Goal: Information Seeking & Learning: Learn about a topic

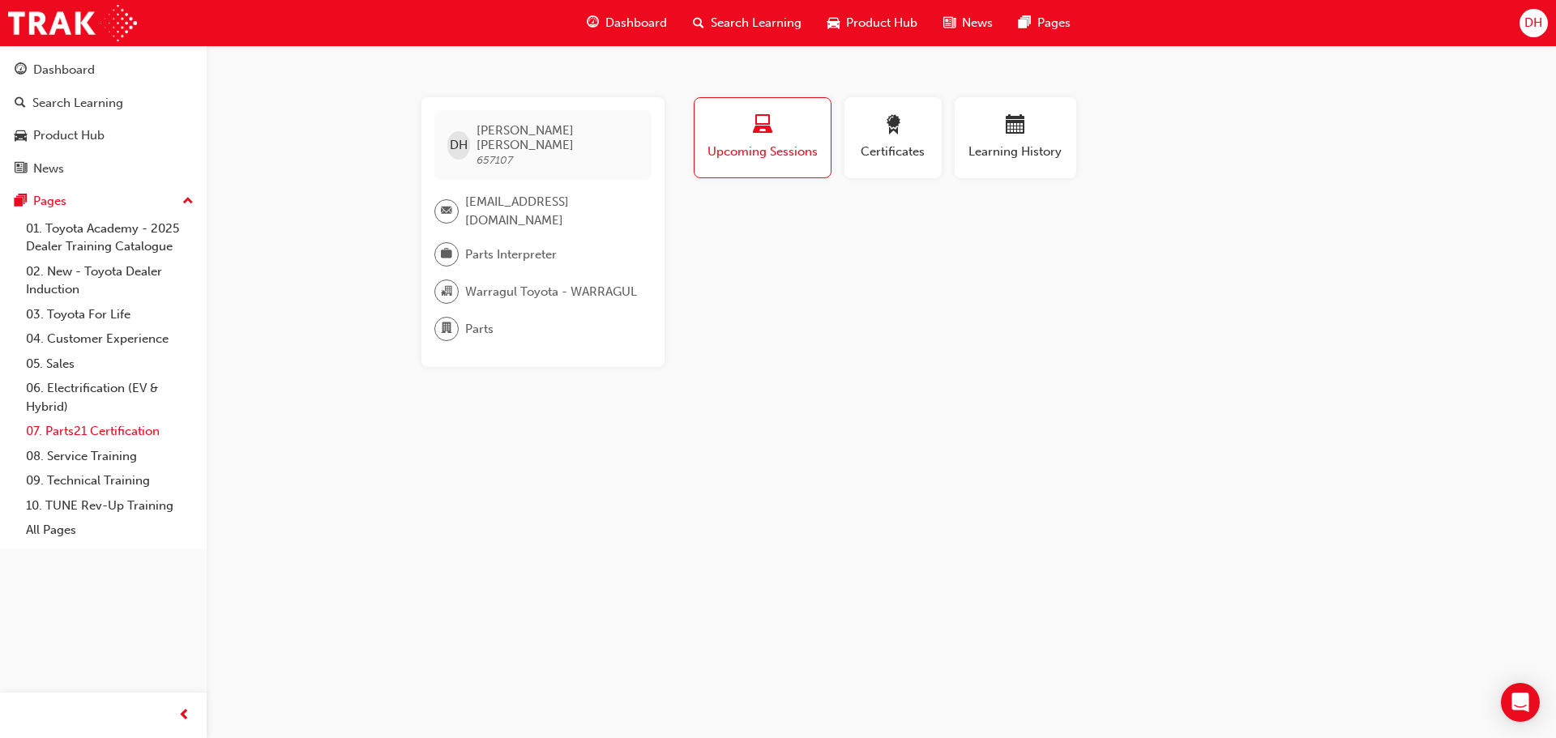
click at [71, 434] on link "07. Parts21 Certification" at bounding box center [109, 431] width 181 height 25
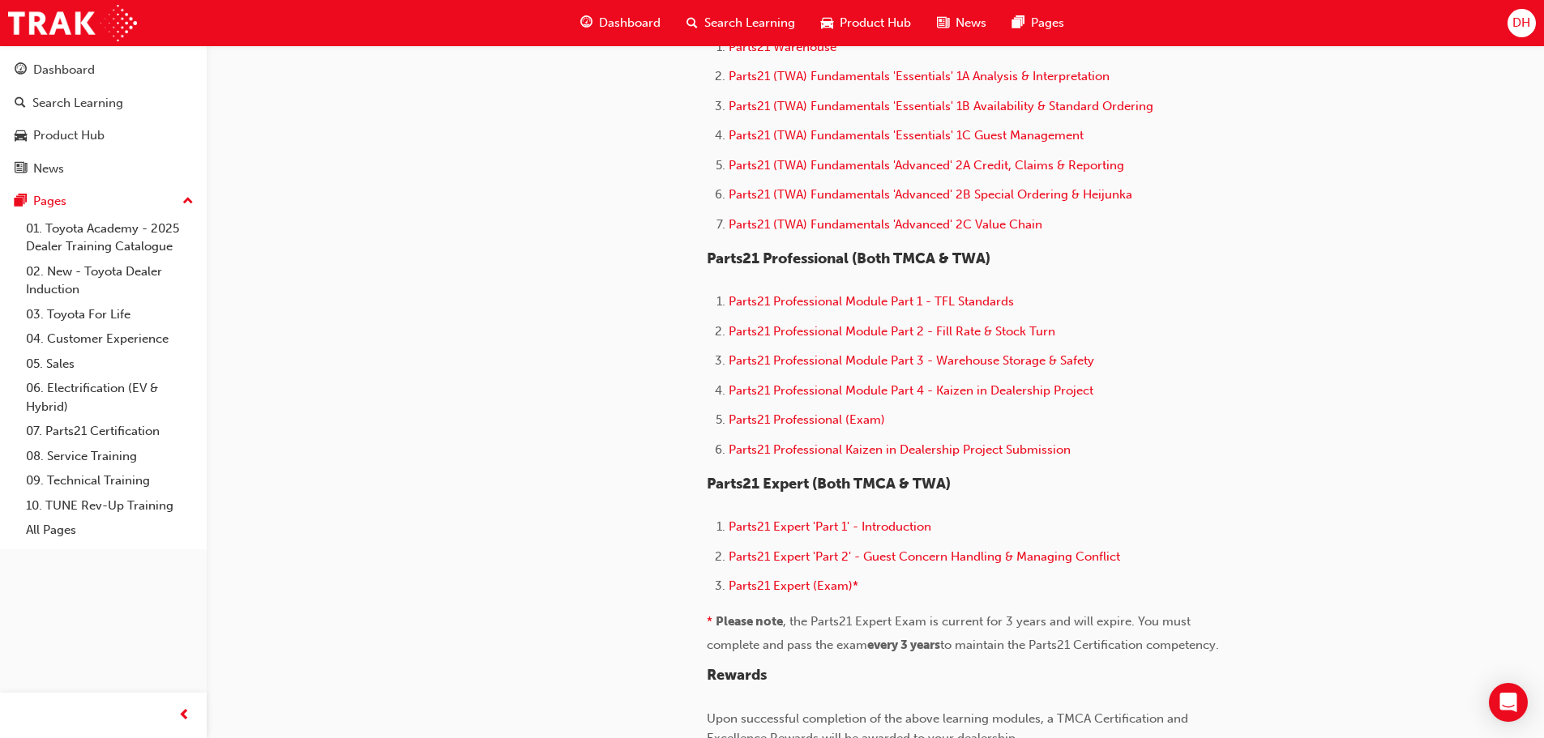
scroll to position [892, 0]
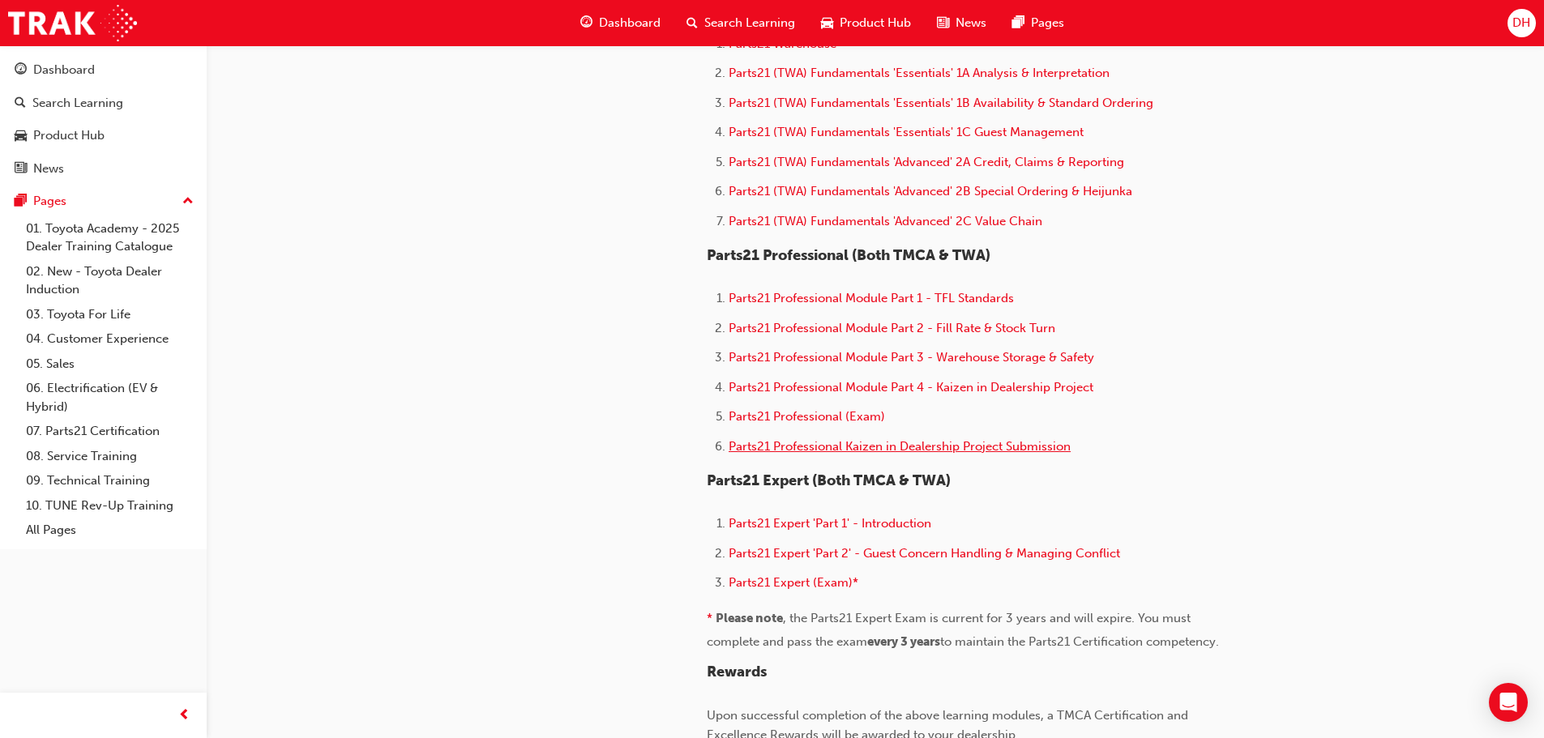
click at [806, 448] on span "Parts21 Professional Kaizen in Dealership Project Submission" at bounding box center [900, 446] width 342 height 15
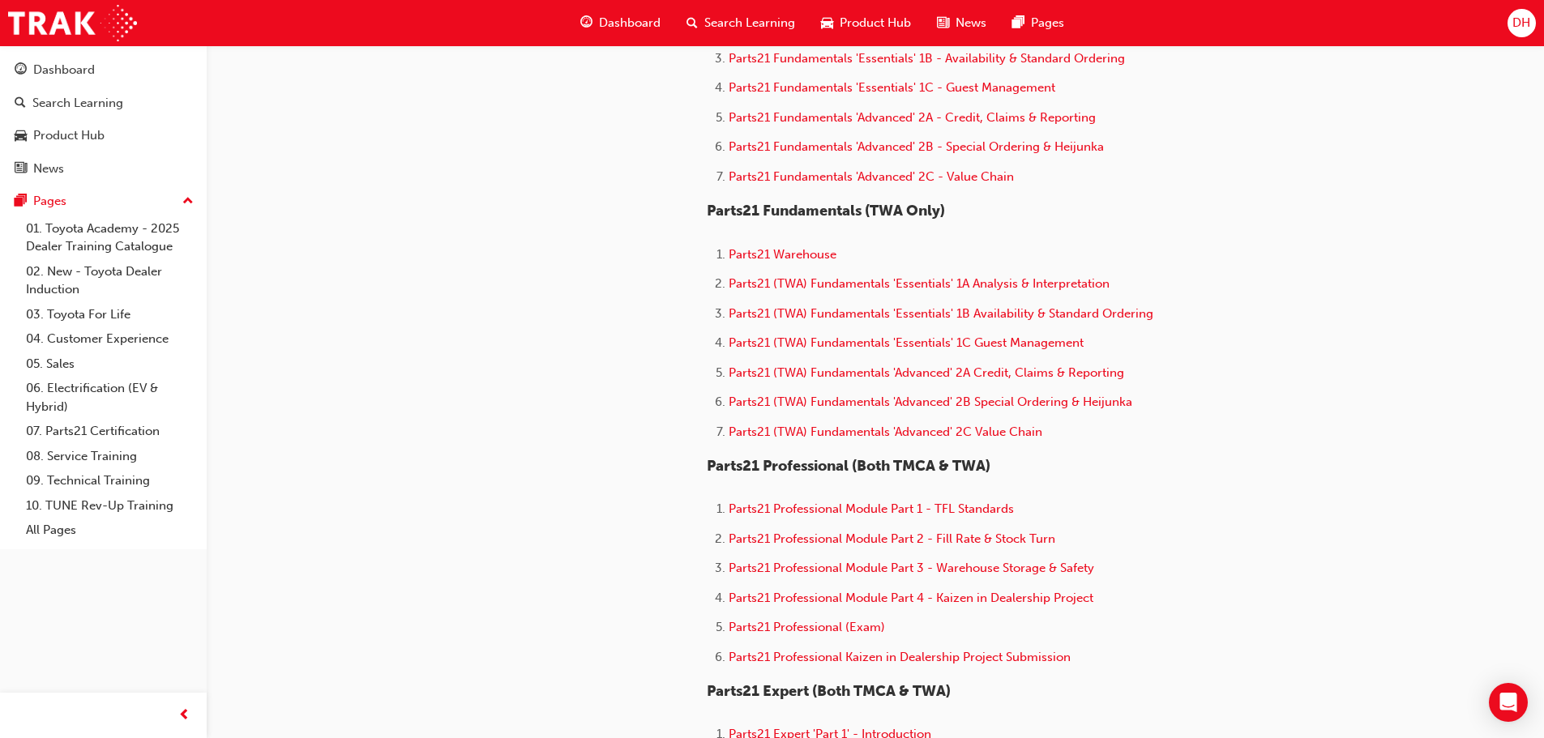
scroll to position [892, 0]
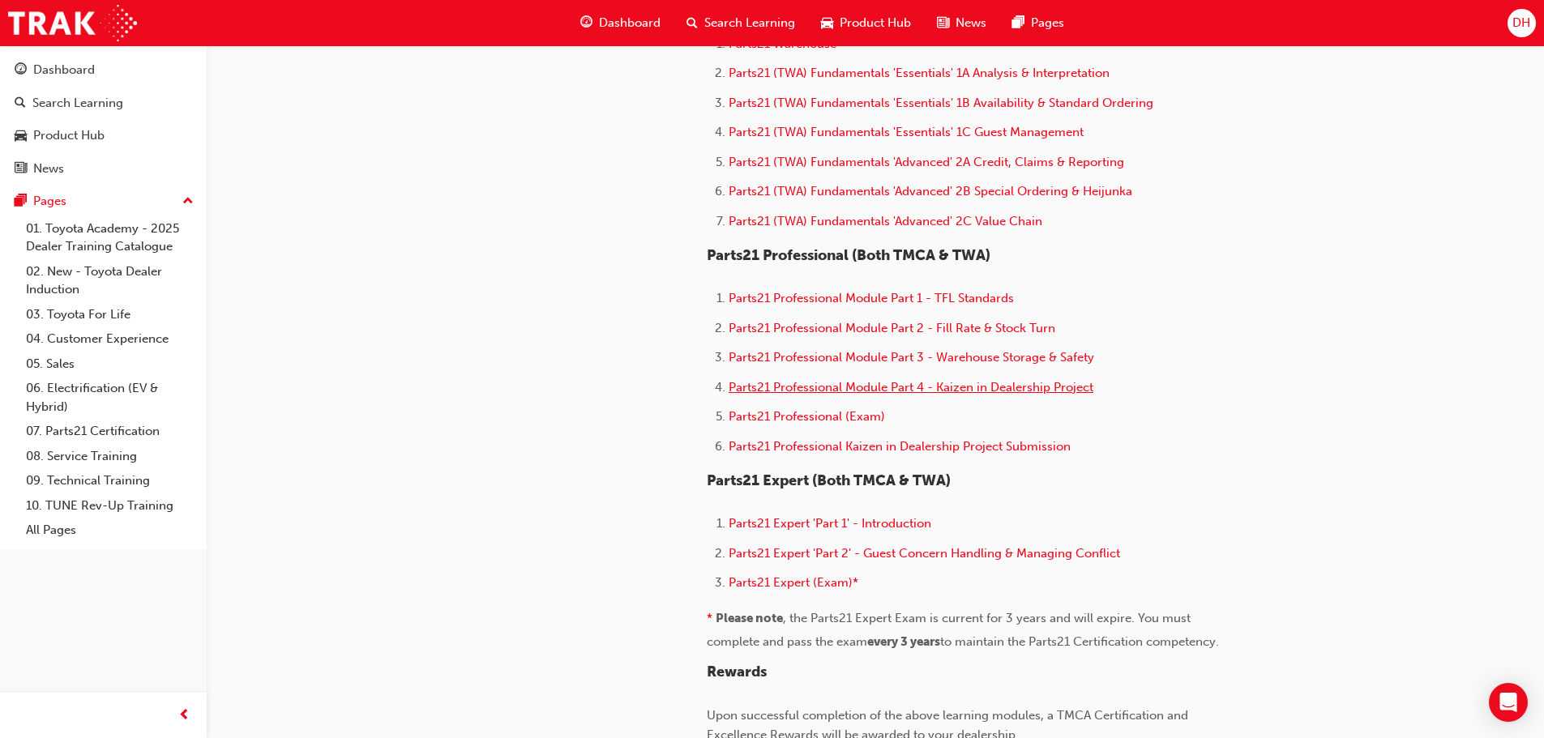
click at [863, 387] on span "Parts21 Professional Module Part 4 - Kaizen in Dealership Project" at bounding box center [911, 387] width 365 height 15
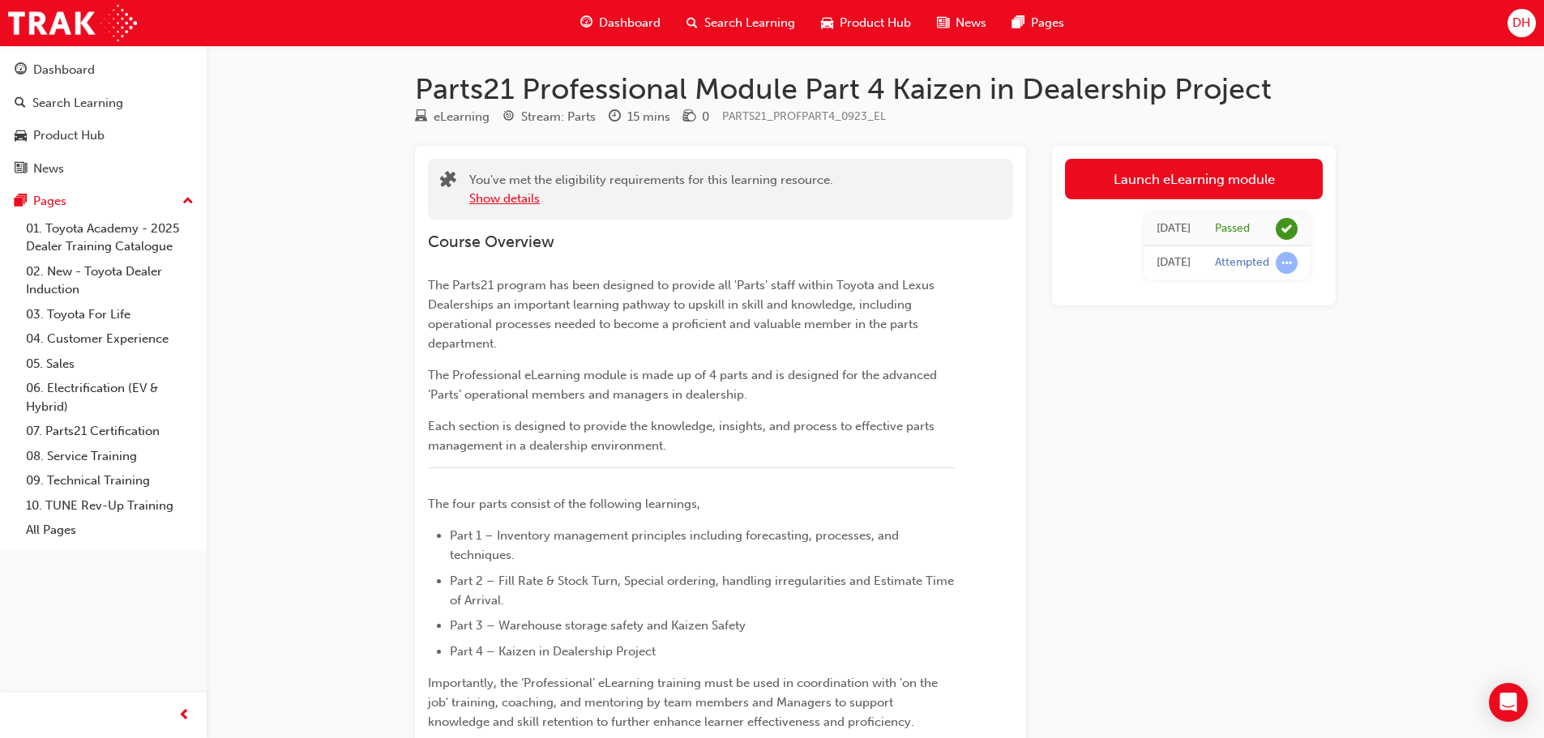
click at [500, 196] on button "Show details" at bounding box center [504, 199] width 71 height 19
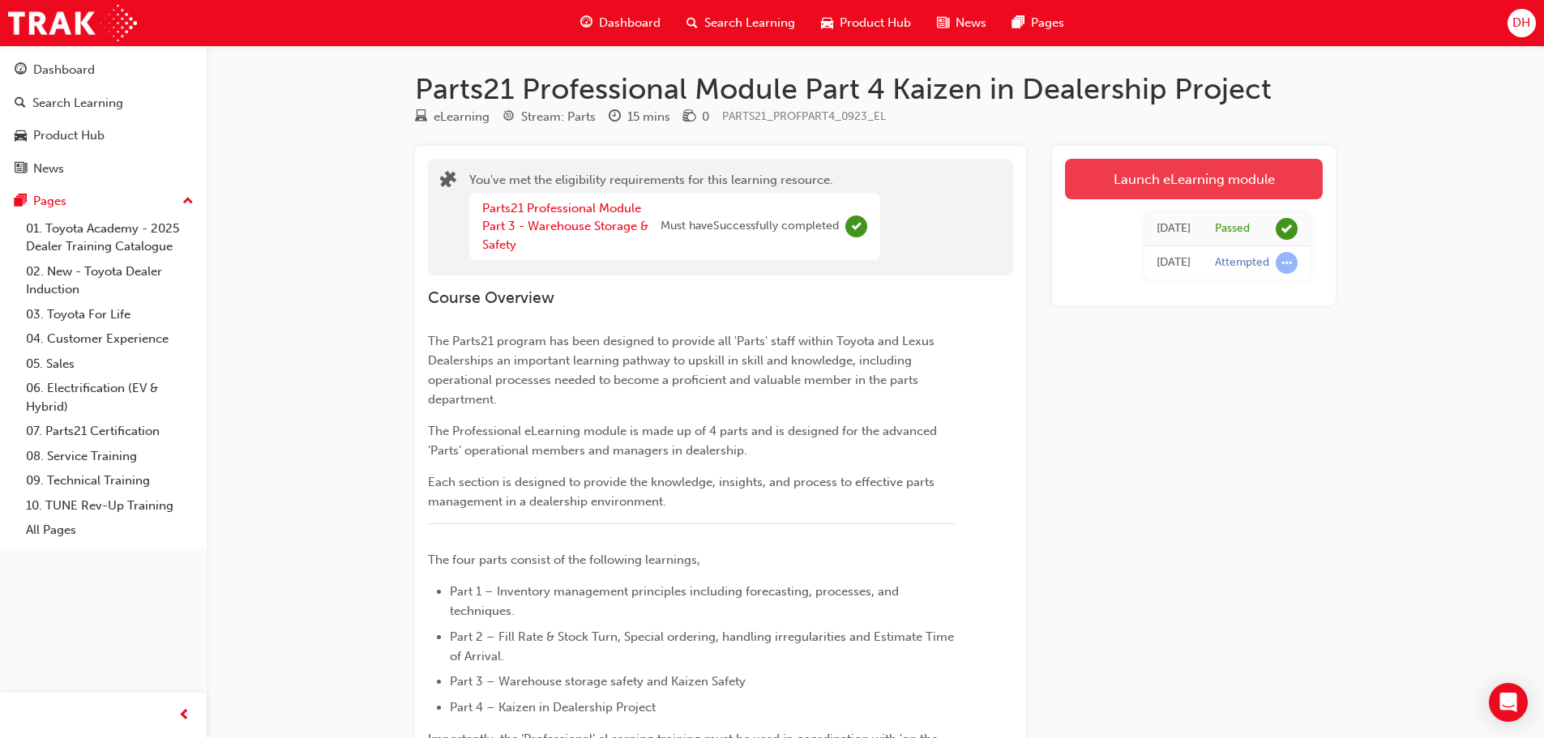
click at [1111, 167] on link "Launch eLearning module" at bounding box center [1194, 179] width 258 height 41
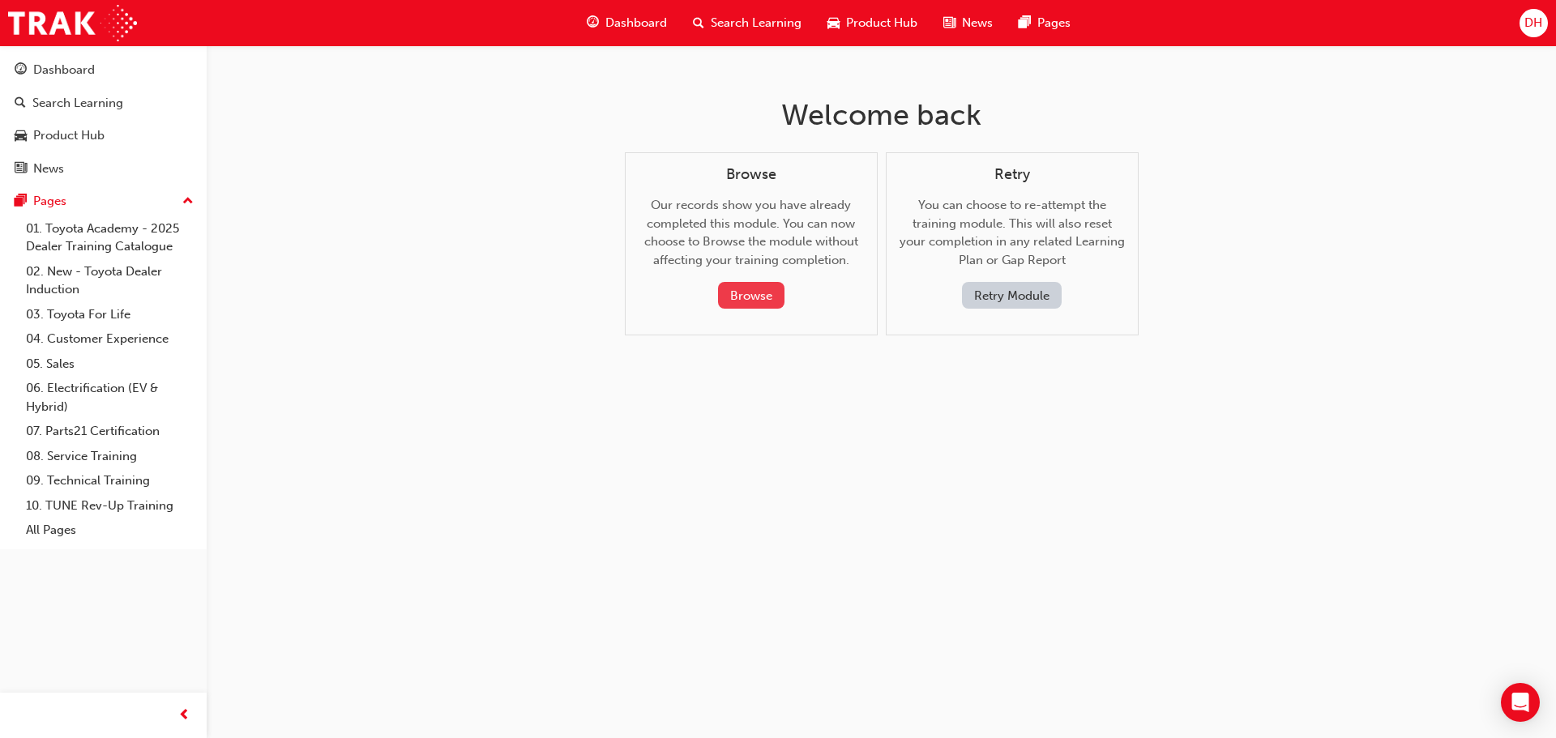
click at [759, 291] on button "Browse" at bounding box center [751, 295] width 66 height 27
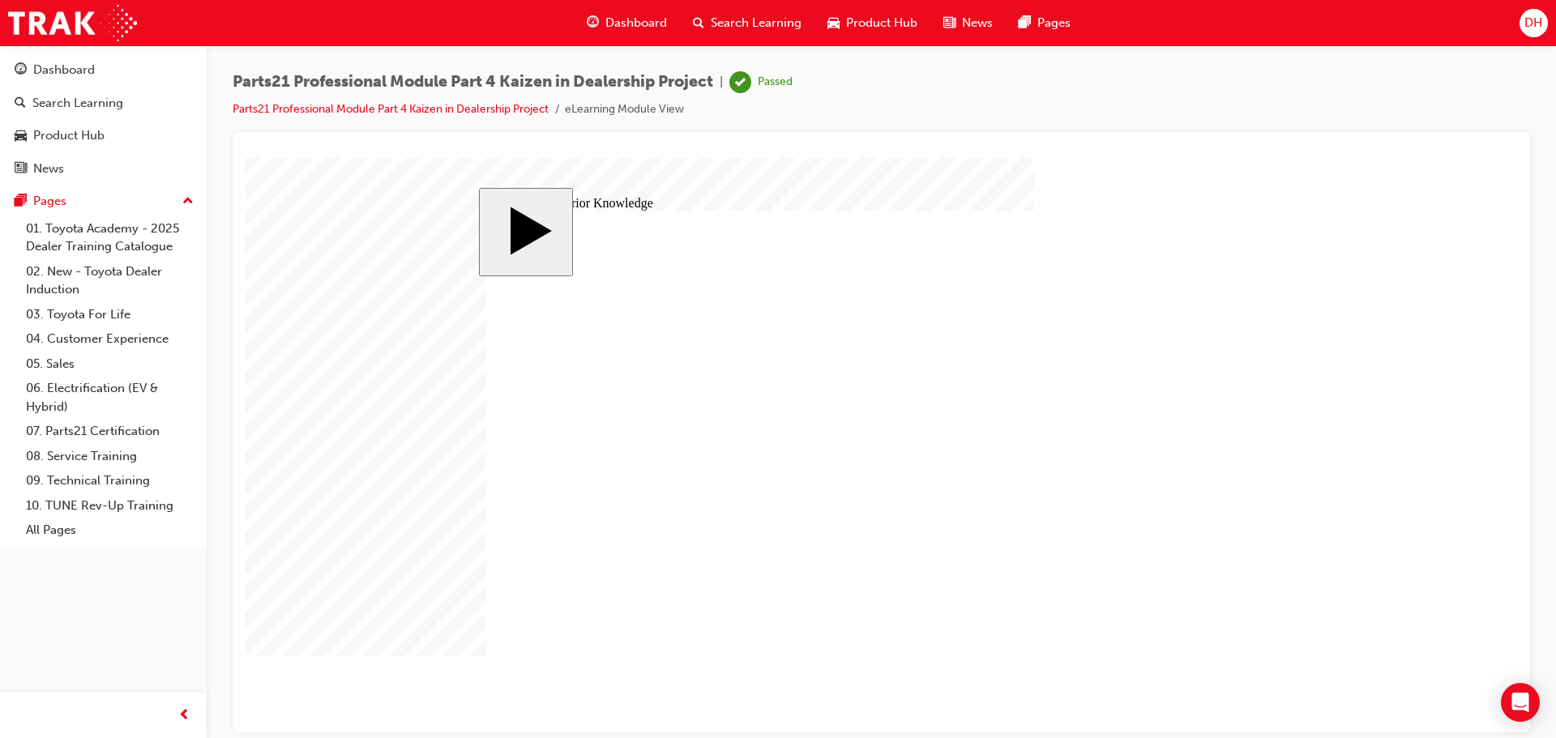
click at [1548, 21] on div "Dashboard Search Learning Product Hub News Pages DH" at bounding box center [778, 23] width 1556 height 46
click at [1536, 20] on span "DH" at bounding box center [1534, 23] width 18 height 19
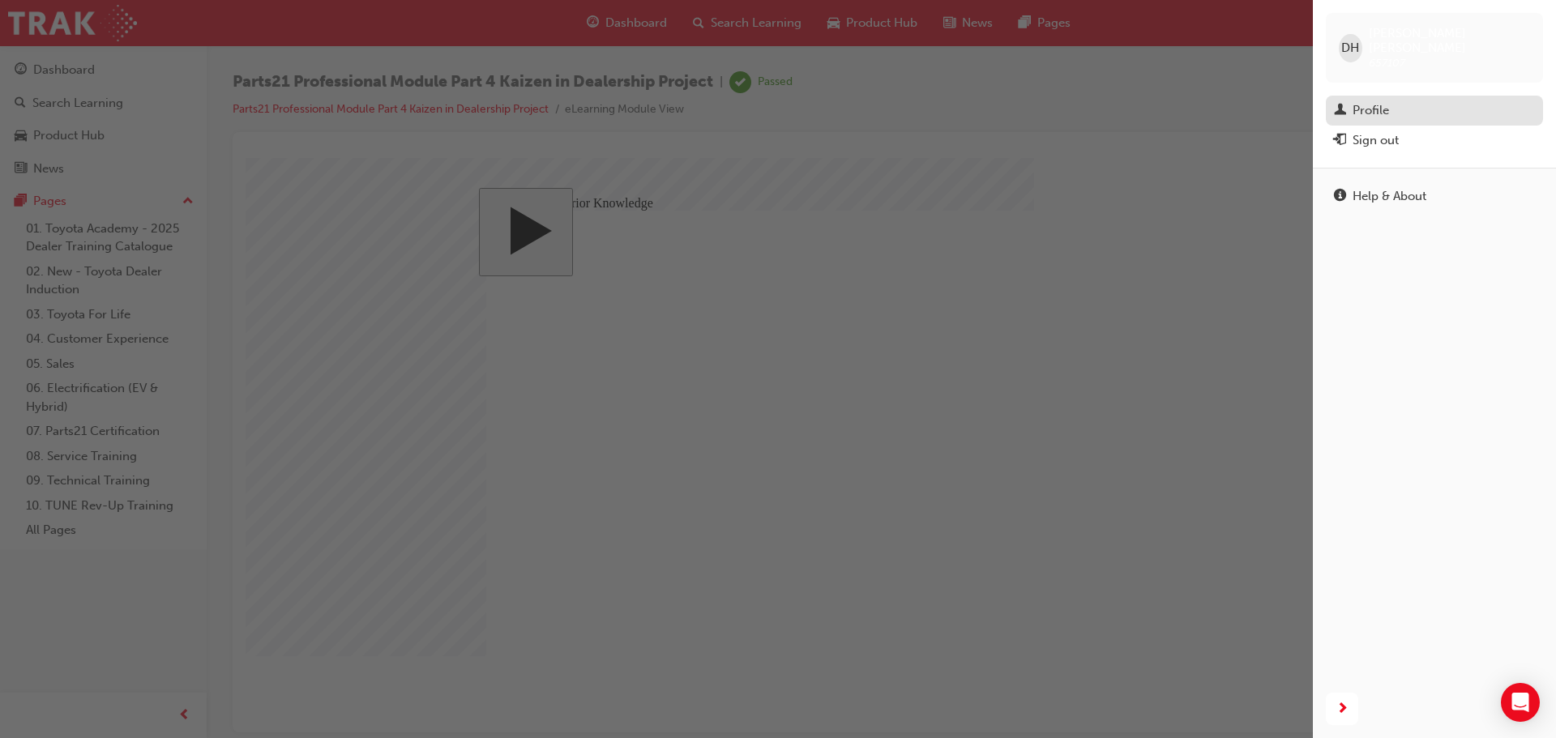
click at [1354, 101] on div "Profile" at bounding box center [1371, 110] width 36 height 19
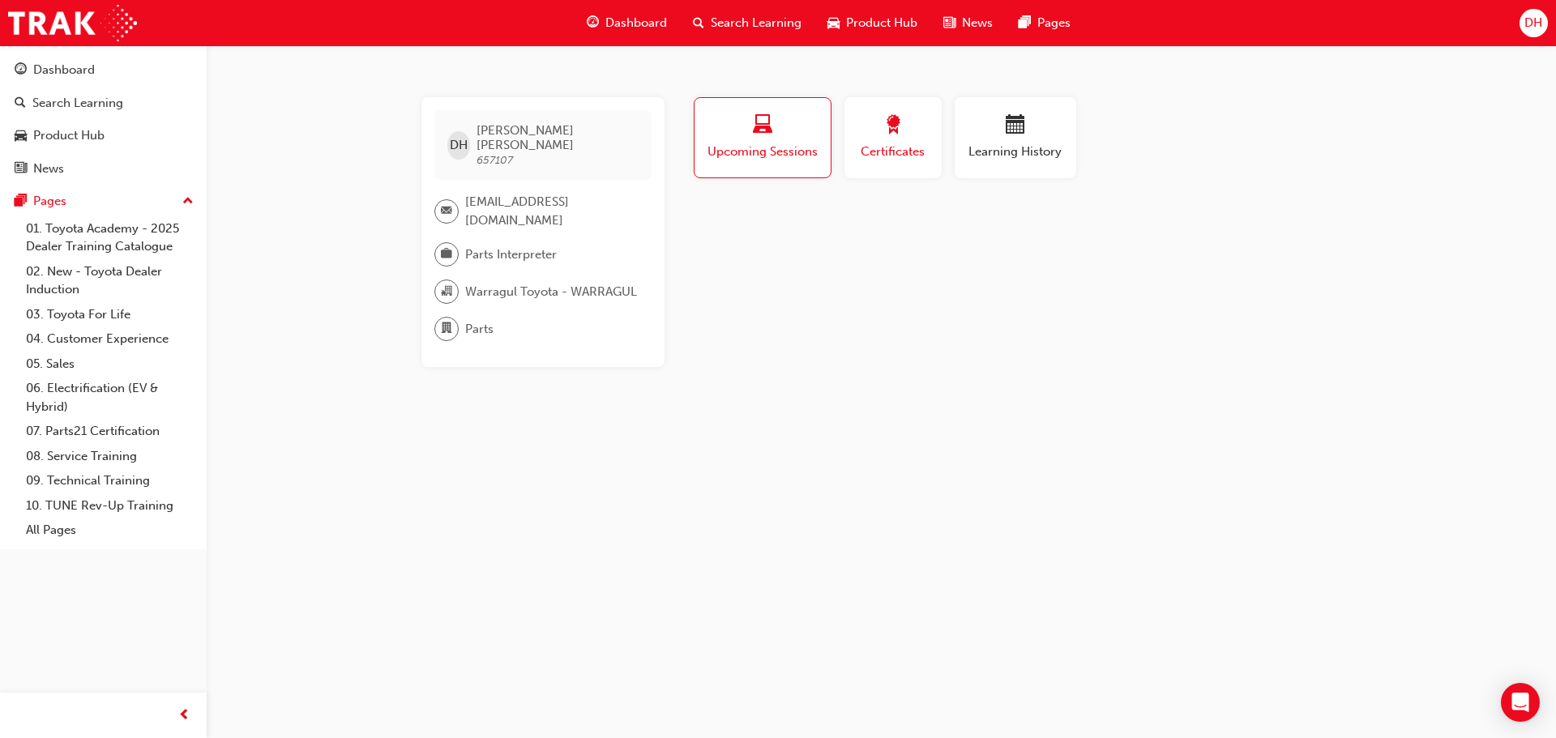
click at [920, 146] on span "Certificates" at bounding box center [893, 152] width 73 height 19
click at [773, 153] on span "Upcoming Sessions" at bounding box center [762, 152] width 113 height 19
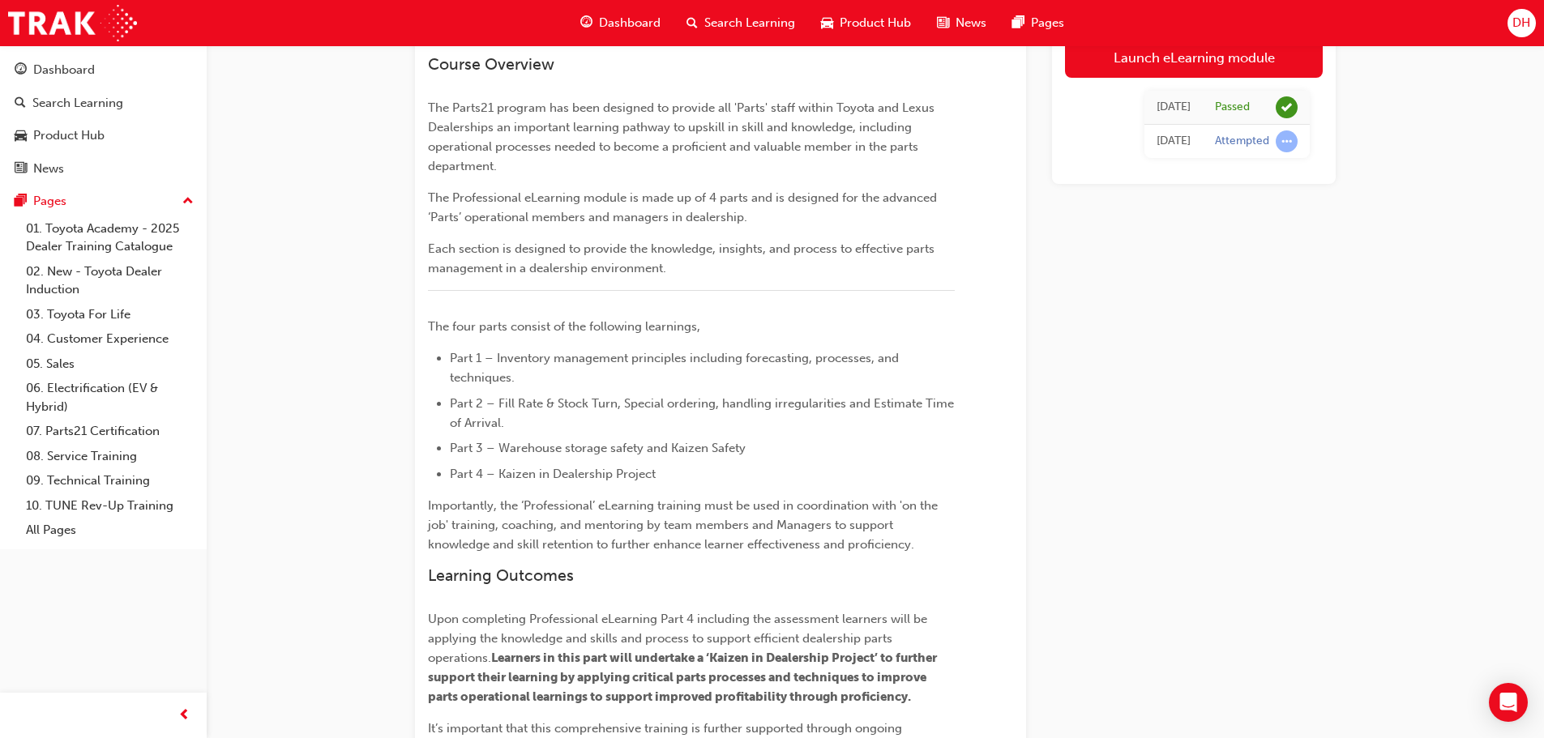
scroll to position [160, 0]
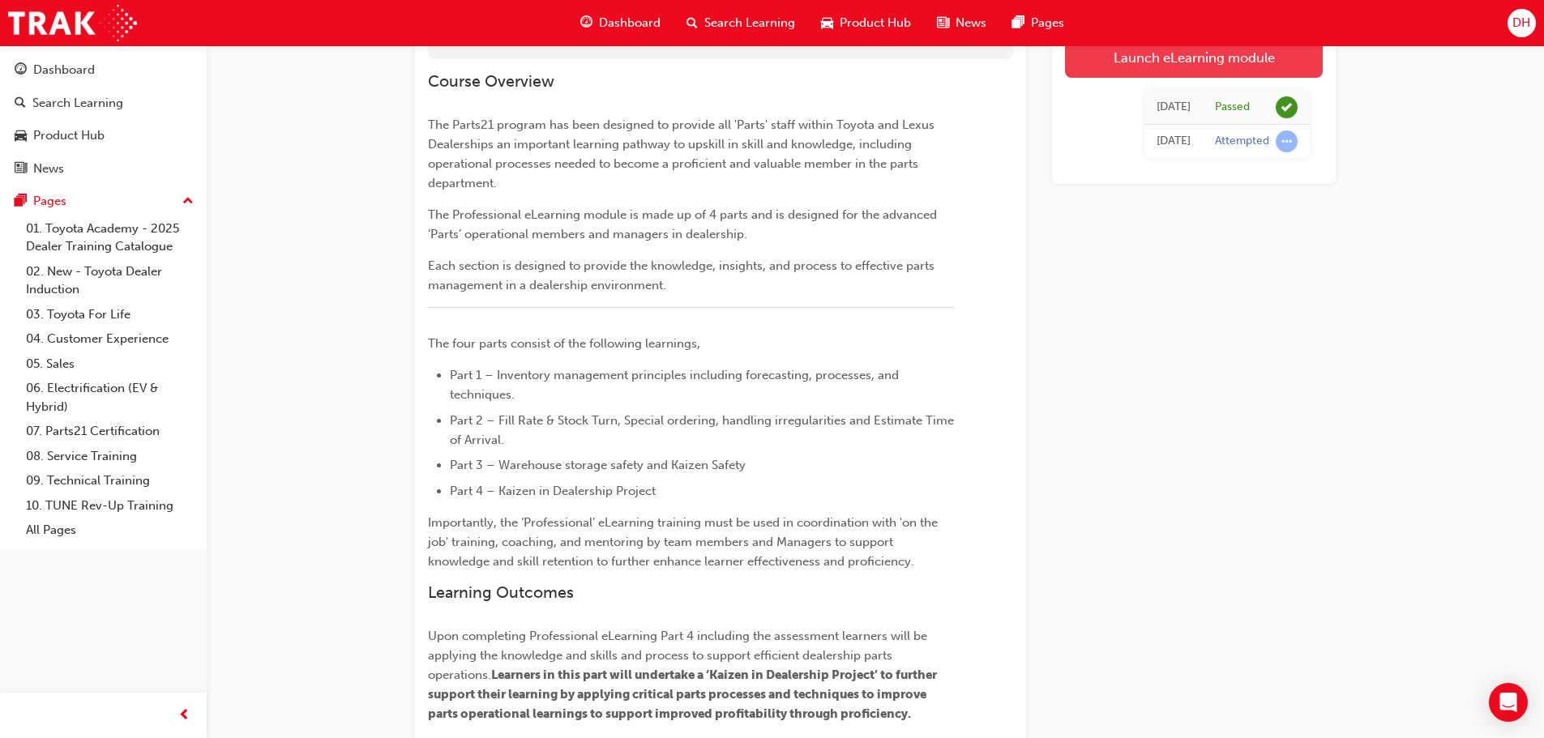
click at [1188, 63] on link "Launch eLearning module" at bounding box center [1194, 57] width 258 height 41
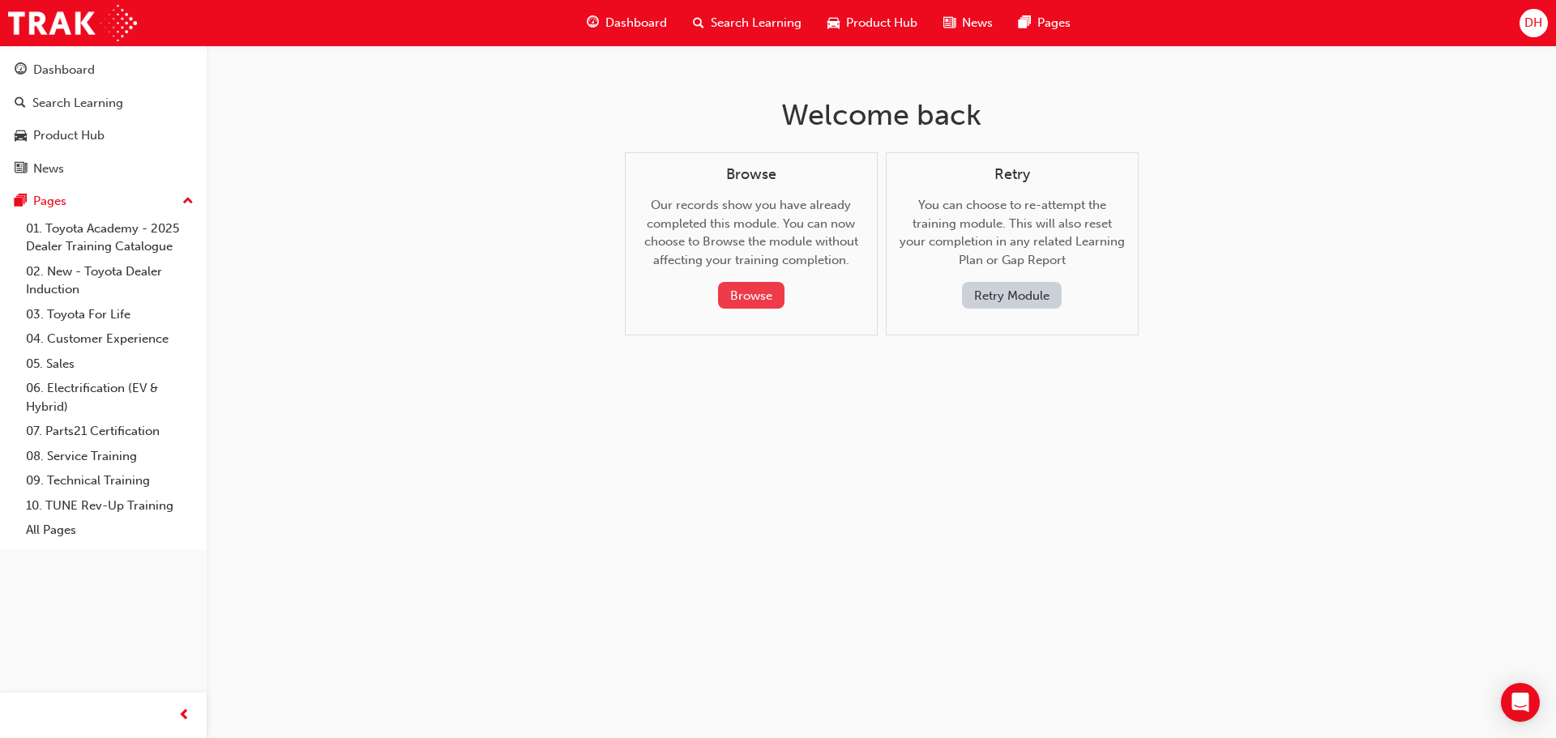
click at [762, 293] on button "Browse" at bounding box center [751, 295] width 66 height 27
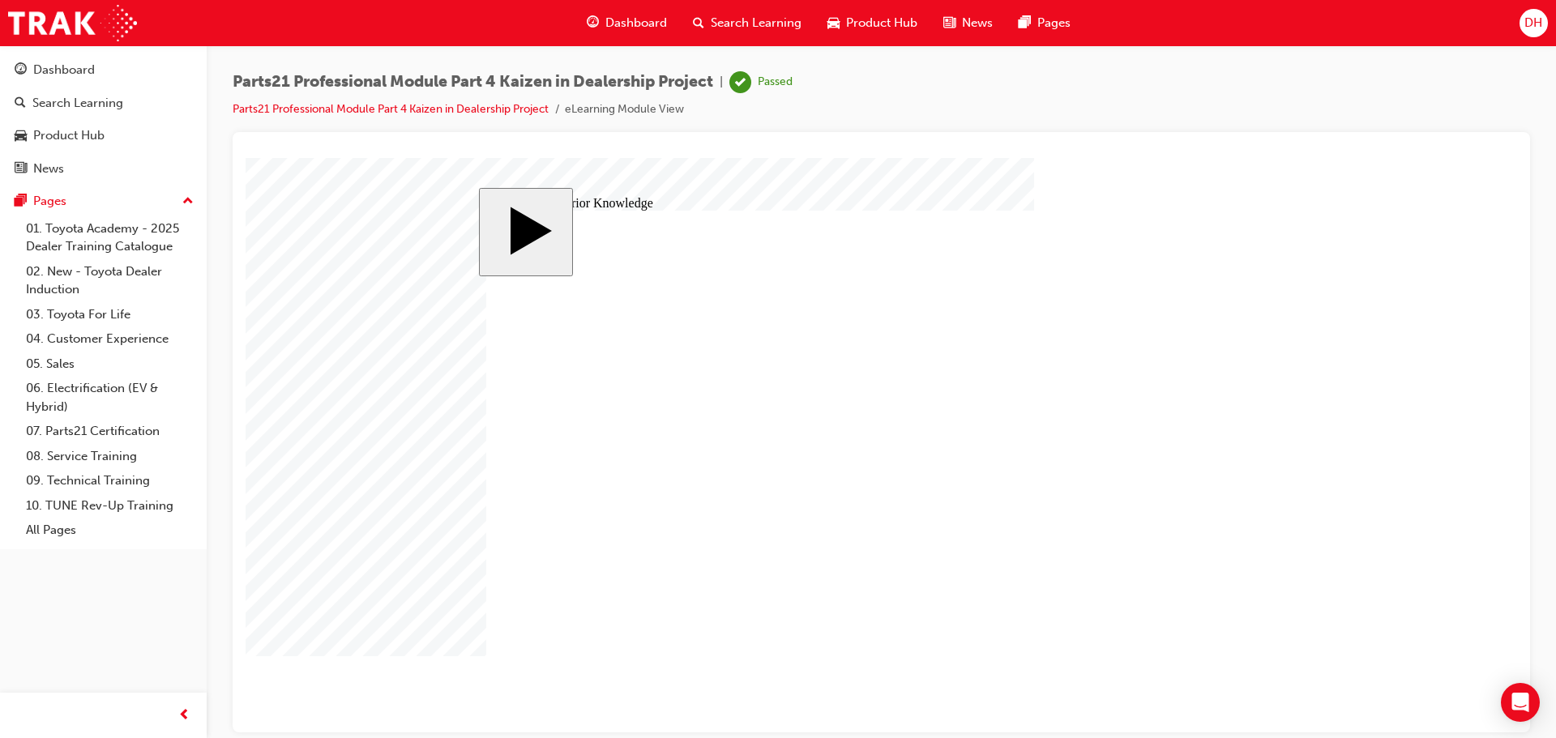
drag, startPoint x: 647, startPoint y: 528, endPoint x: 647, endPoint y: 542, distance: 14.6
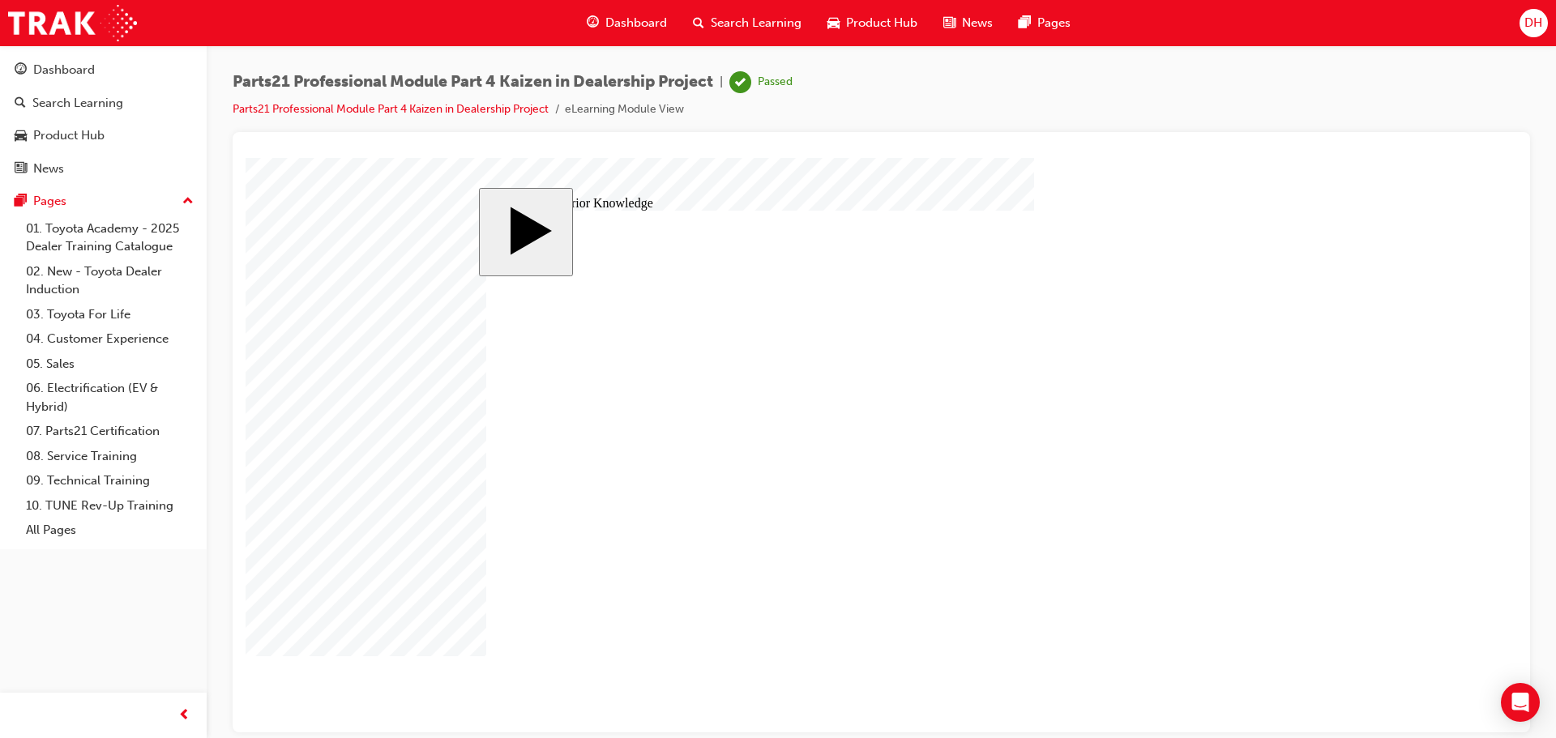
drag, startPoint x: 587, startPoint y: 402, endPoint x: 605, endPoint y: 404, distance: 17.9
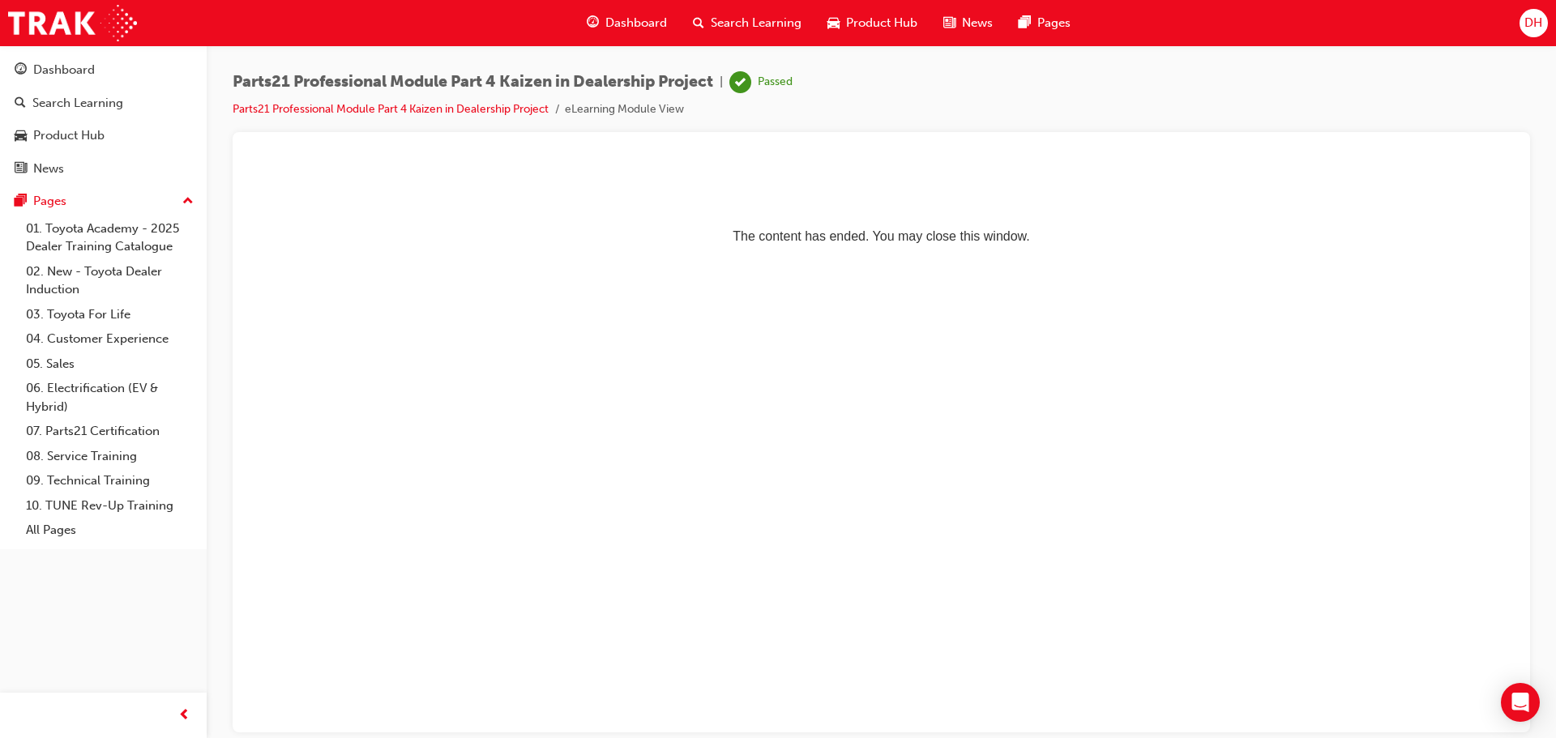
drag, startPoint x: 648, startPoint y: 121, endPoint x: 447, endPoint y: 117, distance: 201.1
click at [645, 121] on div "Parts21 Professional Module Part 4 Kaizen in Dealership Project | Passed Parts2…" at bounding box center [882, 101] width 1298 height 61
click at [434, 115] on link "Parts21 Professional Module Part 4 Kaizen in Dealership Project" at bounding box center [391, 109] width 316 height 14
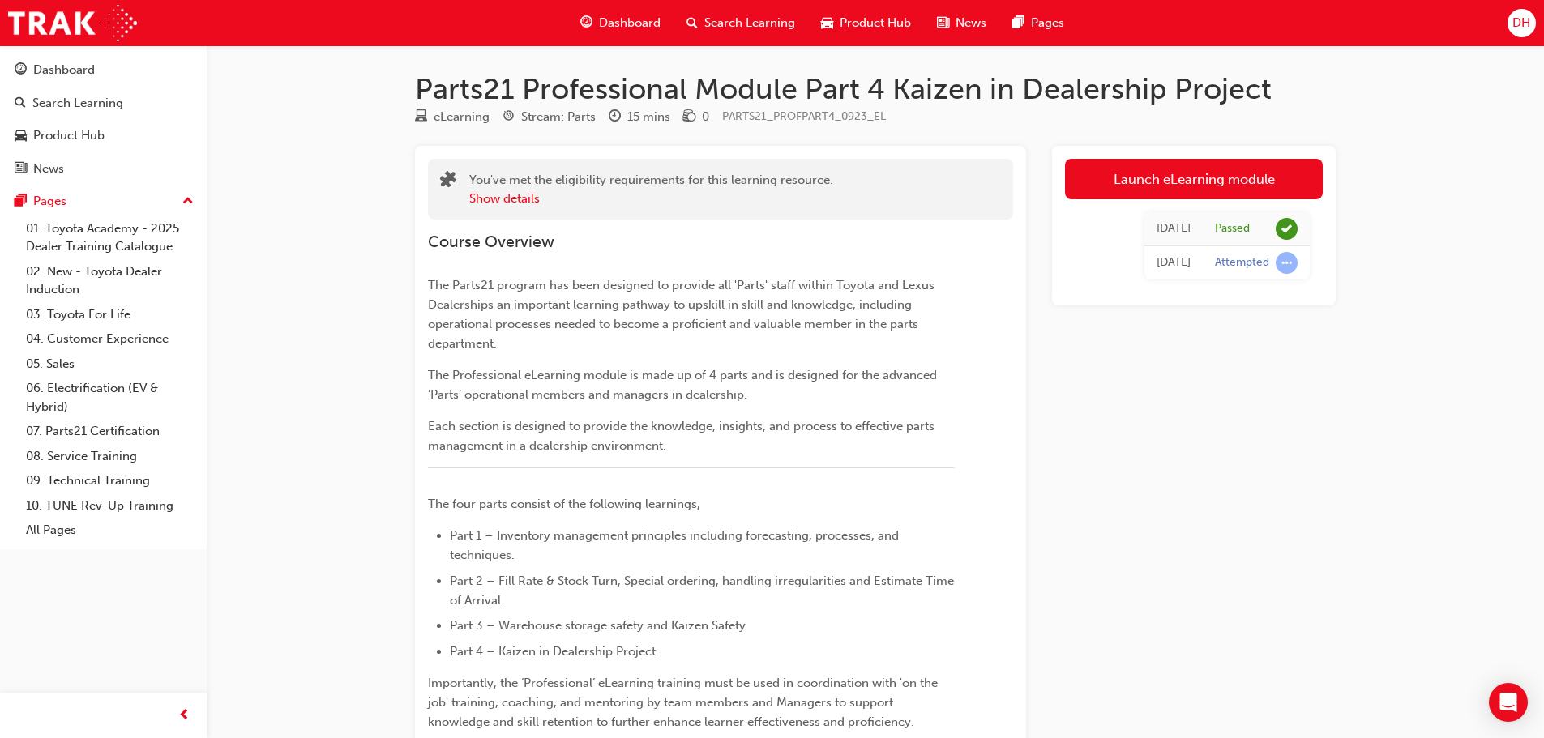
click at [1517, 20] on span "DH" at bounding box center [1522, 23] width 18 height 19
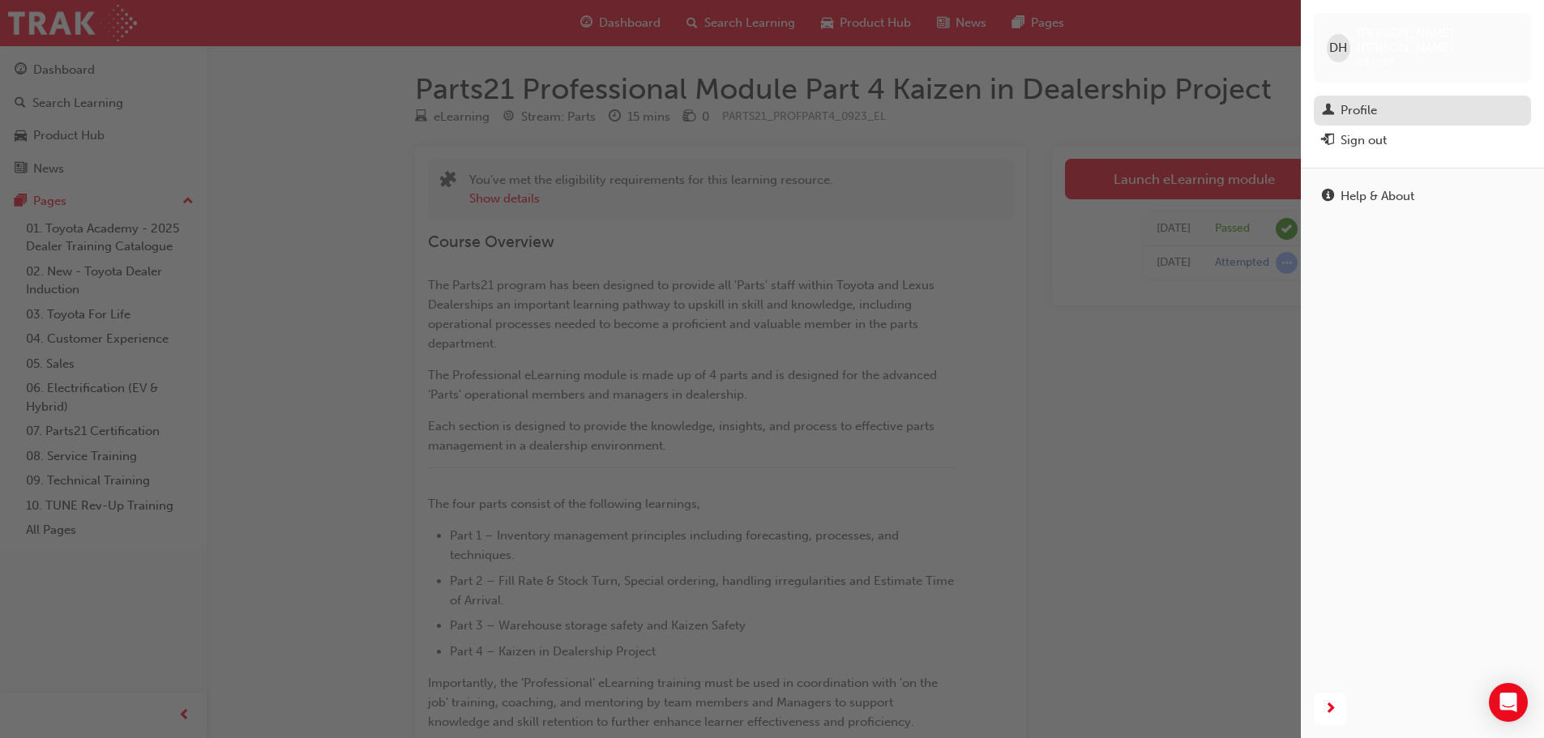
click at [1357, 101] on div "Profile" at bounding box center [1359, 110] width 36 height 19
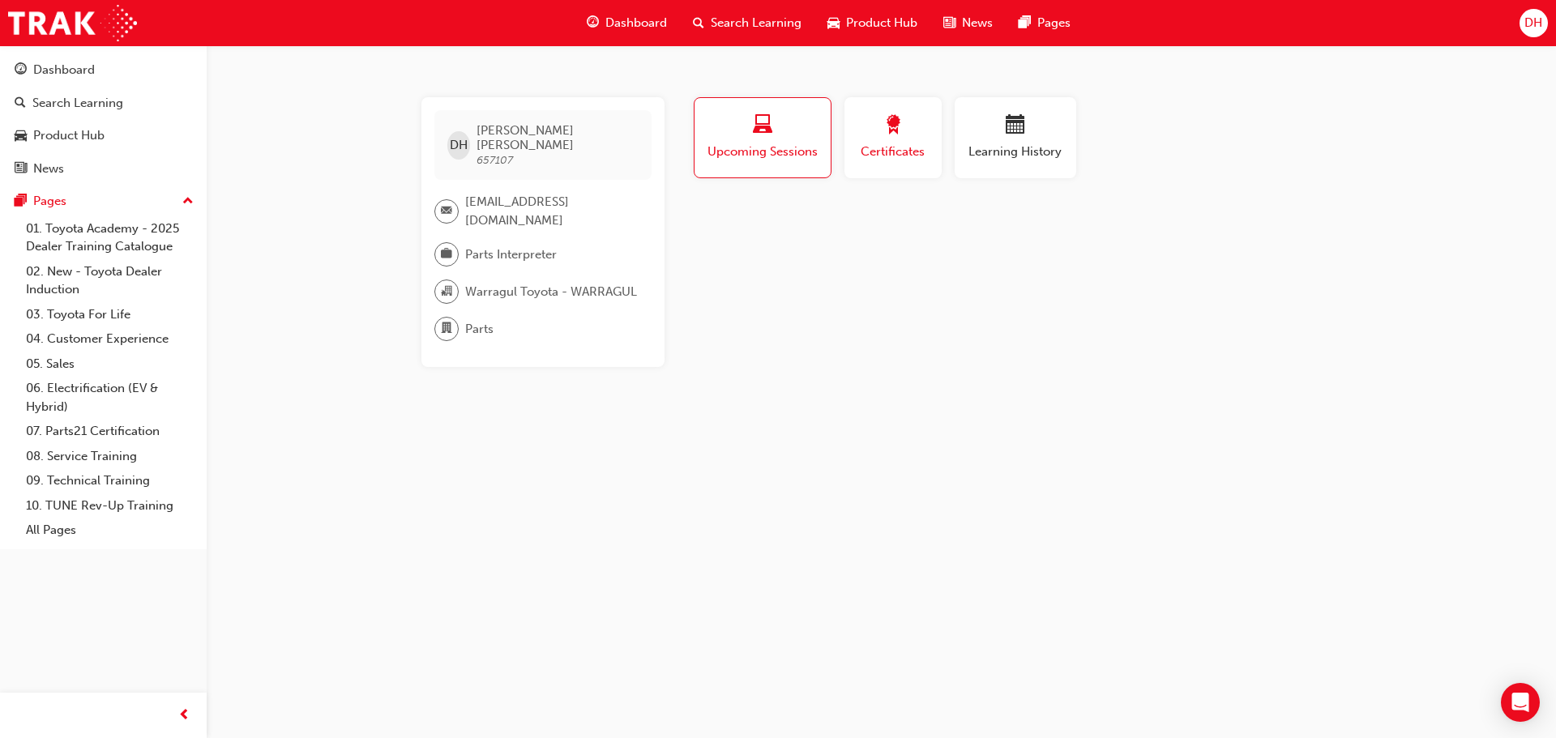
click at [918, 139] on div "Certificates" at bounding box center [893, 138] width 73 height 46
click at [771, 157] on span "Upcoming Sessions" at bounding box center [762, 152] width 113 height 19
click at [898, 158] on span "Certificates" at bounding box center [893, 152] width 73 height 19
click at [768, 222] on div "No certifications recorded yet" at bounding box center [1017, 225] width 652 height 43
click at [754, 115] on span "laptop-icon" at bounding box center [762, 126] width 19 height 22
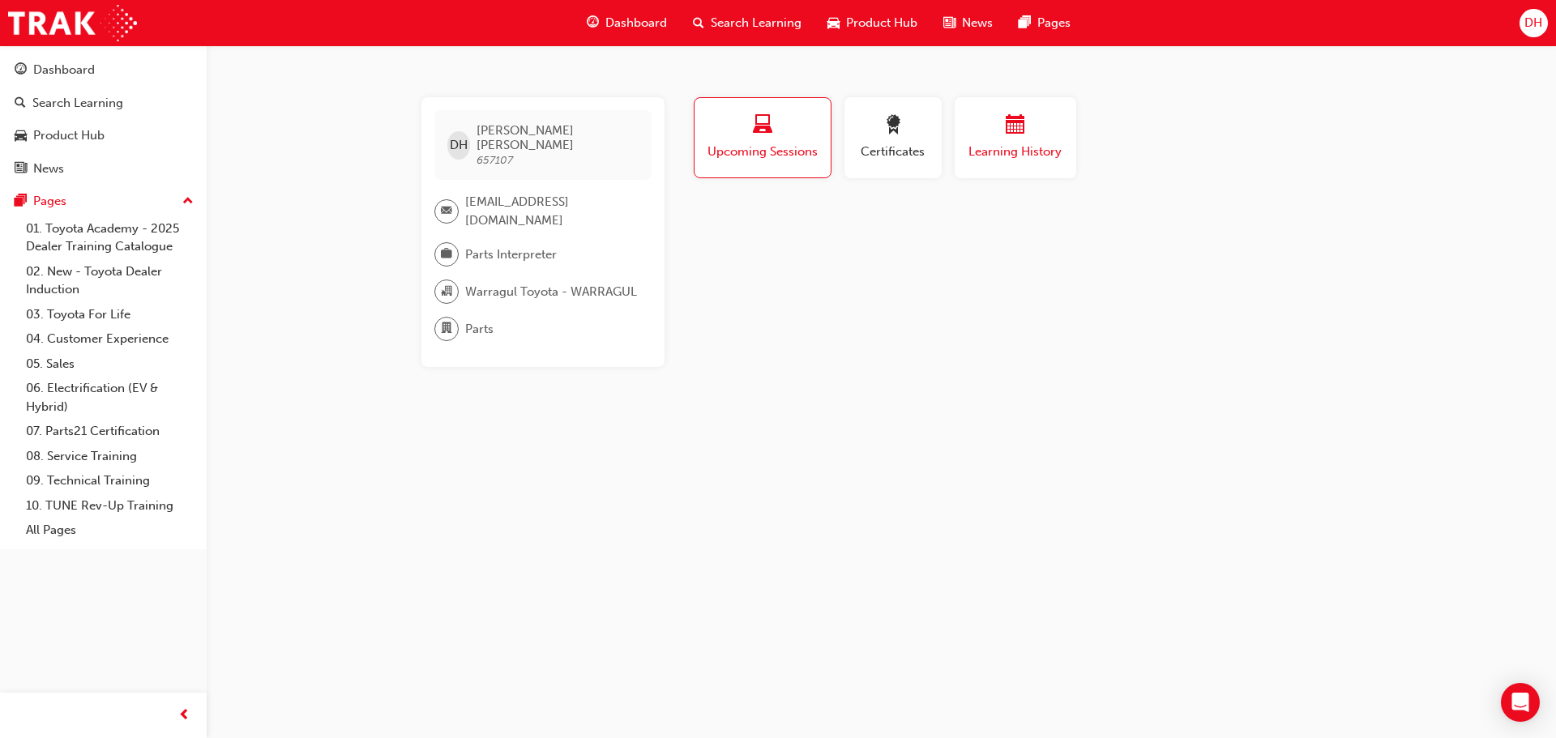
click at [1015, 130] on span "calendar-icon" at bounding box center [1015, 126] width 19 height 22
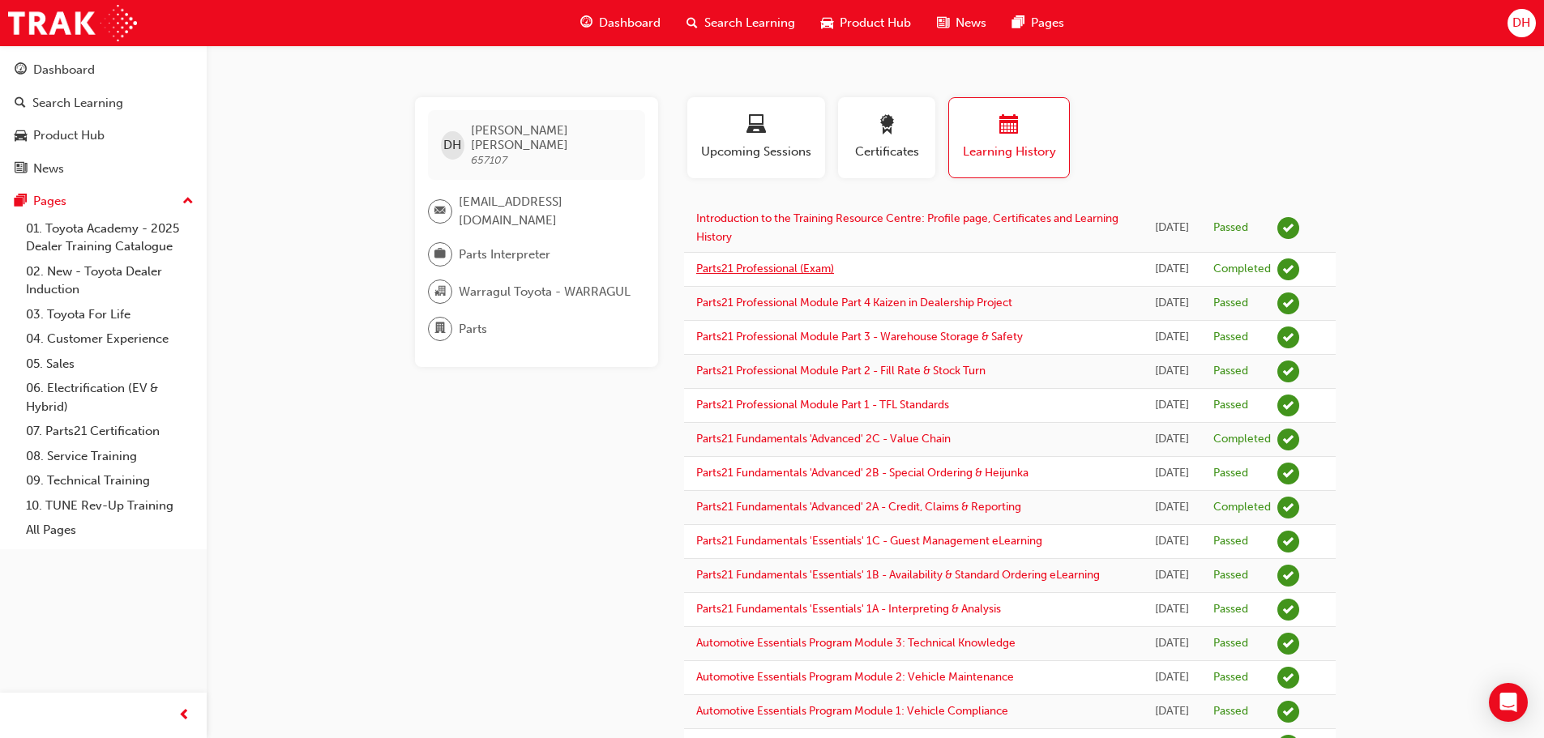
click at [777, 267] on link "Parts21 Professional (Exam)" at bounding box center [765, 269] width 138 height 14
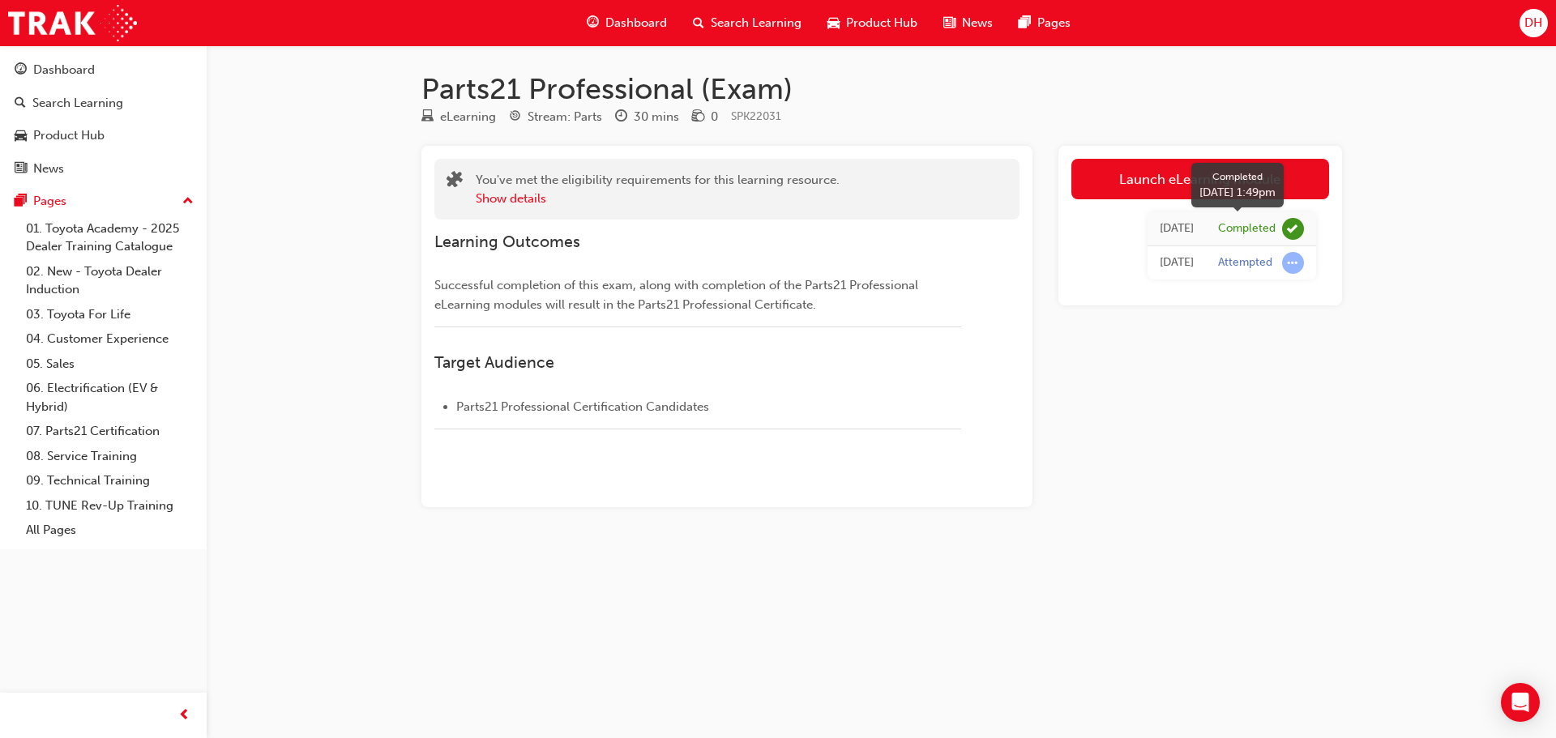
click at [1291, 229] on span "learningRecordVerb_COMPLETE-icon" at bounding box center [1293, 229] width 22 height 22
click at [512, 193] on button "Show details" at bounding box center [511, 199] width 71 height 19
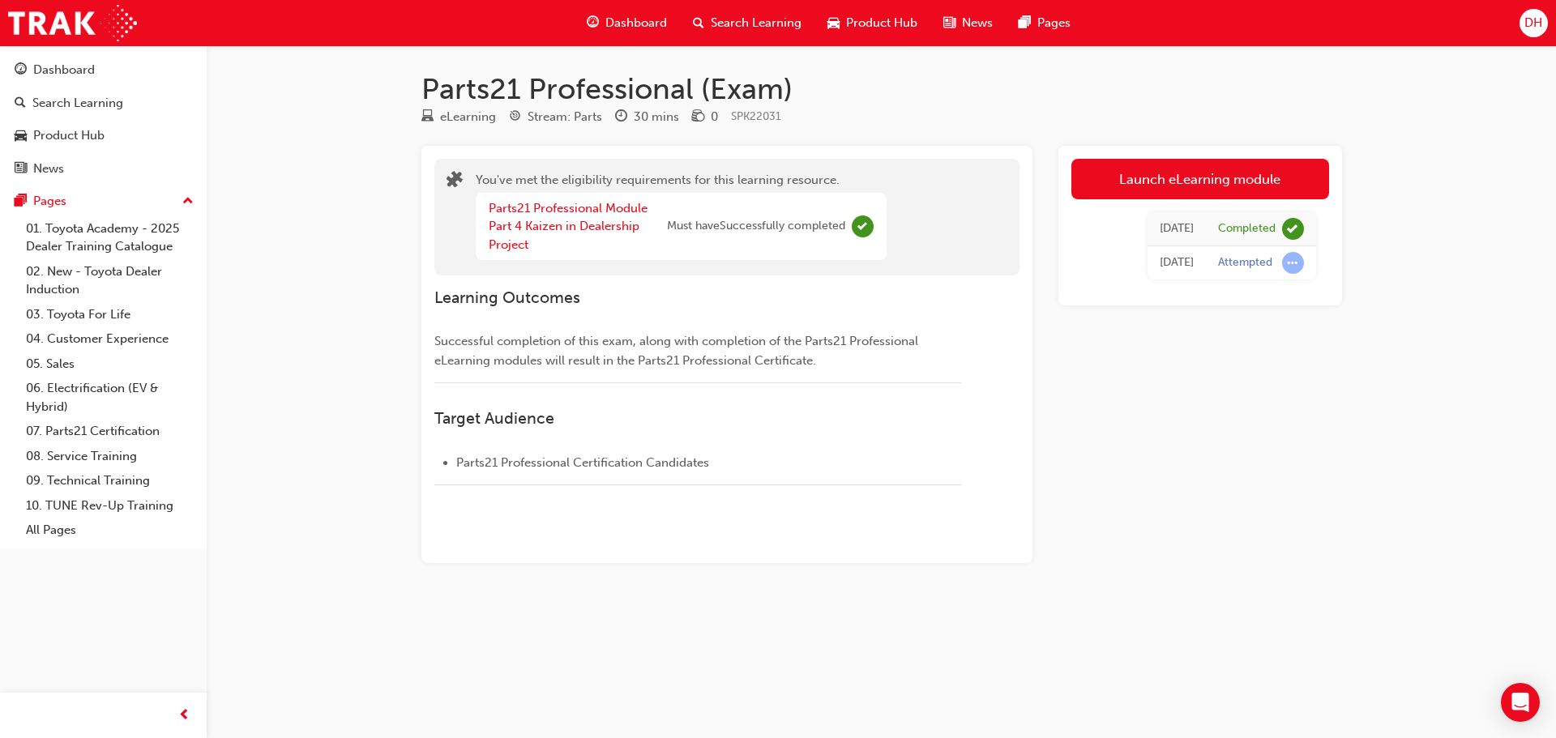
click at [1174, 443] on div "Launch eLearning module 5 days ago Completed 5 days ago Attempted" at bounding box center [1201, 354] width 284 height 417
click at [860, 225] on span "Complete" at bounding box center [863, 227] width 22 height 22
drag, startPoint x: 941, startPoint y: 573, endPoint x: 938, endPoint y: 583, distance: 10.3
click at [941, 575] on div "Parts21 Professional (Exam) eLearning Stream: Parts 30 mins 0 SPK22031 You've m…" at bounding box center [882, 343] width 973 height 544
click at [1172, 182] on link "Launch eLearning module" at bounding box center [1201, 179] width 258 height 41
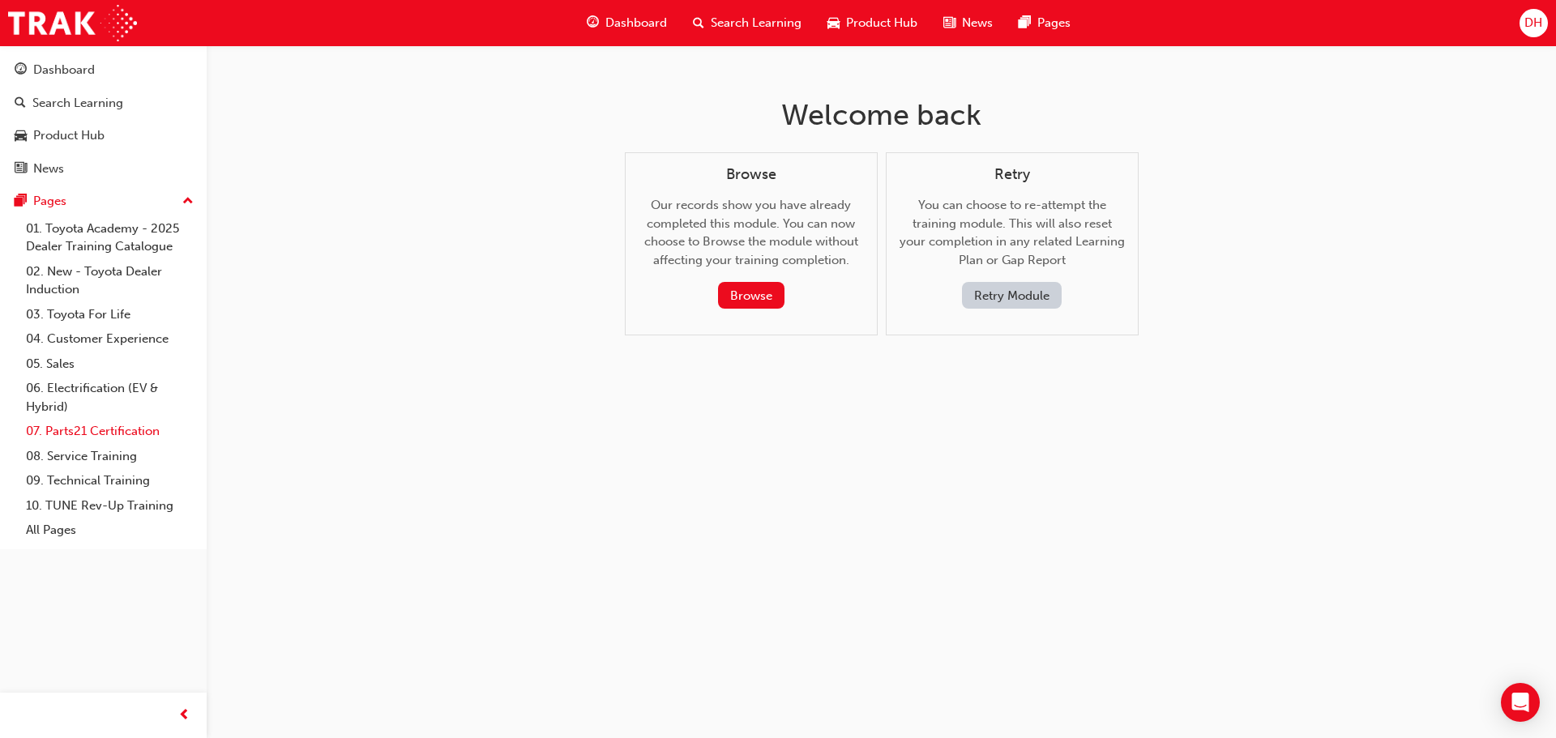
click at [118, 431] on link "07. Parts21 Certification" at bounding box center [109, 431] width 181 height 25
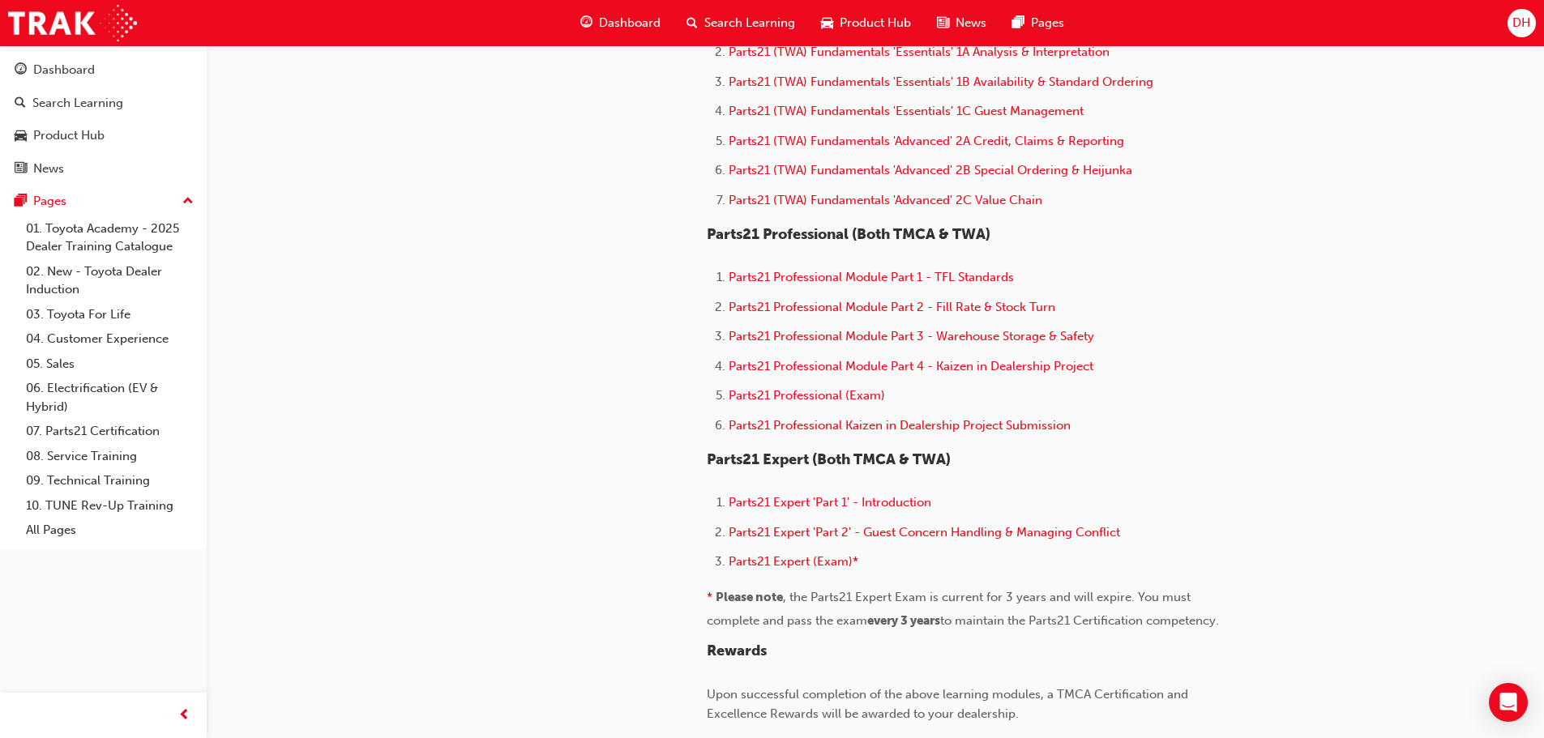
scroll to position [892, 0]
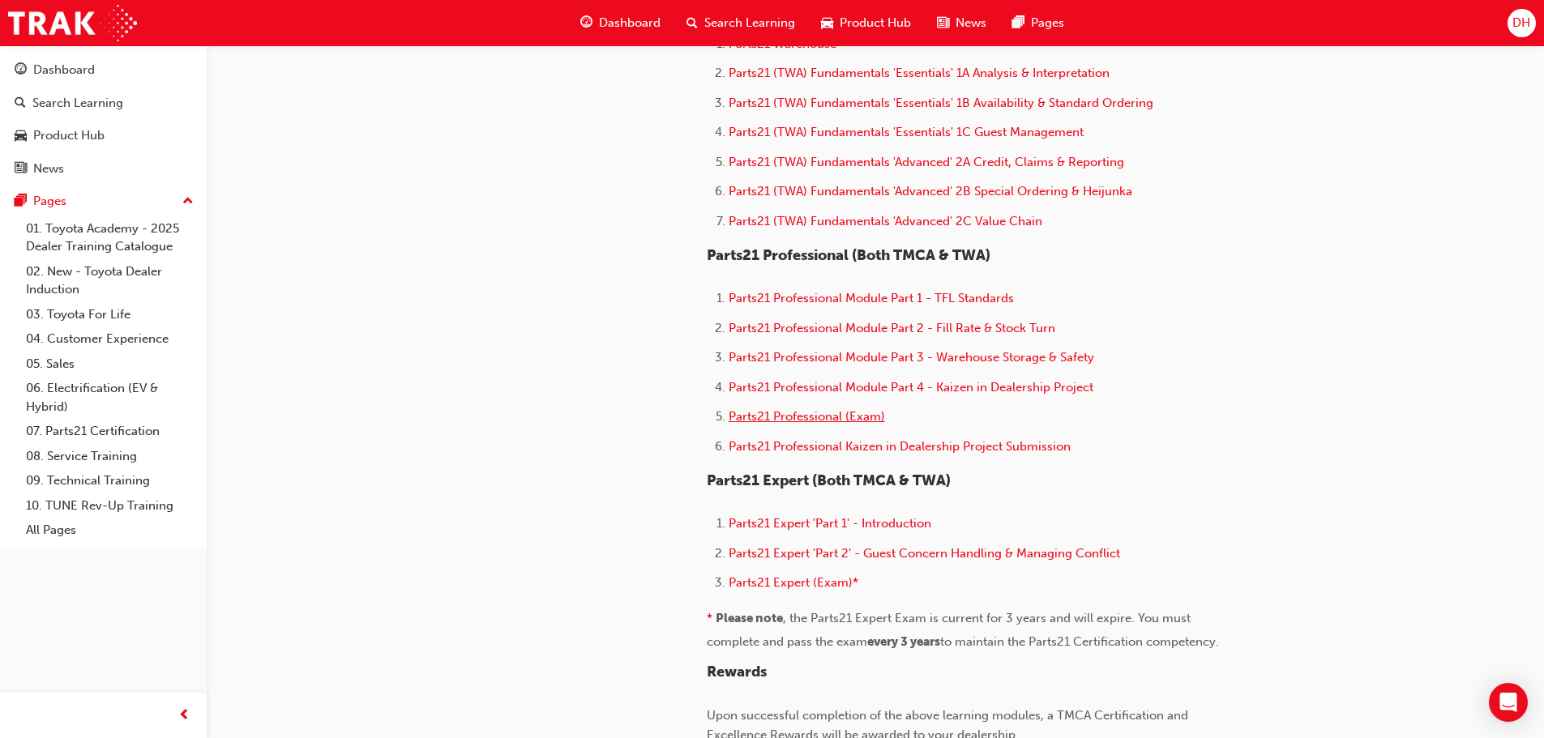
click at [800, 416] on span "Parts21 Professional (Exam)" at bounding box center [807, 416] width 156 height 15
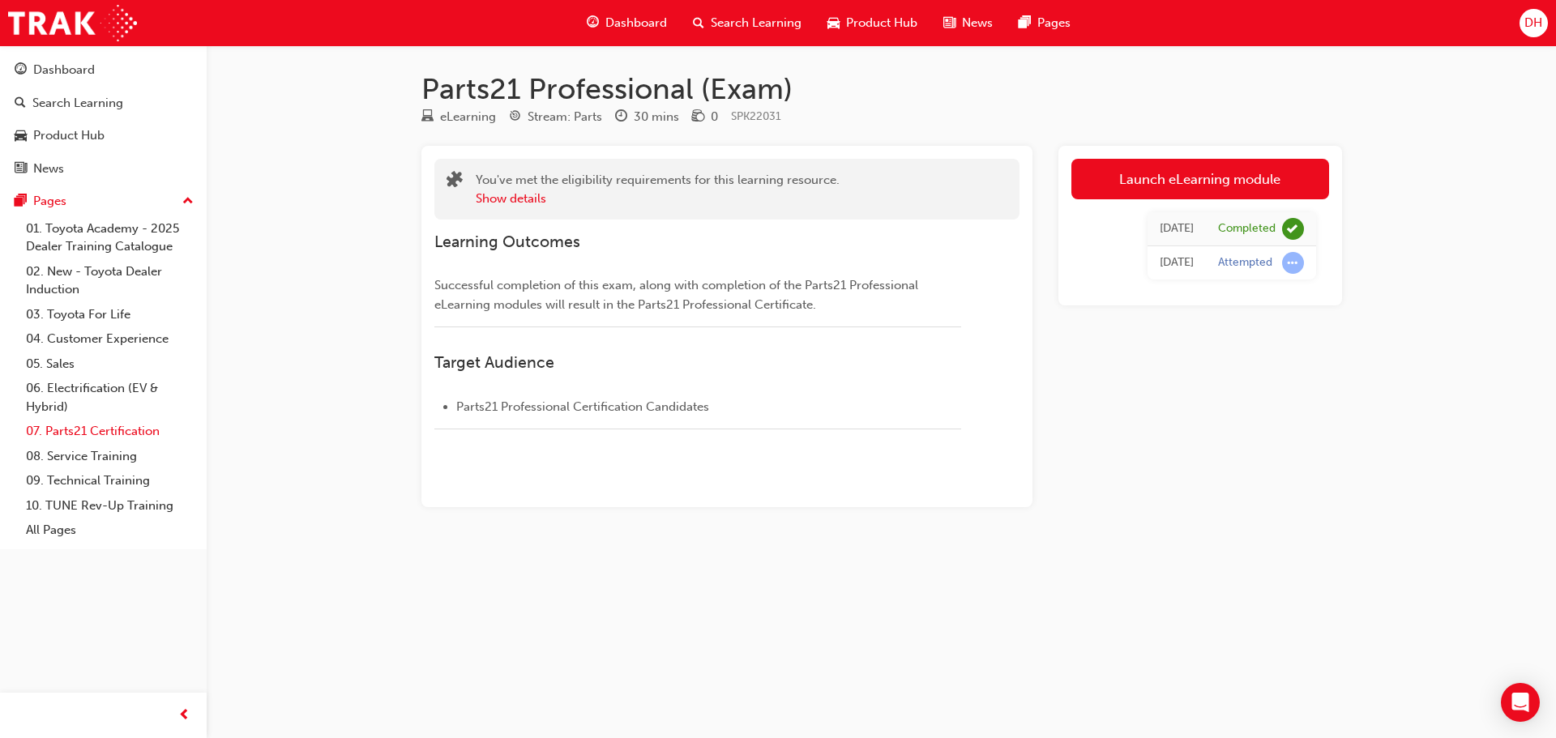
click at [108, 433] on link "07. Parts21 Certification" at bounding box center [109, 431] width 181 height 25
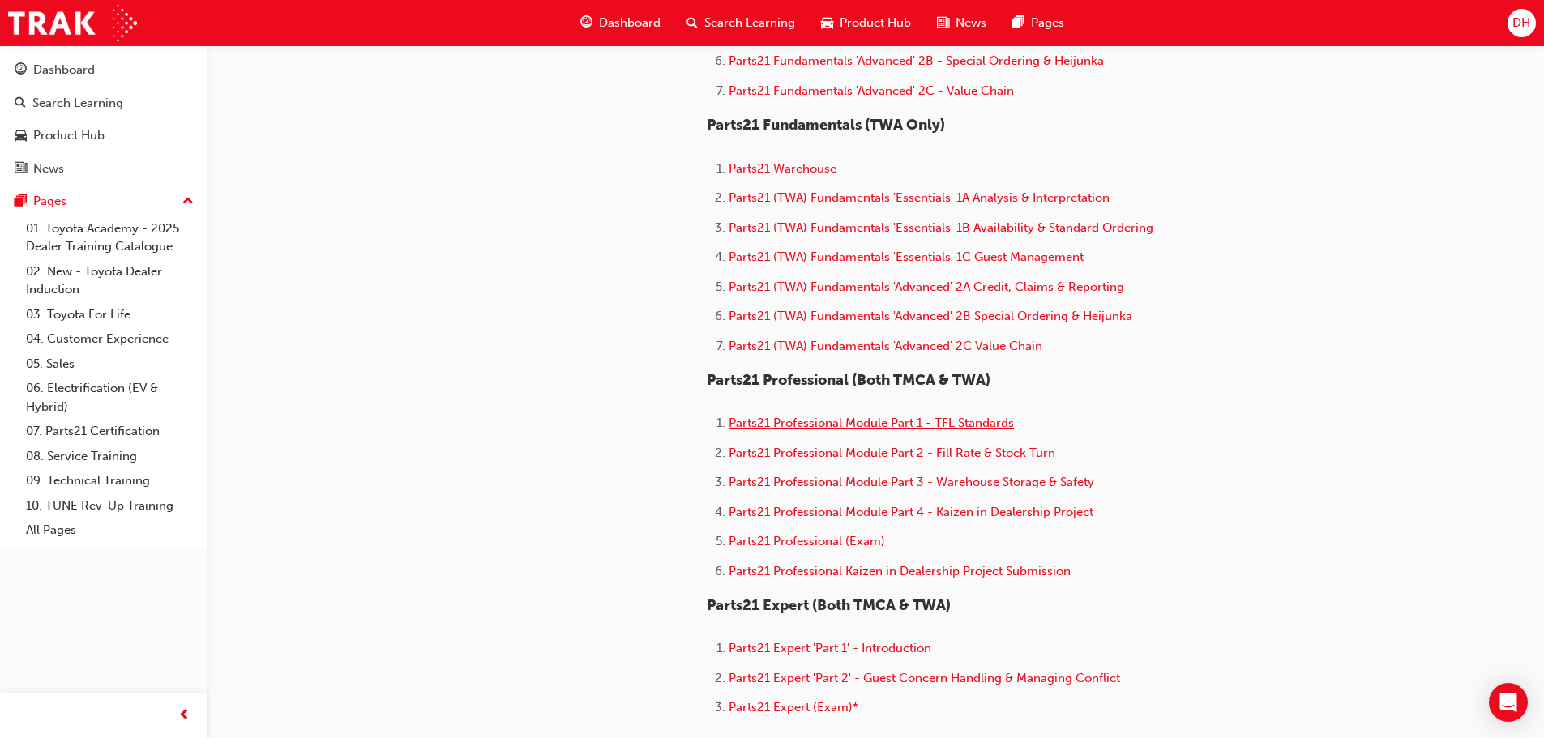
scroll to position [811, 0]
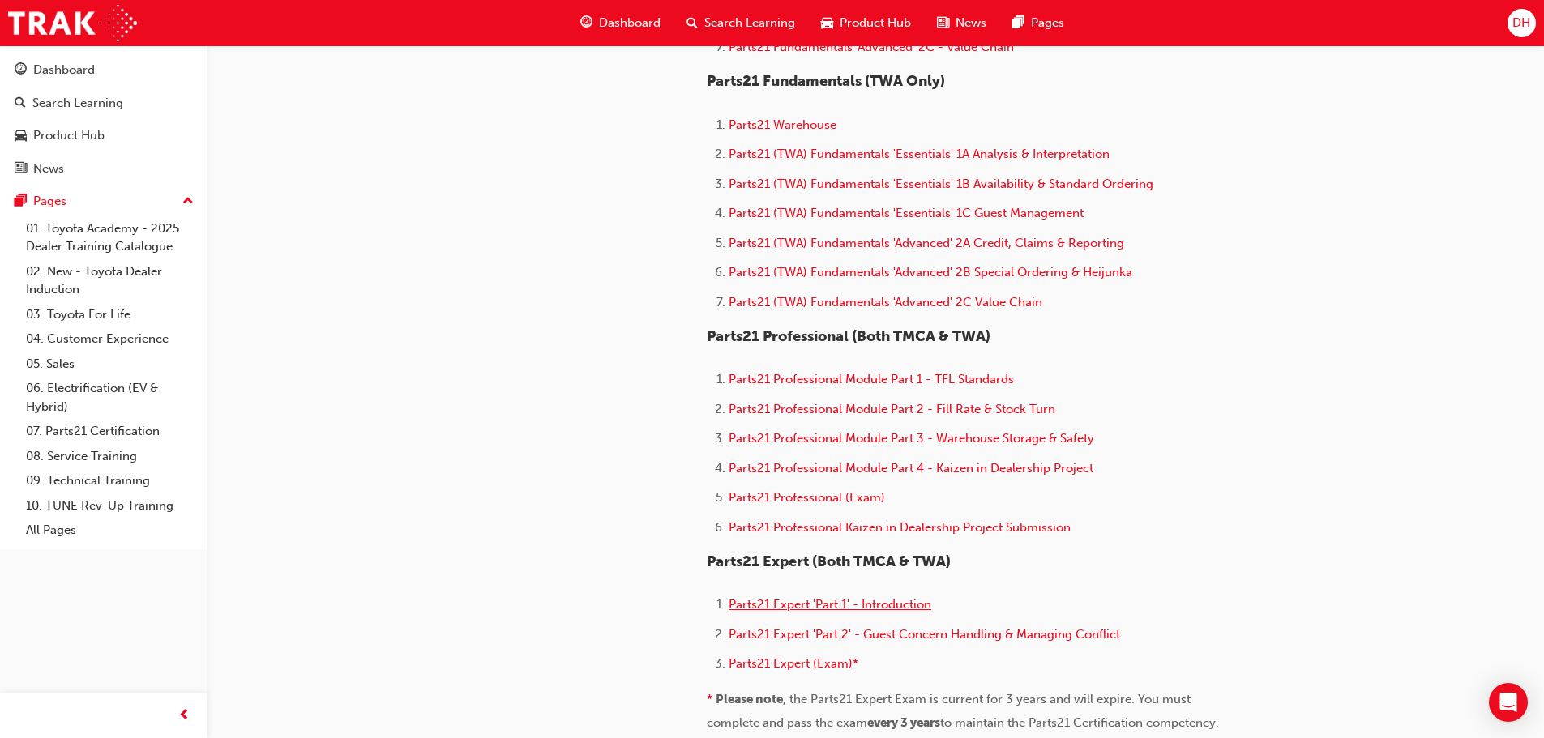
click at [847, 606] on span "Parts21 Expert 'Part 1' - Introduction" at bounding box center [830, 604] width 203 height 15
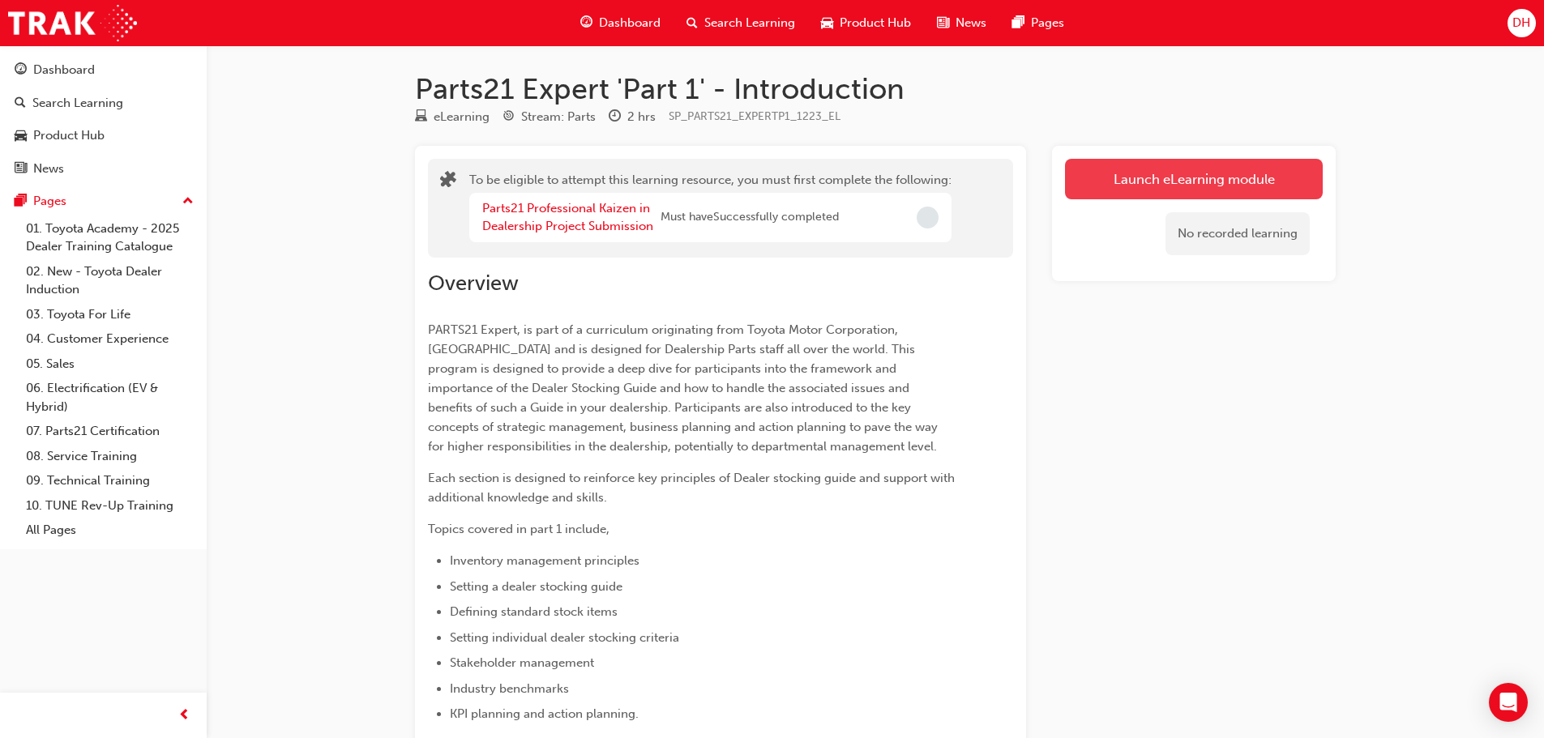
click at [1128, 182] on button "Launch eLearning module" at bounding box center [1194, 179] width 258 height 41
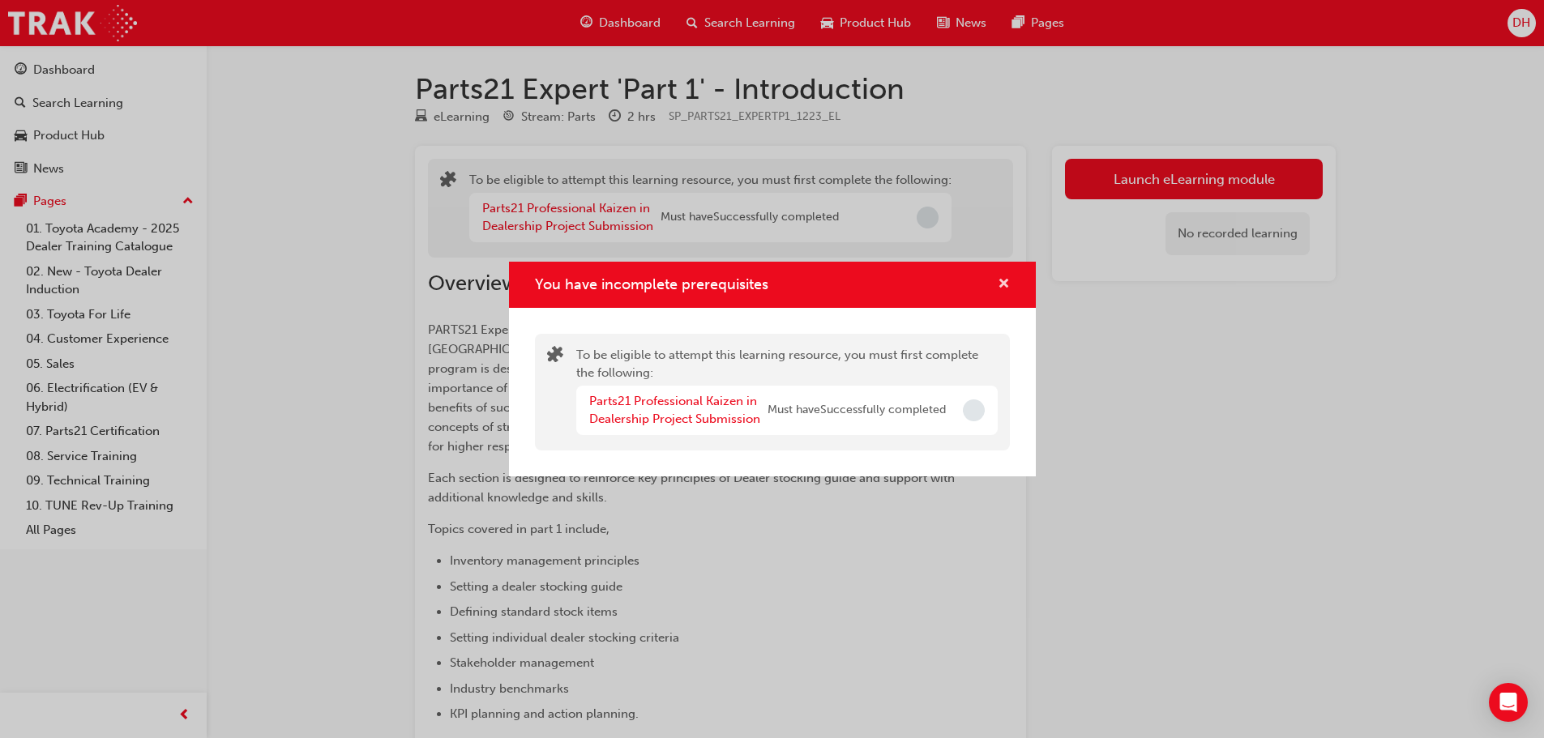
click at [1005, 283] on span "cross-icon" at bounding box center [1004, 285] width 12 height 15
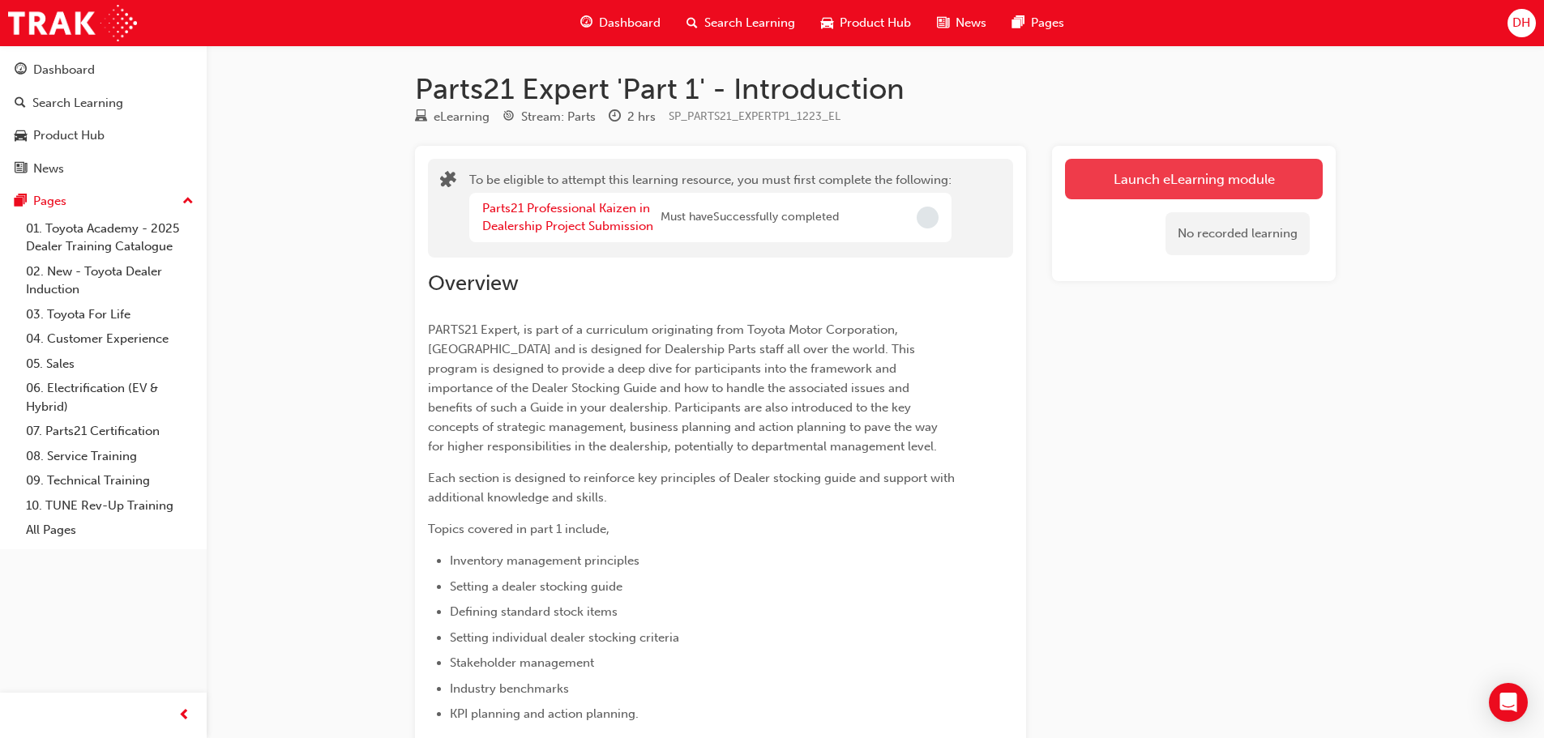
click at [1156, 181] on button "Launch eLearning module" at bounding box center [1194, 179] width 258 height 41
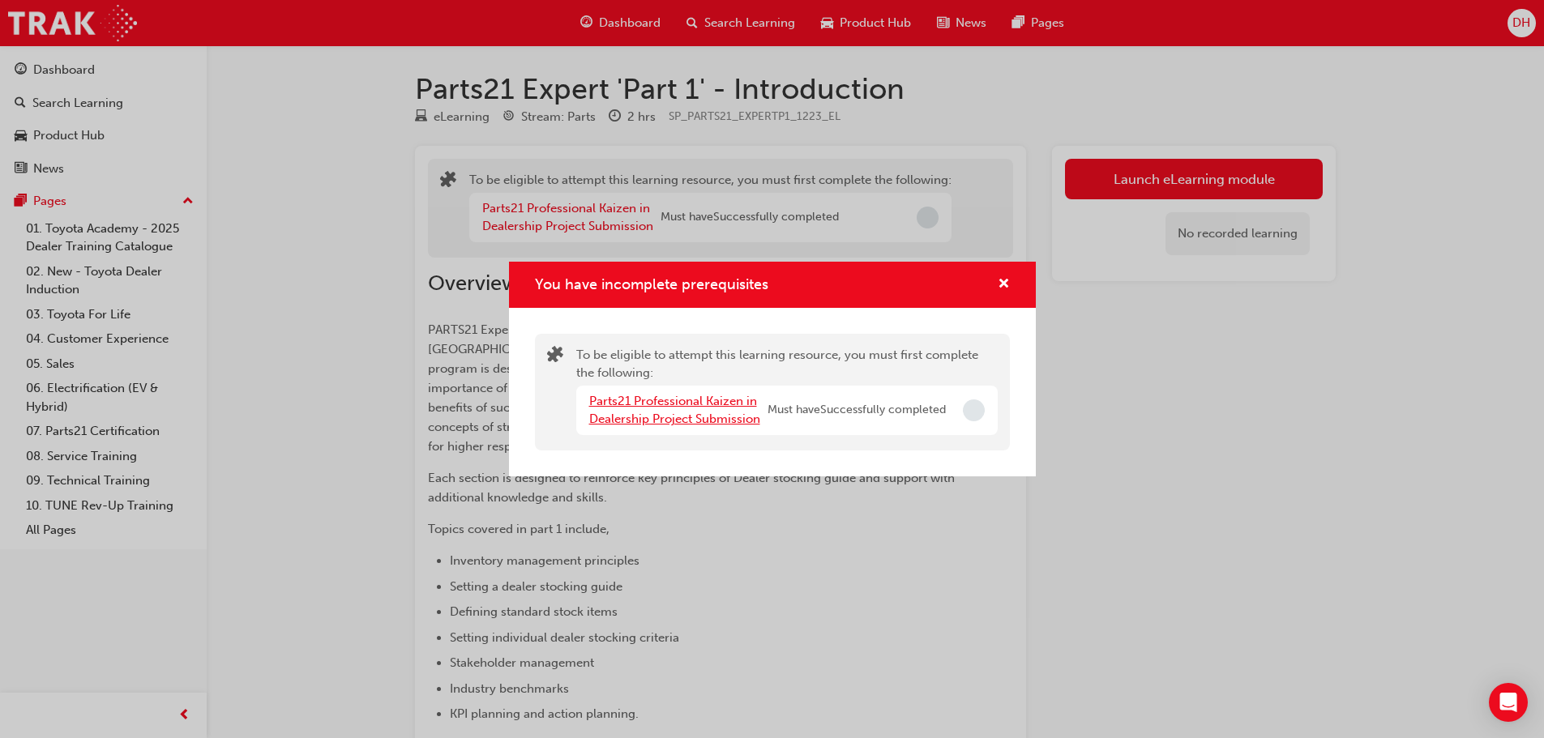
click at [703, 419] on link "Parts21 Professional Kaizen in Dealership Project Submission" at bounding box center [674, 410] width 171 height 33
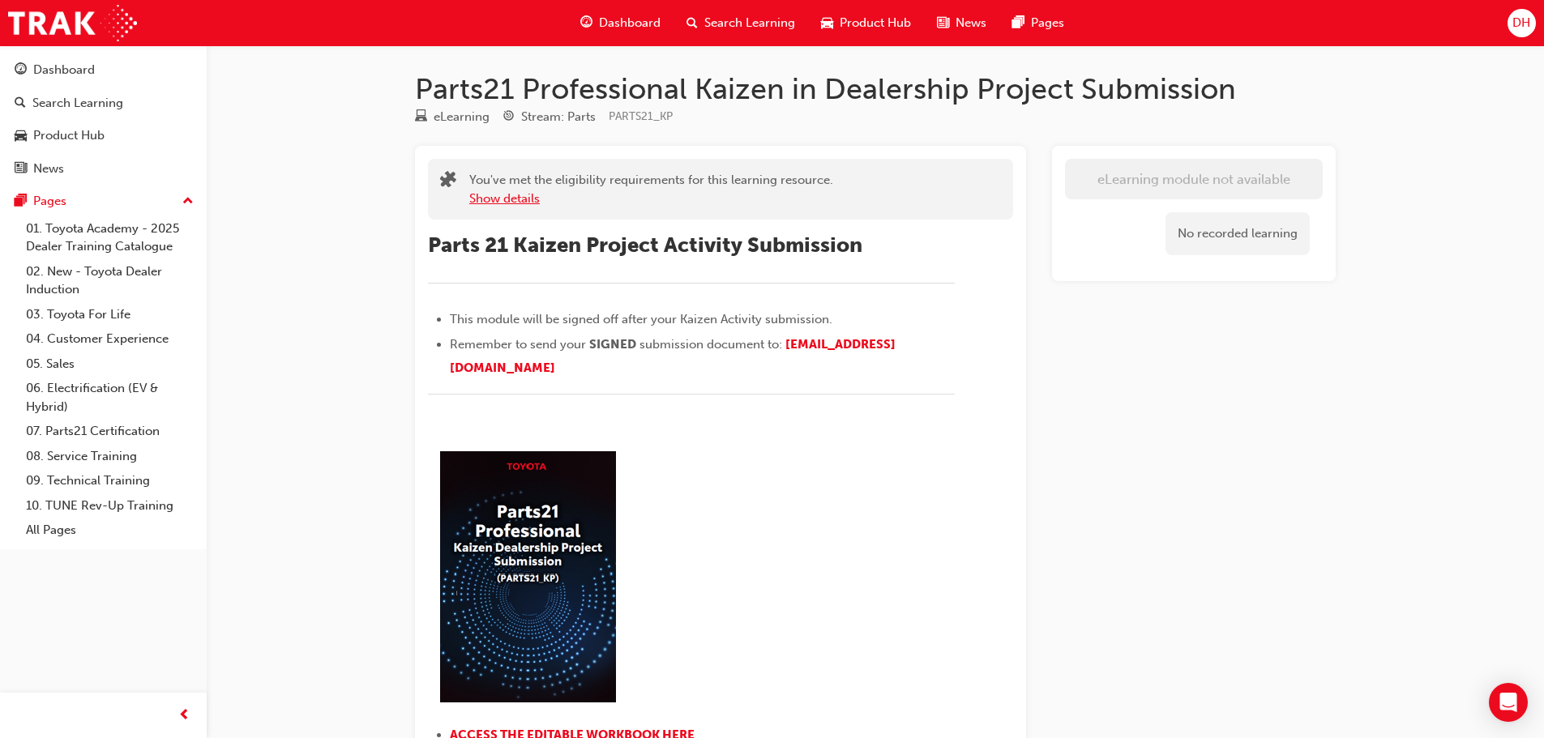
click at [528, 195] on button "Show details" at bounding box center [504, 199] width 71 height 19
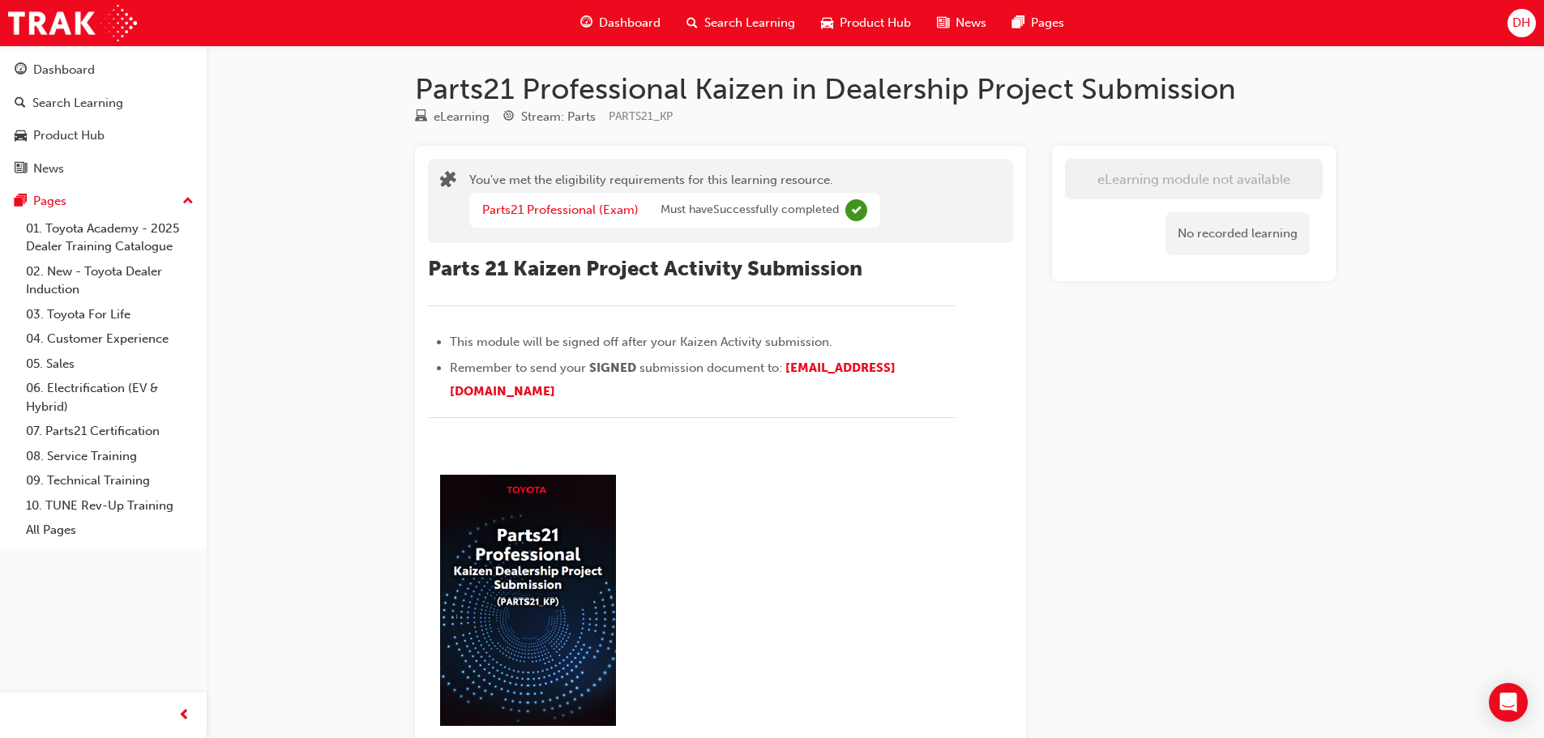
click at [863, 208] on span "Complete" at bounding box center [856, 210] width 22 height 22
click at [302, 324] on div "Parts21 Professional Kaizen in Dealership Project Submission eLearning Stream: …" at bounding box center [772, 558] width 1544 height 1117
click at [89, 71] on div "Dashboard" at bounding box center [64, 70] width 62 height 19
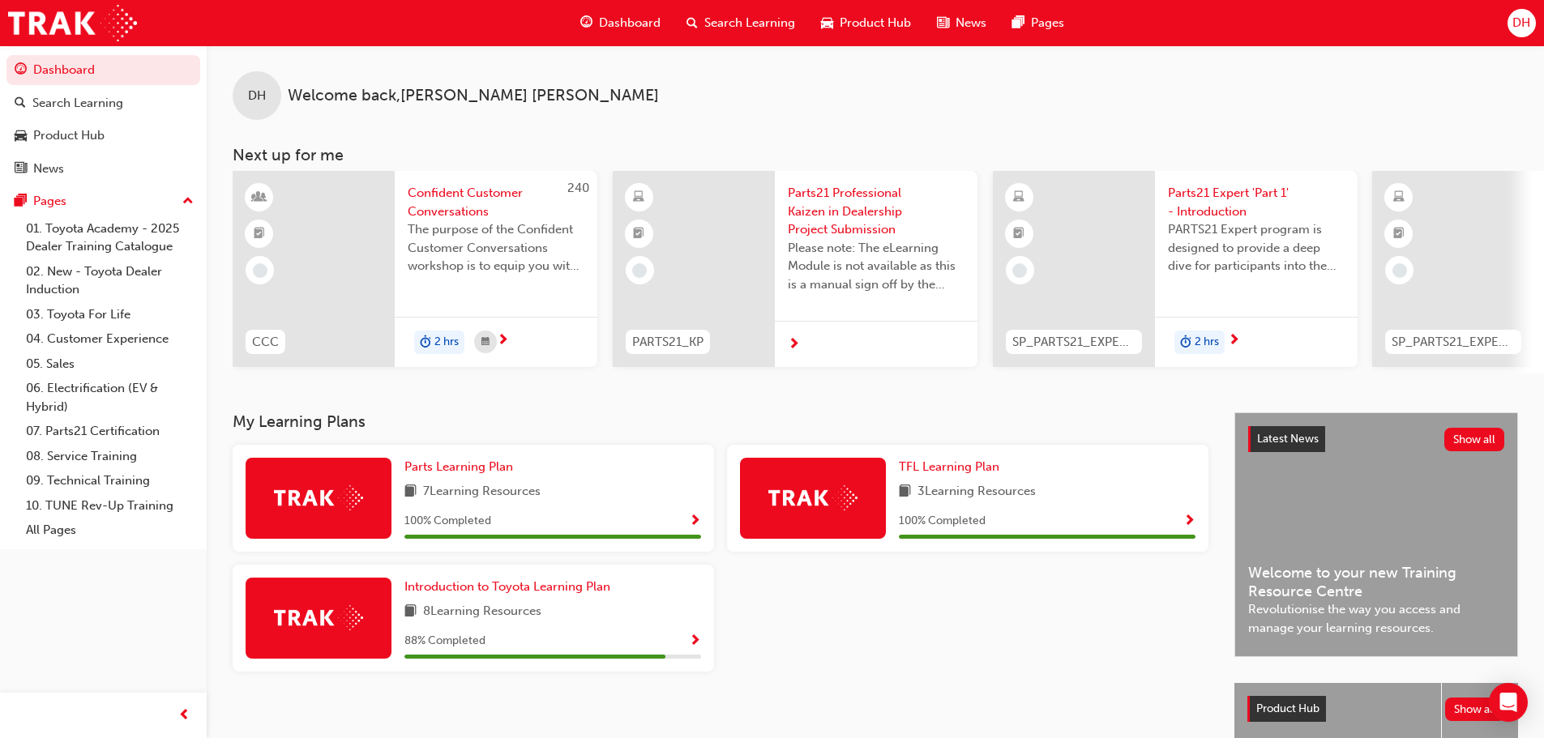
click at [1031, 492] on span "3 Learning Resources" at bounding box center [977, 492] width 118 height 20
click at [957, 474] on span "TFL Learning Plan" at bounding box center [949, 467] width 101 height 15
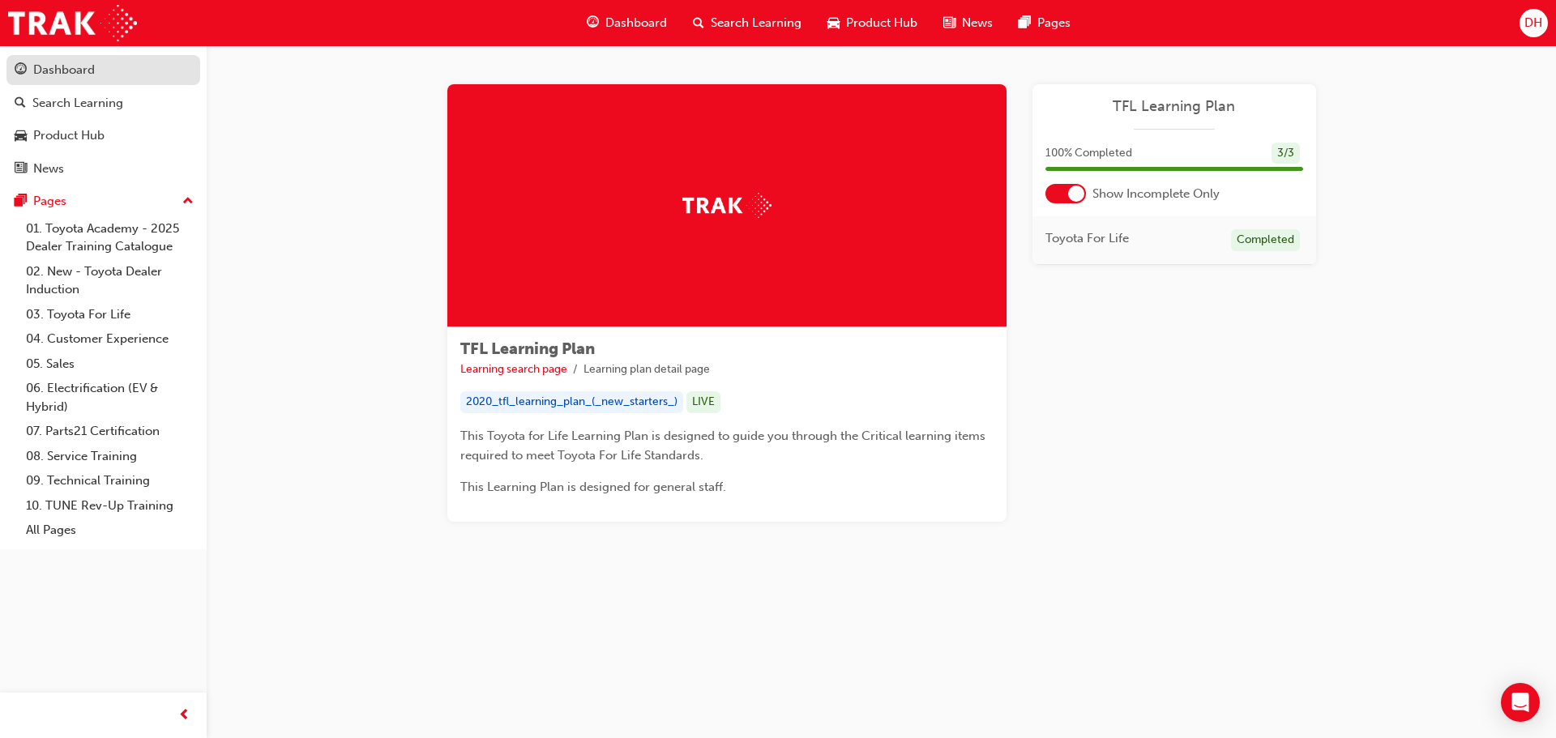
click at [80, 74] on div "Dashboard" at bounding box center [64, 70] width 62 height 19
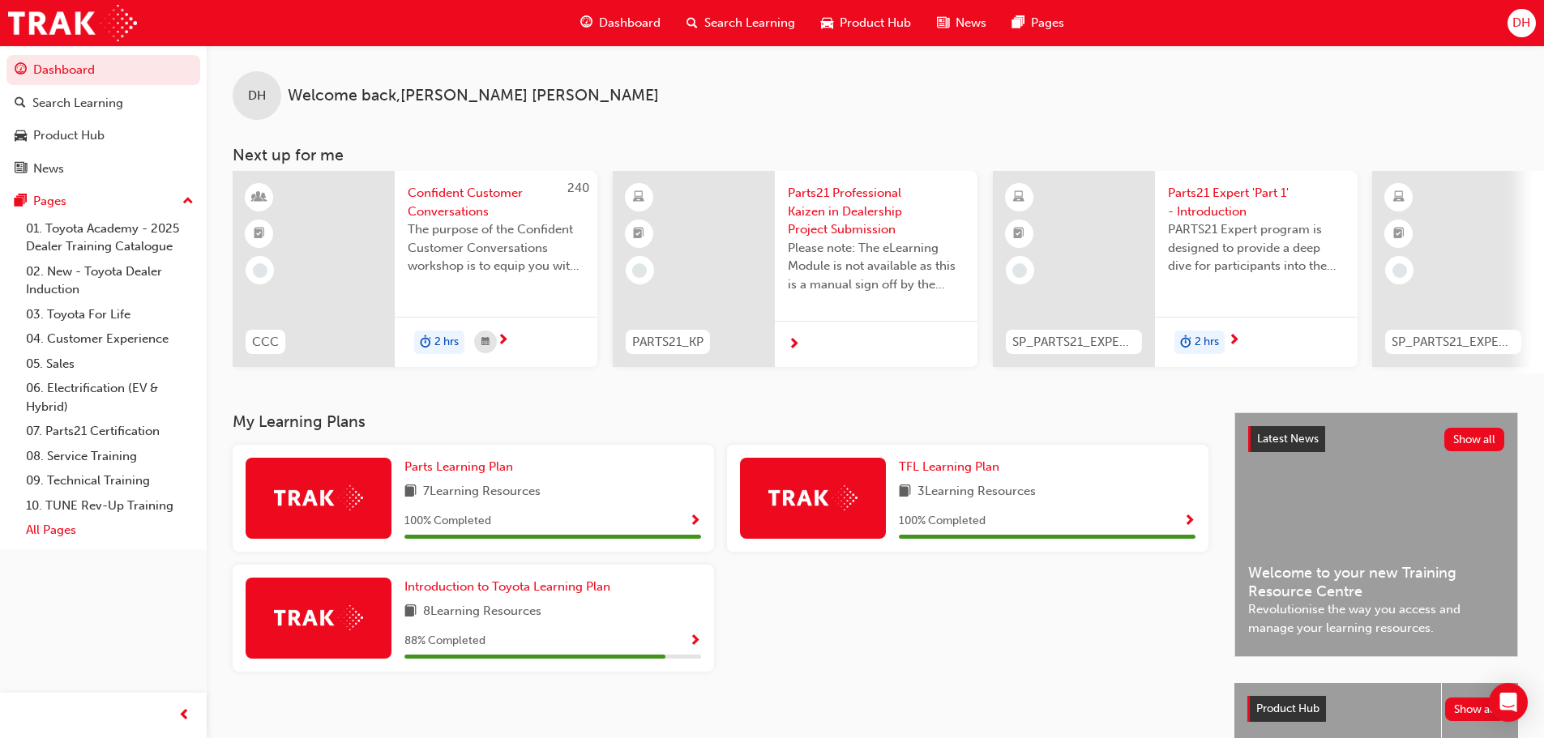
click at [64, 526] on link "All Pages" at bounding box center [109, 530] width 181 height 25
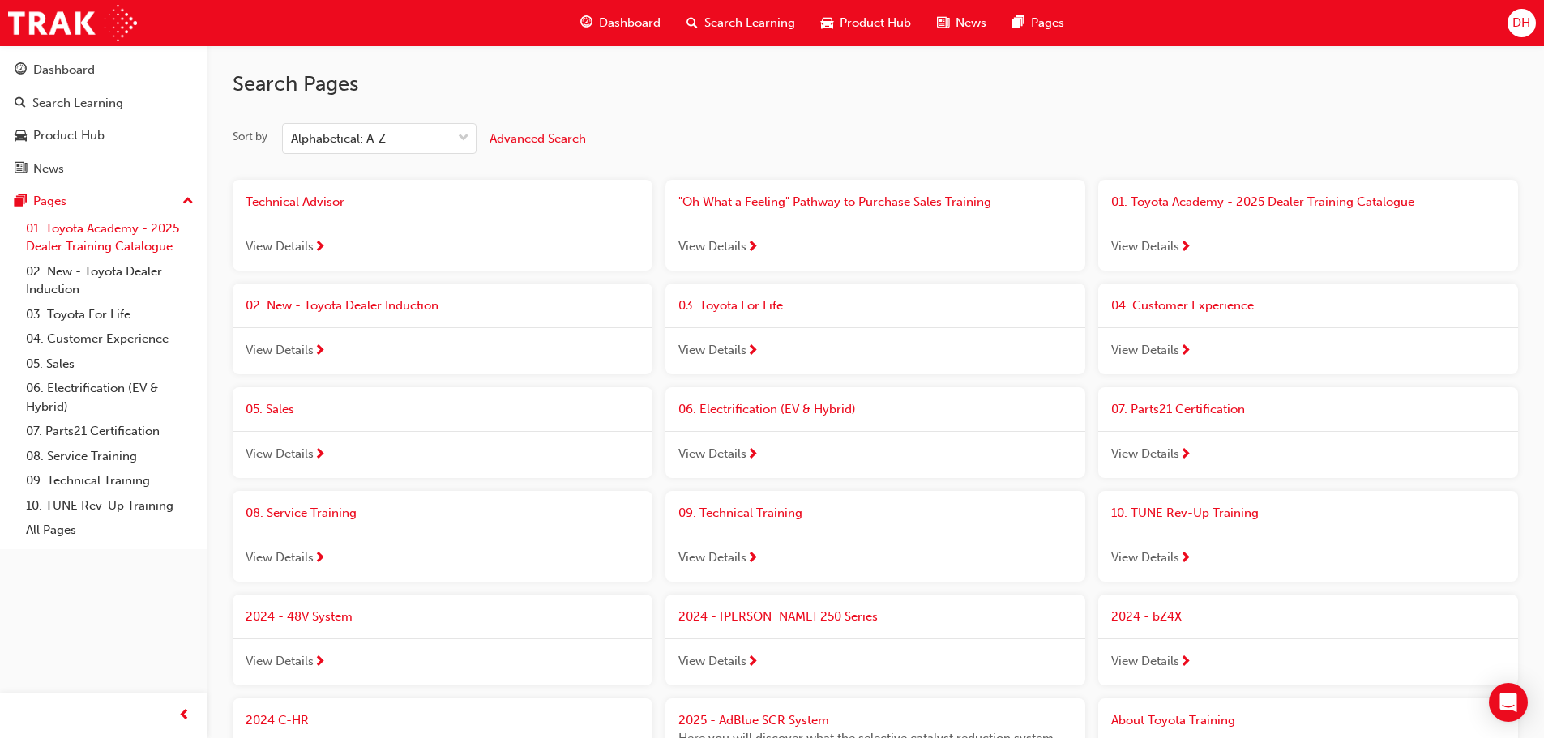
click at [76, 224] on link "01. Toyota Academy - 2025 Dealer Training Catalogue" at bounding box center [109, 237] width 181 height 43
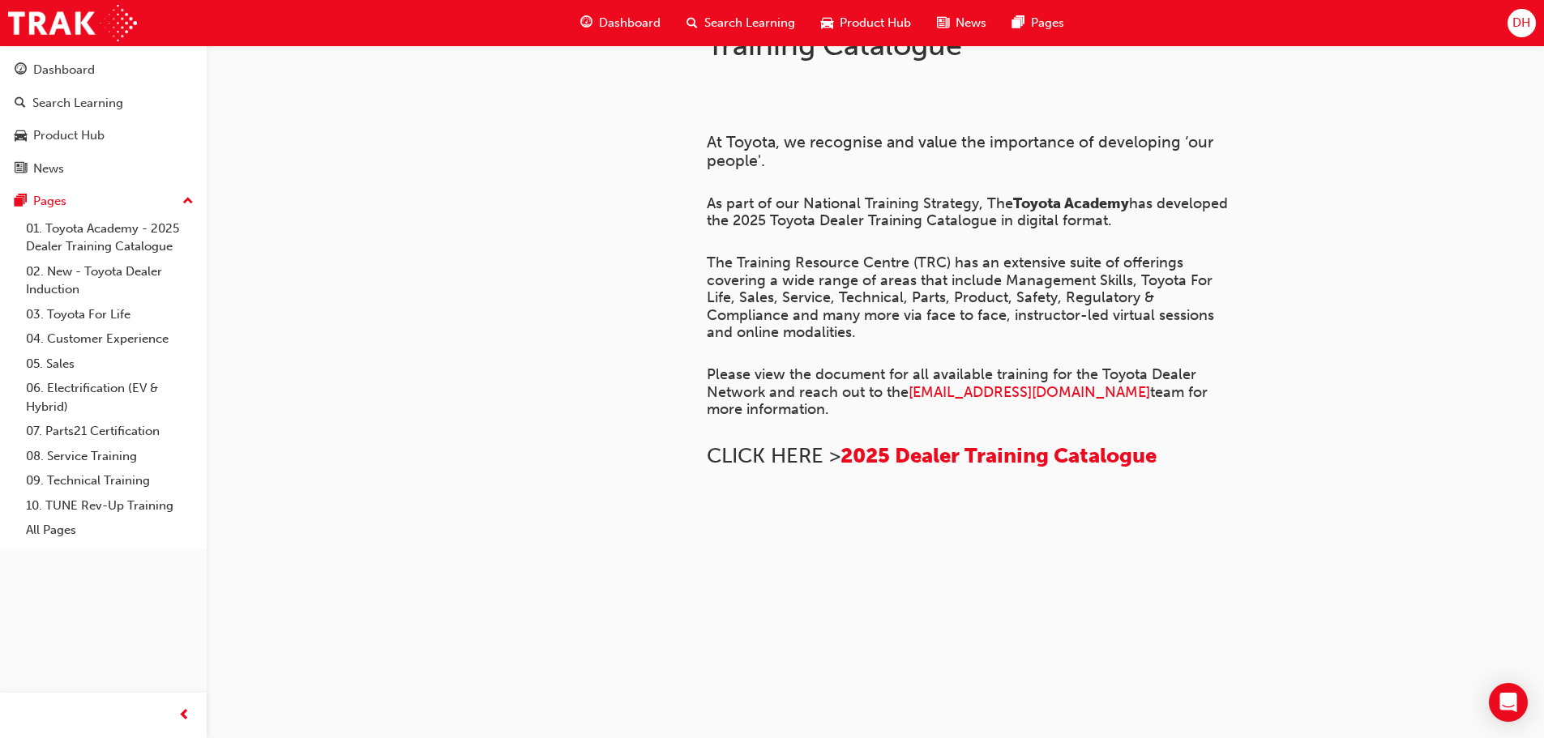
scroll to position [1109, 0]
click at [107, 270] on link "02. New - Toyota Dealer Induction" at bounding box center [109, 280] width 181 height 43
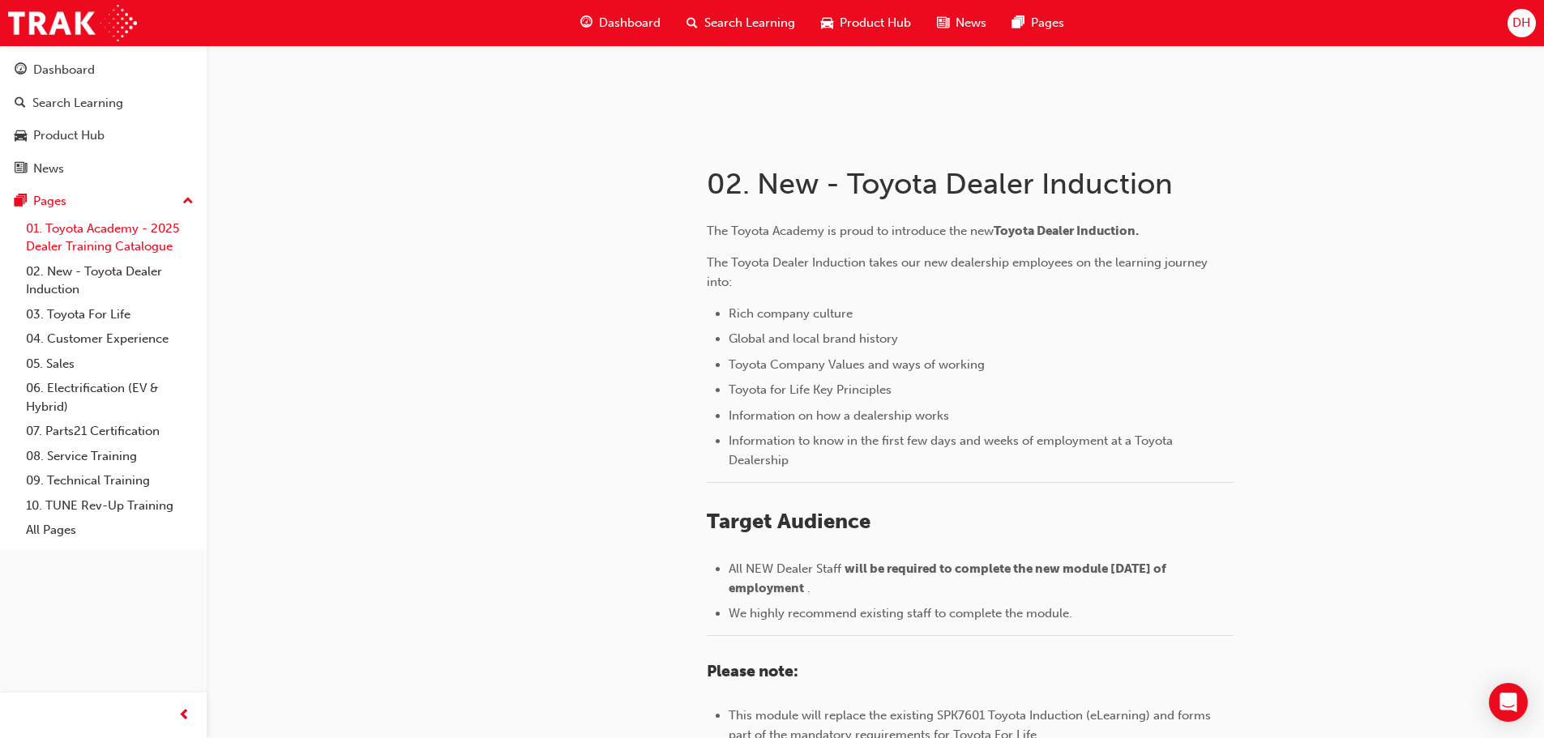
scroll to position [227, 0]
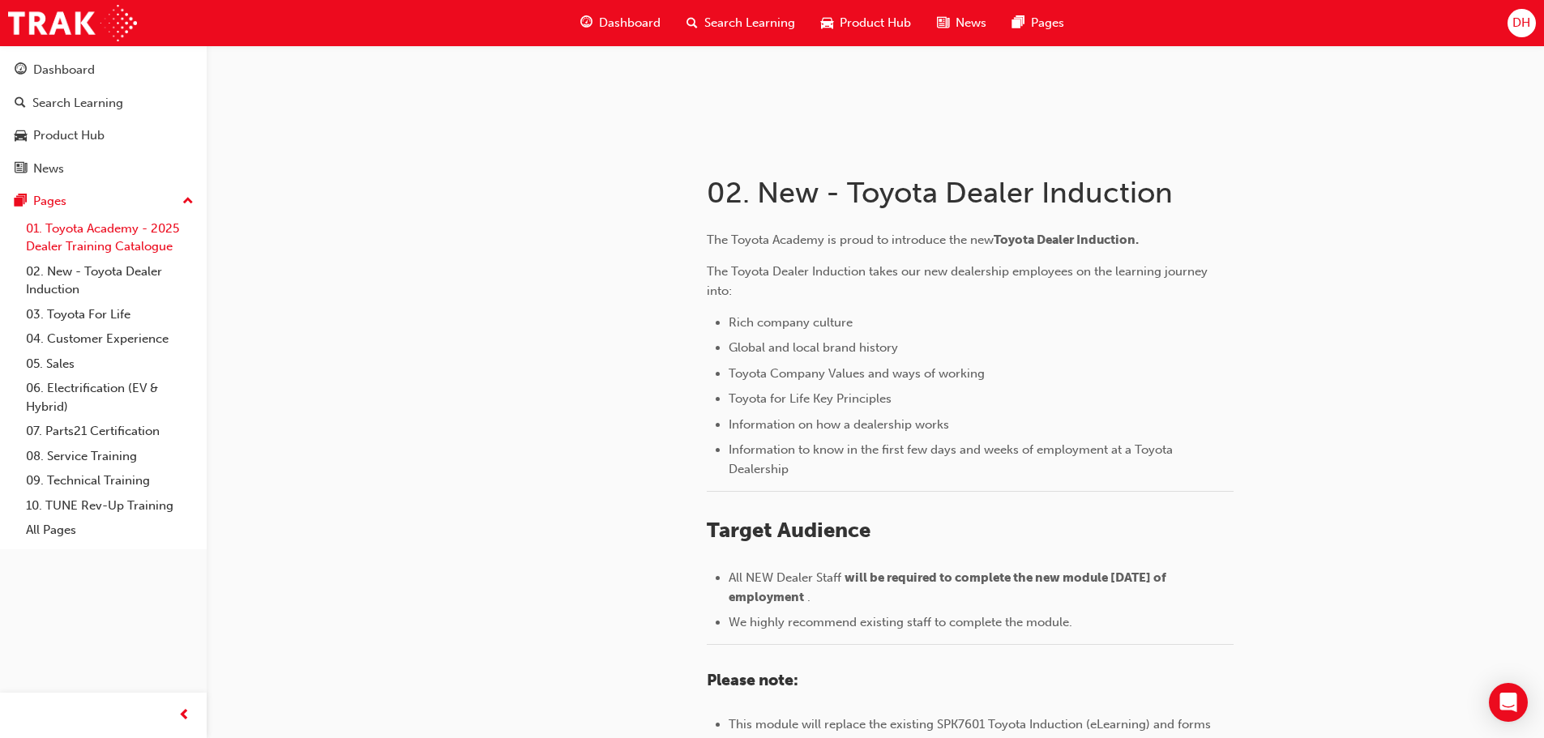
click at [120, 241] on link "01. Toyota Academy - 2025 Dealer Training Catalogue" at bounding box center [109, 237] width 181 height 43
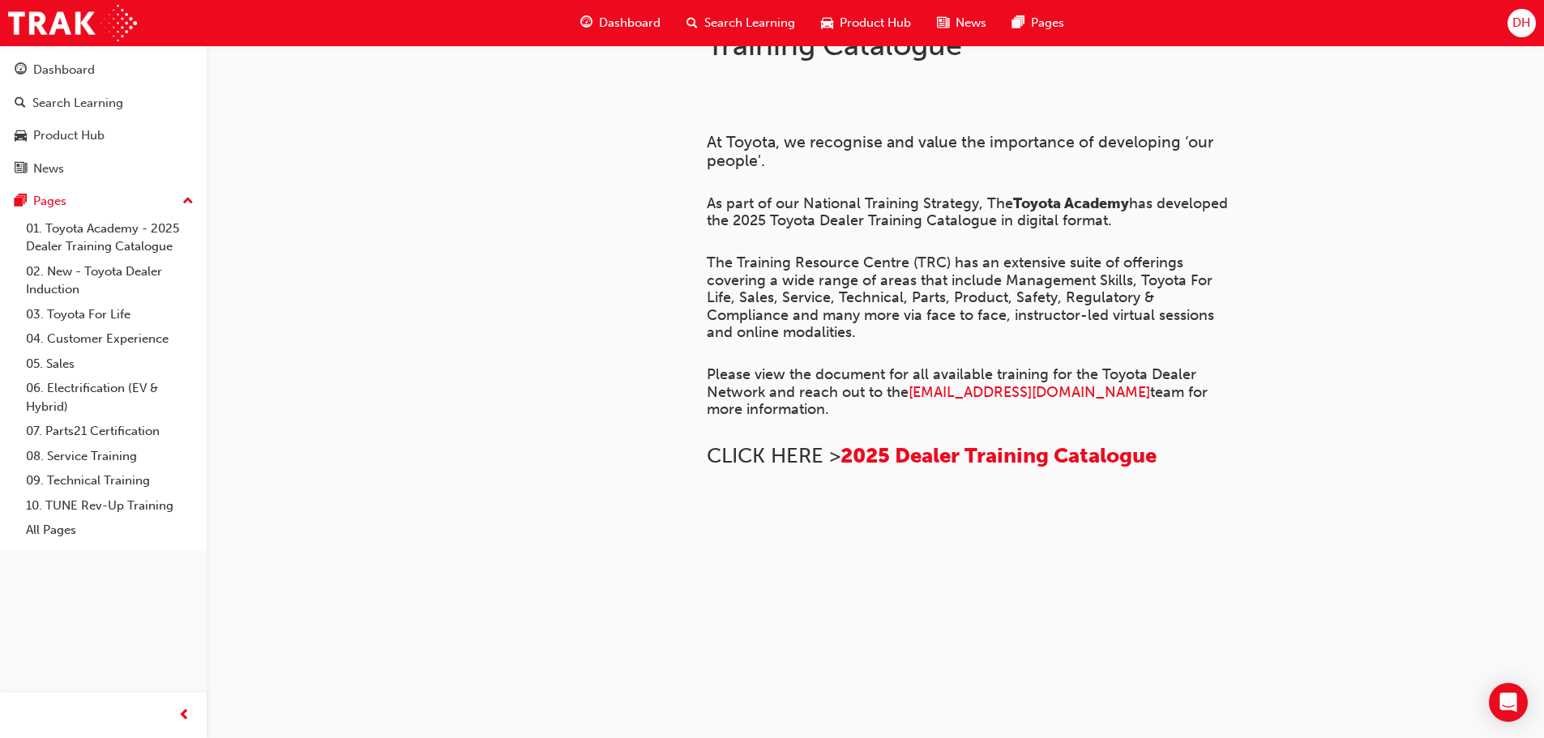
scroll to position [1109, 0]
click at [65, 309] on link "03. Toyota For Life" at bounding box center [109, 314] width 181 height 25
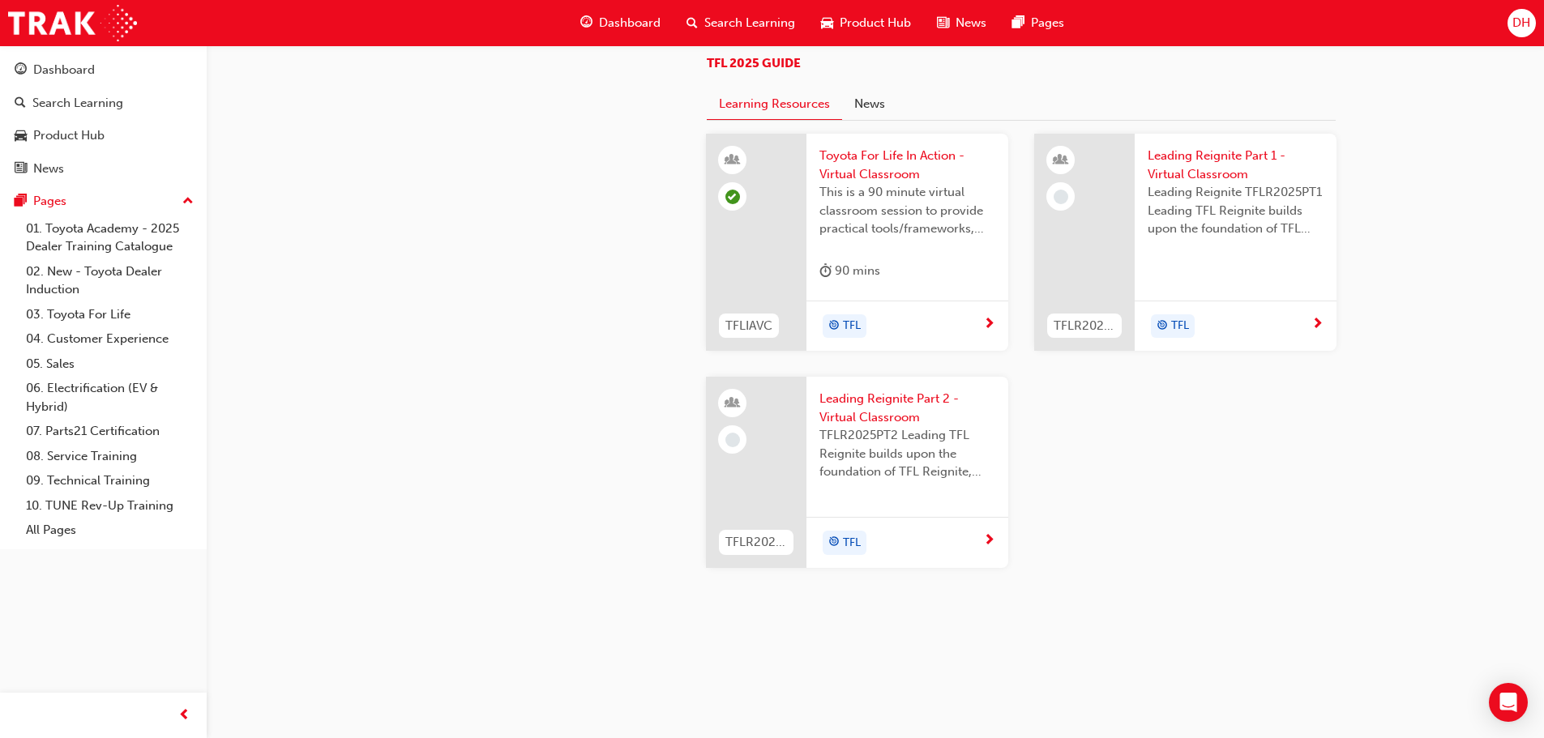
scroll to position [1723, 0]
click at [1200, 164] on span "Leading Reignite Part 1 - Virtual Classroom" at bounding box center [1236, 165] width 176 height 36
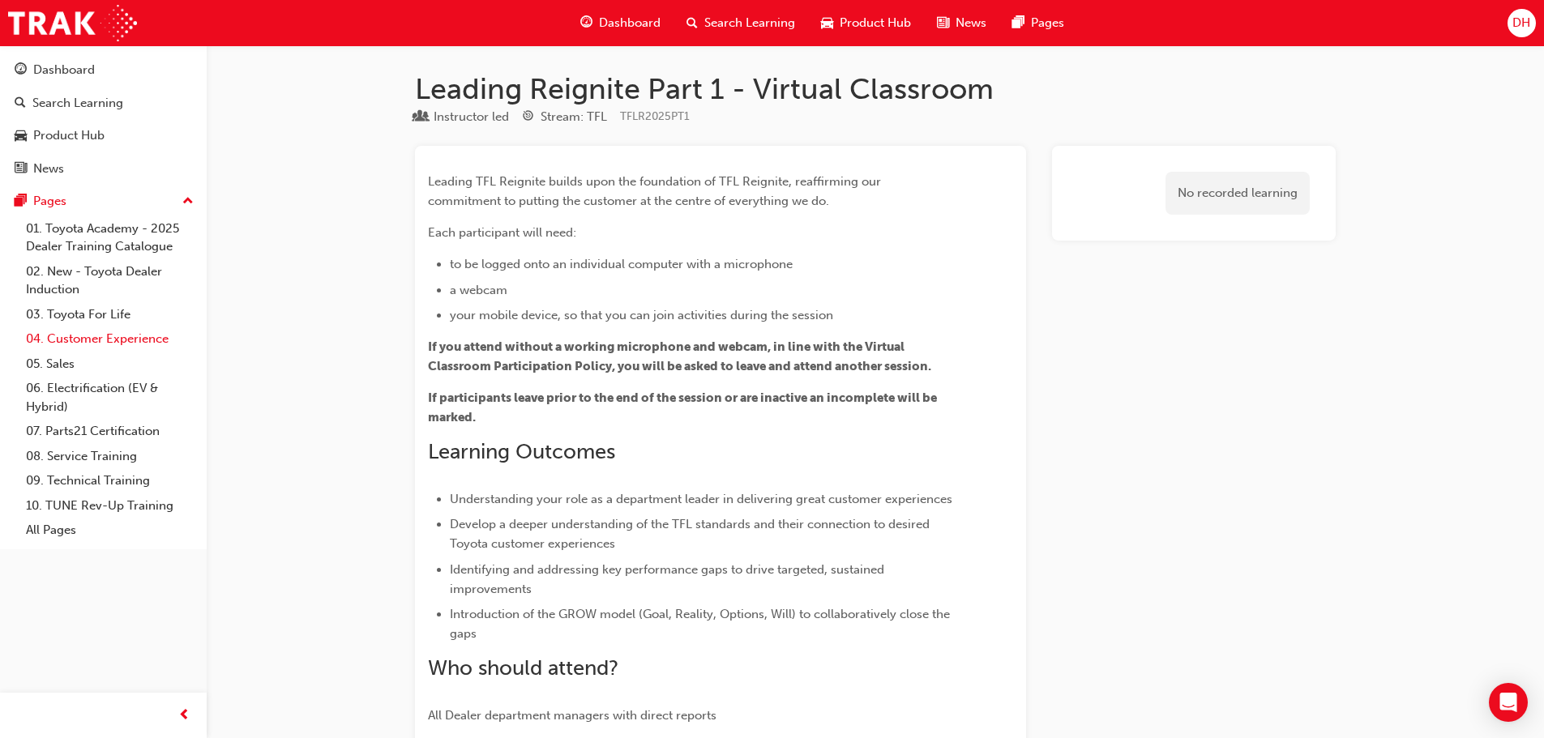
click at [86, 338] on link "04. Customer Experience" at bounding box center [109, 339] width 181 height 25
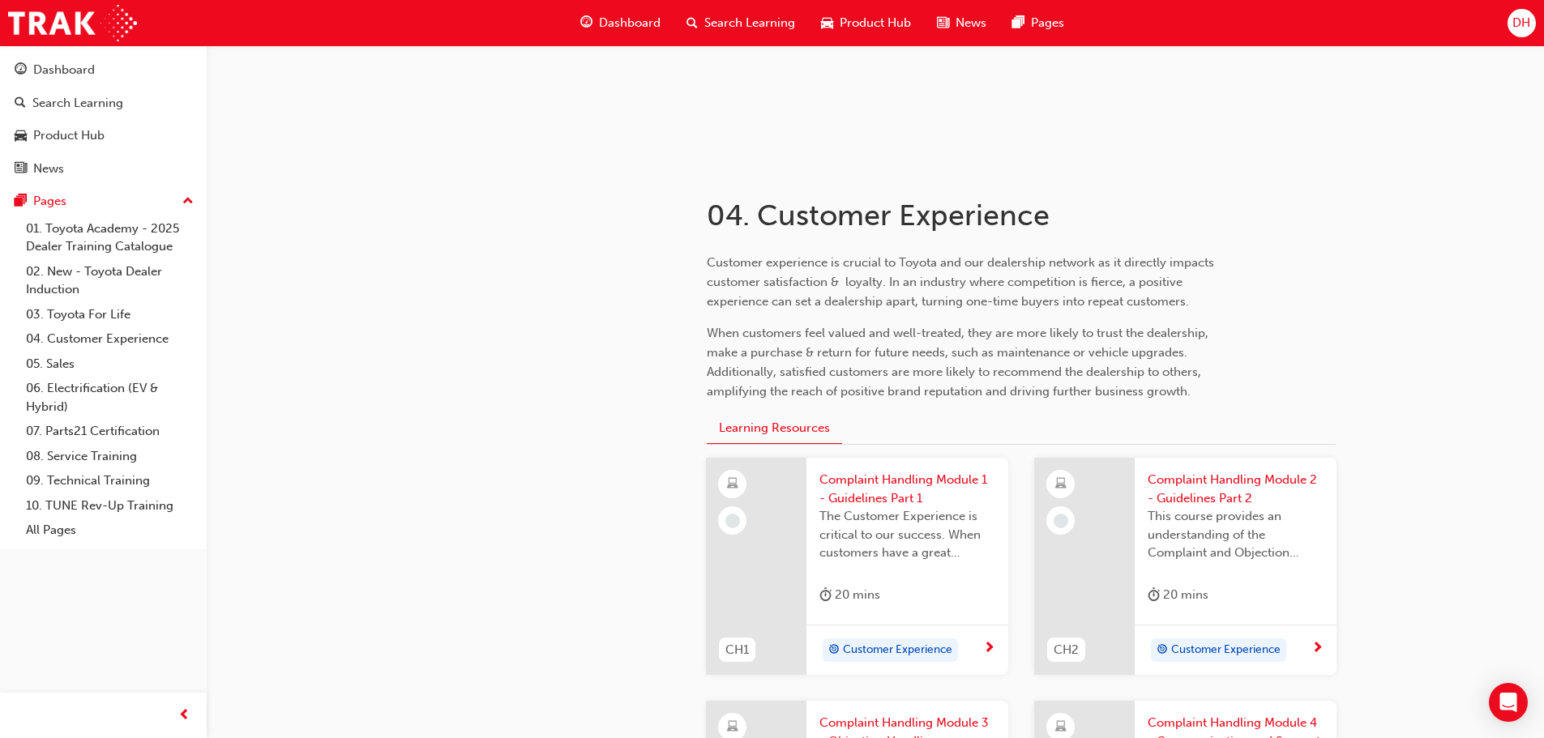
scroll to position [162, 0]
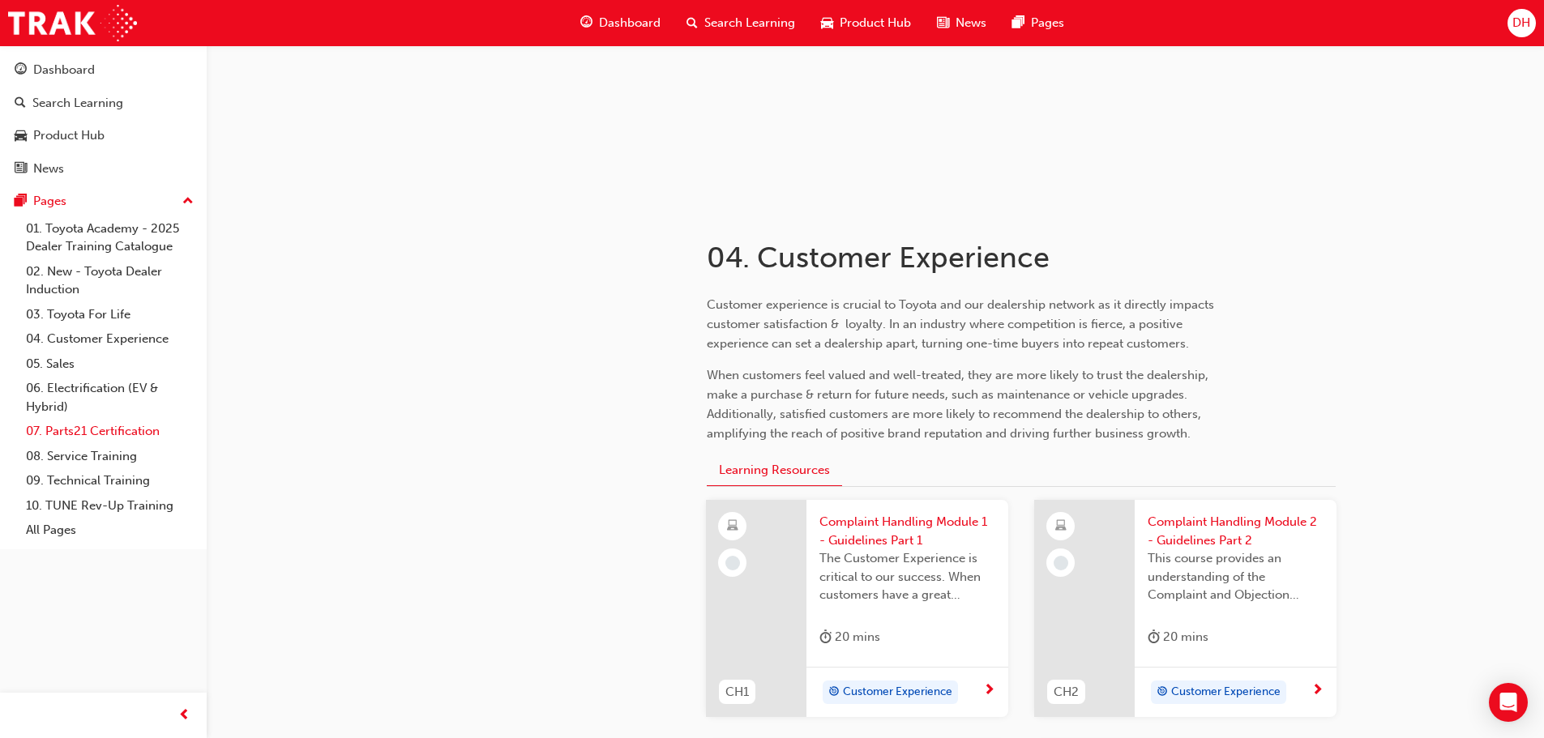
click at [96, 427] on link "07. Parts21 Certification" at bounding box center [109, 431] width 181 height 25
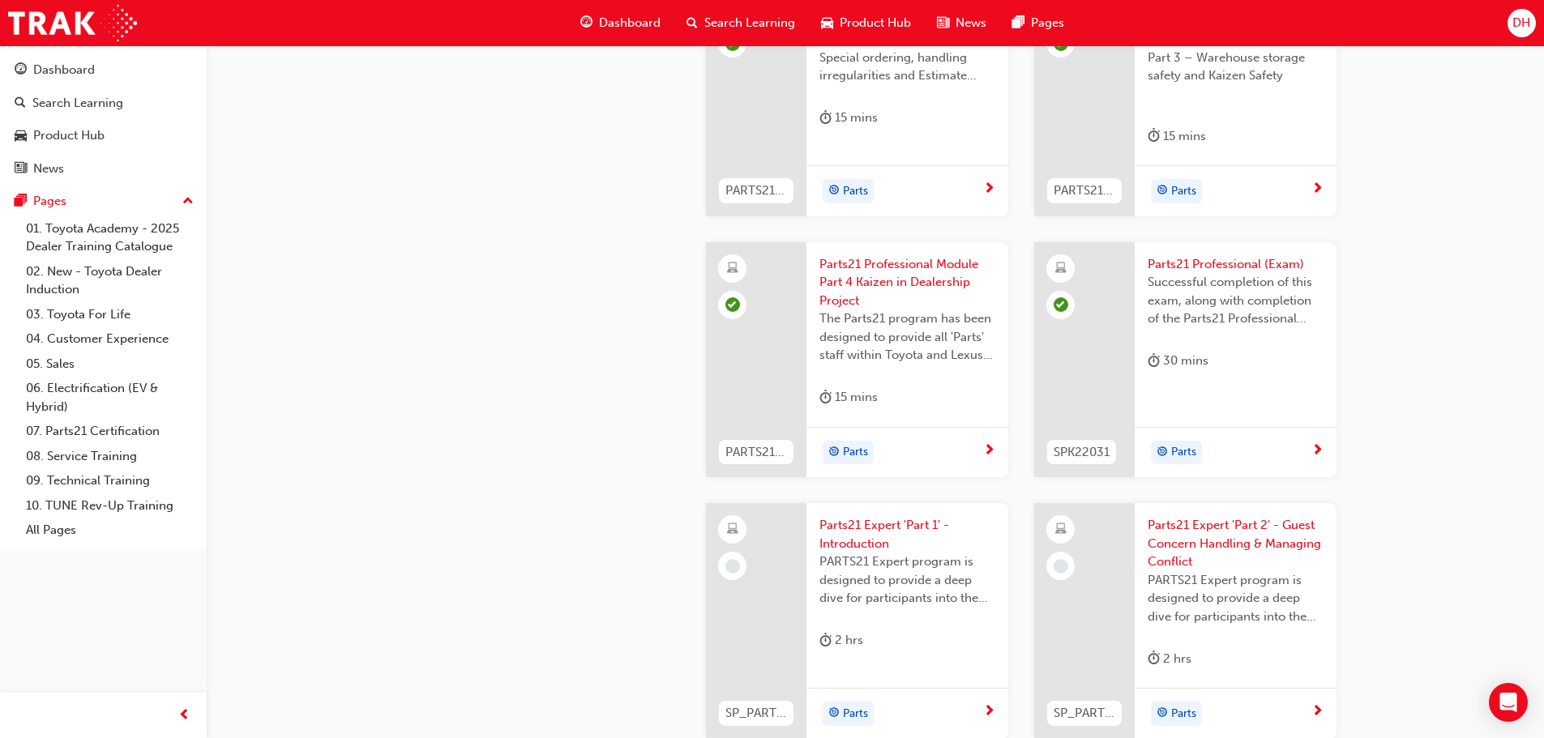
scroll to position [2999, 0]
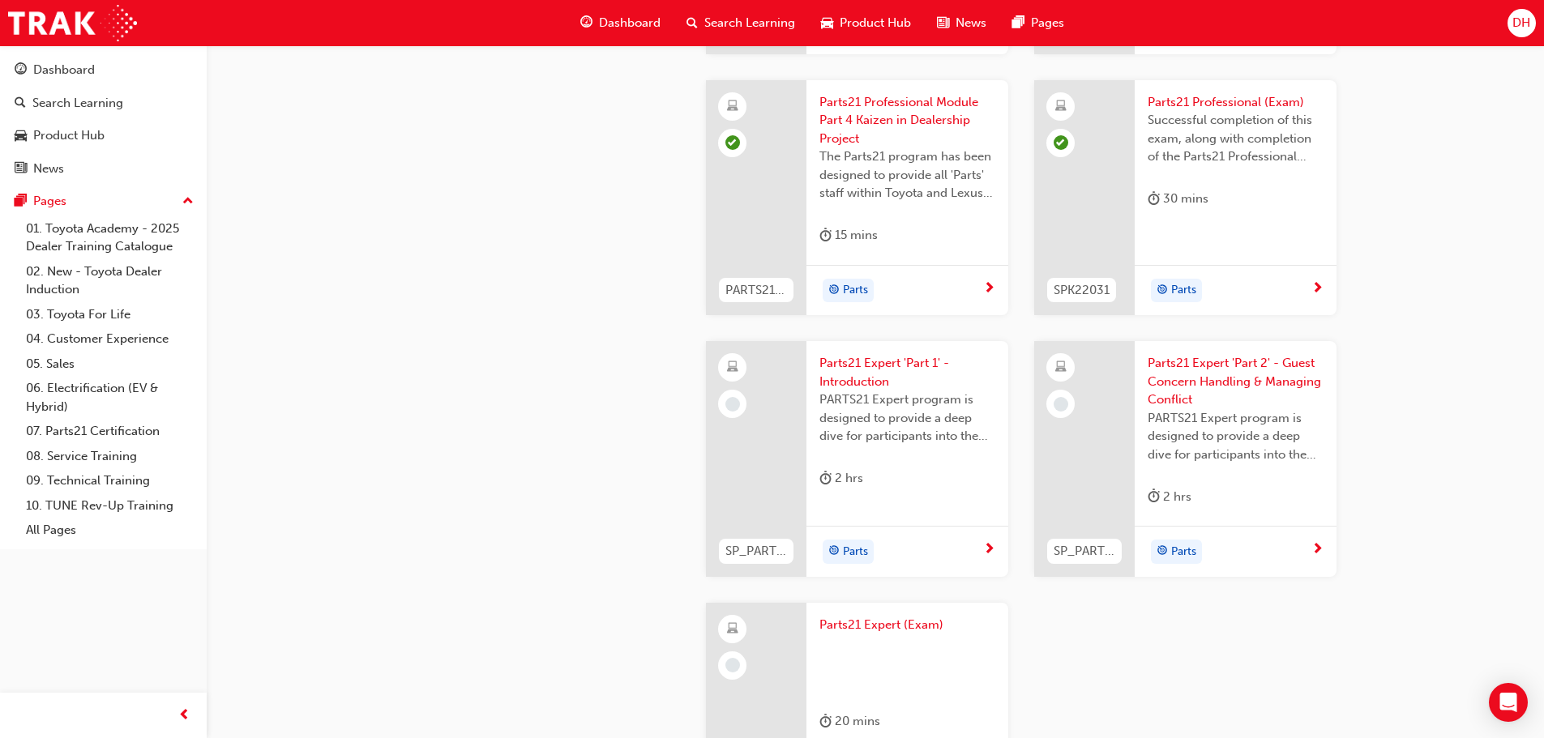
click at [859, 621] on span "Parts21 Expert (Exam)" at bounding box center [908, 625] width 176 height 19
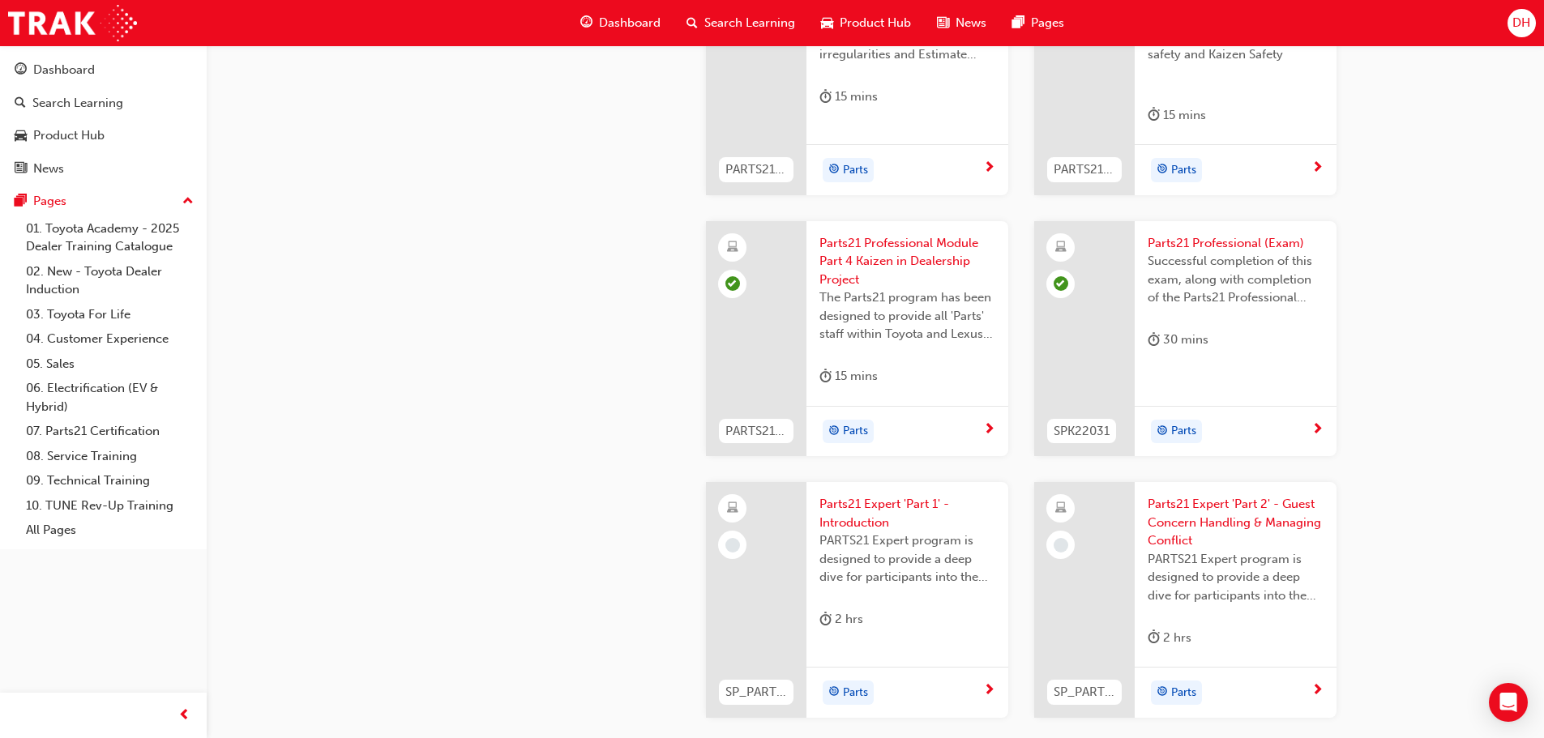
scroll to position [2934, 0]
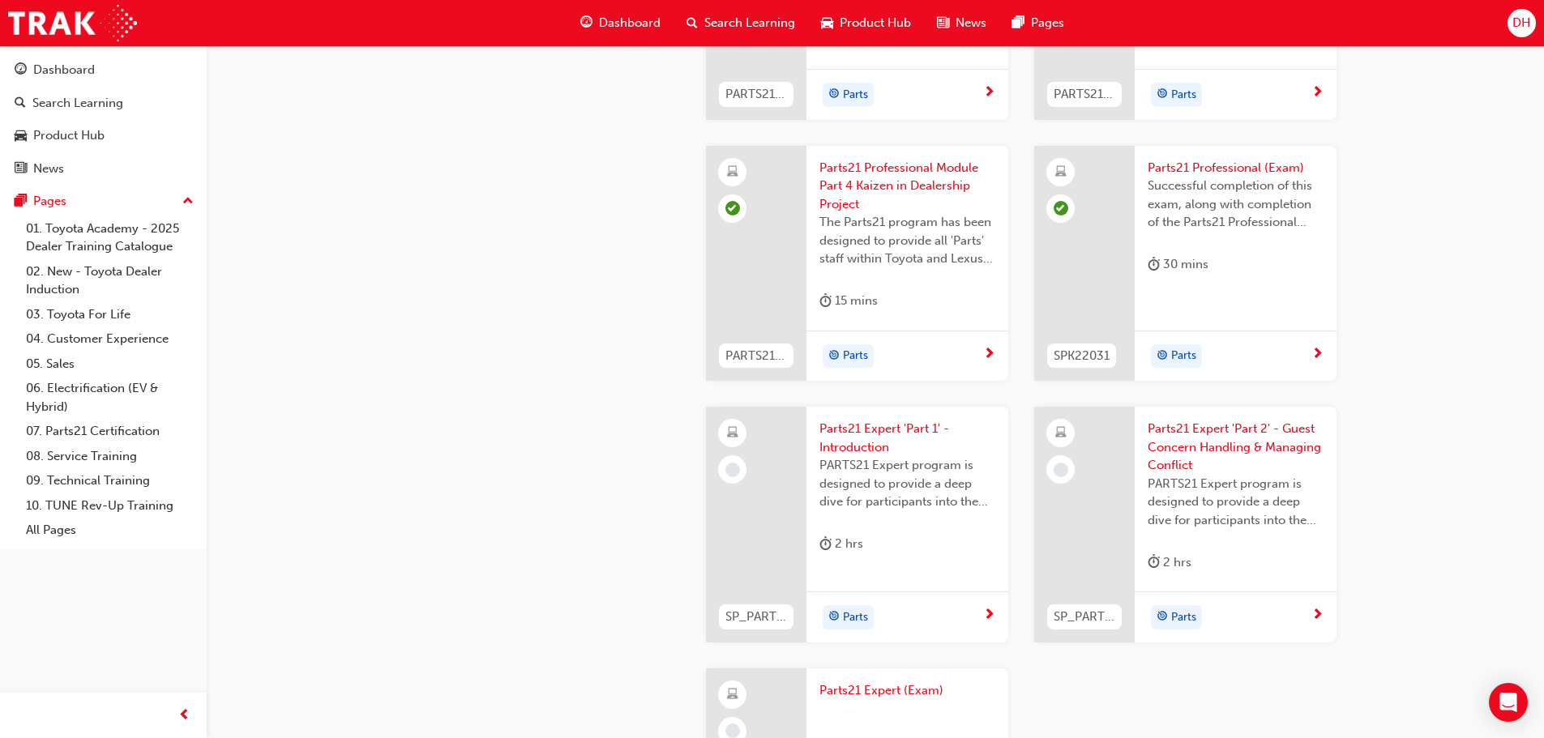
click at [873, 428] on span "Parts21 Expert 'Part 1' - Introduction" at bounding box center [908, 438] width 176 height 36
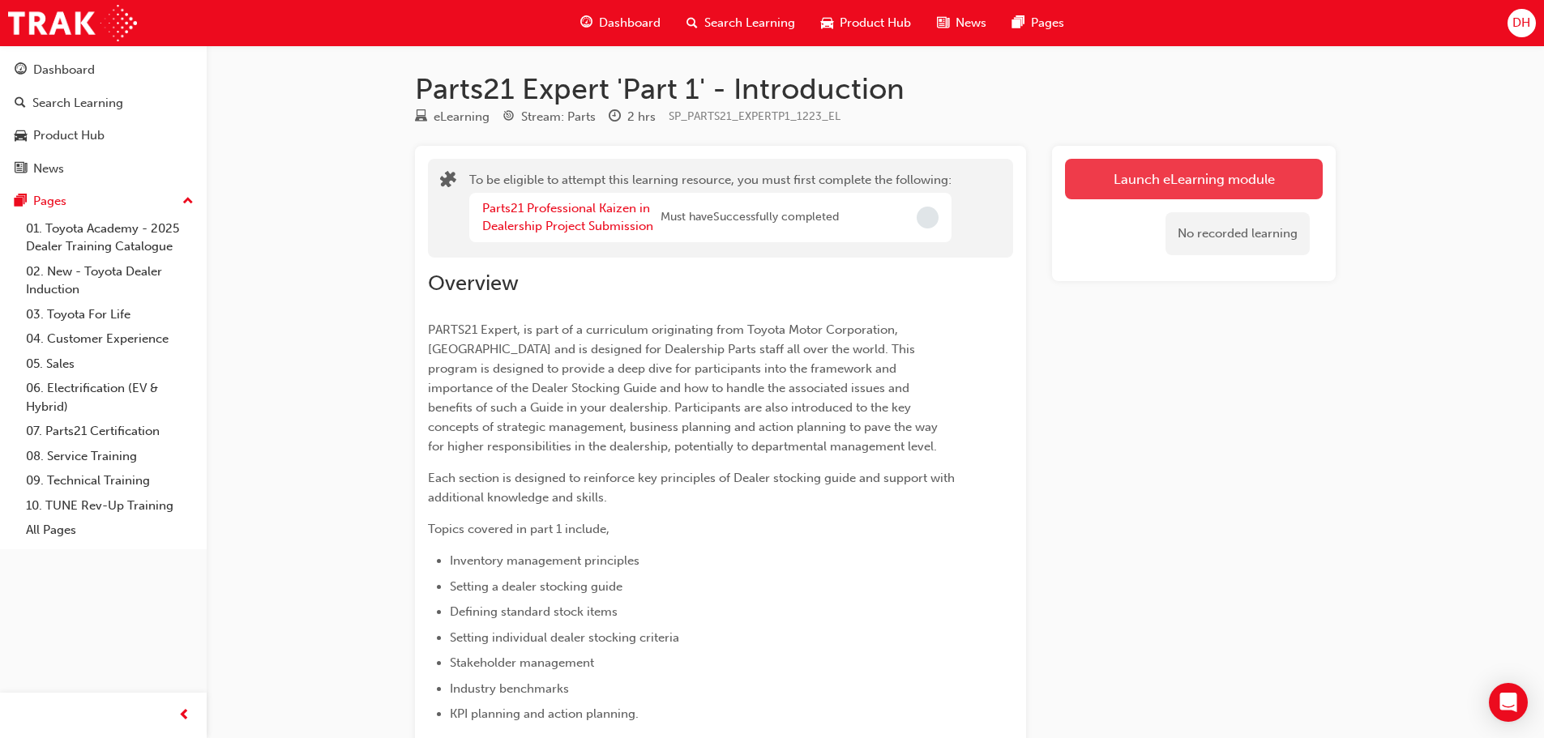
click at [1127, 171] on button "Launch eLearning module" at bounding box center [1194, 179] width 258 height 41
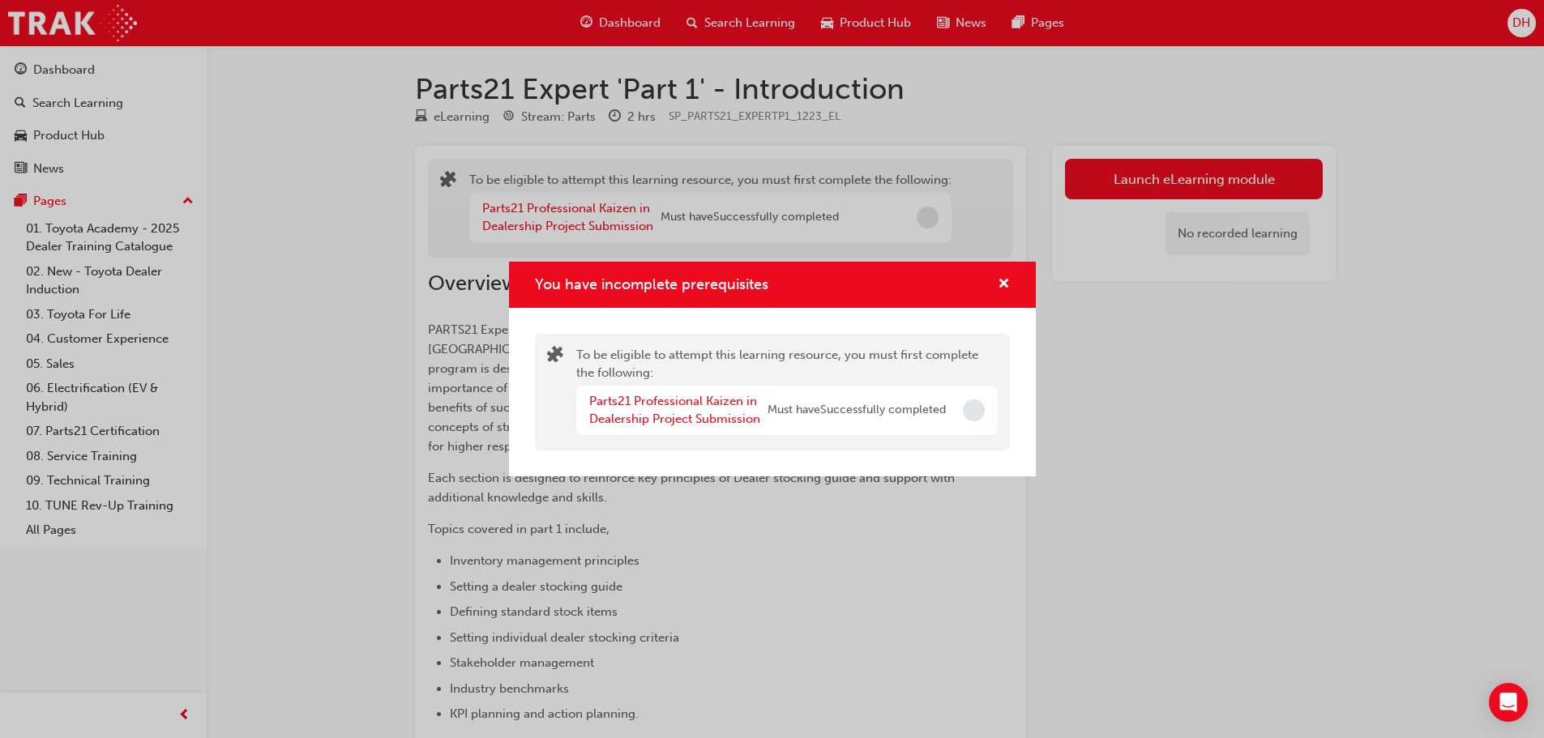
click at [976, 408] on span "Incomplete" at bounding box center [974, 411] width 22 height 22
click at [1003, 278] on span "cross-icon" at bounding box center [1004, 285] width 12 height 15
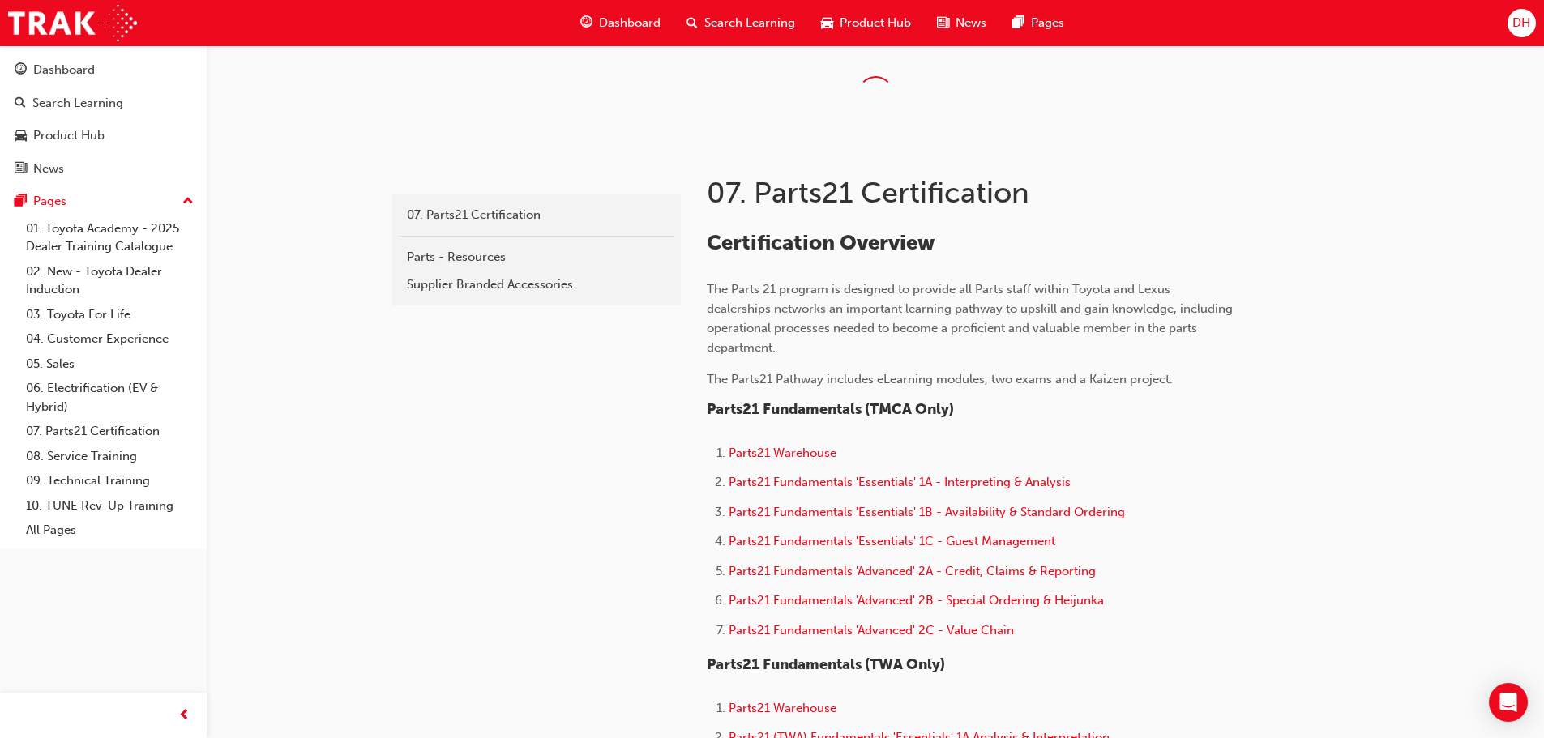
scroll to position [1880, 0]
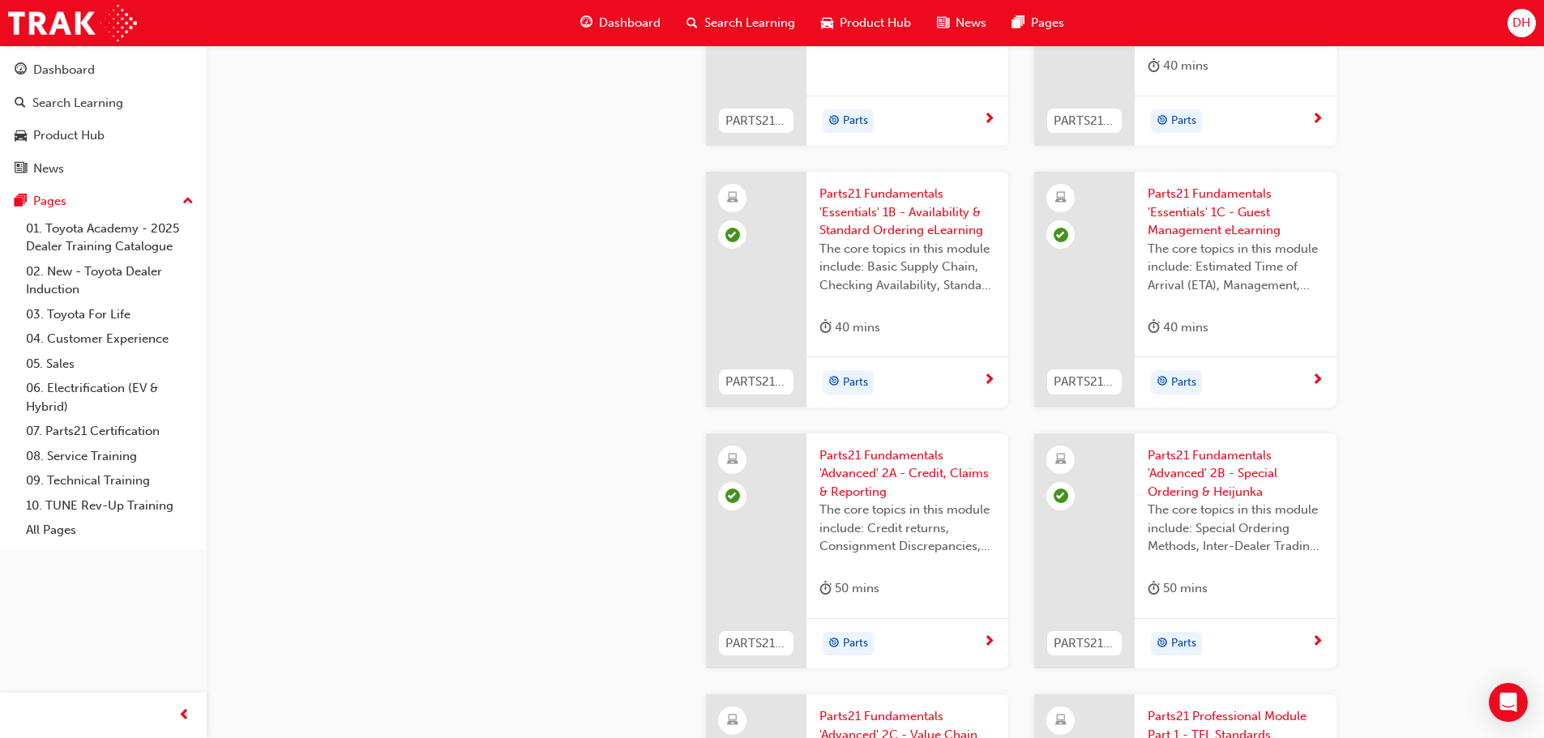
click at [1519, 26] on span "DH" at bounding box center [1522, 23] width 18 height 19
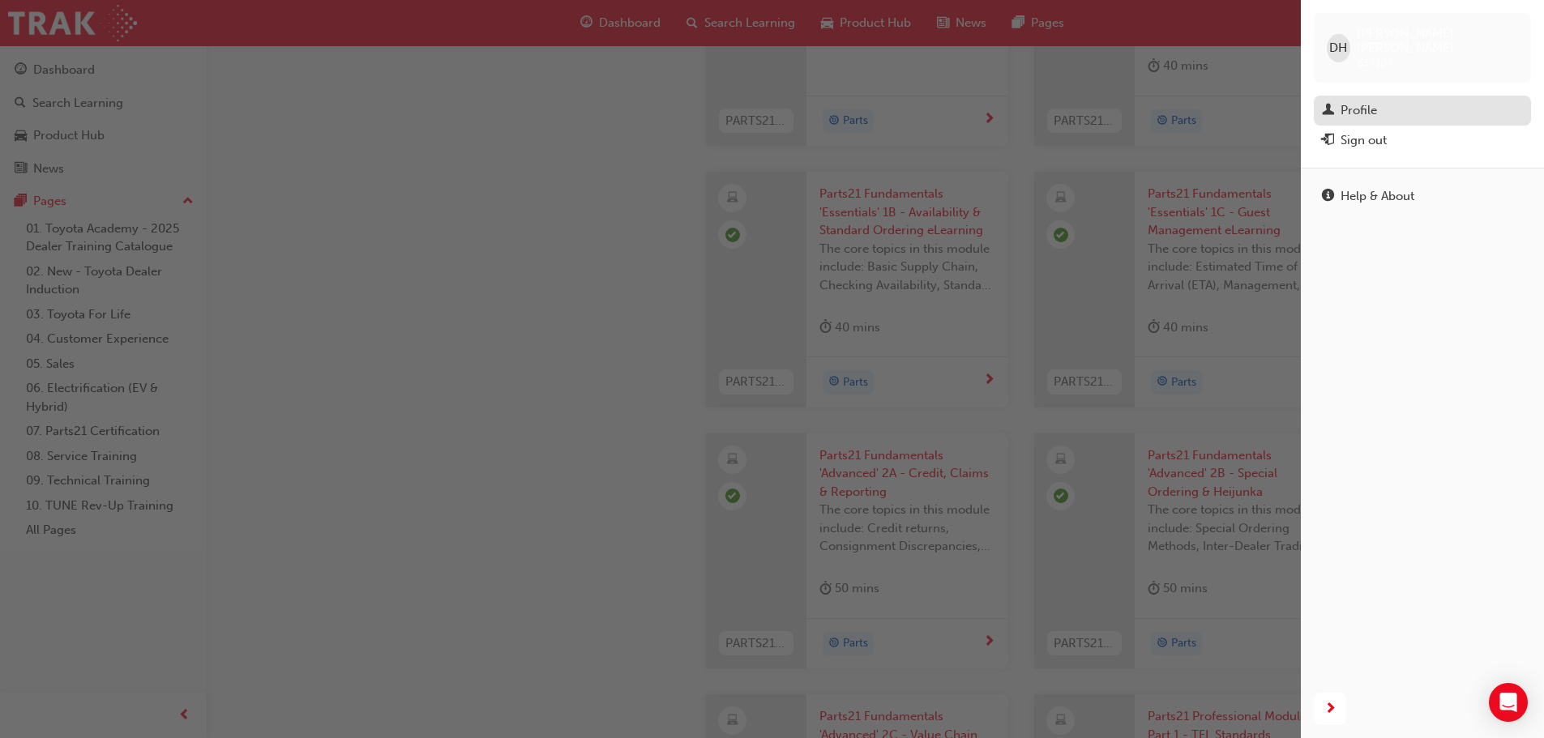
click at [1355, 101] on div "Profile" at bounding box center [1359, 110] width 36 height 19
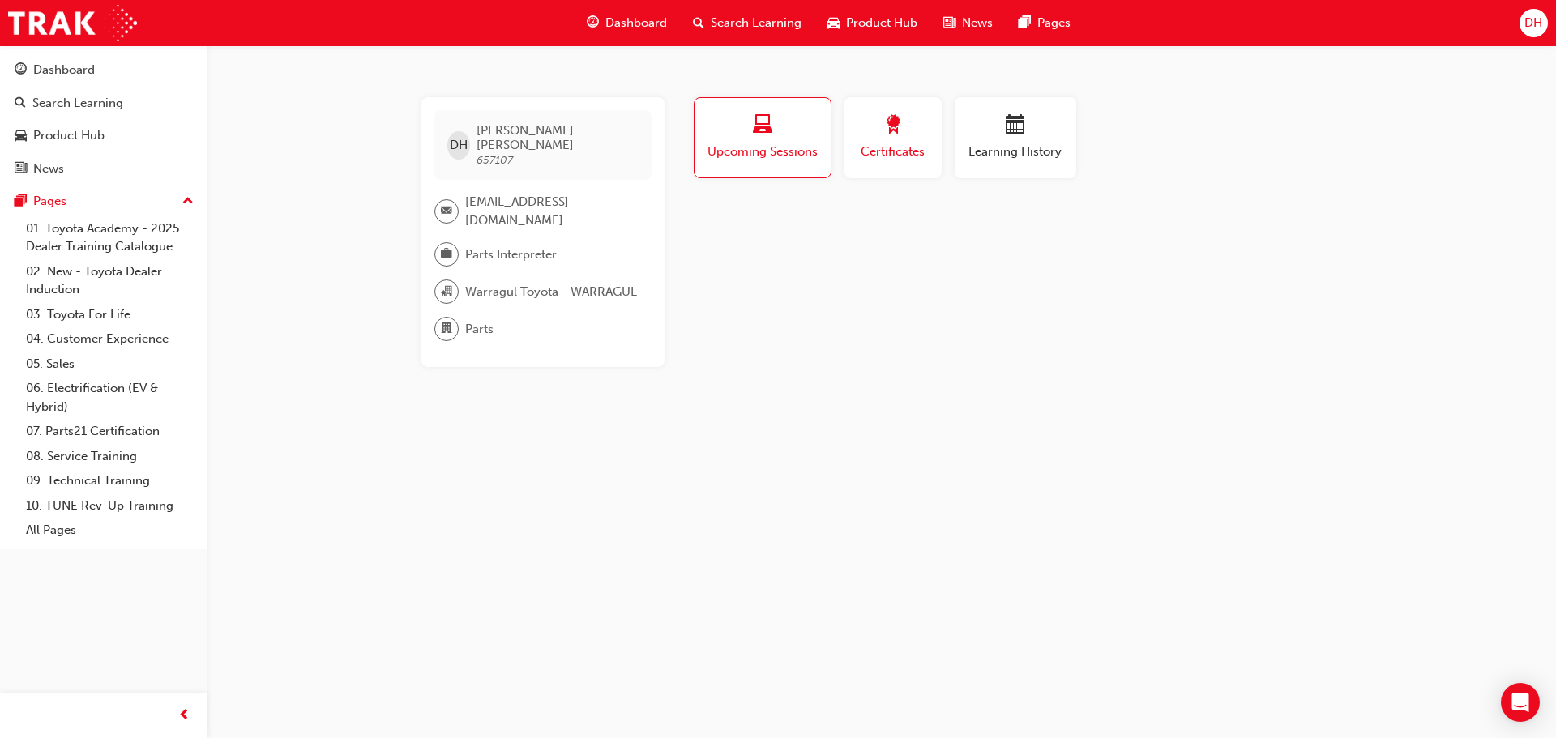
click at [909, 138] on div "button" at bounding box center [893, 127] width 73 height 25
click at [909, 138] on div "button" at bounding box center [893, 127] width 71 height 25
click at [1016, 135] on span "calendar-icon" at bounding box center [1015, 126] width 19 height 22
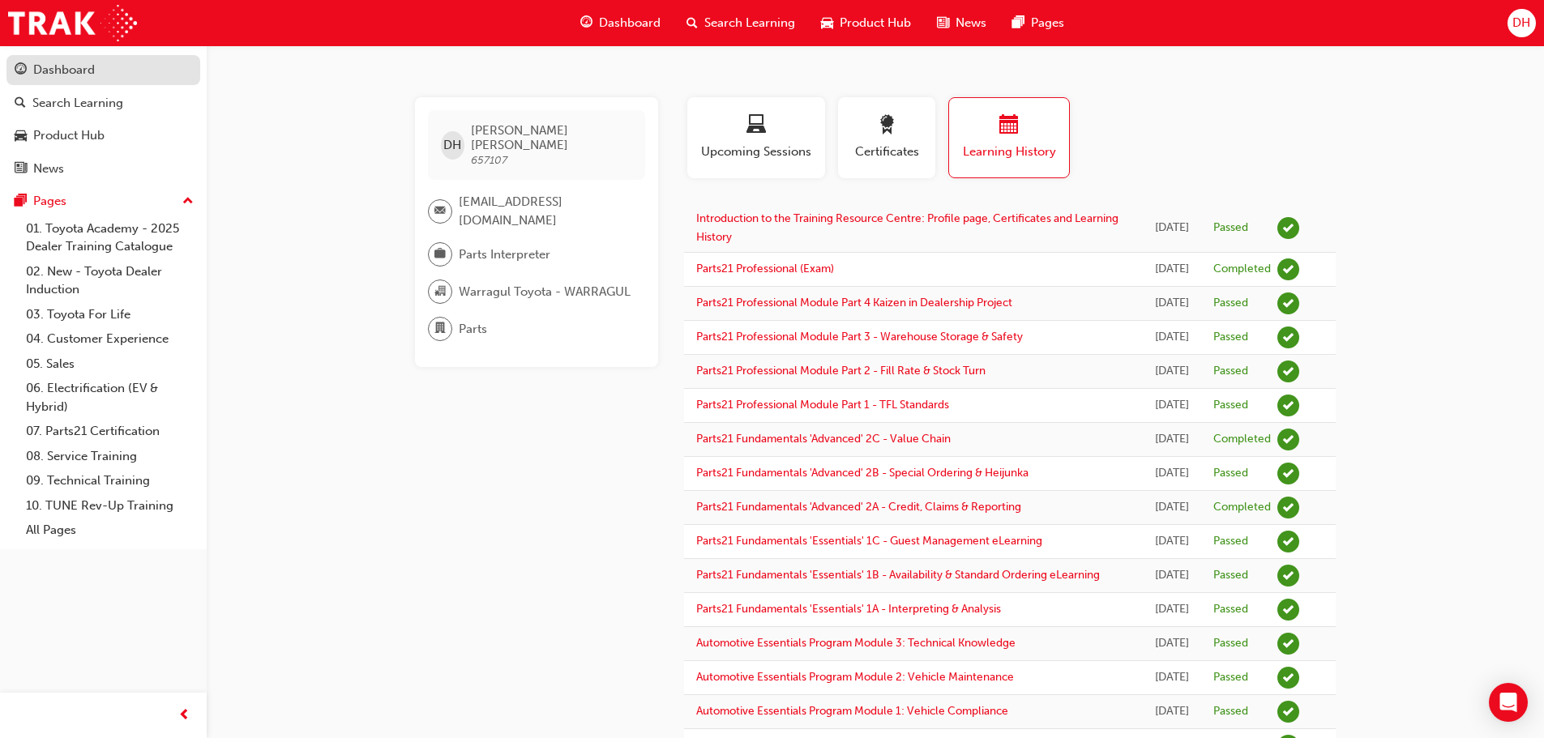
click at [74, 73] on div "Dashboard" at bounding box center [64, 70] width 62 height 19
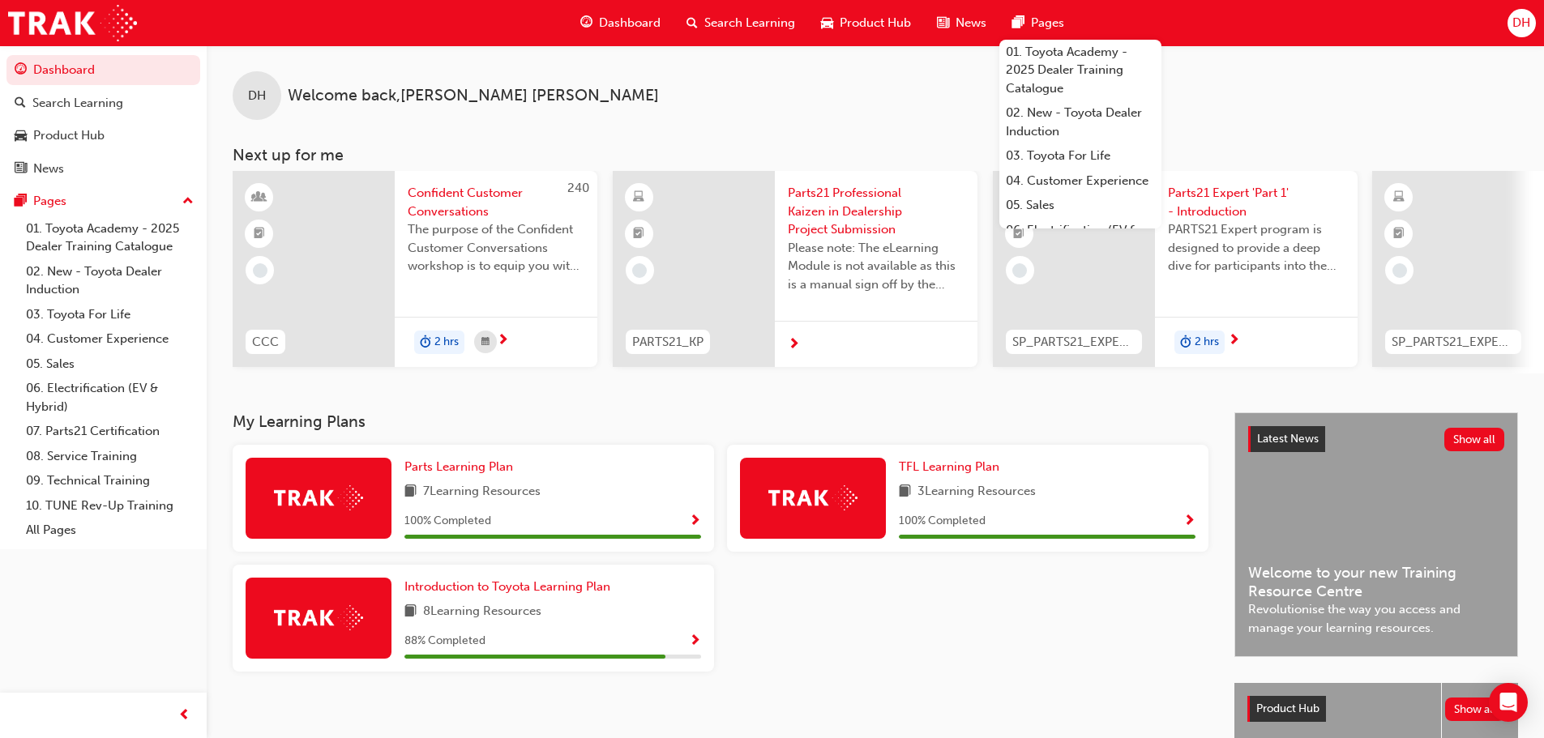
click at [1031, 24] on span "Pages" at bounding box center [1047, 23] width 33 height 19
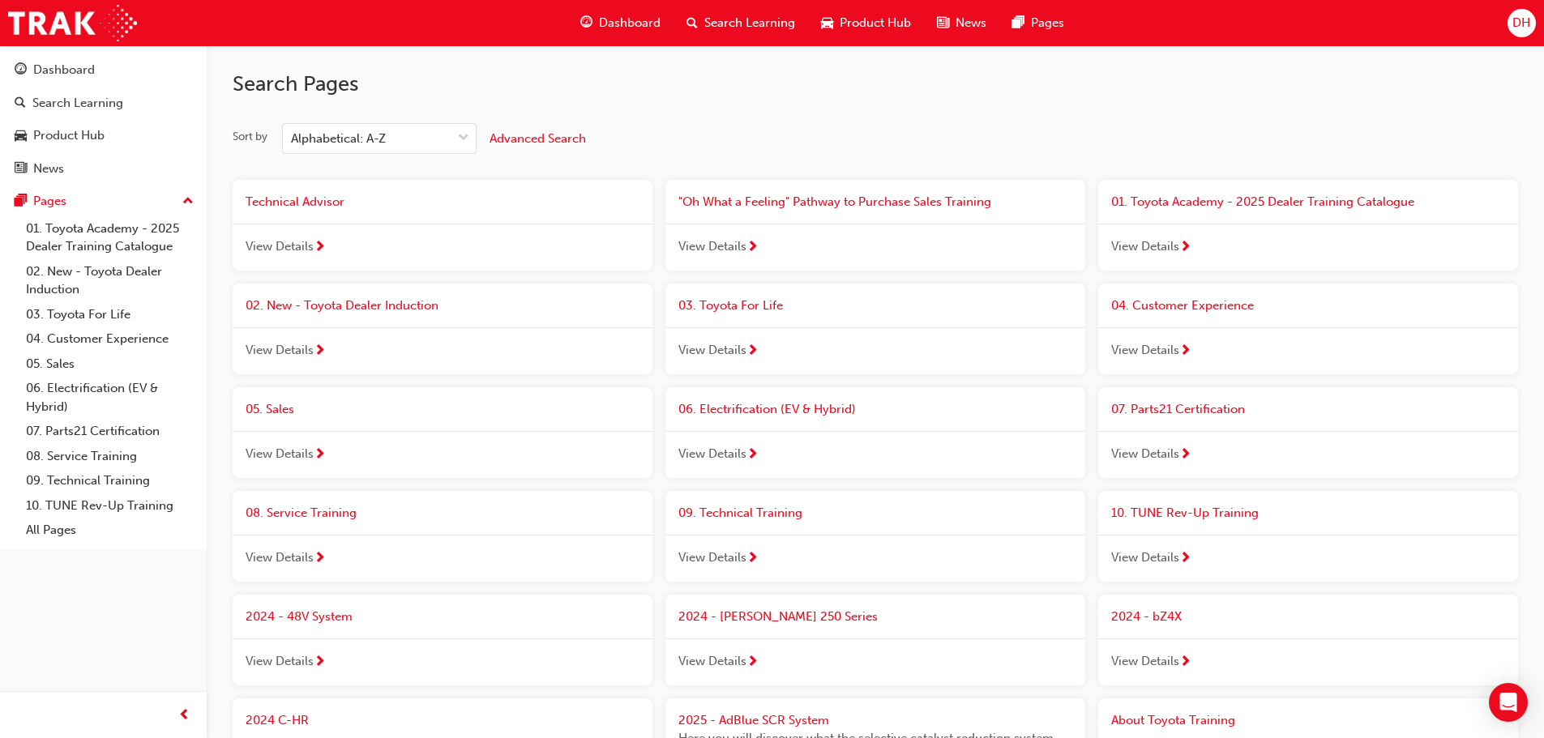
click at [727, 353] on span "View Details" at bounding box center [712, 350] width 68 height 19
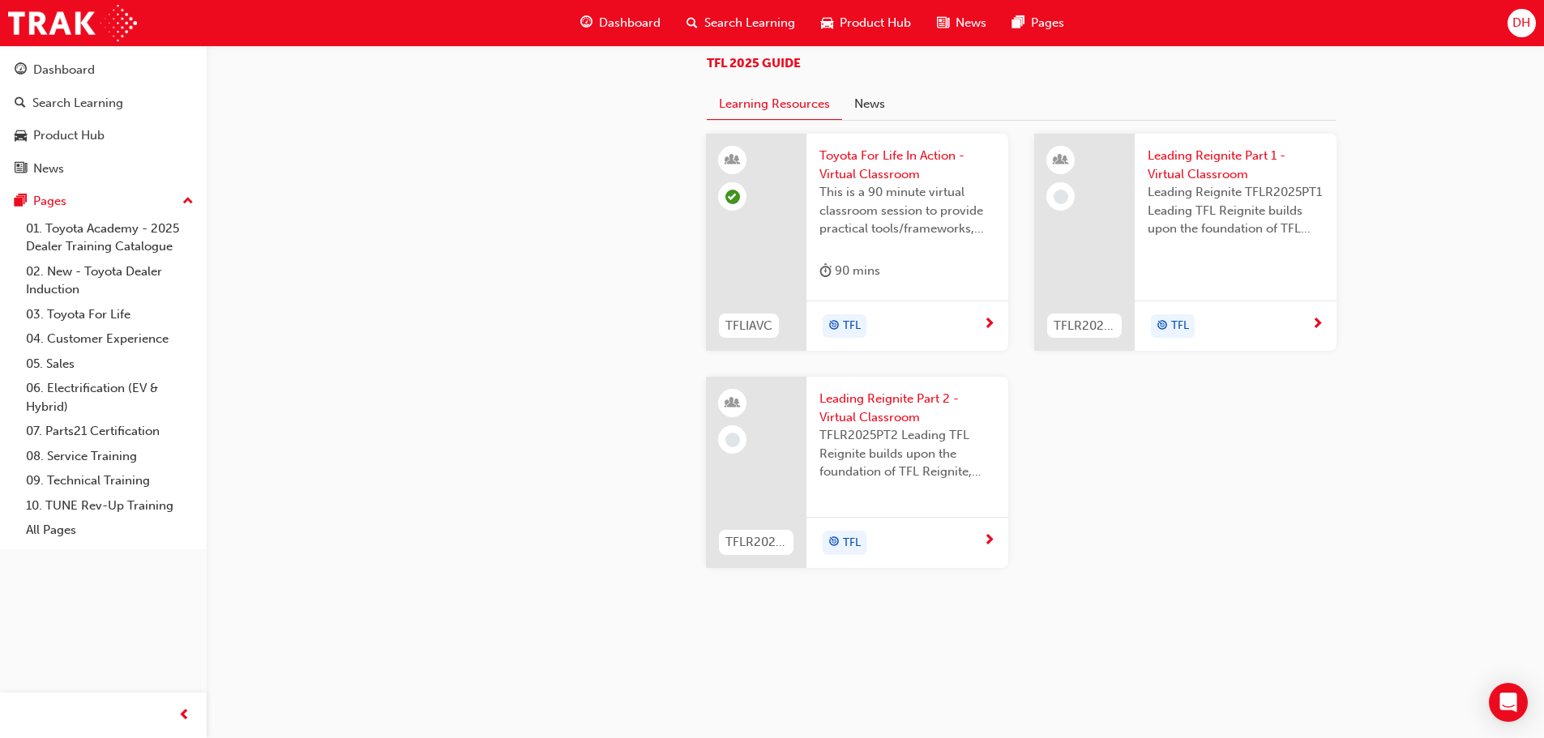
scroll to position [1378, 0]
click at [97, 276] on link "02. New - Toyota Dealer Induction" at bounding box center [109, 280] width 181 height 43
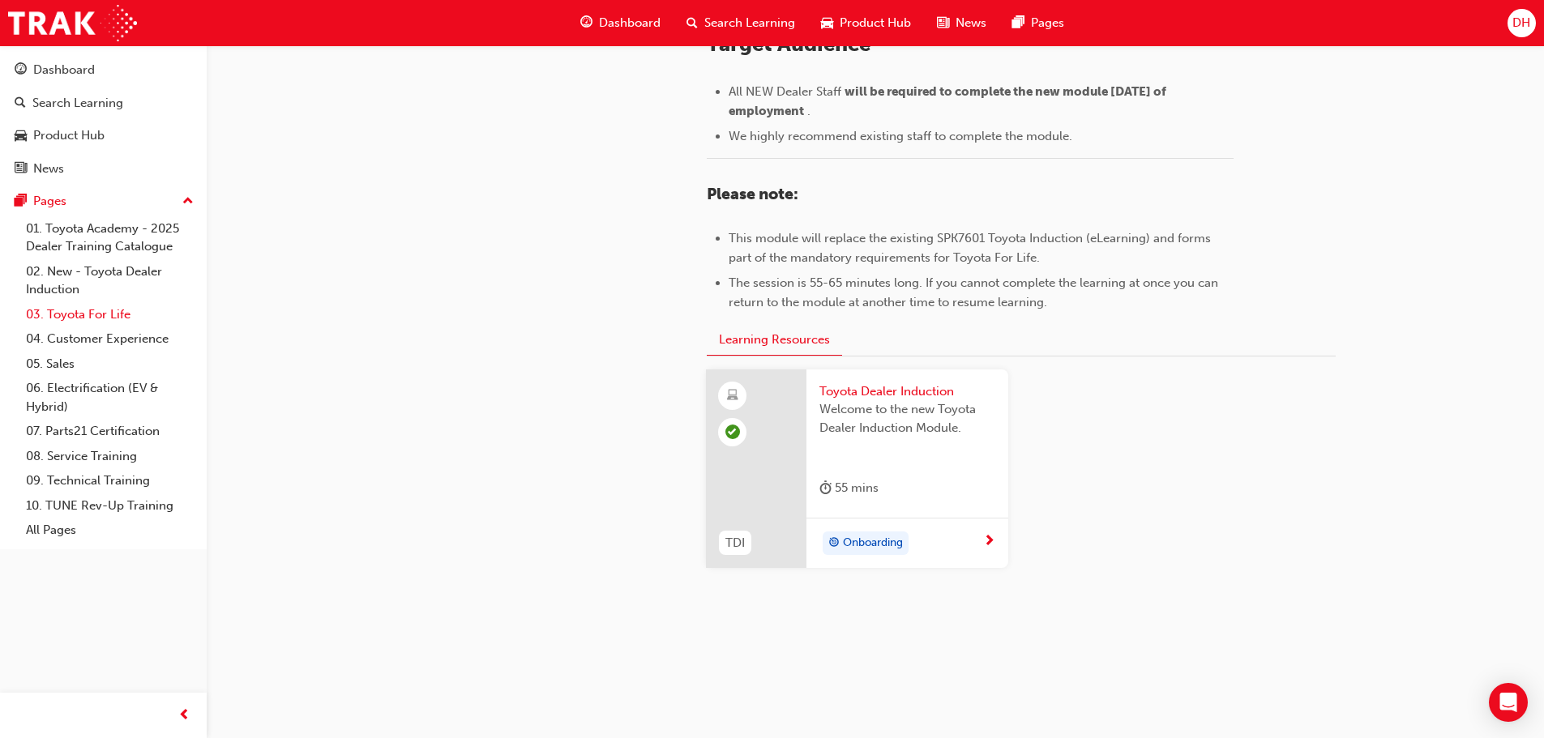
click at [119, 315] on link "03. Toyota For Life" at bounding box center [109, 314] width 181 height 25
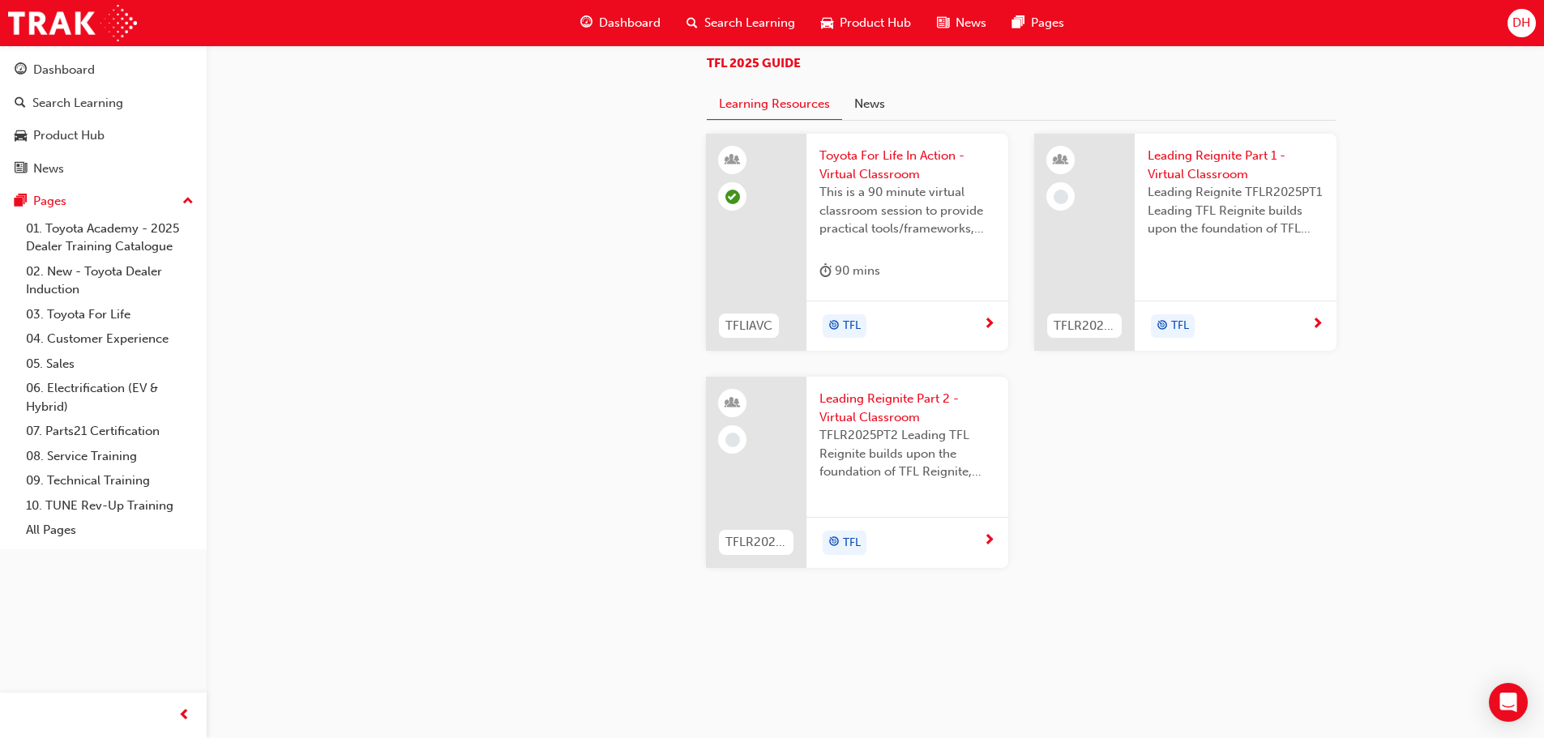
scroll to position [1200, 0]
click at [109, 225] on link "01. Toyota Academy - 2025 Dealer Training Catalogue" at bounding box center [109, 237] width 181 height 43
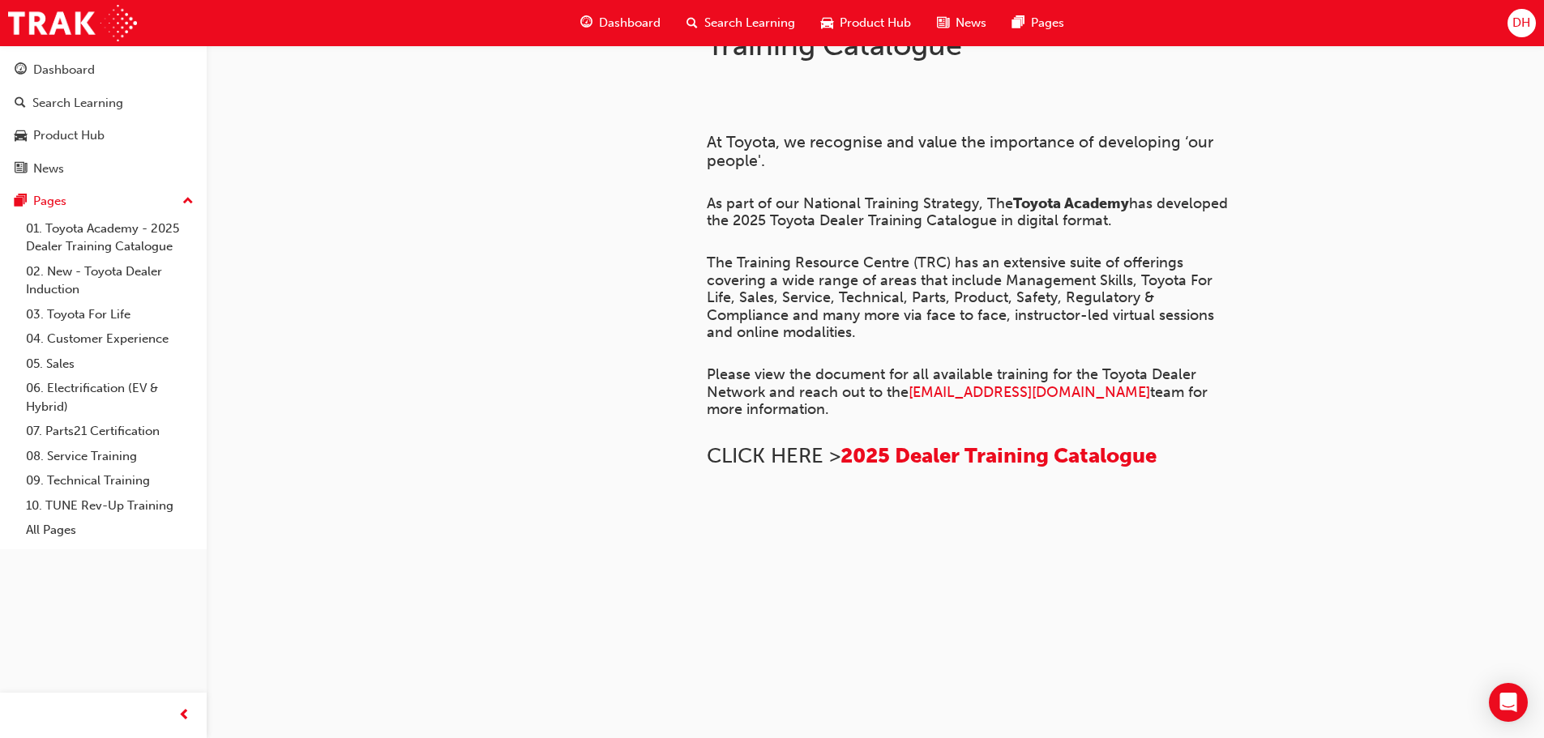
scroll to position [298, 0]
click at [96, 336] on link "04. Customer Experience" at bounding box center [109, 339] width 181 height 25
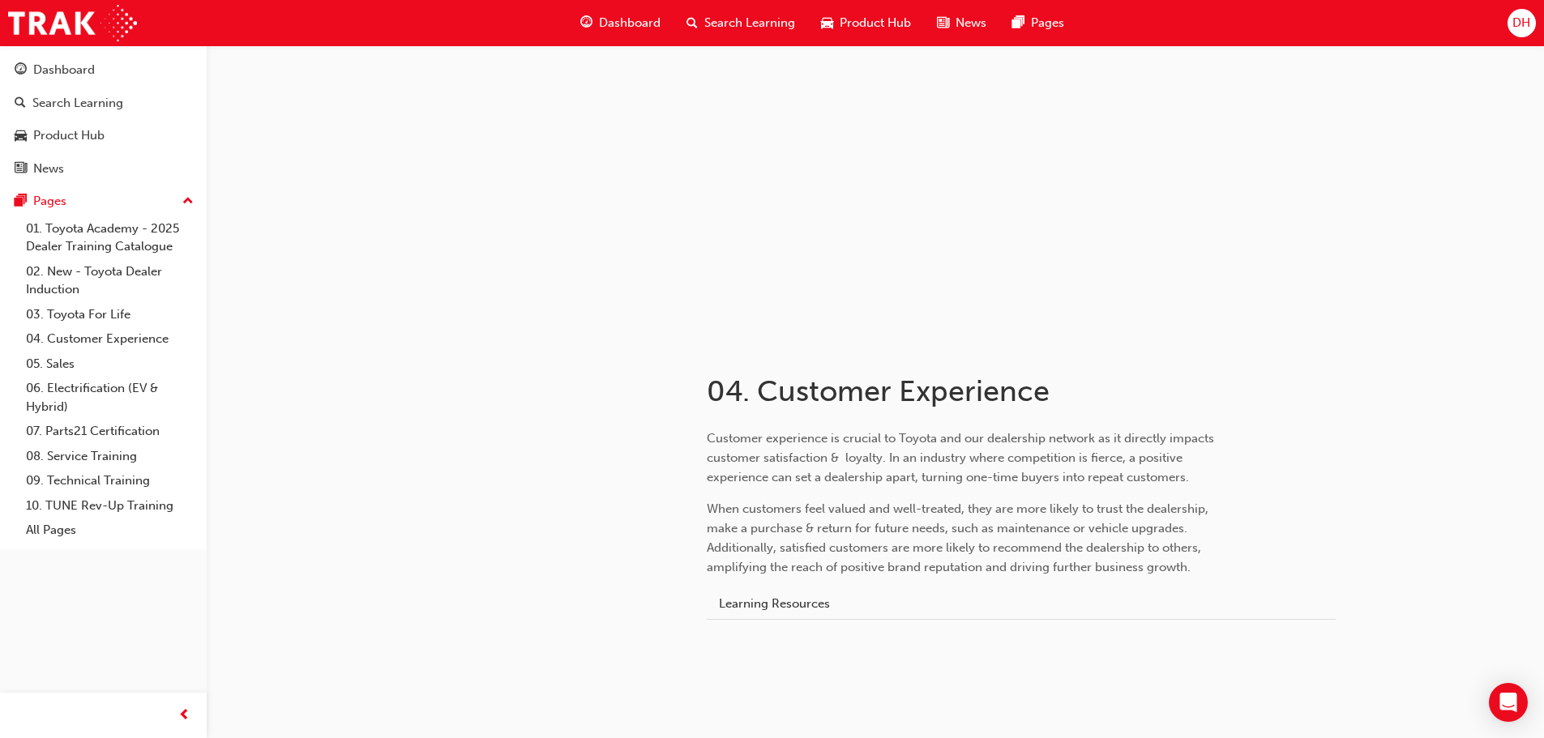
scroll to position [54, 0]
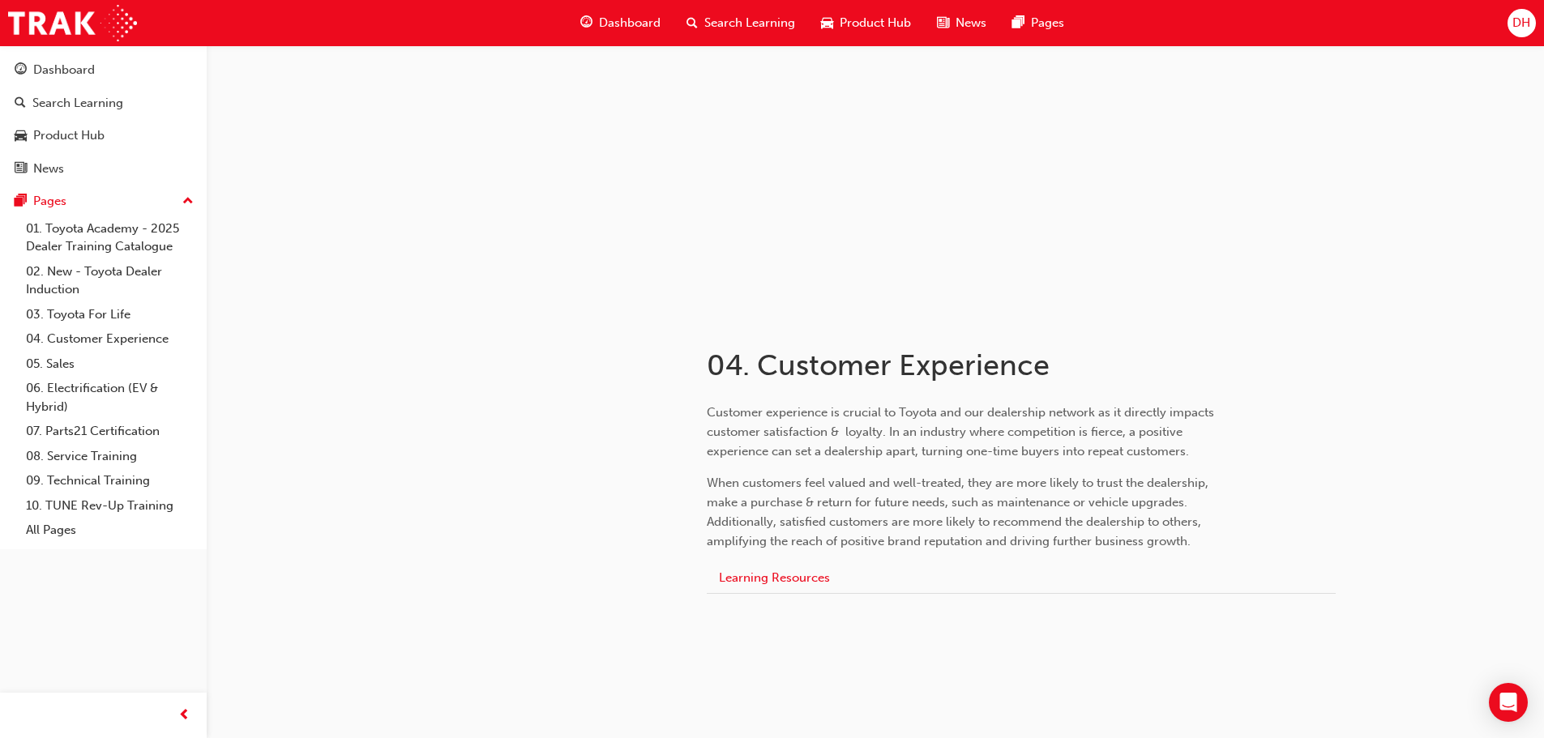
click at [784, 576] on button "Learning Resources" at bounding box center [774, 578] width 135 height 31
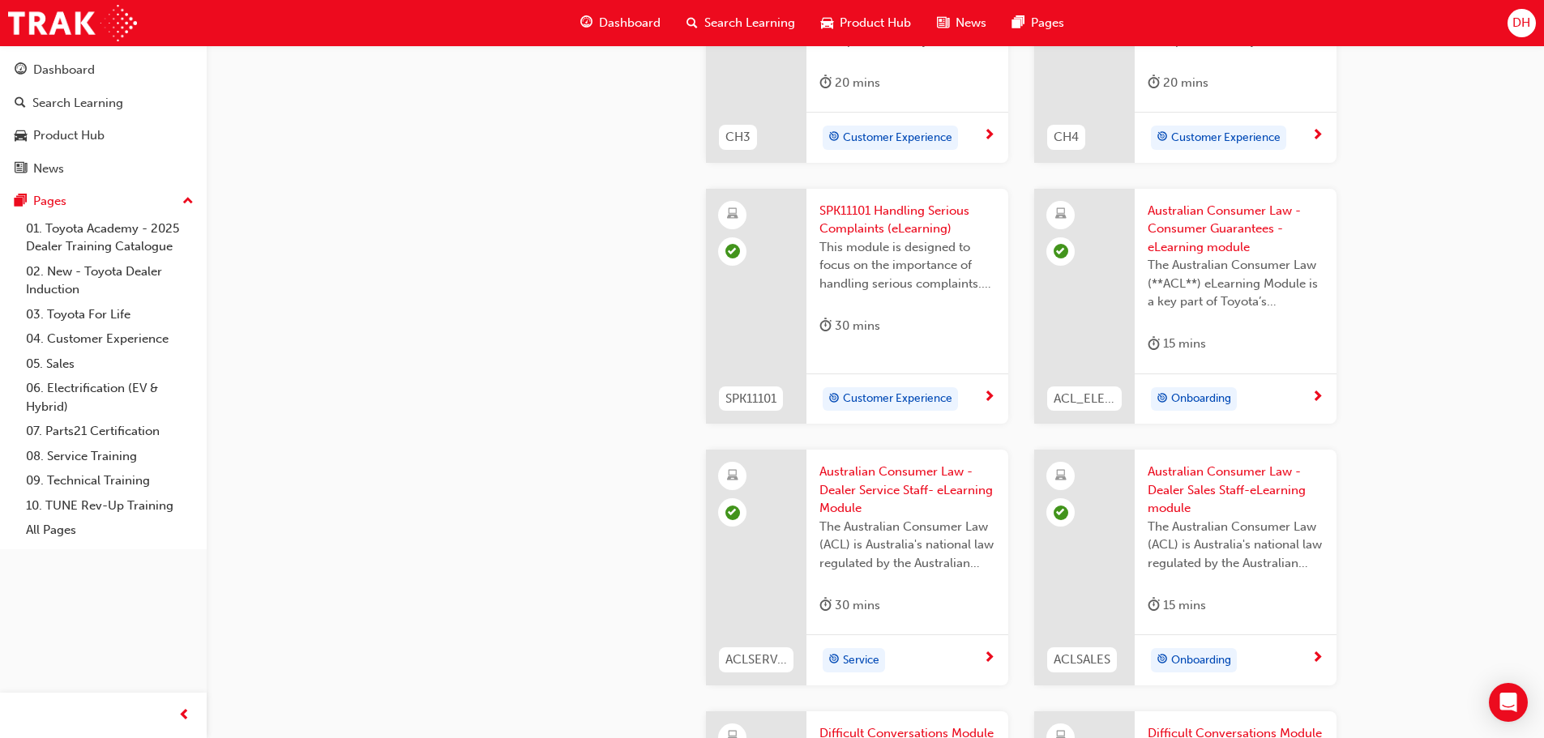
scroll to position [946, 0]
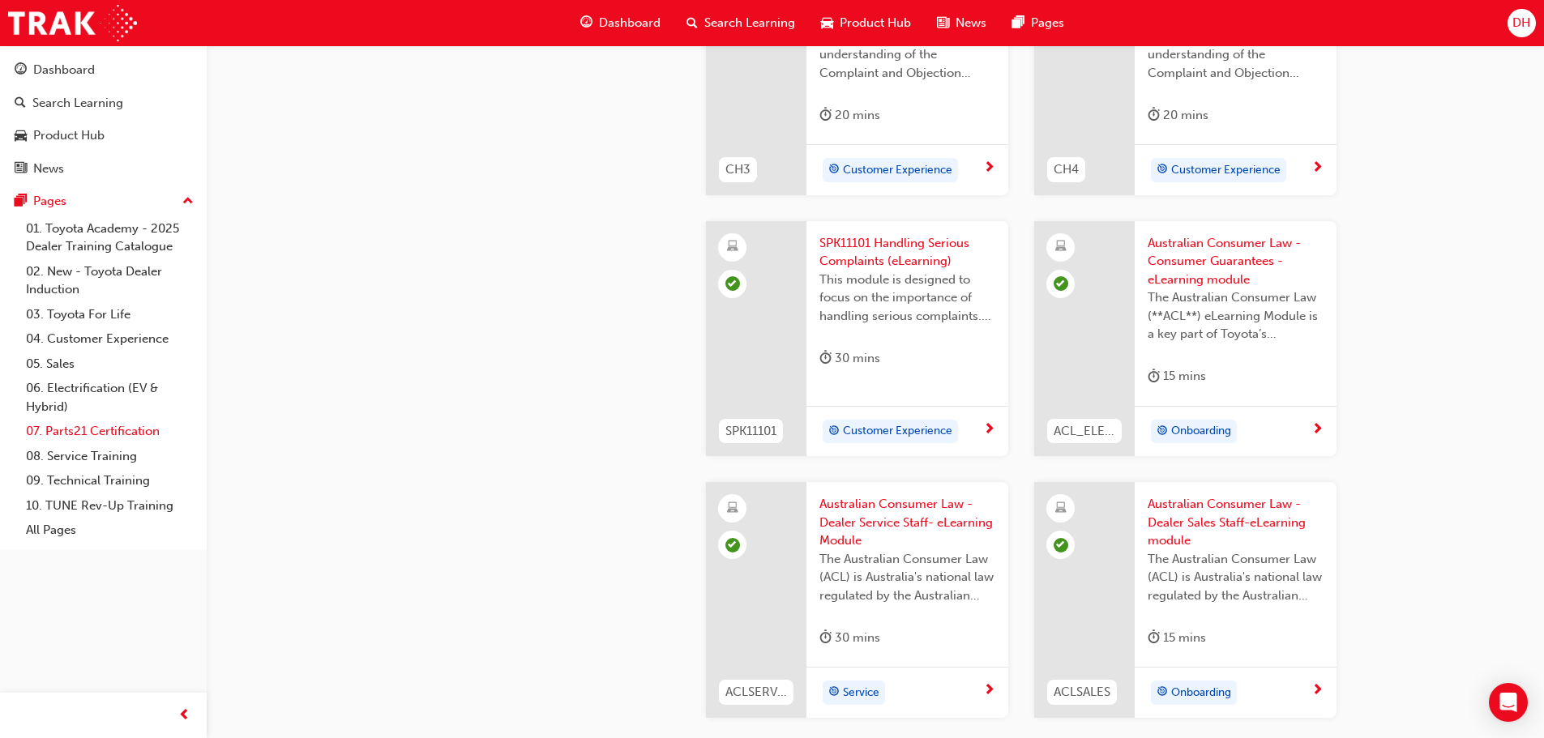
click at [107, 430] on link "07. Parts21 Certification" at bounding box center [109, 431] width 181 height 25
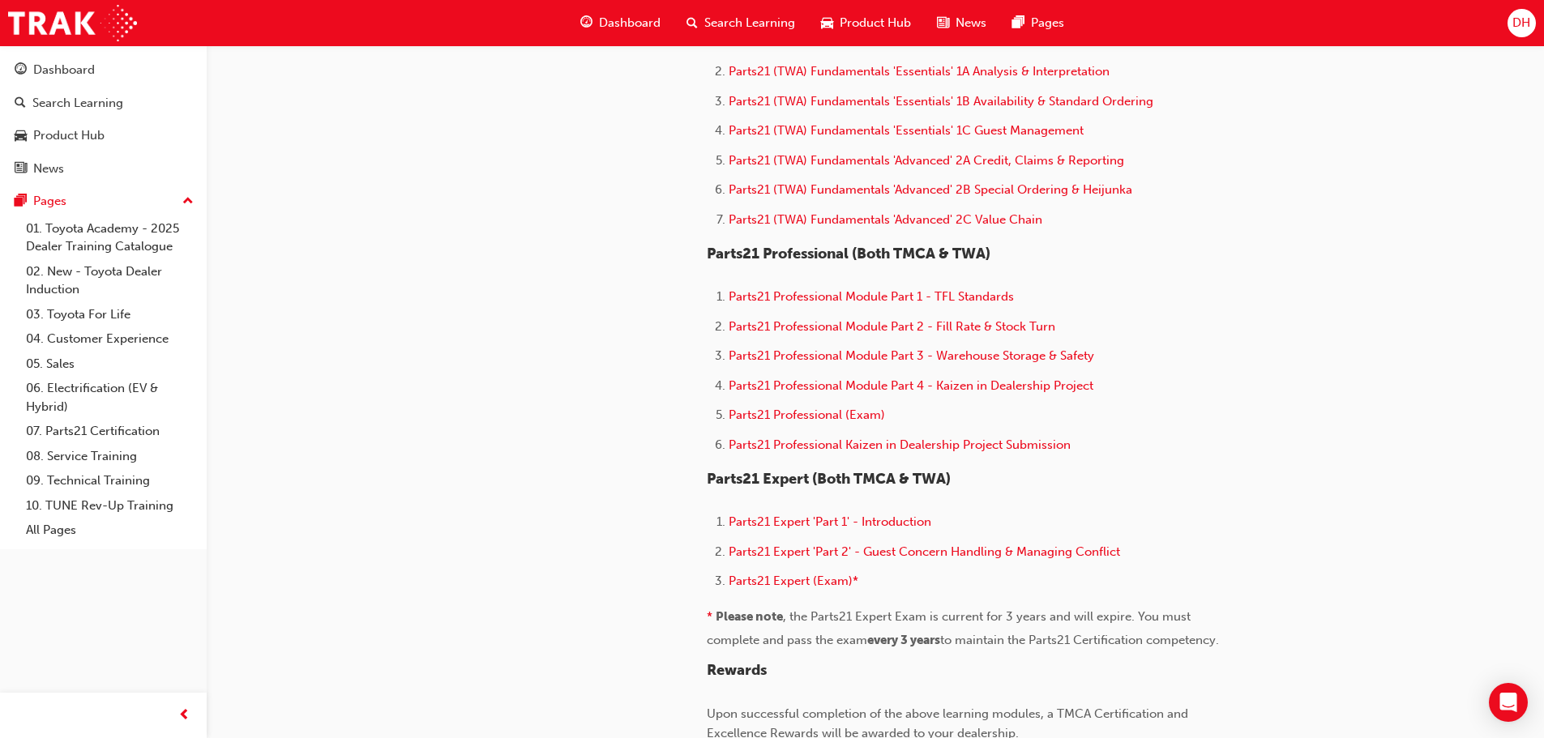
scroll to position [865, 0]
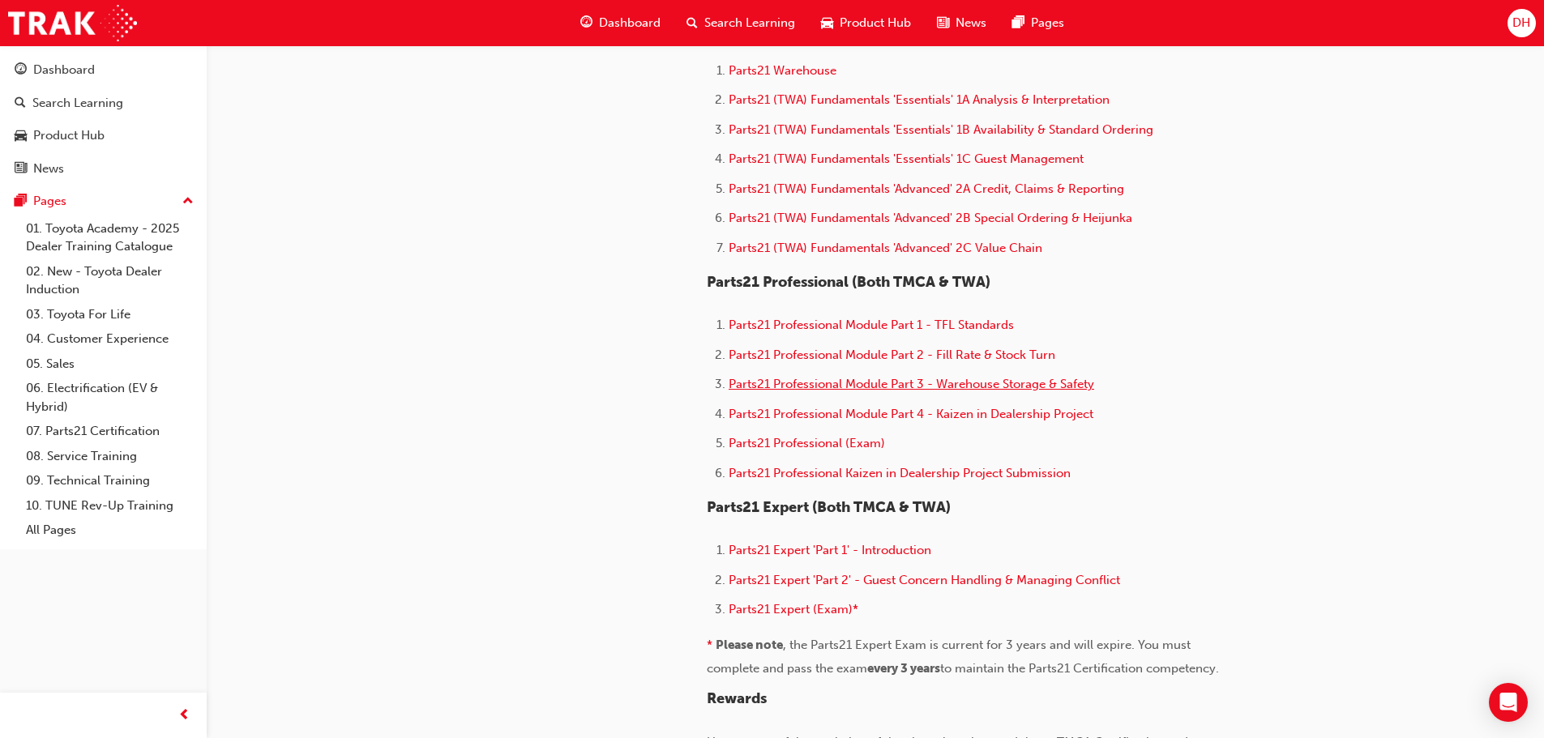
click at [838, 384] on span "Parts21 Professional Module Part 3 - Warehouse Storage & Safety" at bounding box center [912, 384] width 366 height 15
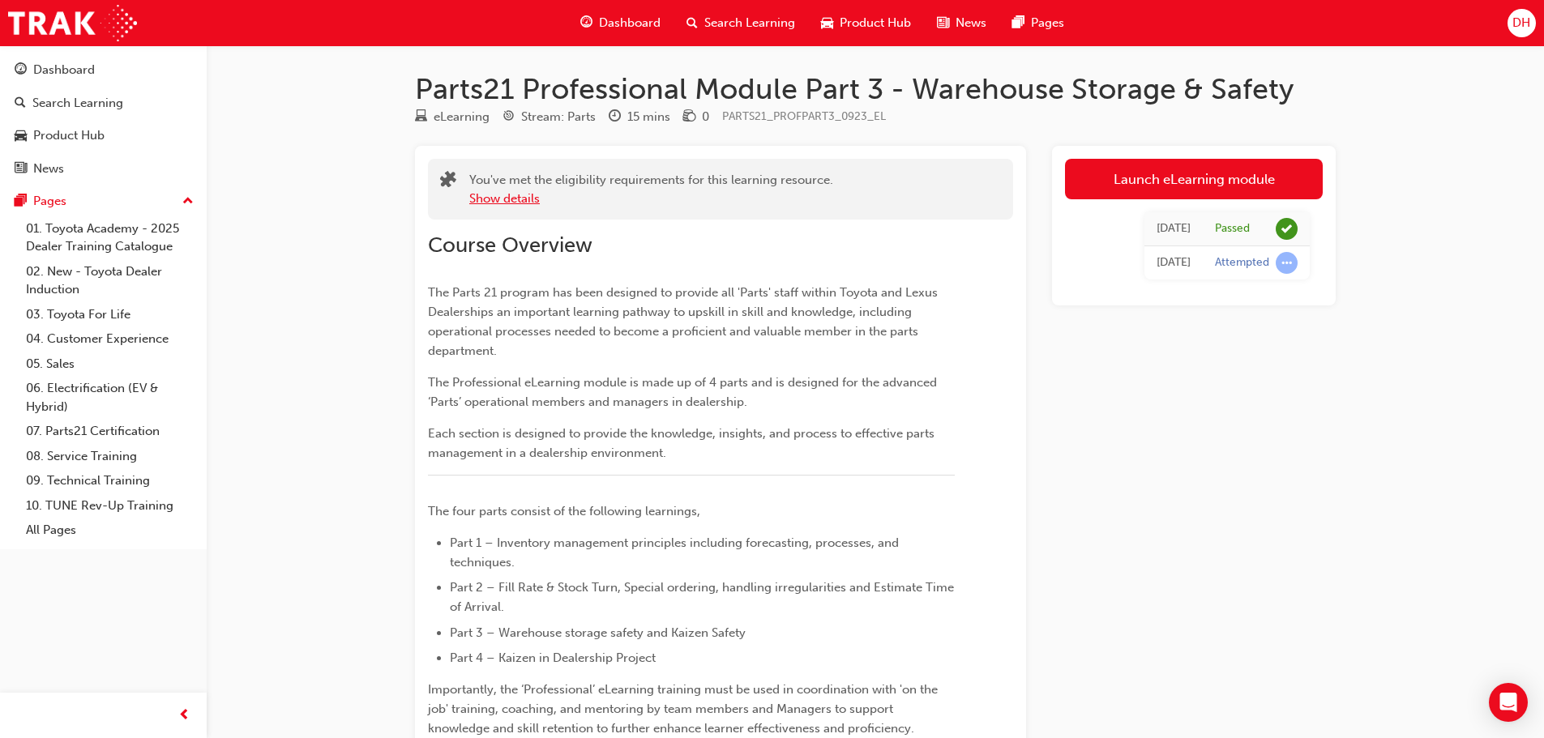
click at [514, 199] on button "Show details" at bounding box center [504, 199] width 71 height 19
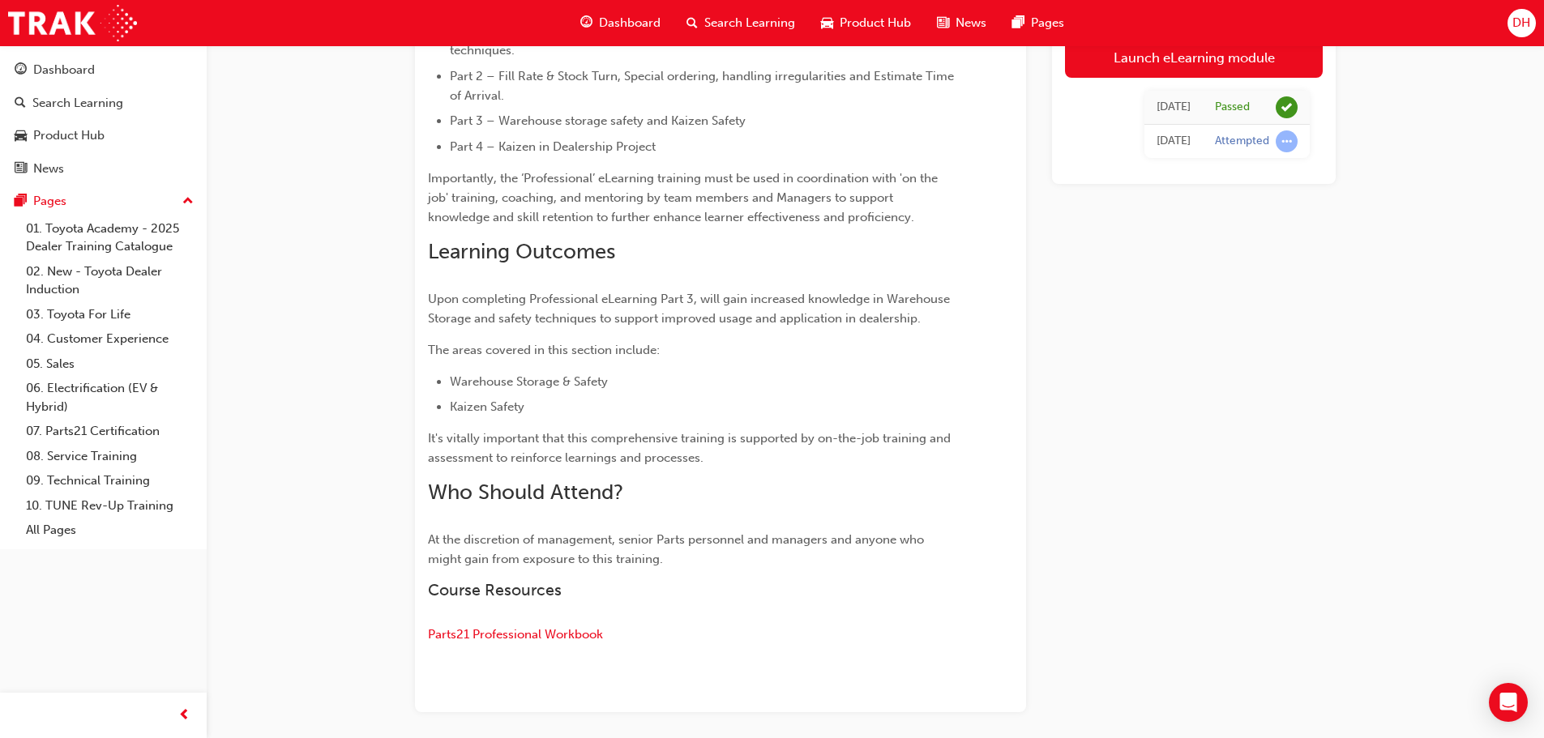
scroll to position [616, 0]
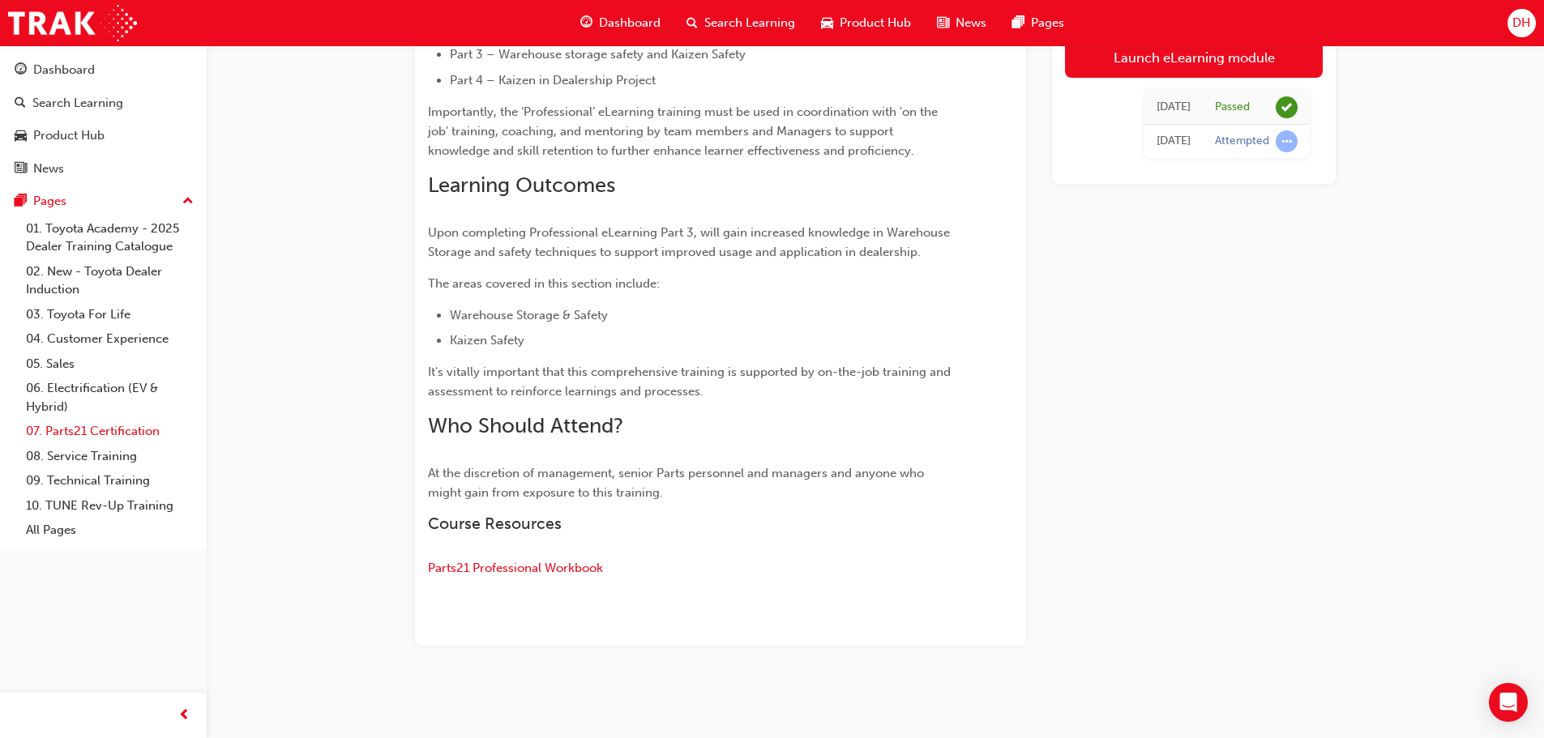
click at [105, 429] on link "07. Parts21 Certification" at bounding box center [109, 431] width 181 height 25
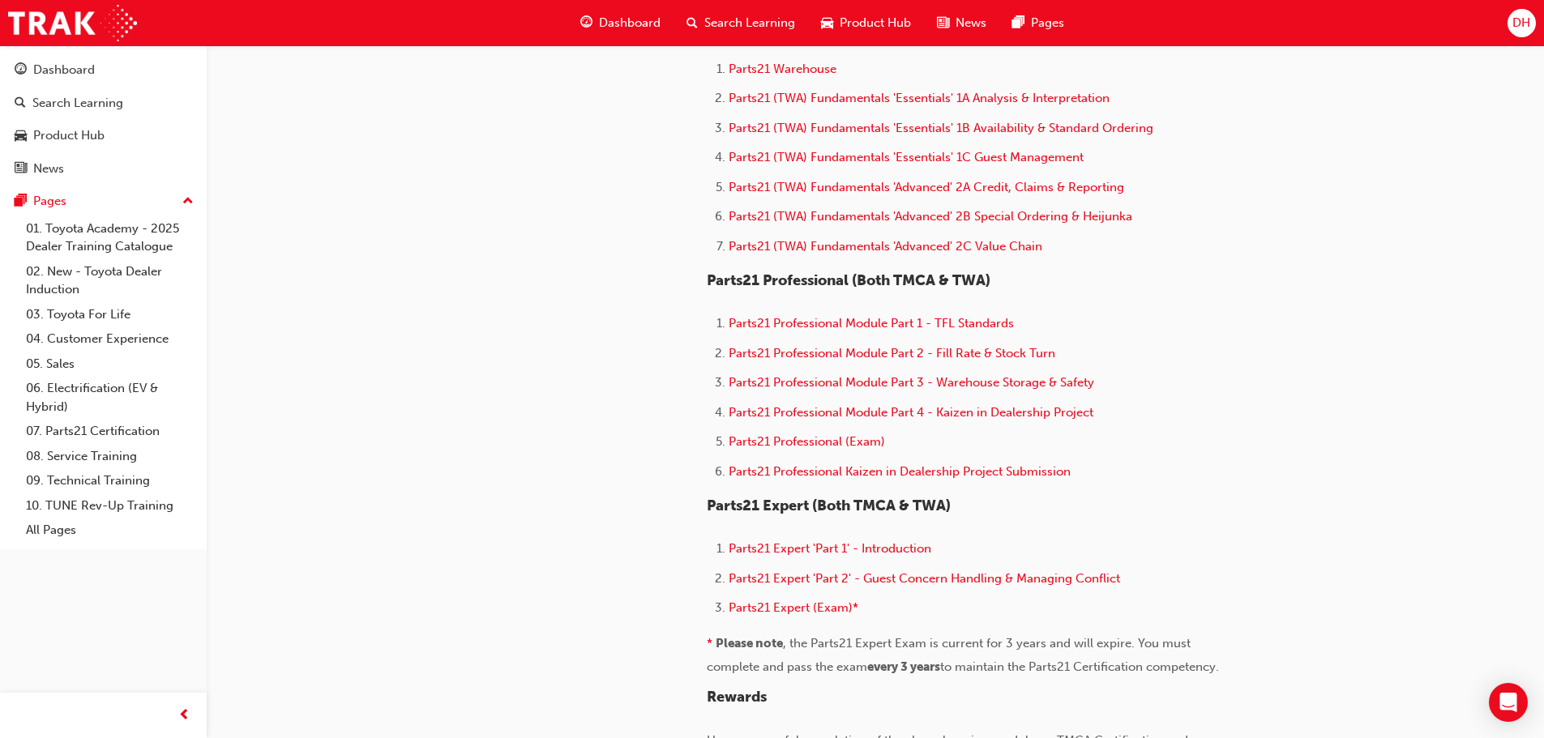
scroll to position [892, 0]
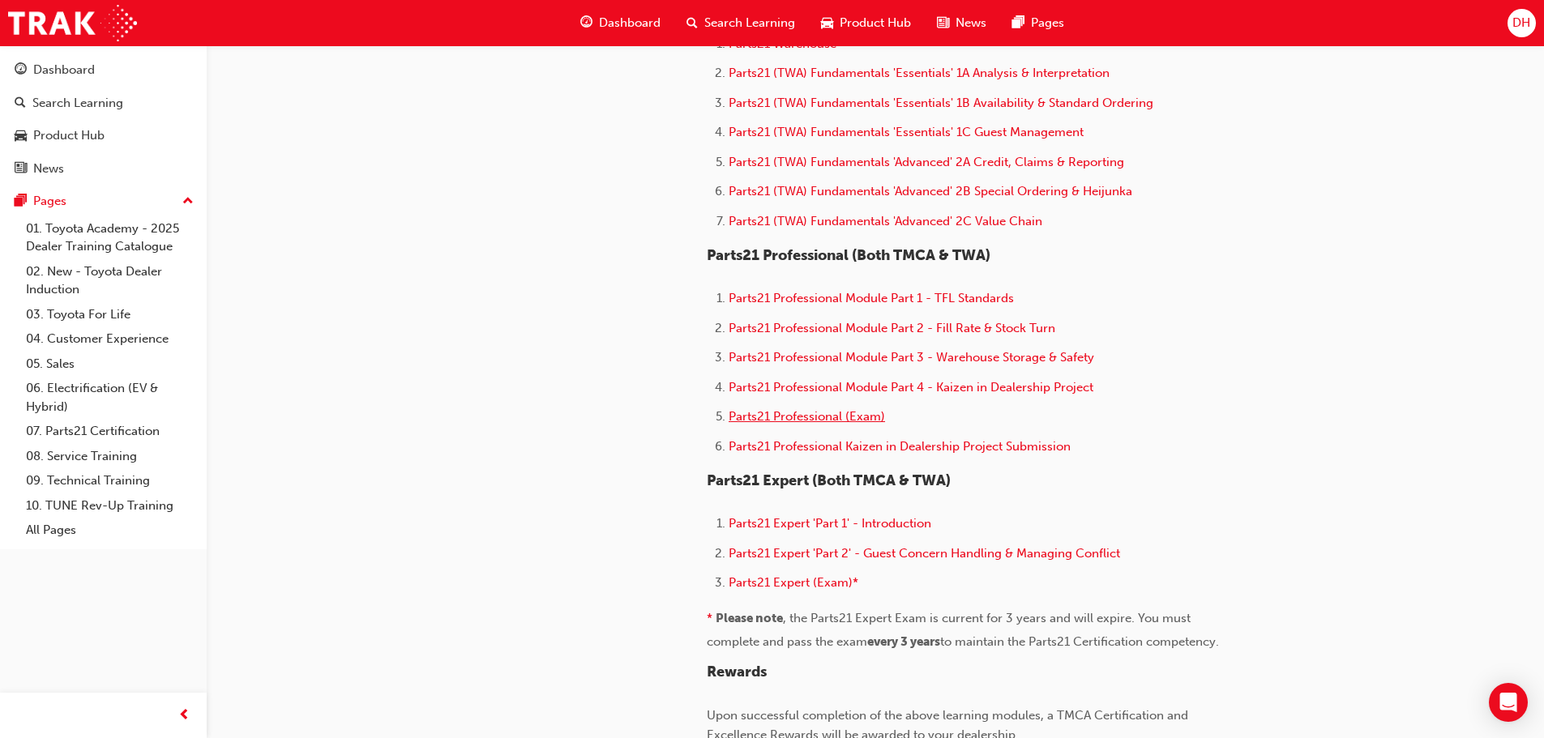
click at [852, 417] on span "Parts21 Professional (Exam)" at bounding box center [807, 416] width 156 height 15
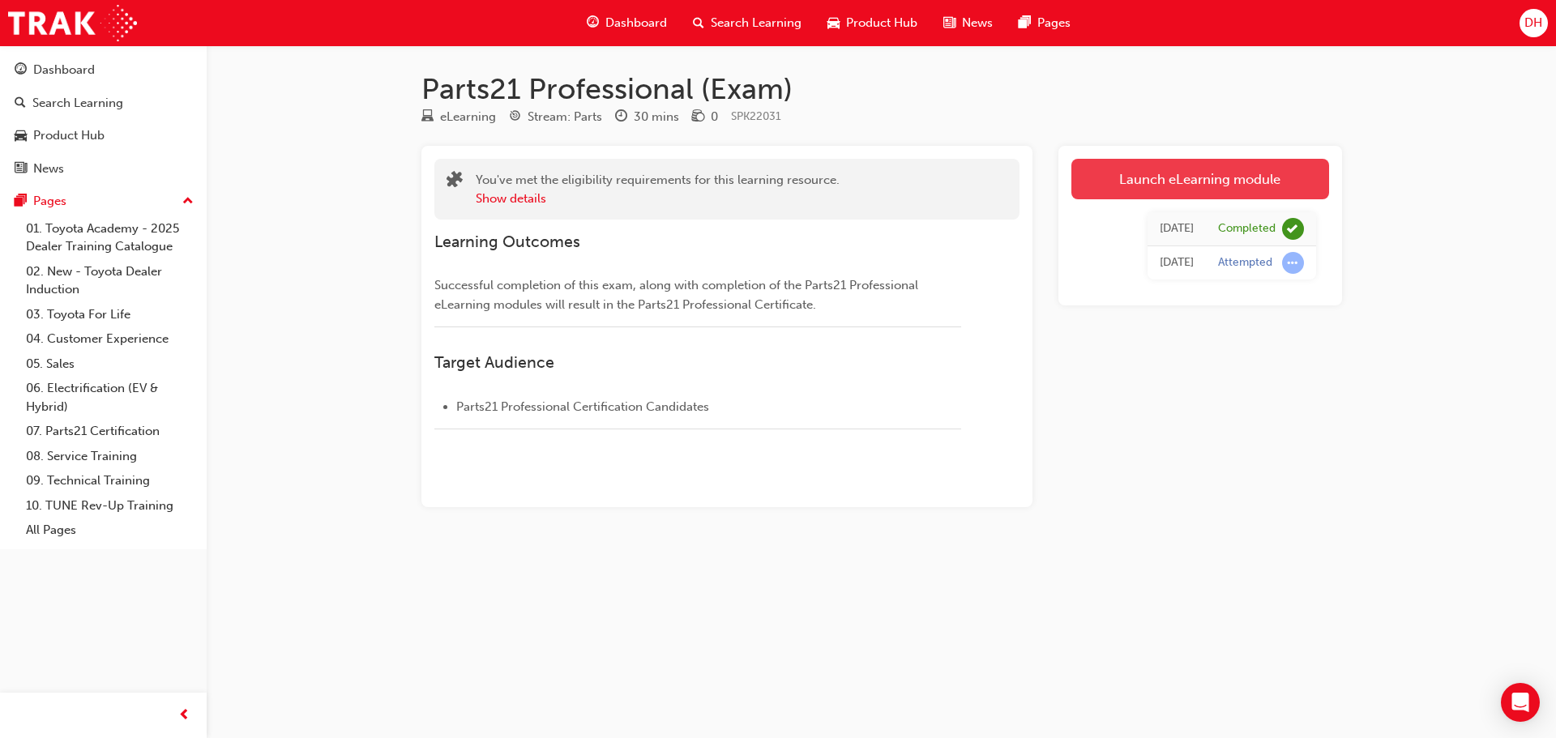
click at [1222, 176] on link "Launch eLearning module" at bounding box center [1201, 179] width 258 height 41
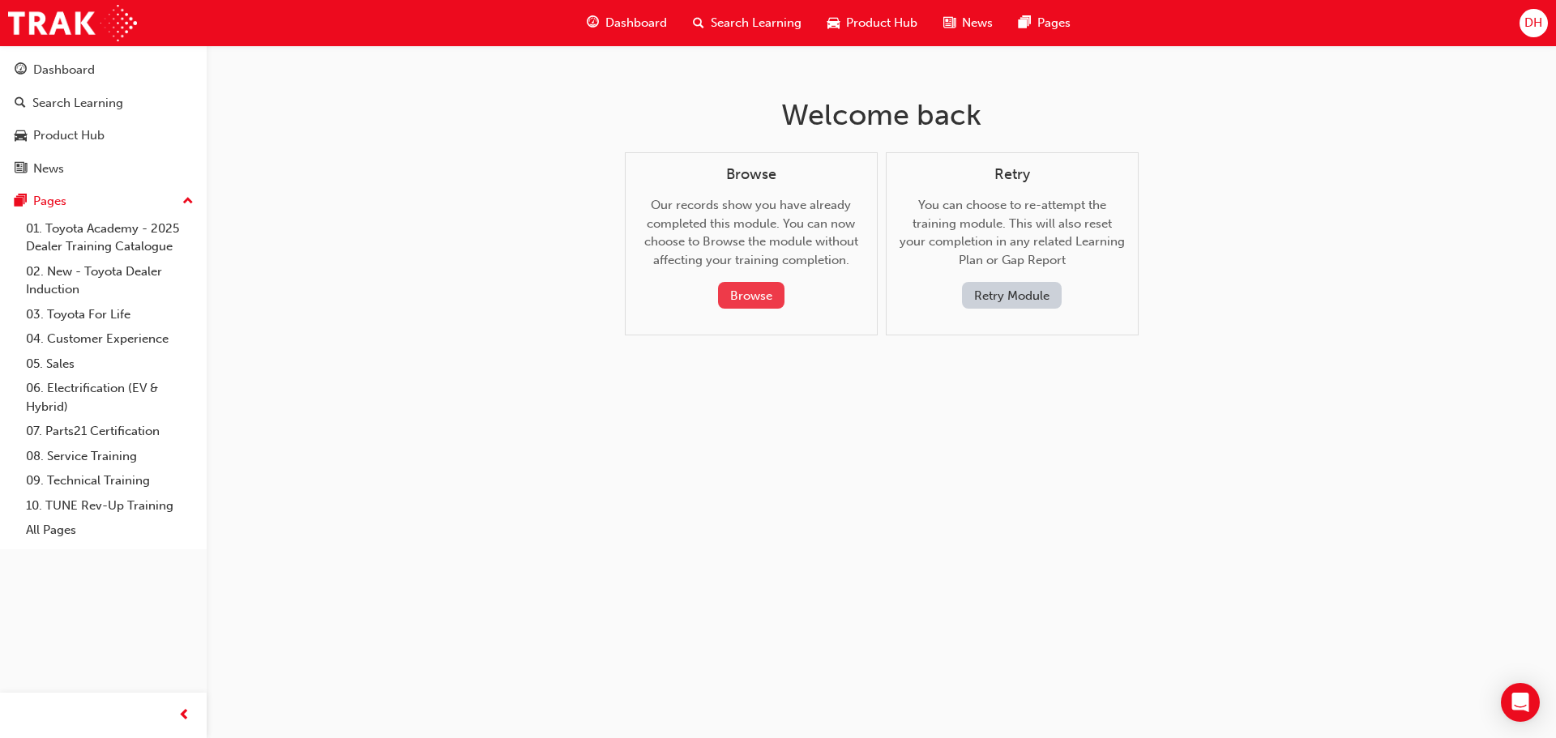
click at [750, 293] on button "Browse" at bounding box center [751, 295] width 66 height 27
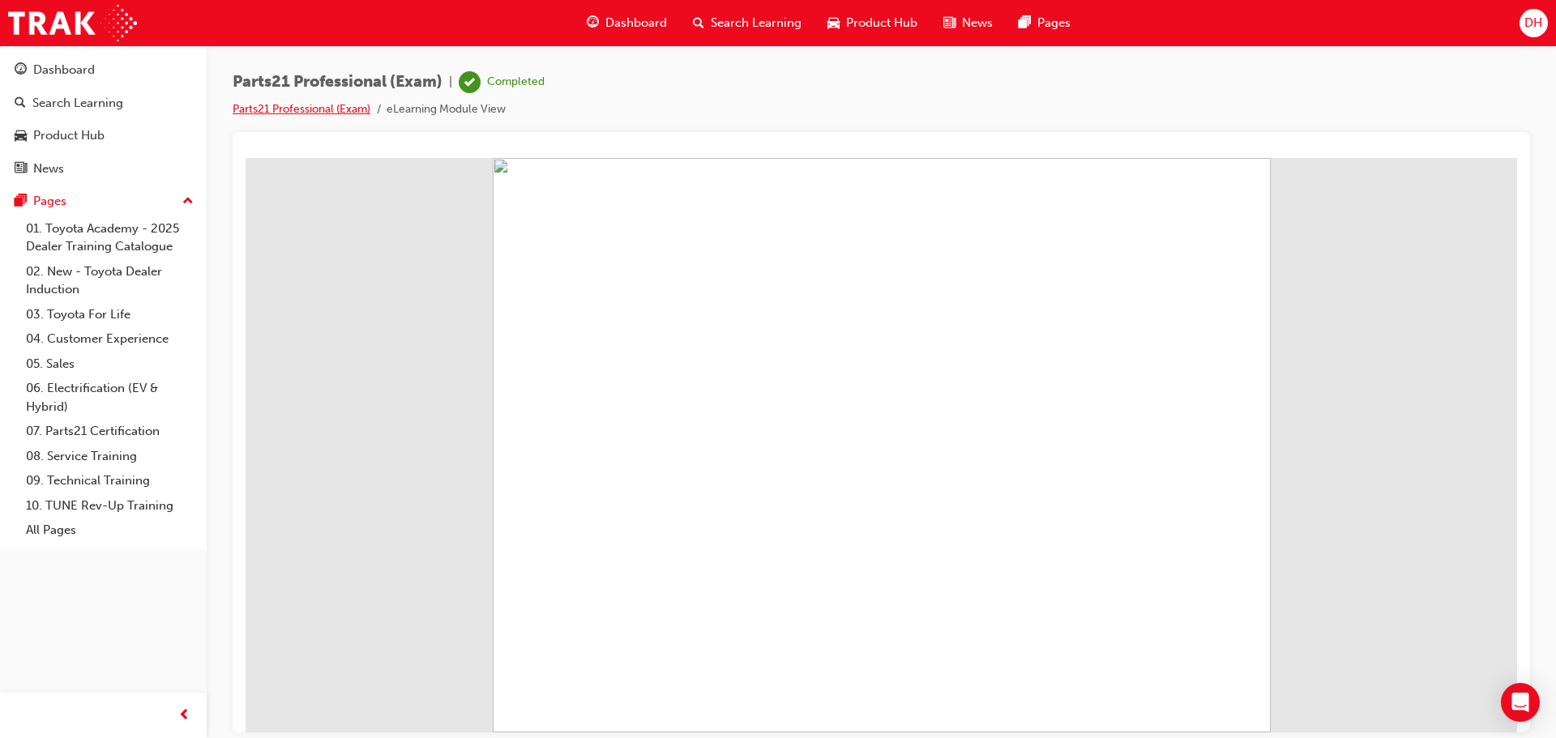
click at [314, 109] on link "Parts21 Professional (Exam)" at bounding box center [302, 109] width 138 height 14
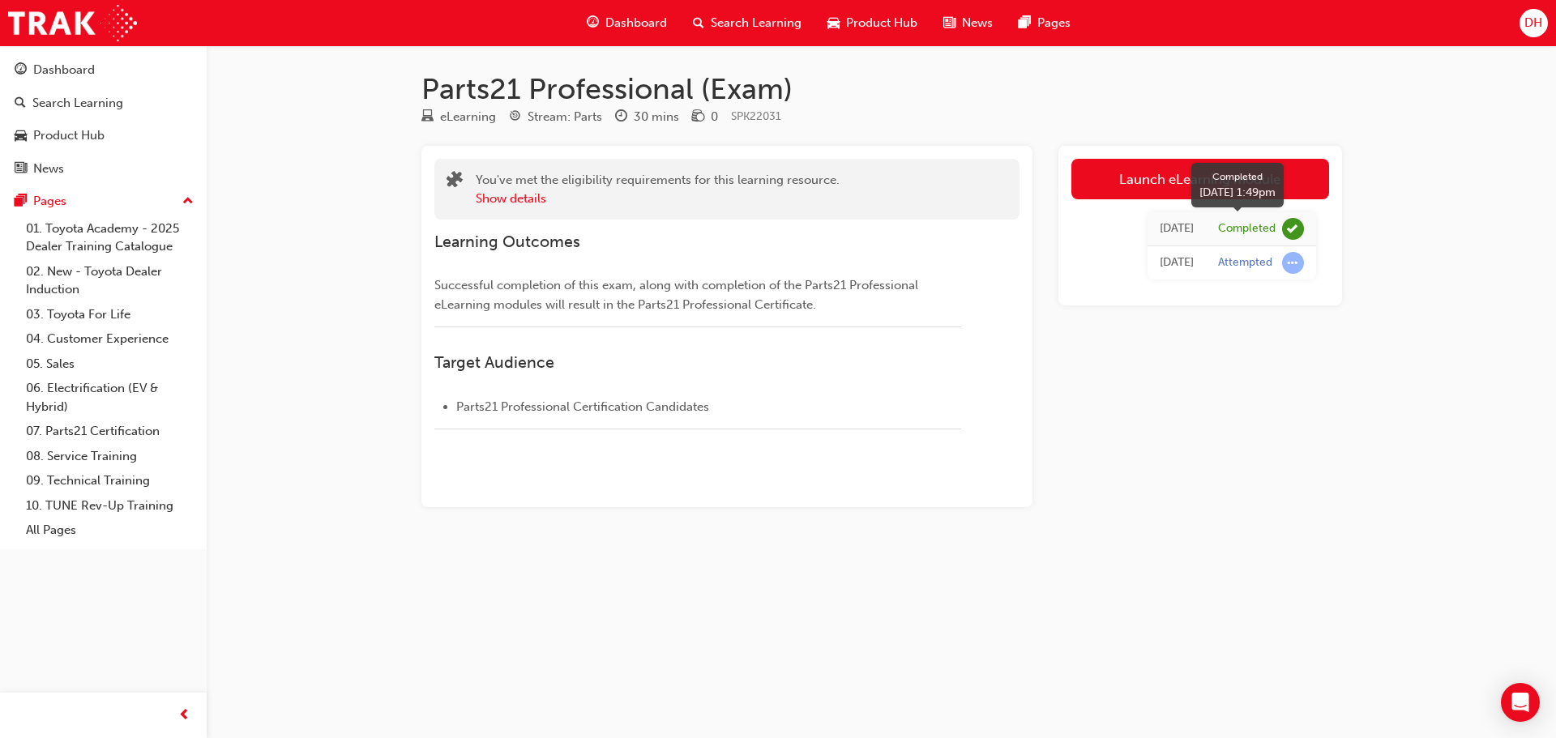
click at [1294, 230] on span "learningRecordVerb_COMPLETE-icon" at bounding box center [1293, 229] width 22 height 22
click at [1540, 14] on span "DH" at bounding box center [1534, 23] width 18 height 19
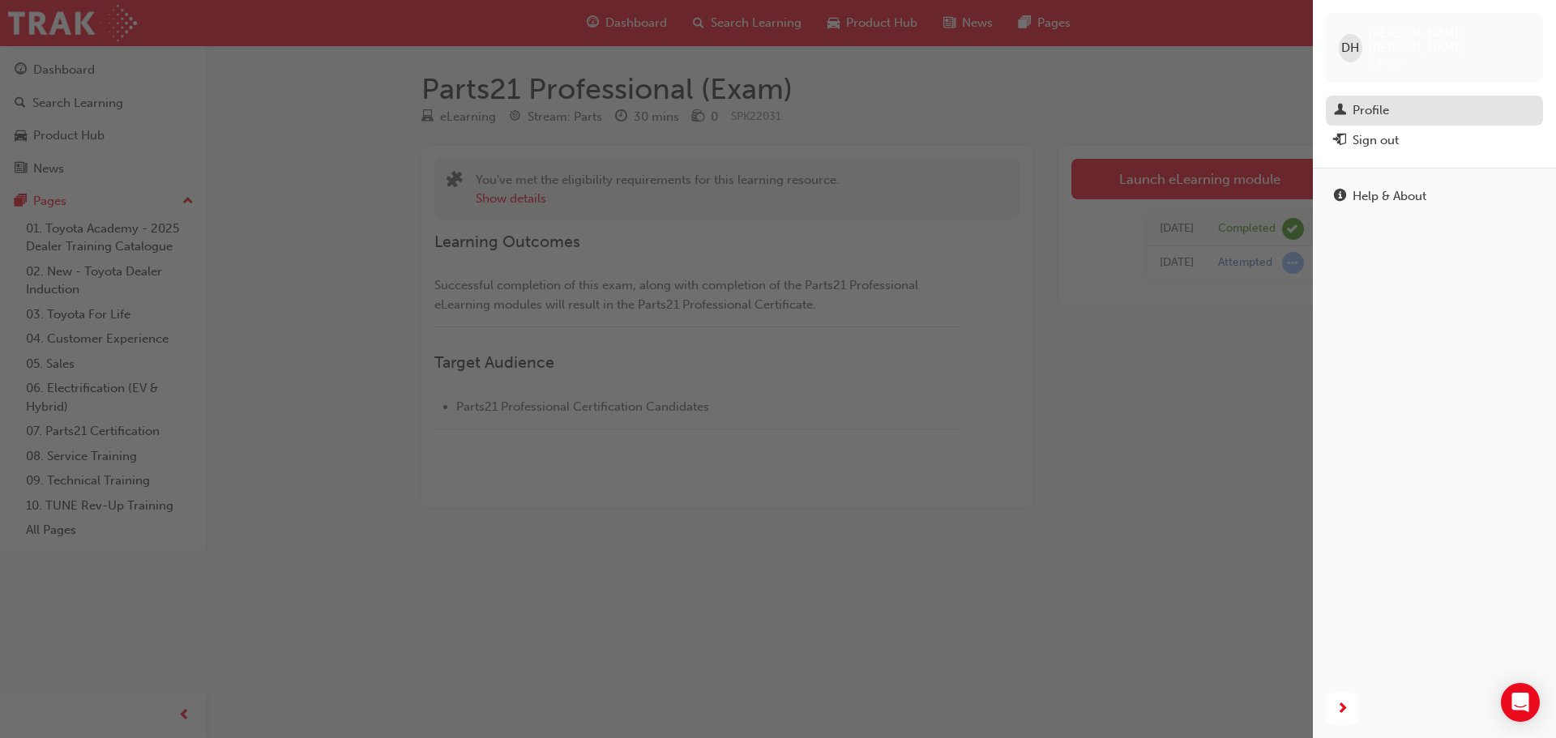
click at [1362, 101] on div "Profile" at bounding box center [1371, 110] width 36 height 19
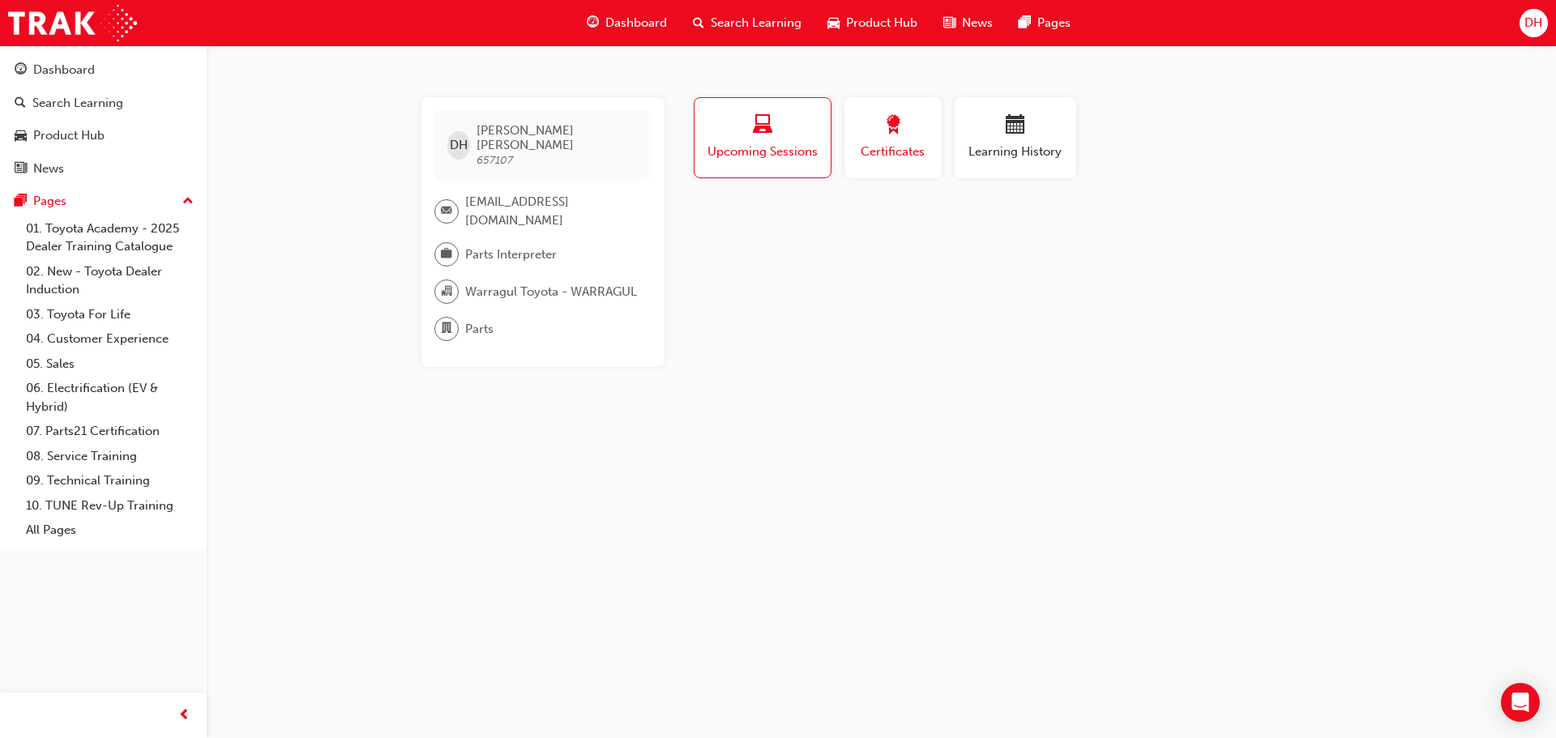
click at [903, 132] on div "button" at bounding box center [893, 127] width 73 height 25
click at [864, 223] on div "No certifications recorded yet" at bounding box center [1017, 225] width 652 height 43
click at [760, 125] on span "laptop-icon" at bounding box center [762, 126] width 19 height 22
click at [1012, 129] on span "calendar-icon" at bounding box center [1015, 126] width 19 height 22
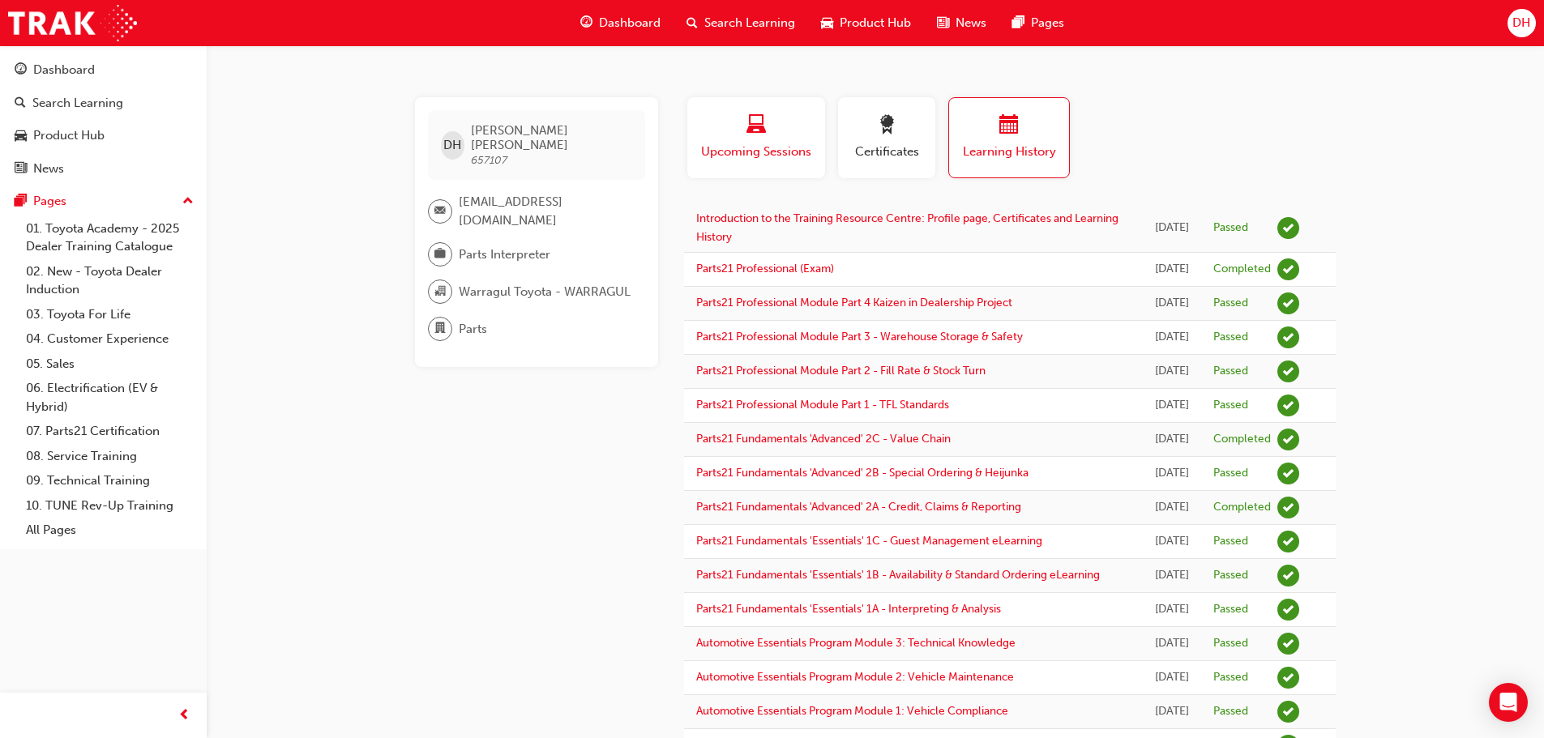
click at [798, 148] on span "Upcoming Sessions" at bounding box center [756, 152] width 113 height 19
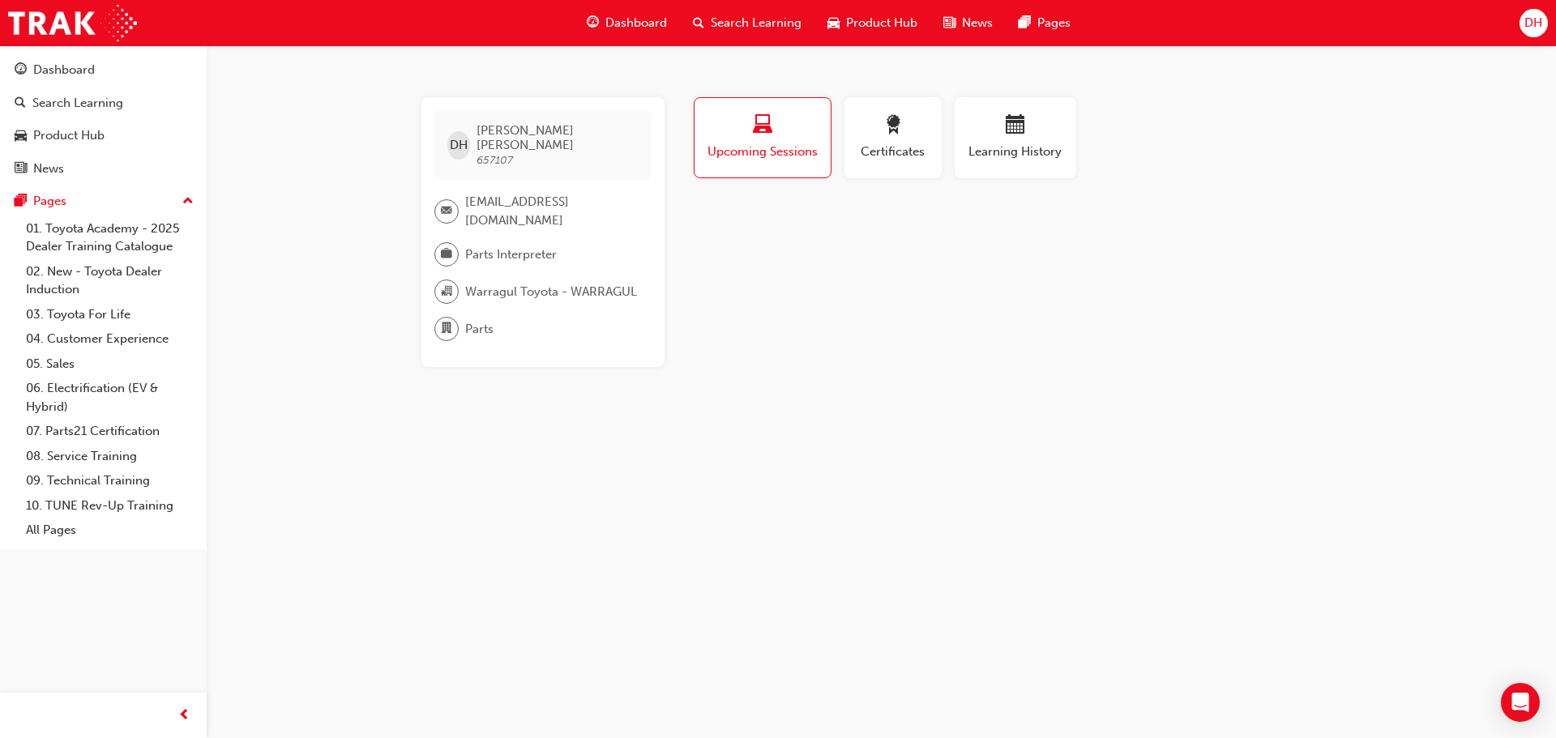
click at [794, 147] on span "Upcoming Sessions" at bounding box center [763, 152] width 112 height 19
click at [881, 143] on span "Certificates" at bounding box center [893, 152] width 73 height 19
click at [785, 152] on span "Upcoming Sessions" at bounding box center [762, 152] width 113 height 19
click at [77, 428] on link "07. Parts21 Certification" at bounding box center [109, 431] width 181 height 25
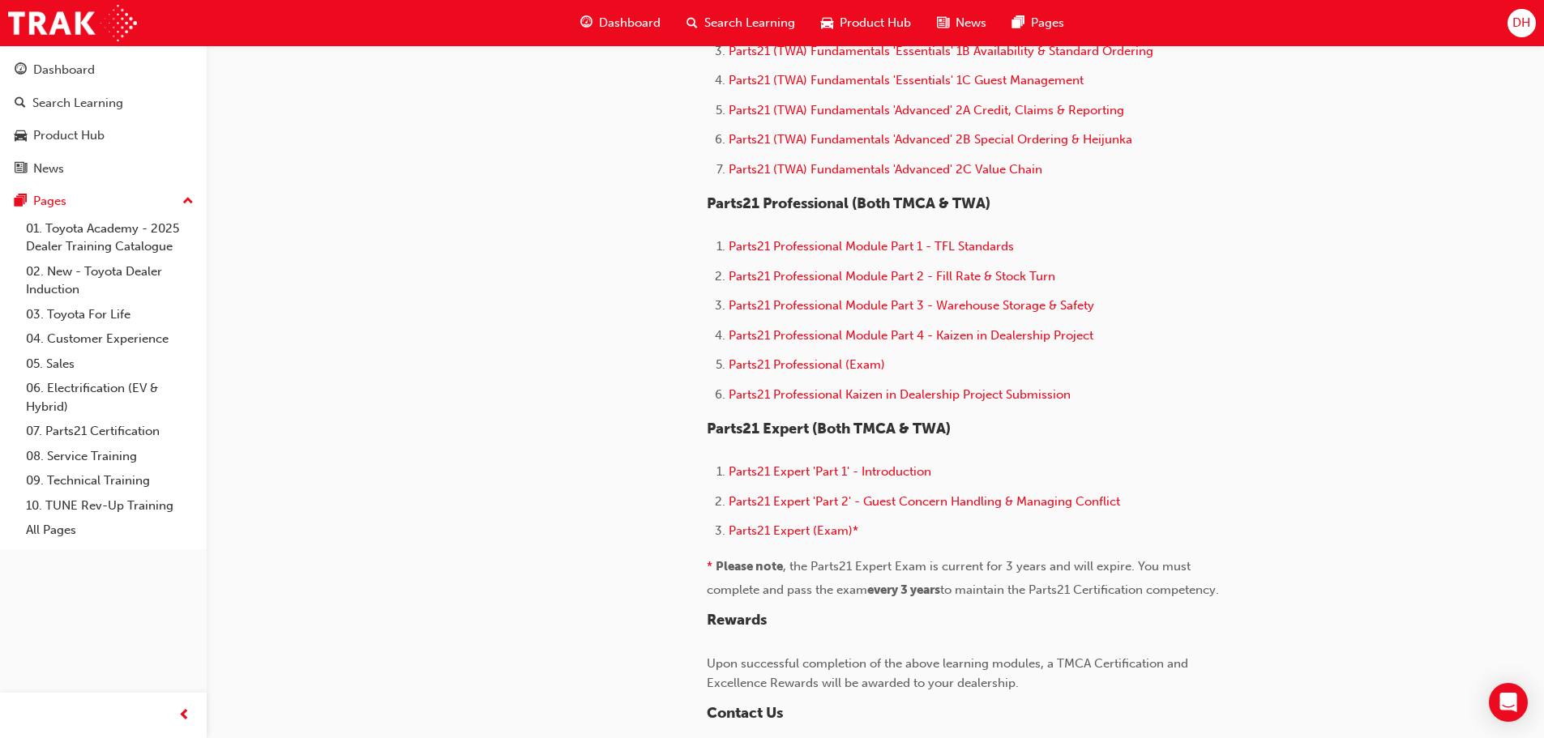
scroll to position [973, 0]
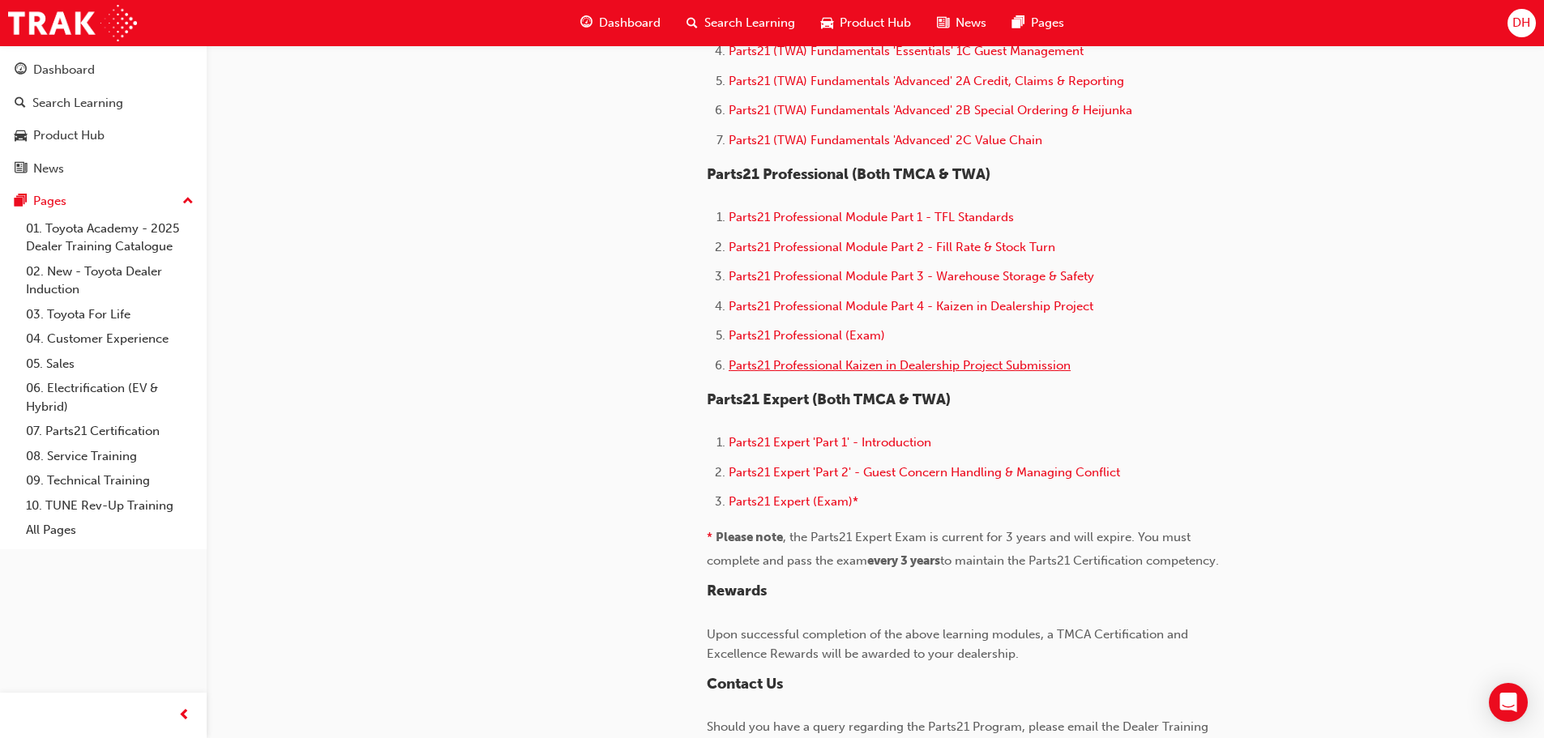
click at [875, 363] on span "Parts21 Professional Kaizen in Dealership Project Submission" at bounding box center [900, 365] width 342 height 15
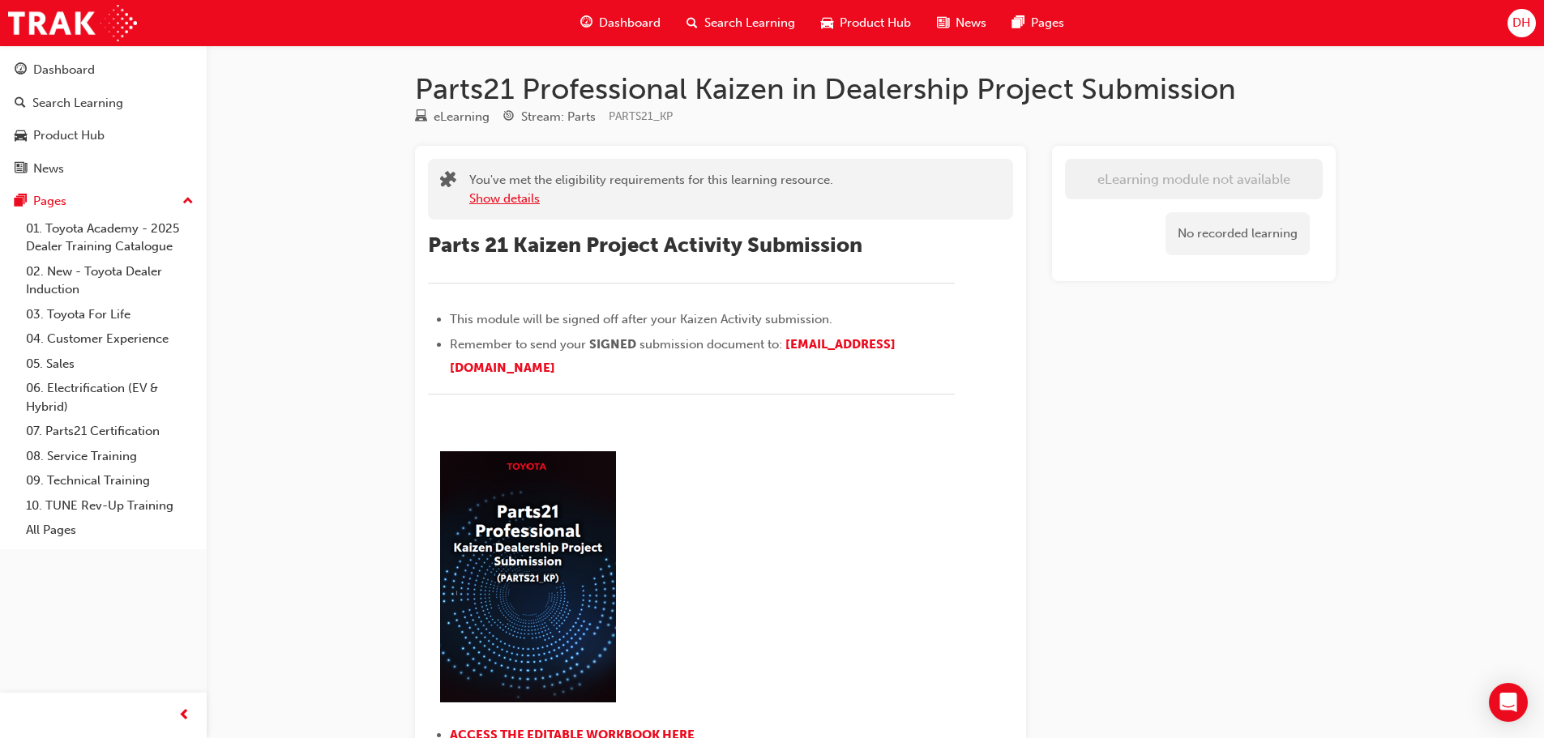
click at [523, 195] on button "Show details" at bounding box center [504, 199] width 71 height 19
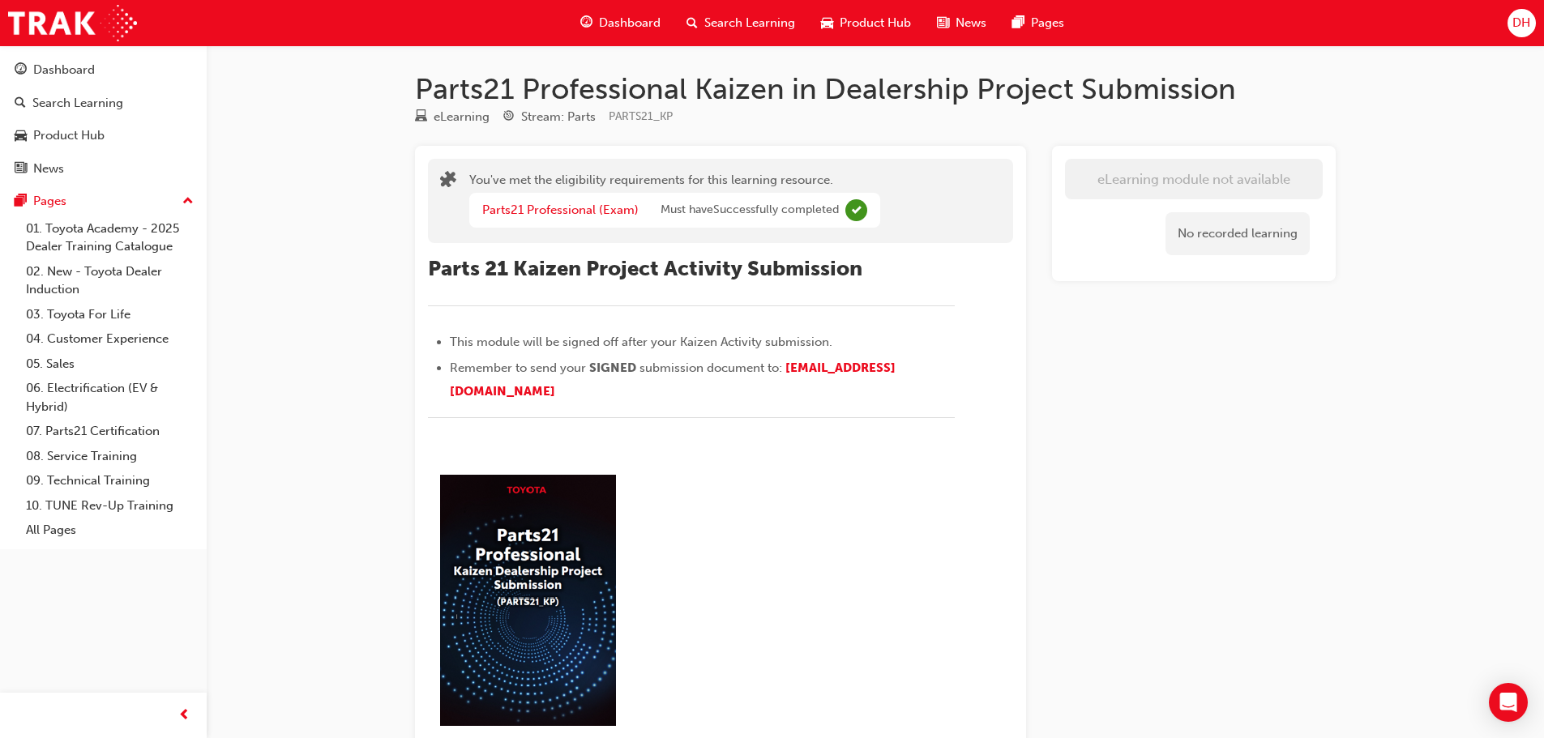
click at [1201, 225] on div "No recorded learning" at bounding box center [1238, 233] width 144 height 43
click at [857, 209] on span "Complete" at bounding box center [856, 210] width 22 height 22
click at [597, 216] on link "Parts21 Professional (Exam)" at bounding box center [560, 210] width 156 height 15
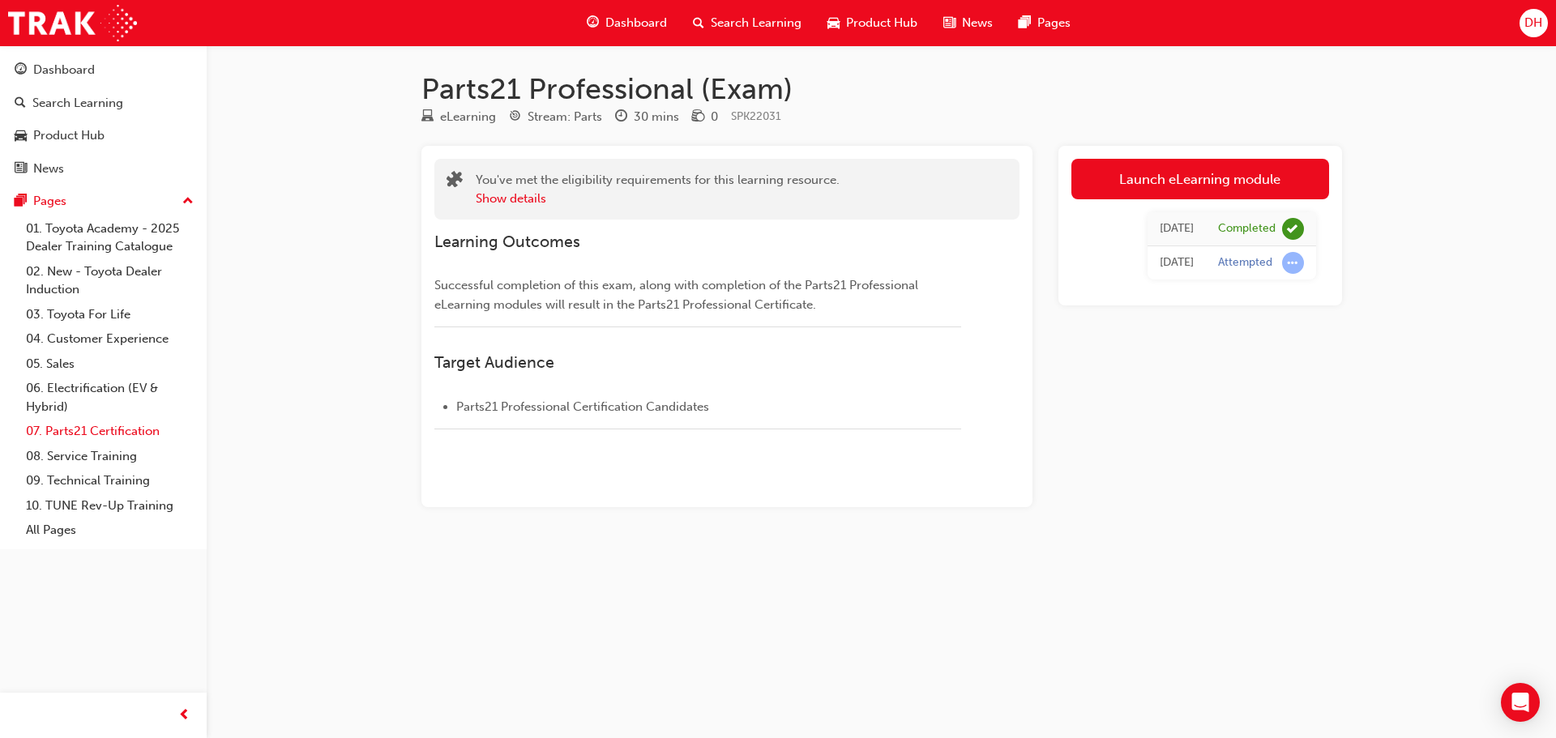
click at [97, 430] on link "07. Parts21 Certification" at bounding box center [109, 431] width 181 height 25
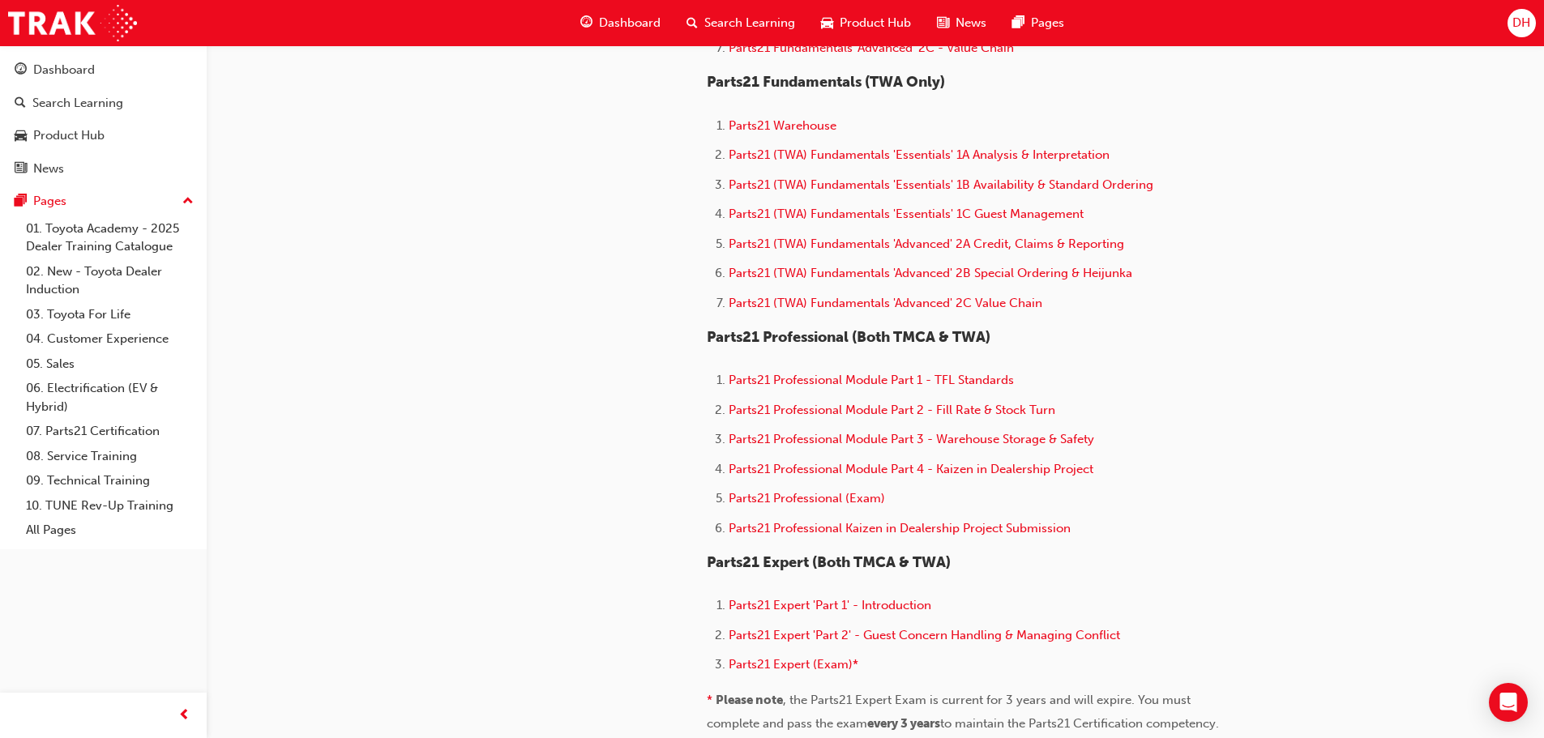
scroll to position [811, 0]
click at [860, 503] on span "Parts21 Professional (Exam)" at bounding box center [807, 497] width 156 height 15
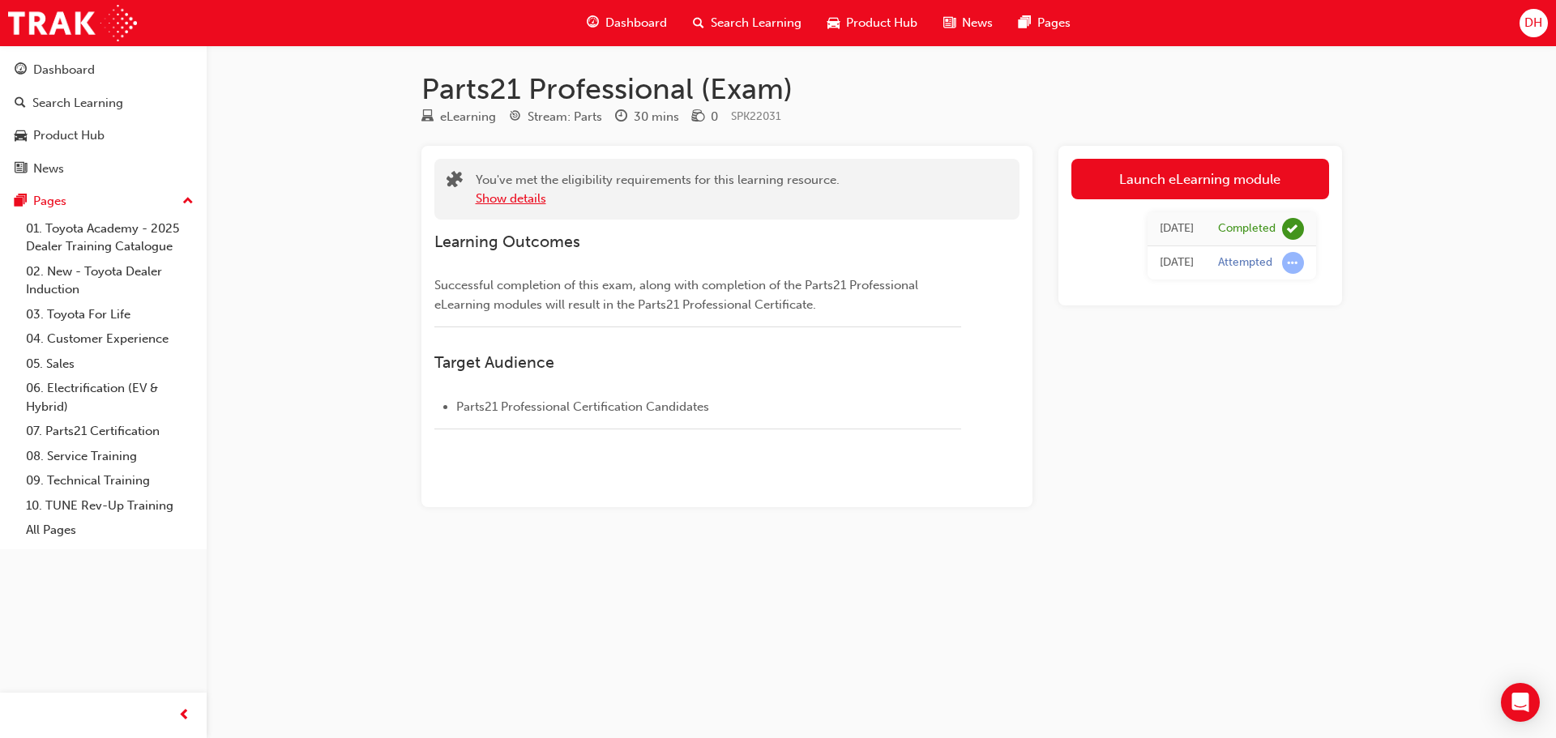
click at [535, 197] on button "Show details" at bounding box center [511, 199] width 71 height 19
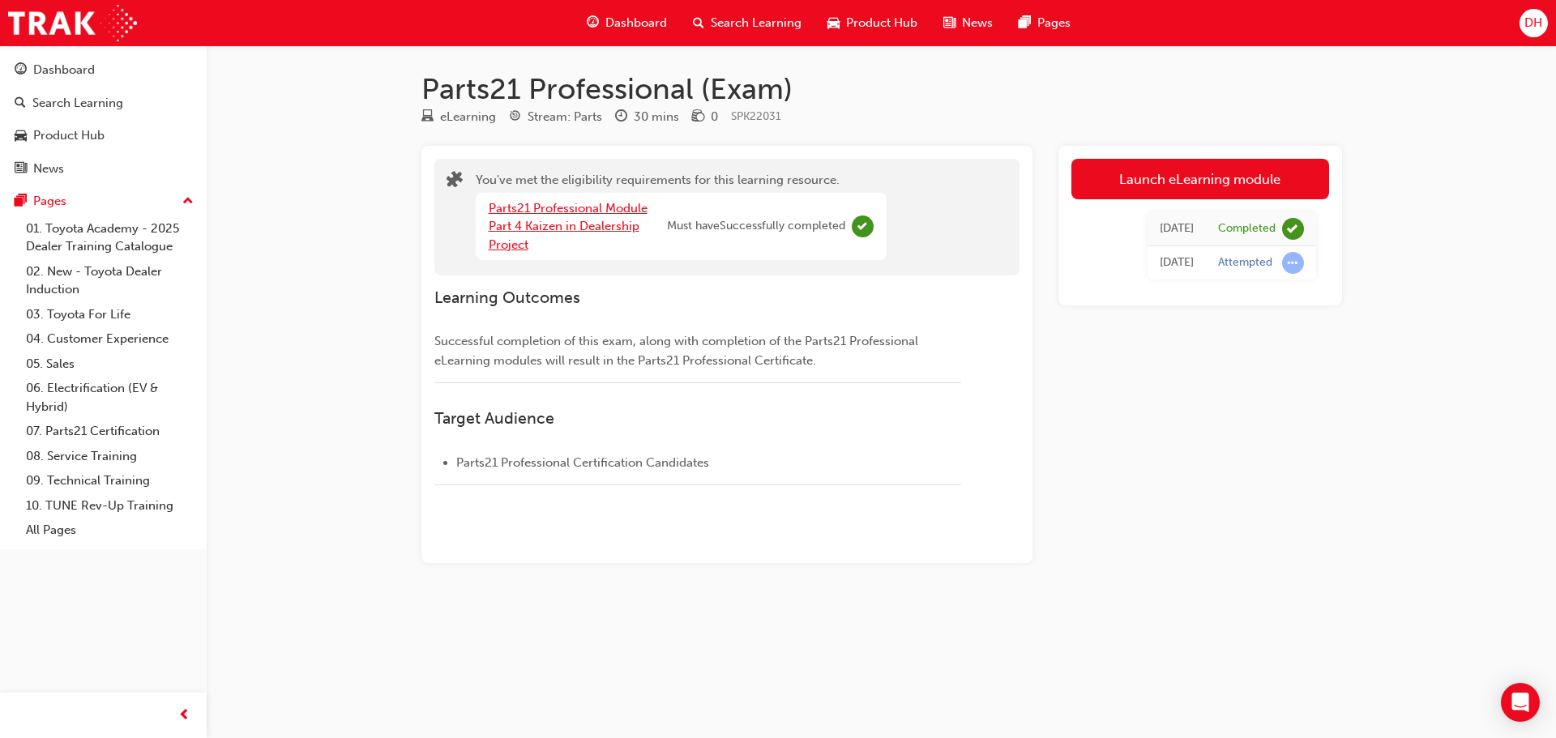
click at [614, 212] on link "Parts21 Professional Module Part 4 Kaizen in Dealership Project" at bounding box center [568, 226] width 159 height 51
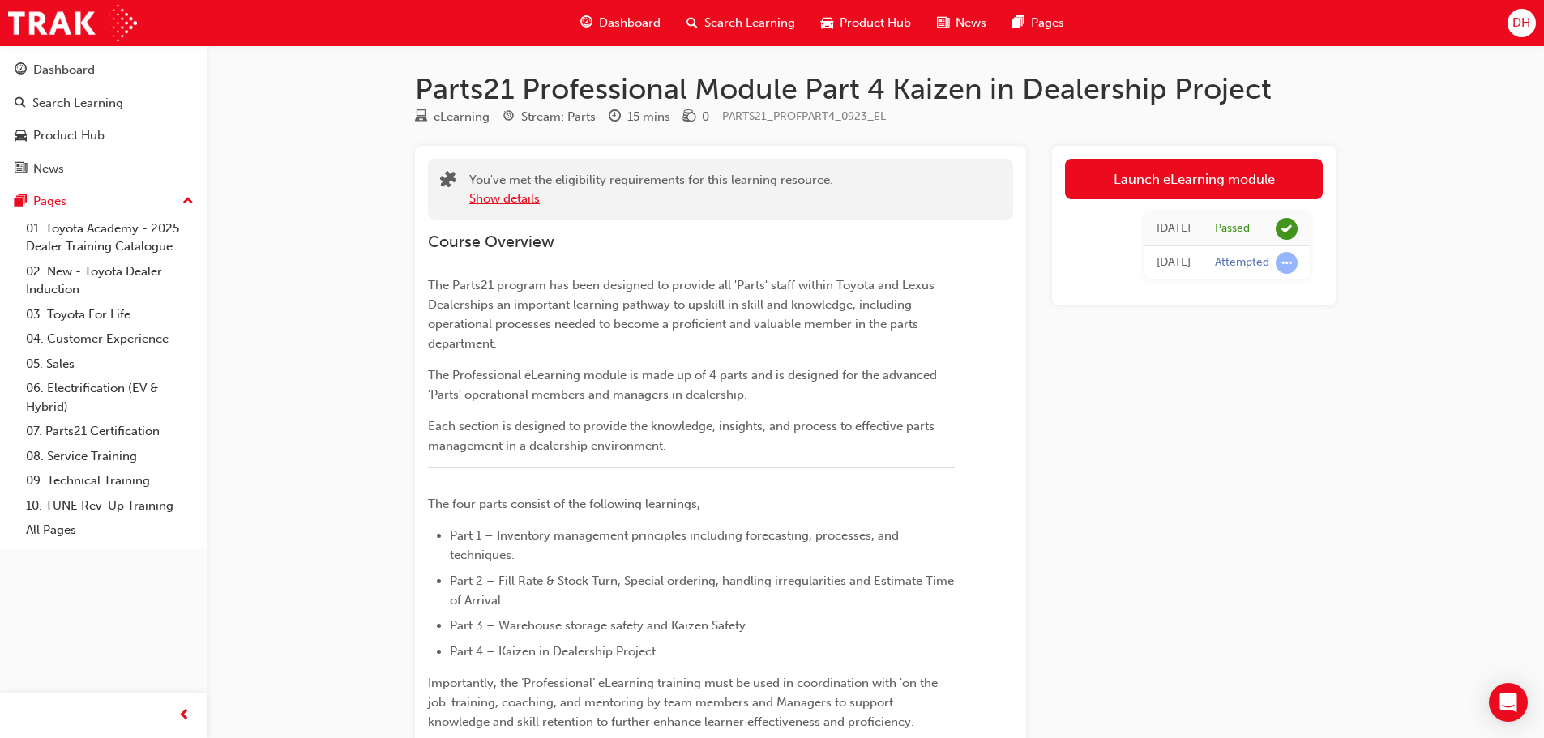
click at [520, 199] on button "Show details" at bounding box center [504, 199] width 71 height 19
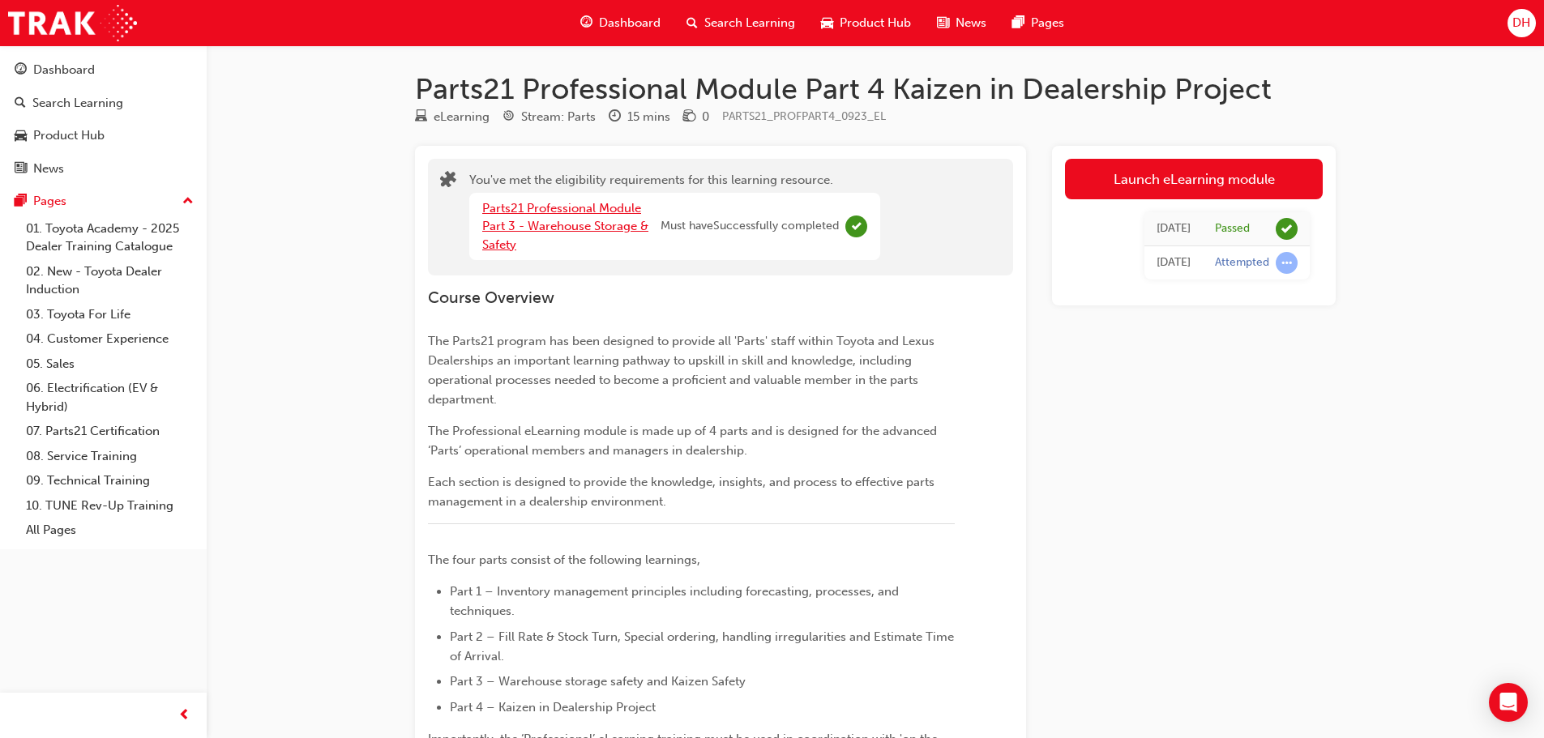
click at [614, 228] on link "Parts21 Professional Module Part 3 - Warehouse Storage & Safety" at bounding box center [565, 226] width 166 height 51
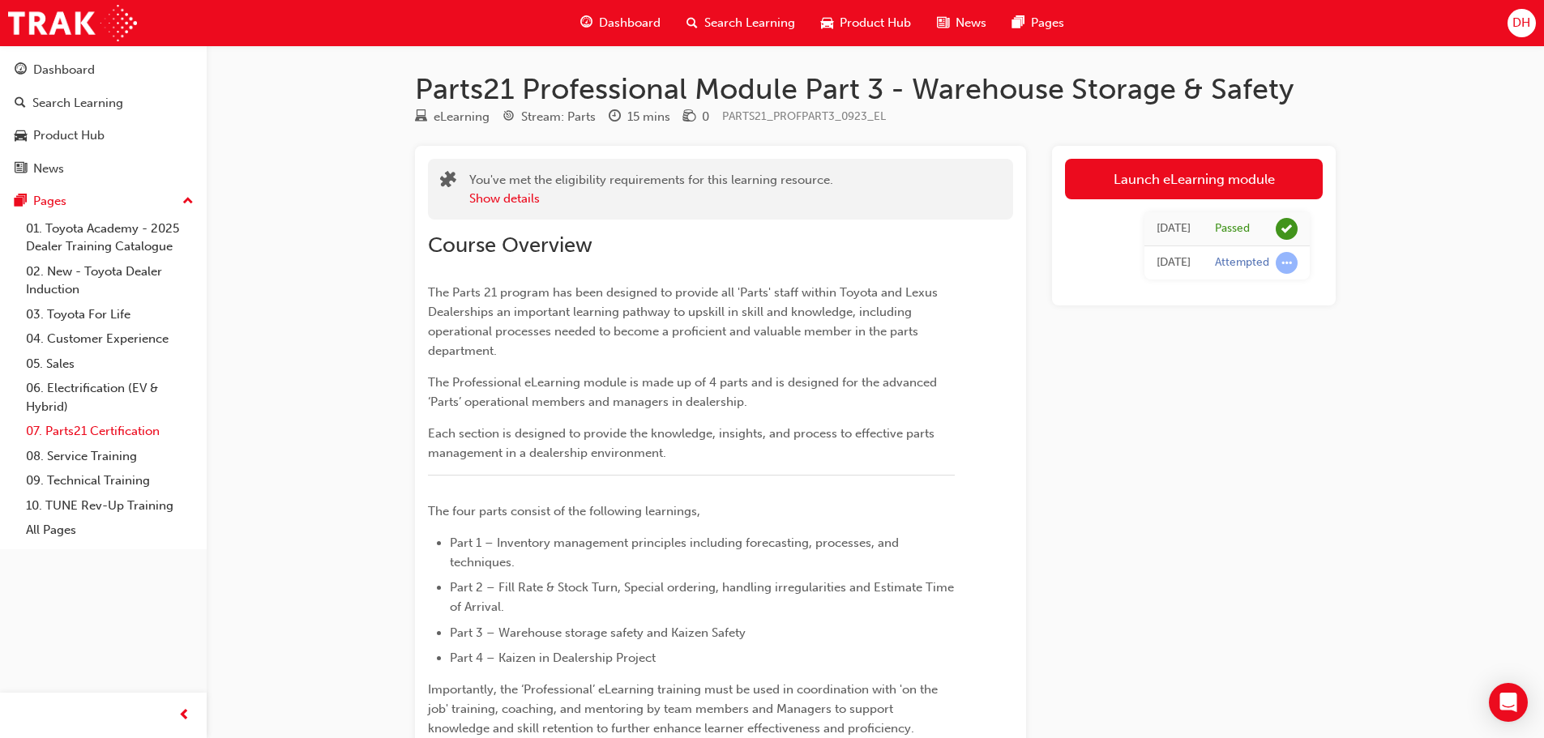
click at [91, 433] on link "07. Parts21 Certification" at bounding box center [109, 431] width 181 height 25
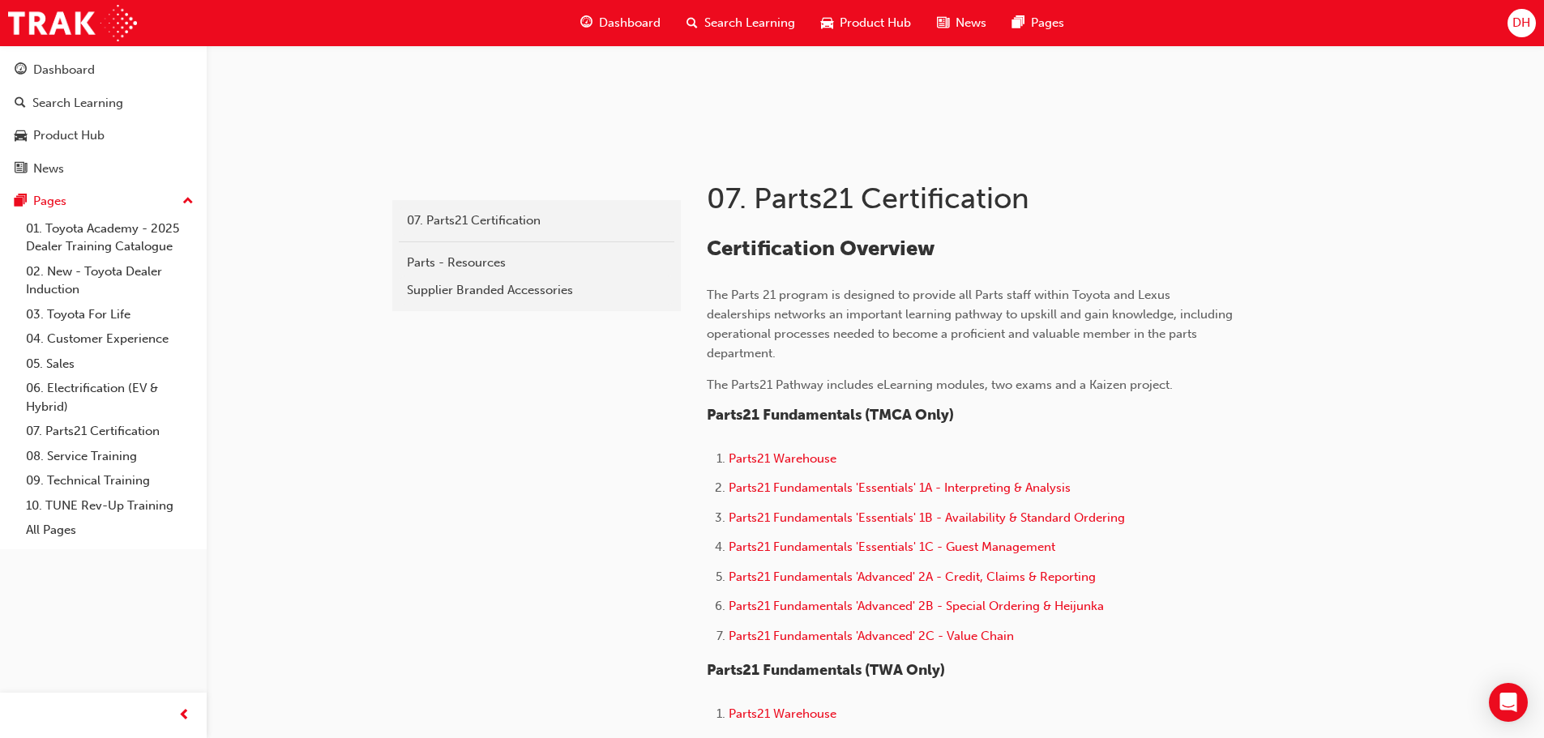
scroll to position [162, 0]
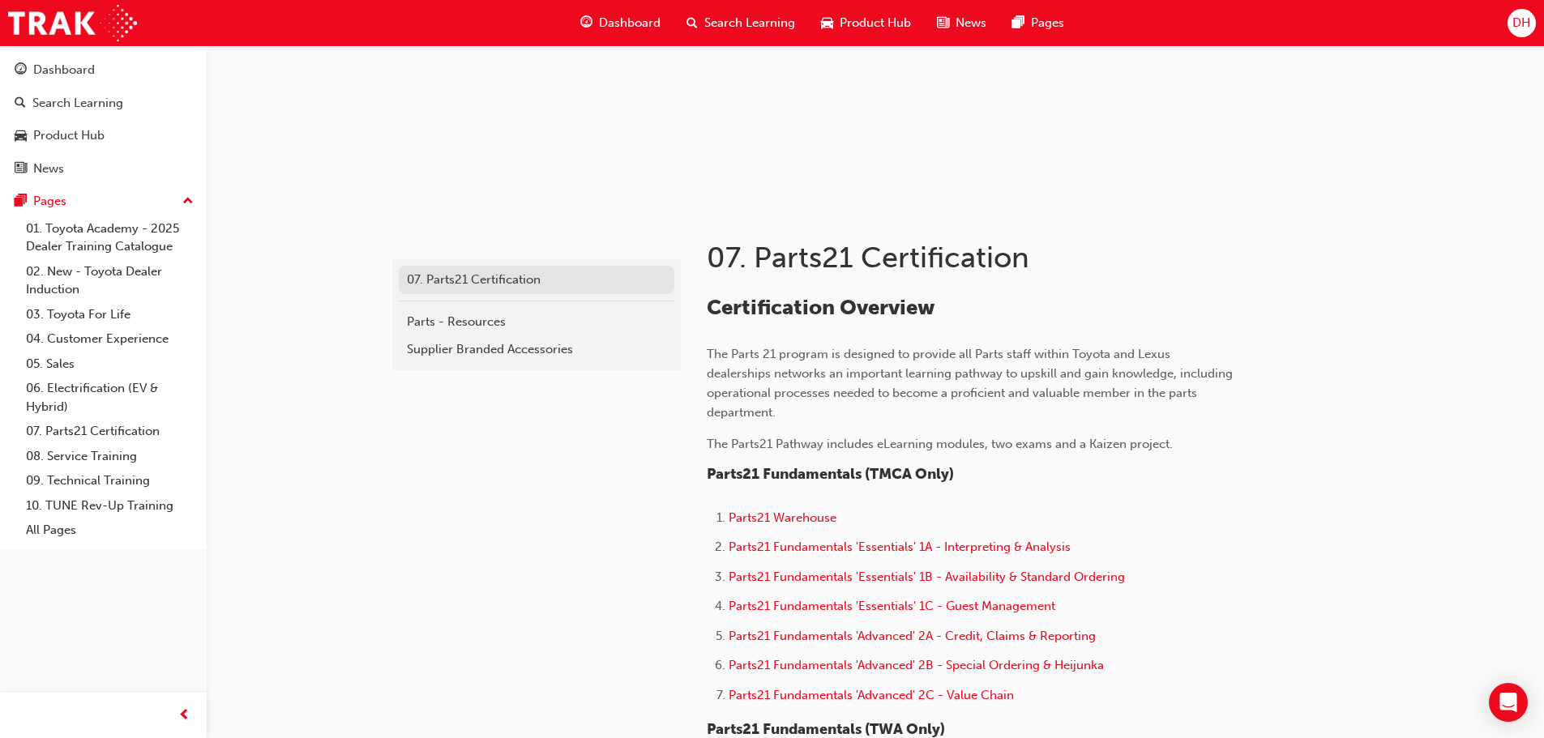
click at [481, 285] on div "07. Parts21 Certification" at bounding box center [536, 280] width 259 height 19
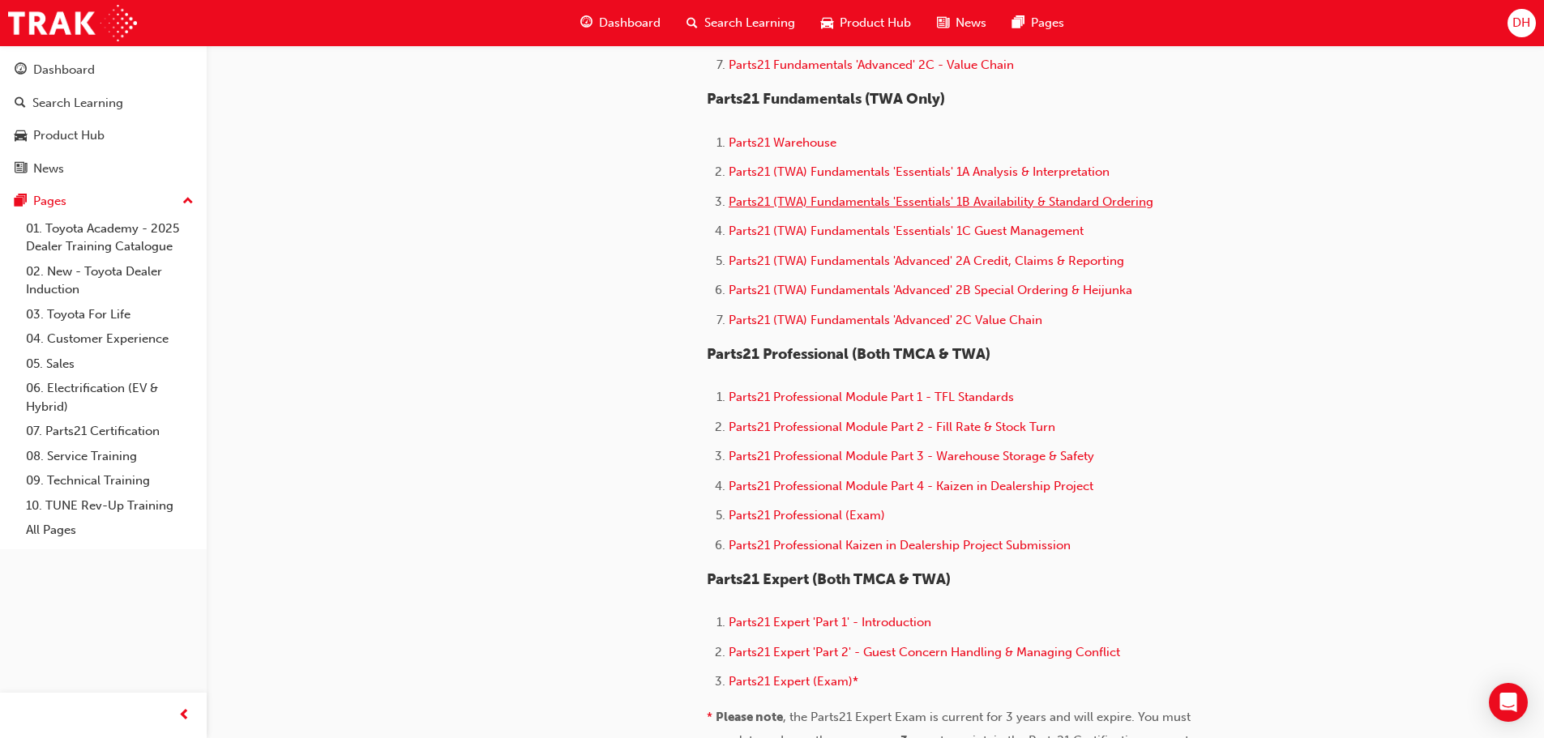
scroll to position [811, 0]
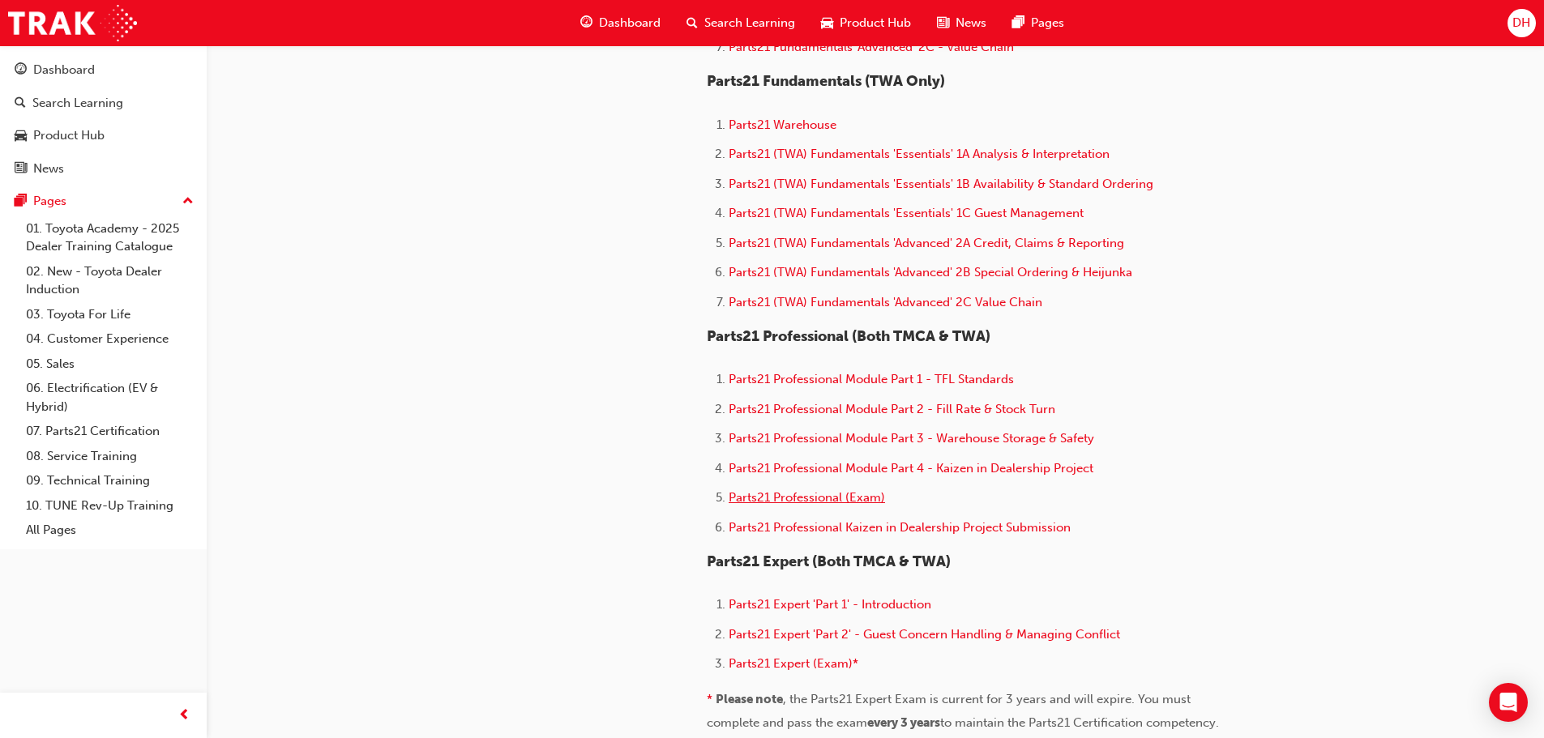
click at [773, 497] on span "Parts21 Professional (Exam)" at bounding box center [807, 497] width 156 height 15
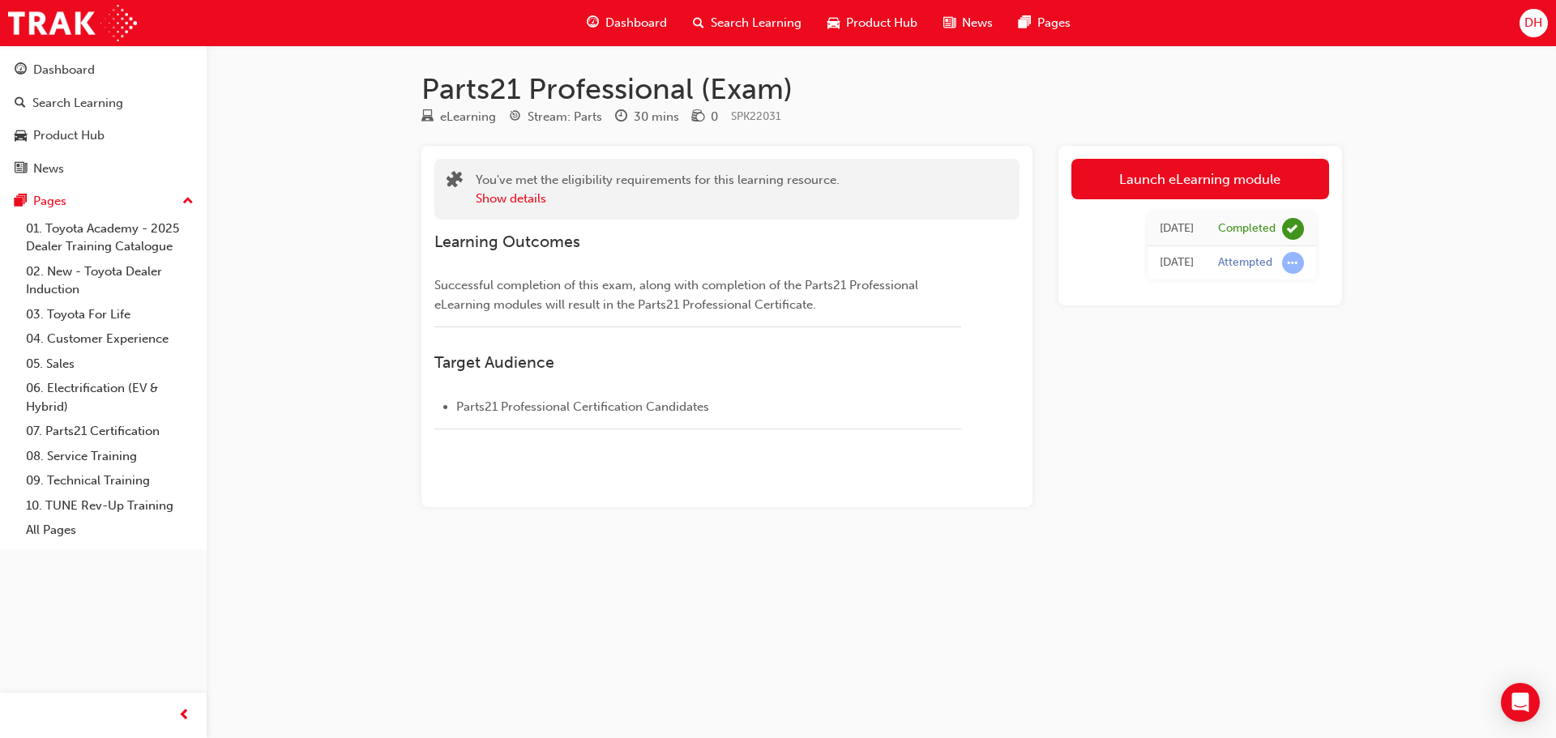
click at [1537, 24] on span "DH" at bounding box center [1534, 23] width 18 height 19
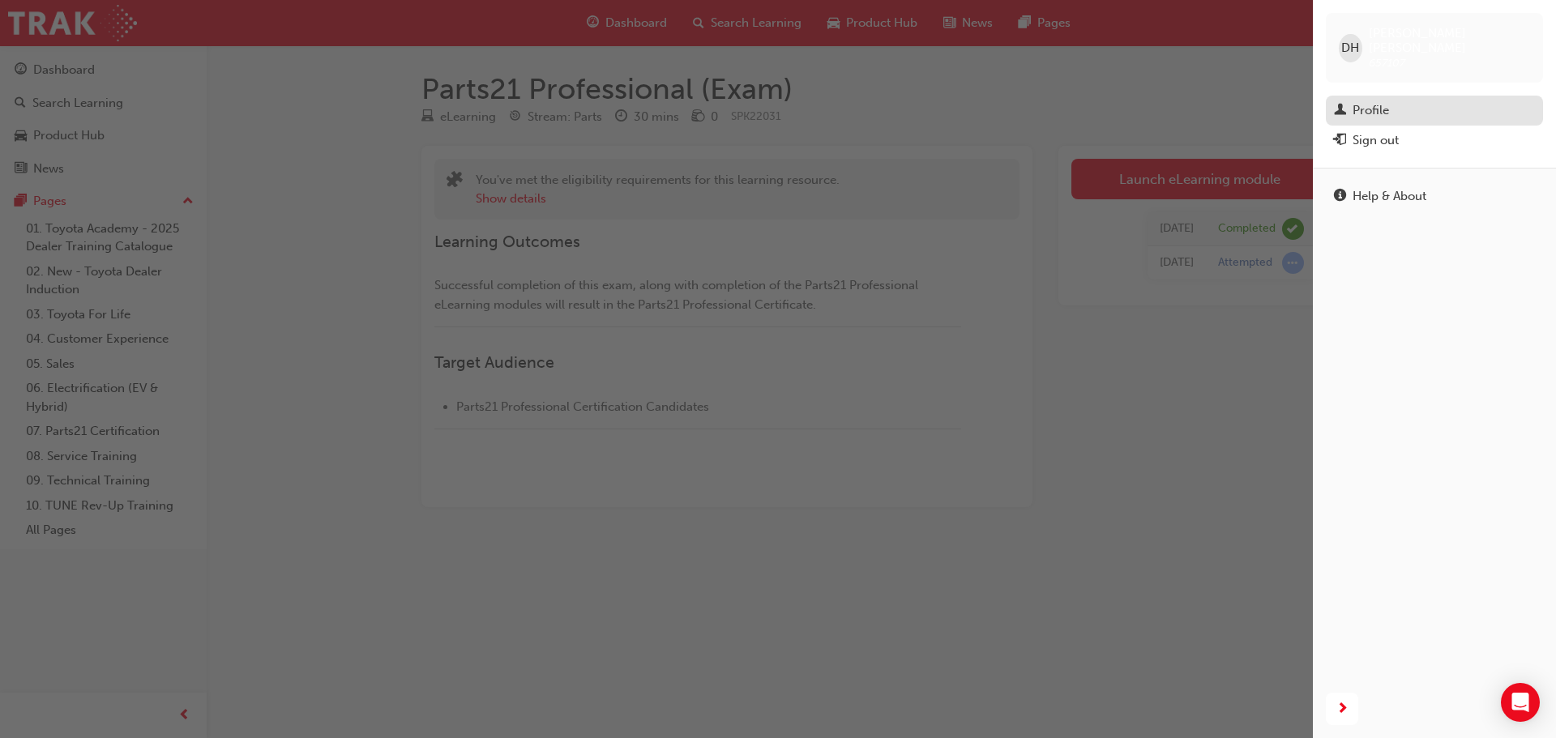
click at [1363, 101] on div "Profile" at bounding box center [1371, 110] width 36 height 19
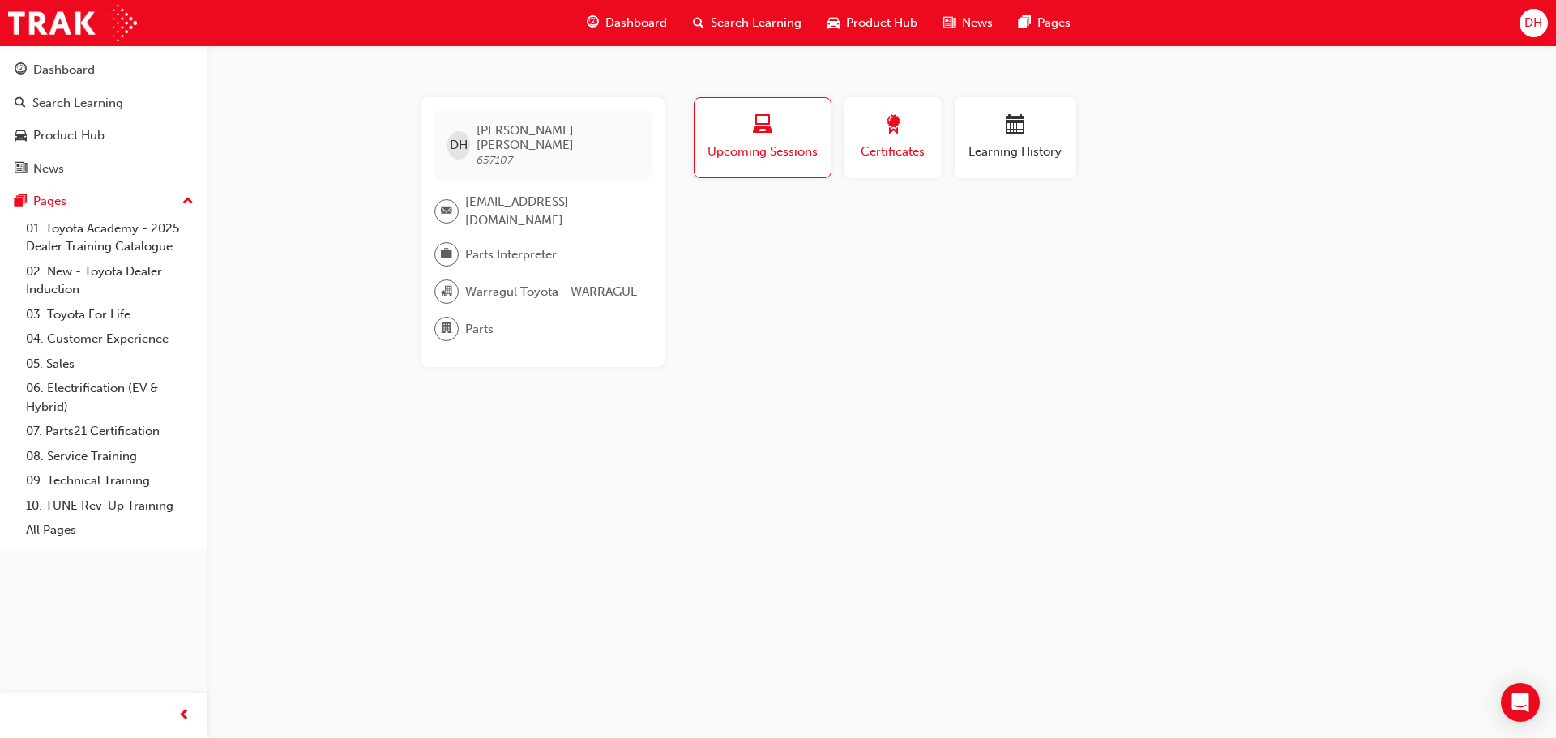
click at [922, 148] on span "Certificates" at bounding box center [893, 152] width 73 height 19
click at [795, 156] on span "Upcoming Sessions" at bounding box center [762, 152] width 113 height 19
click at [974, 146] on span "Learning History" at bounding box center [1015, 152] width 97 height 19
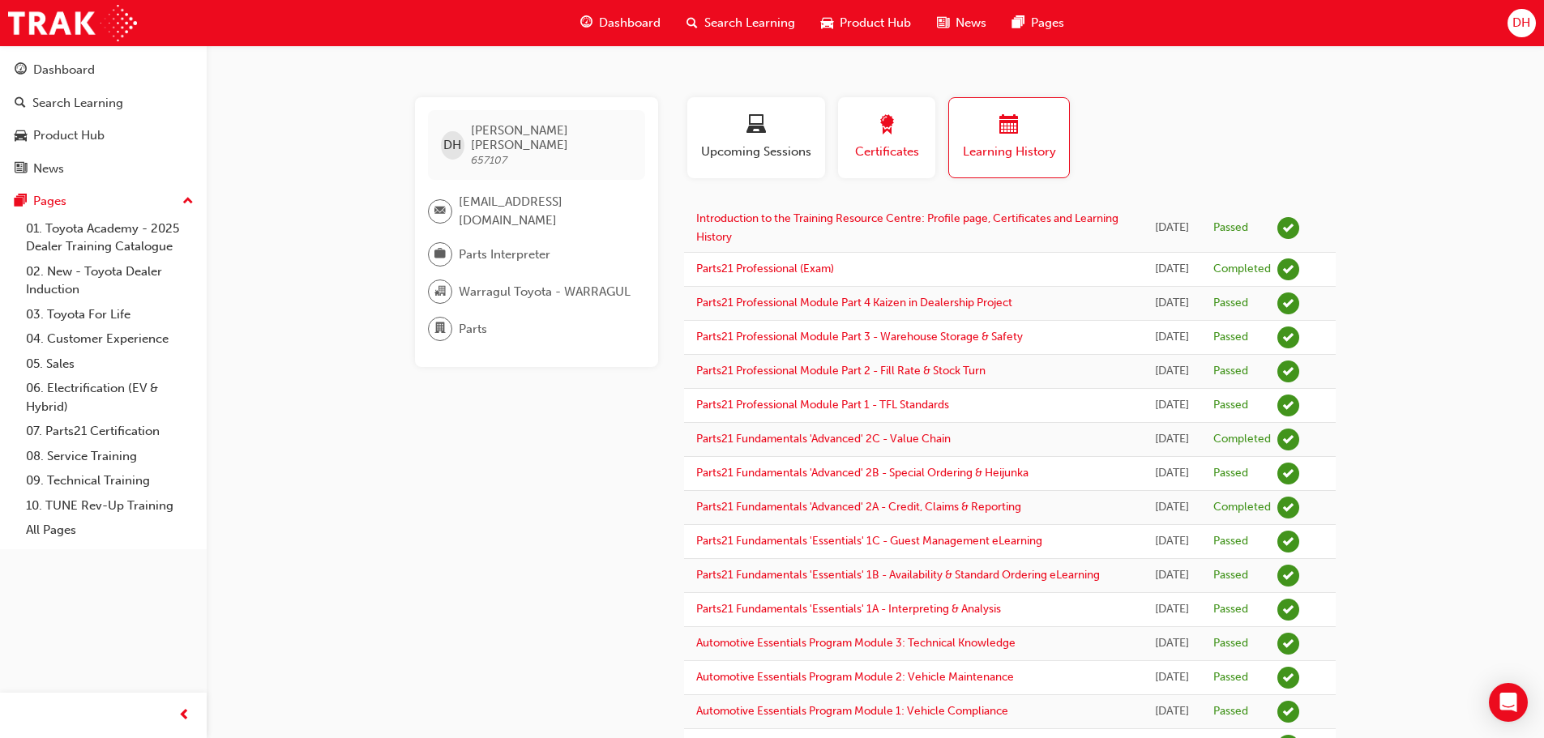
click at [849, 144] on button "Certificates" at bounding box center [886, 137] width 97 height 81
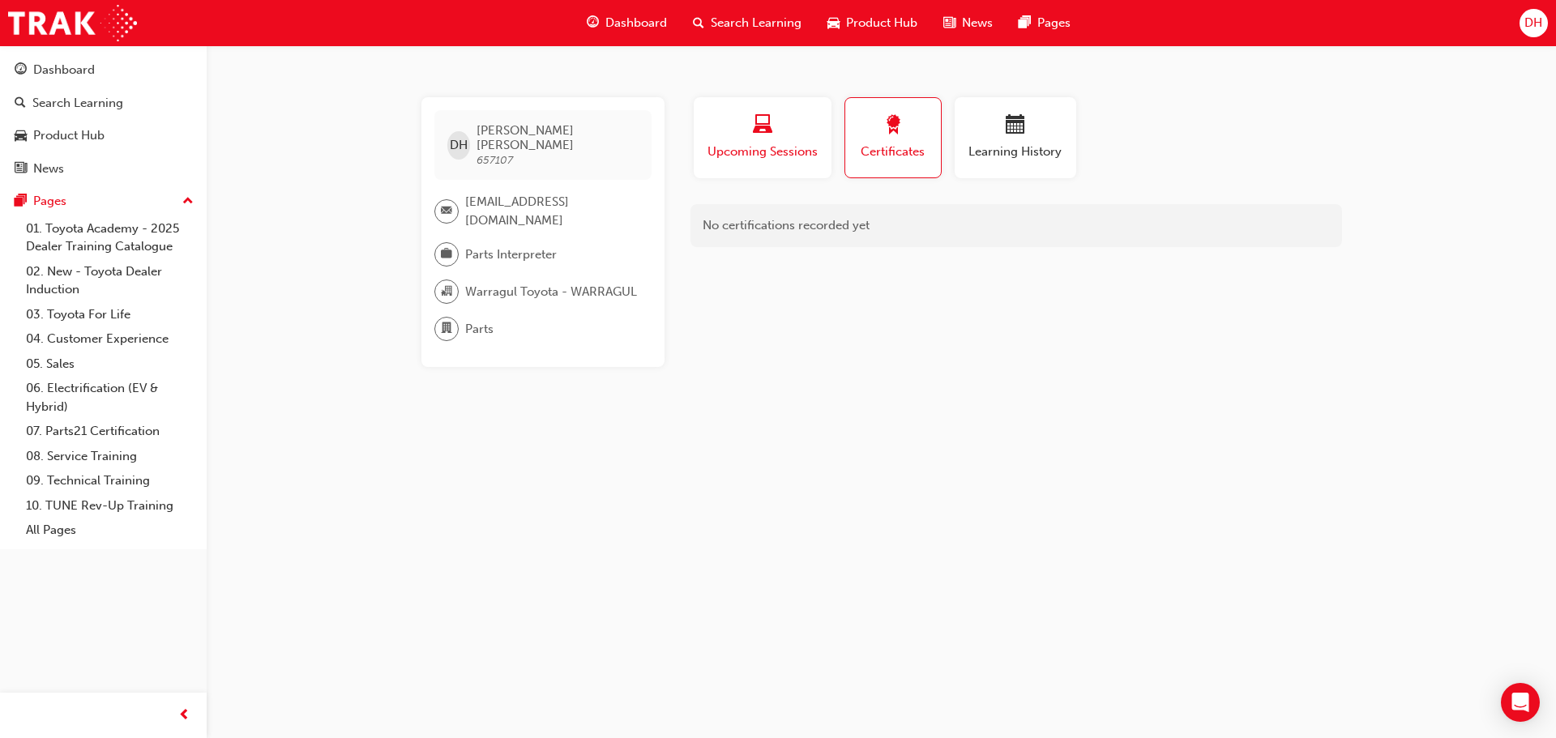
click at [792, 142] on div "Upcoming Sessions" at bounding box center [762, 138] width 113 height 46
click at [460, 136] on span "DH" at bounding box center [459, 145] width 18 height 19
click at [489, 153] on span "657107" at bounding box center [495, 160] width 36 height 14
click at [853, 20] on span "Product Hub" at bounding box center [881, 23] width 71 height 19
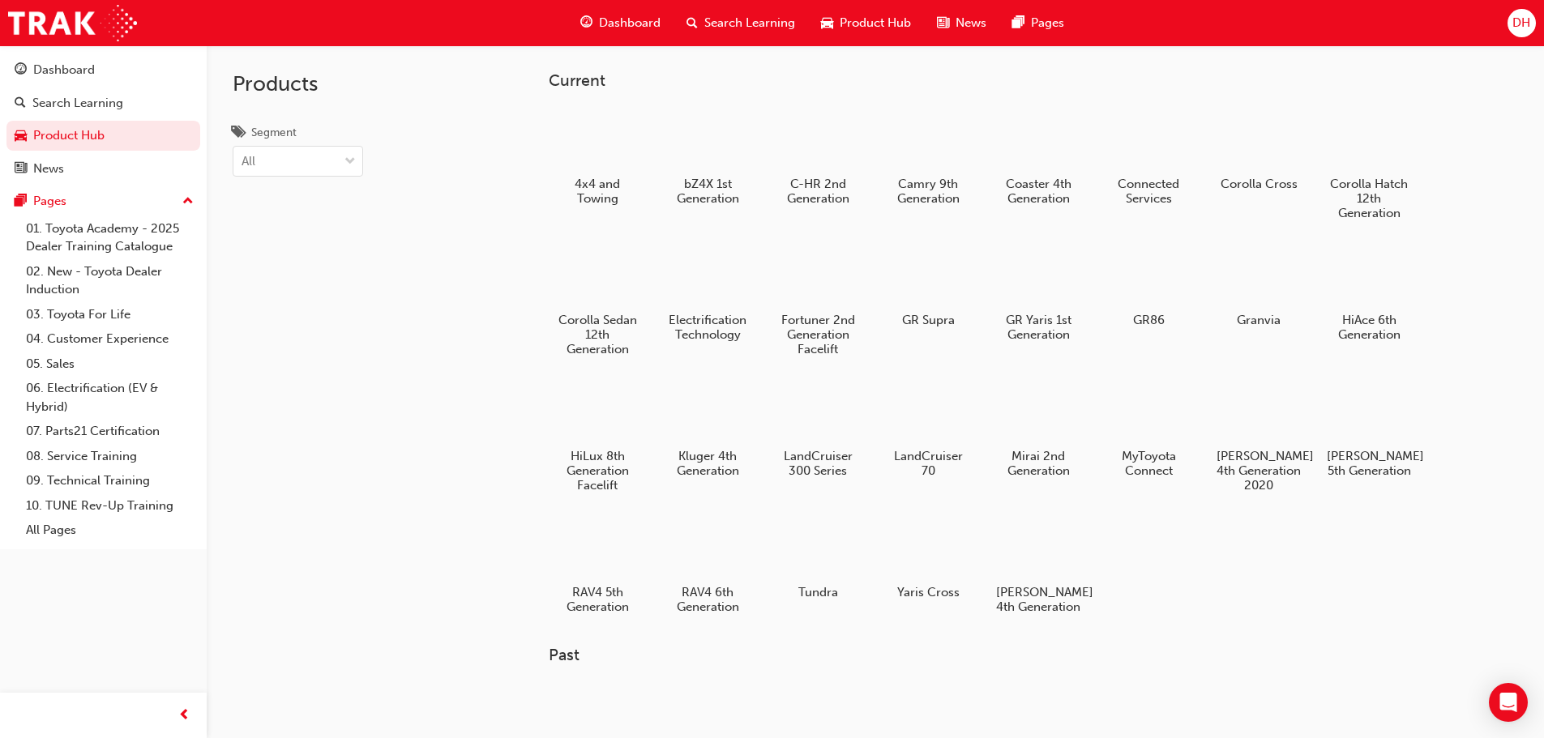
click at [763, 22] on span "Search Learning" at bounding box center [749, 23] width 91 height 19
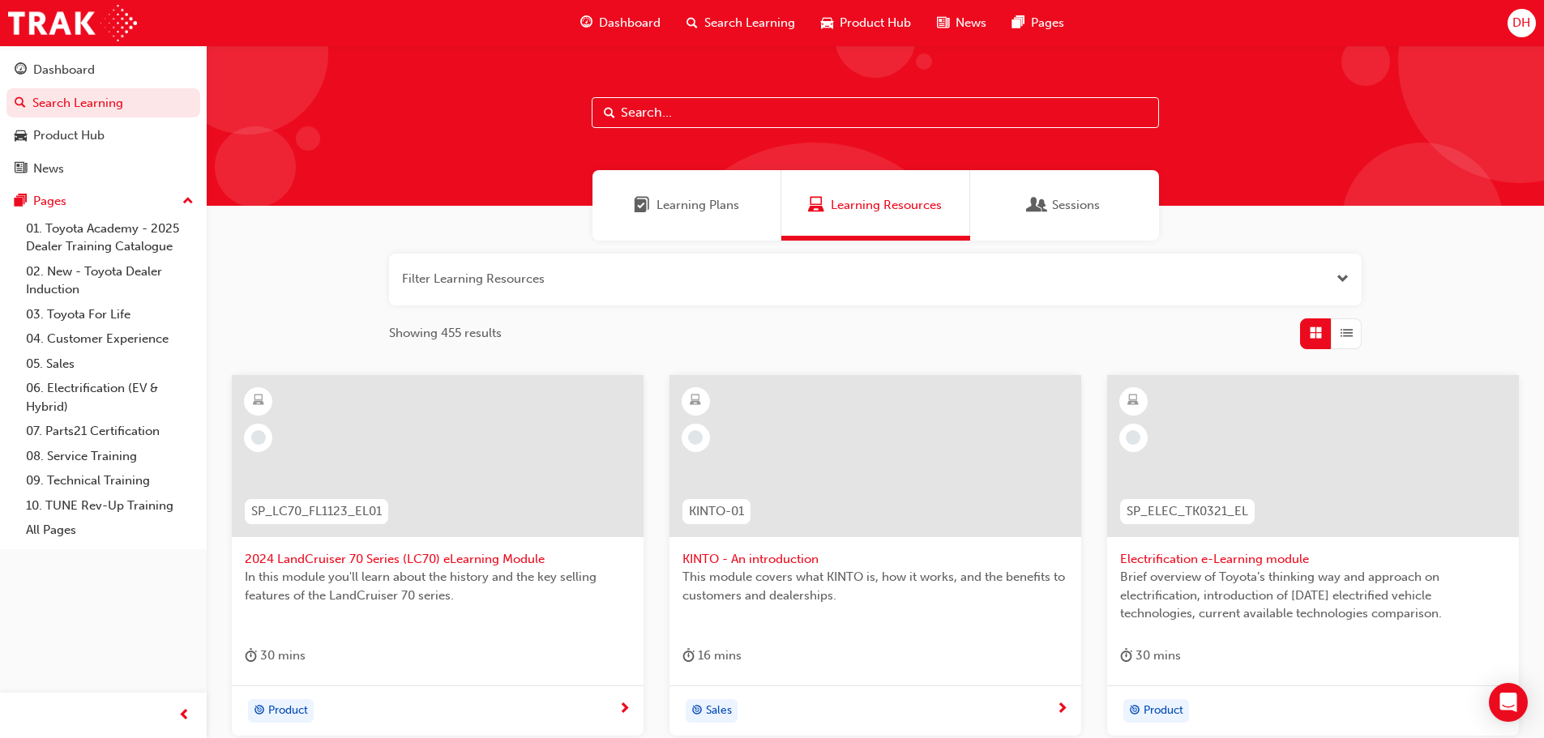
click at [721, 205] on span "Learning Plans" at bounding box center [698, 205] width 83 height 19
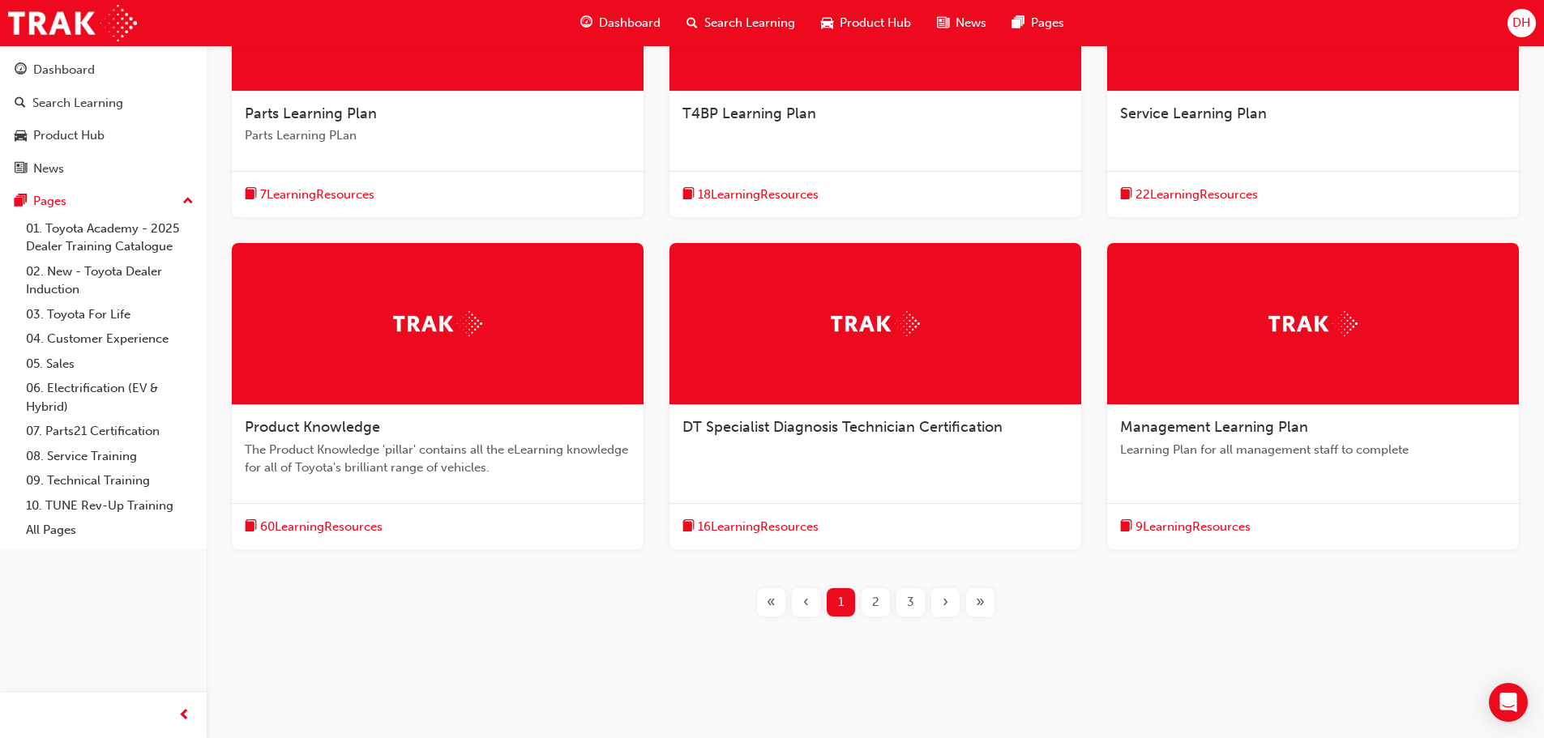
scroll to position [456, 0]
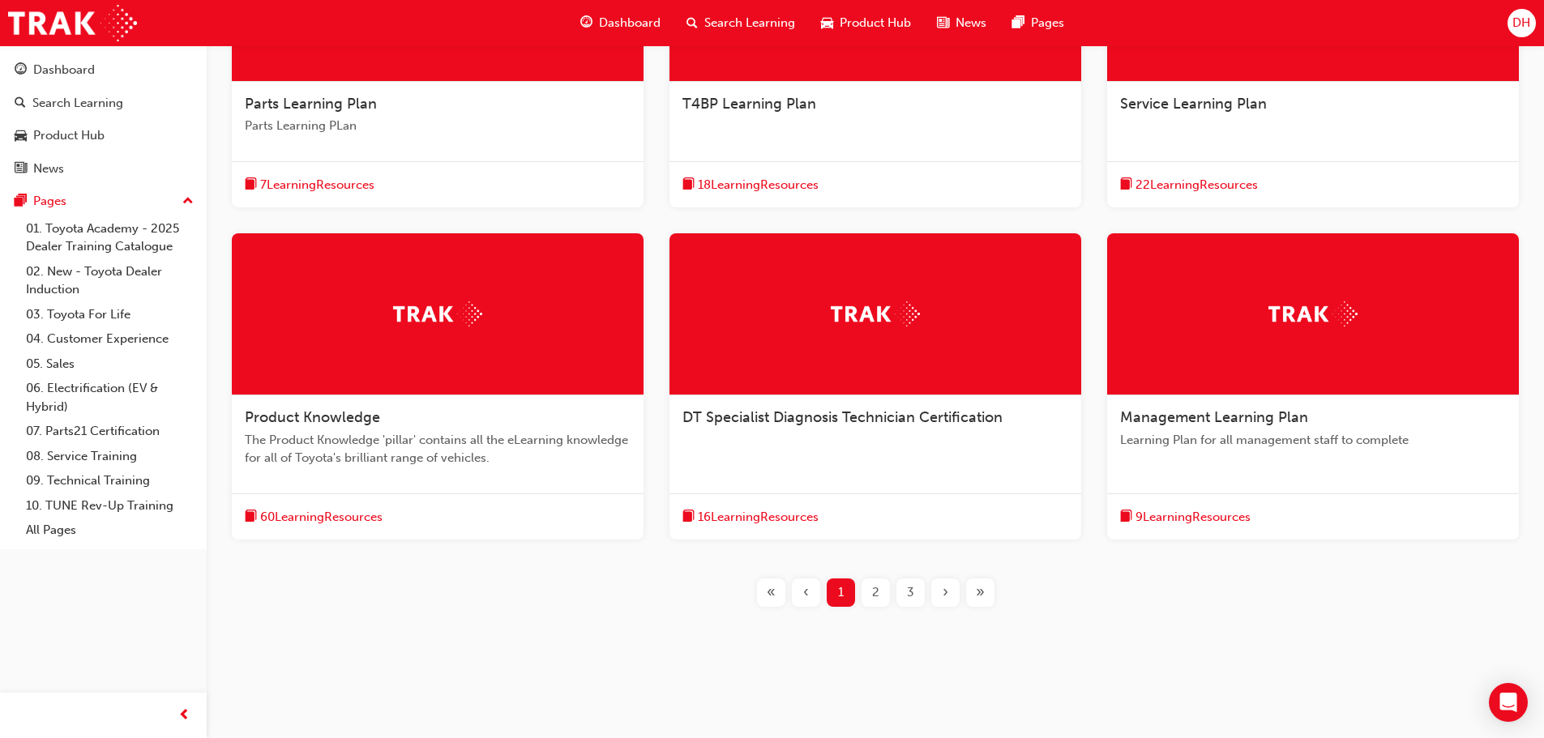
click at [882, 599] on div "2" at bounding box center [876, 593] width 28 height 28
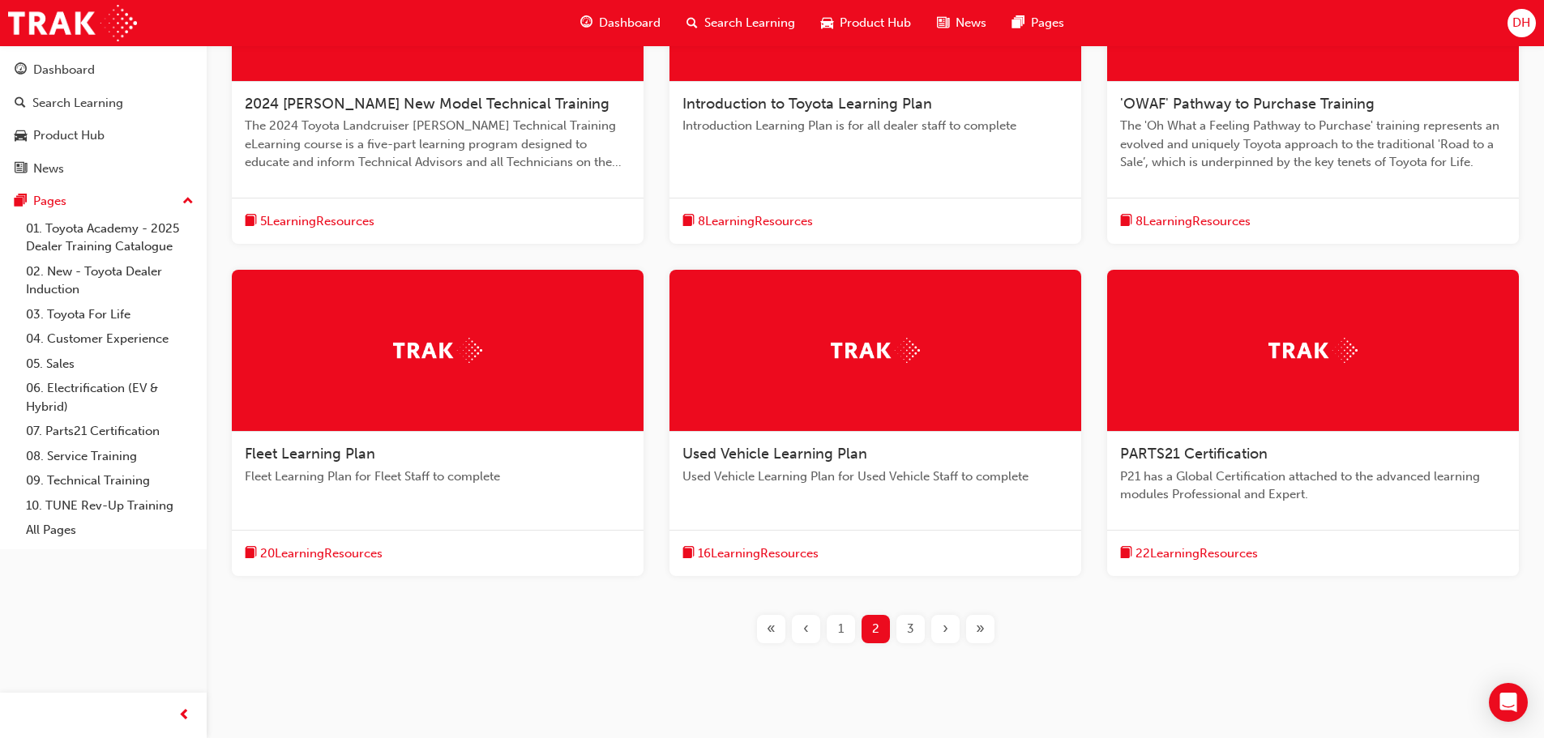
click at [1243, 393] on div at bounding box center [1313, 351] width 412 height 162
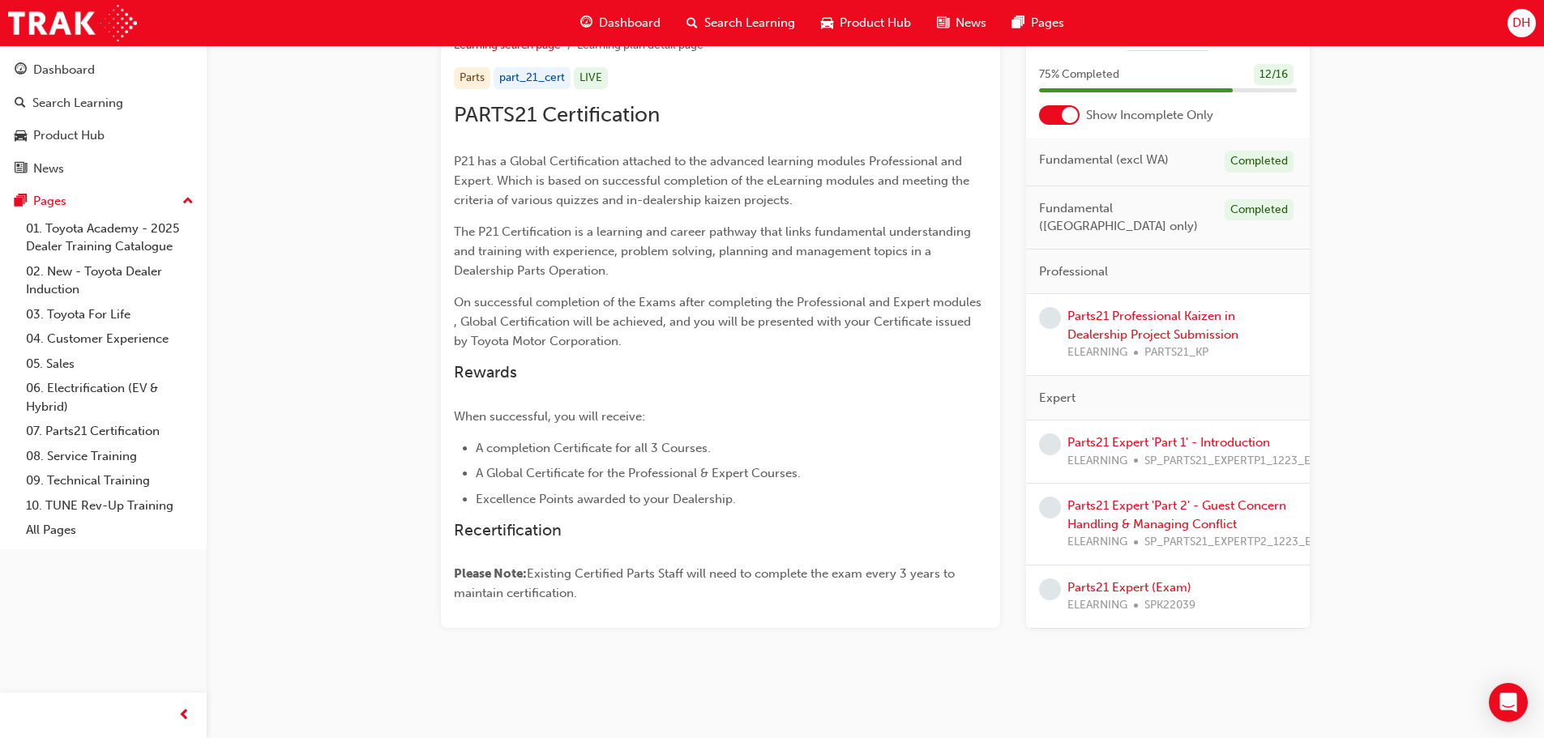
scroll to position [243, 0]
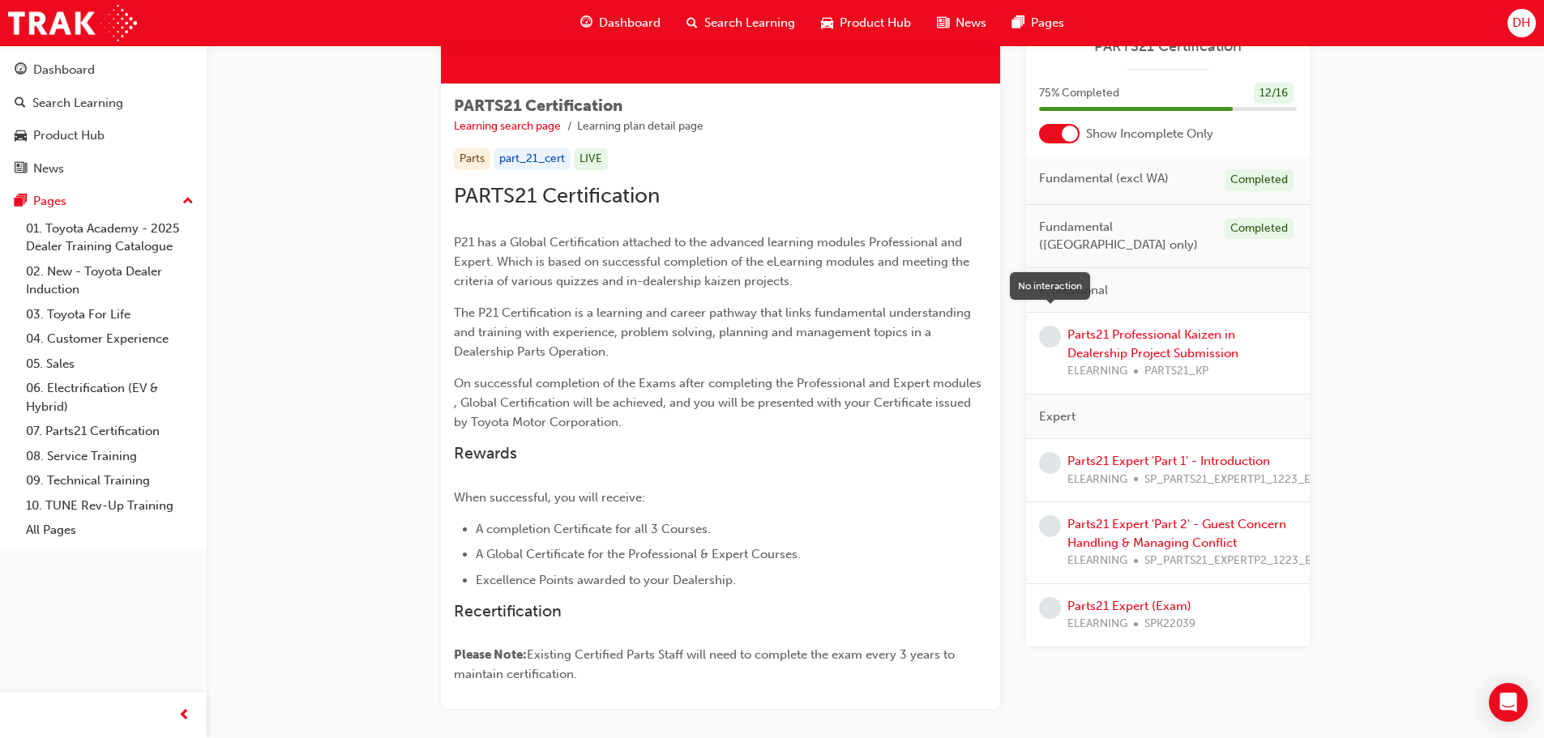
click at [1052, 326] on span "learningRecordVerb_NONE-icon" at bounding box center [1050, 337] width 22 height 22
click at [1051, 452] on span "learningRecordVerb_NONE-icon" at bounding box center [1050, 463] width 22 height 22
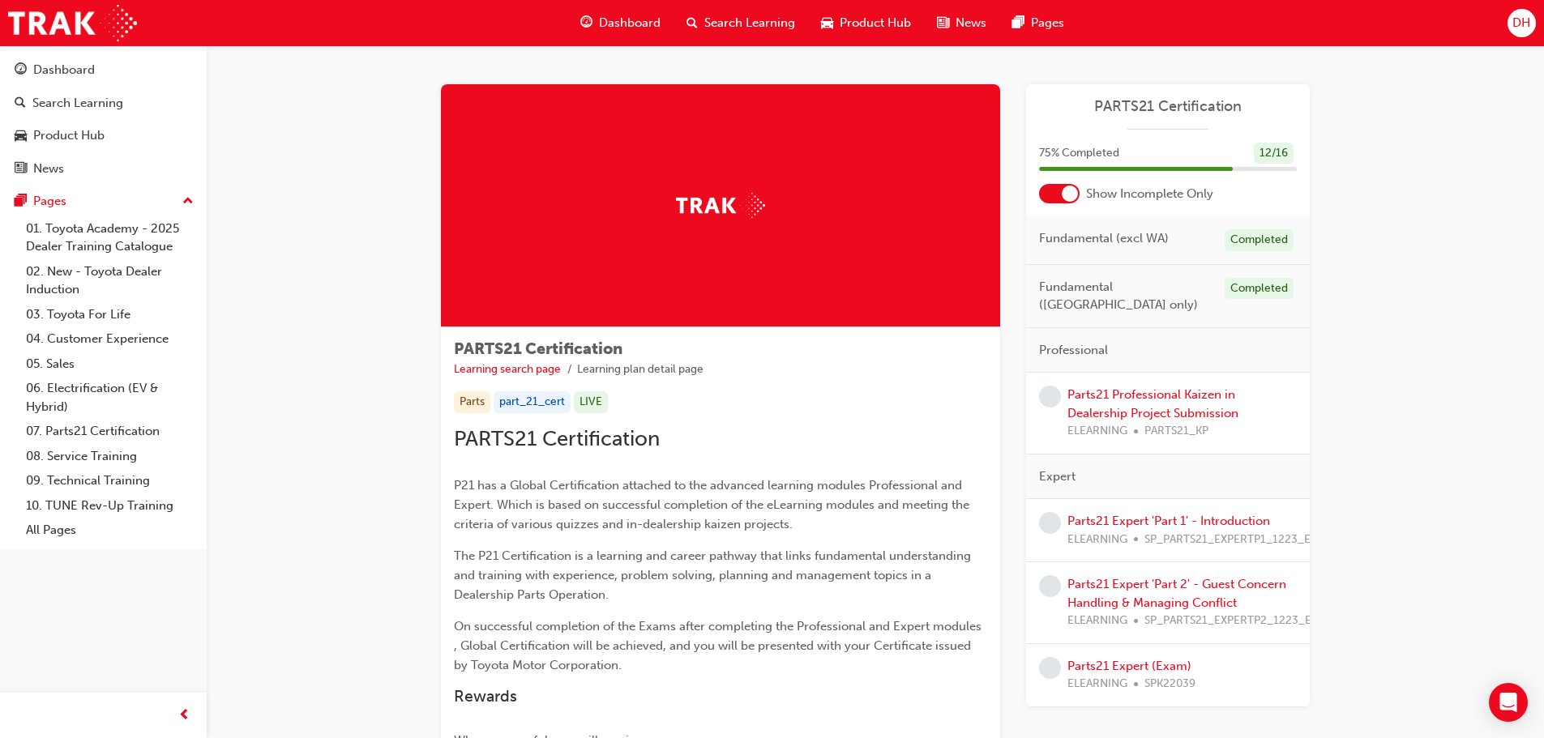
scroll to position [81, 0]
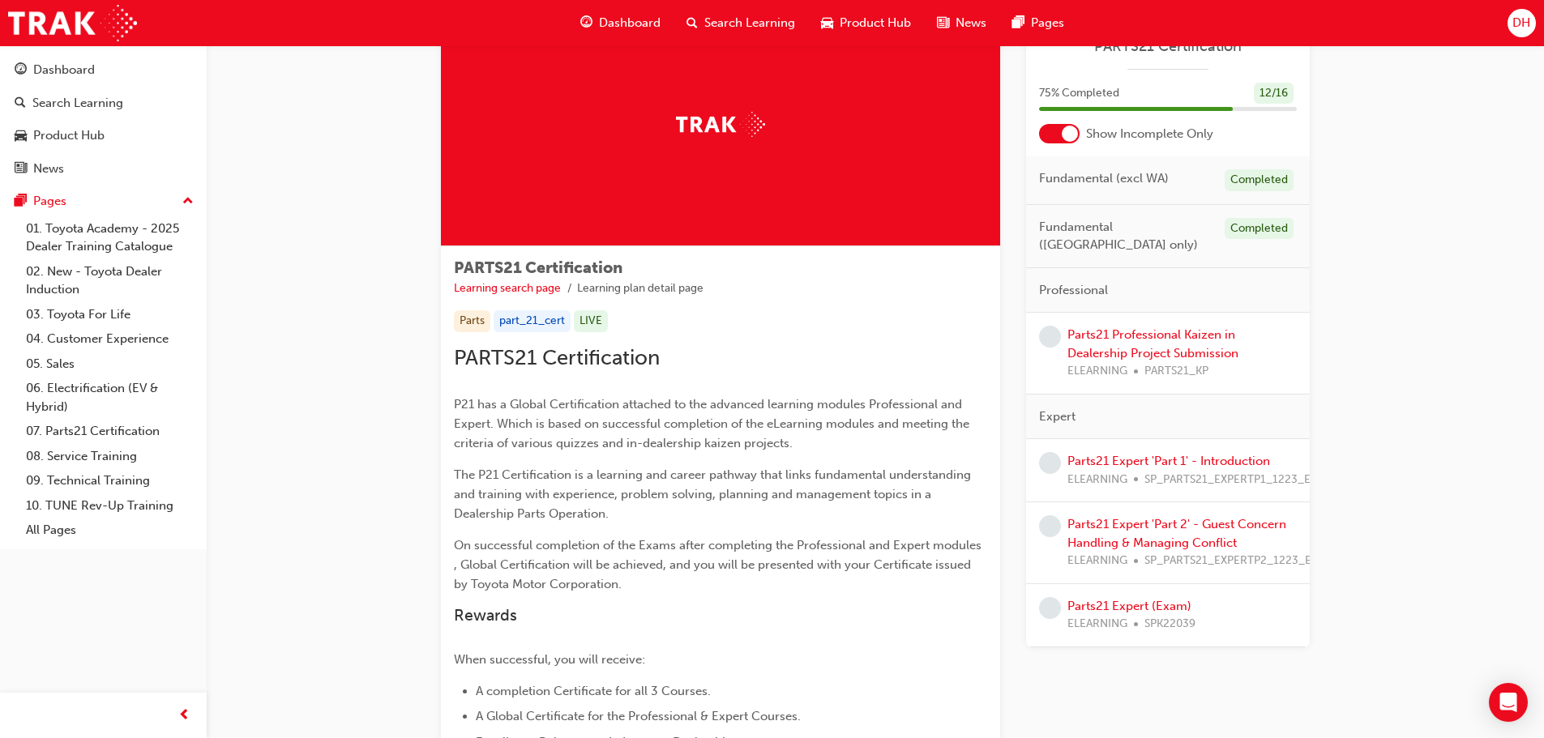
click at [1058, 452] on span "learningRecordVerb_NONE-icon" at bounding box center [1050, 463] width 22 height 22
click at [1055, 326] on span "learningRecordVerb_NONE-icon" at bounding box center [1050, 337] width 22 height 22
click at [1059, 129] on div at bounding box center [1059, 133] width 41 height 19
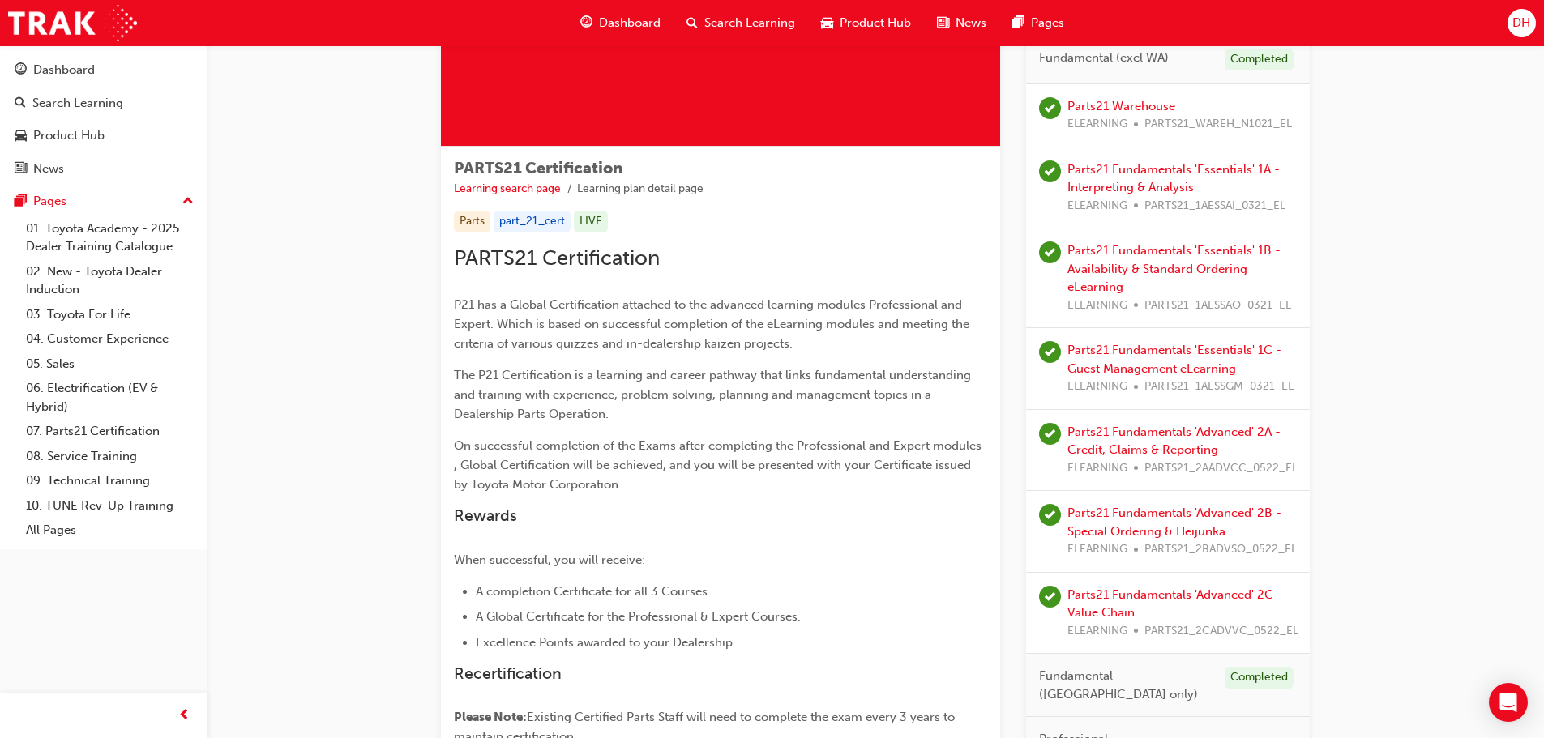
scroll to position [152, 0]
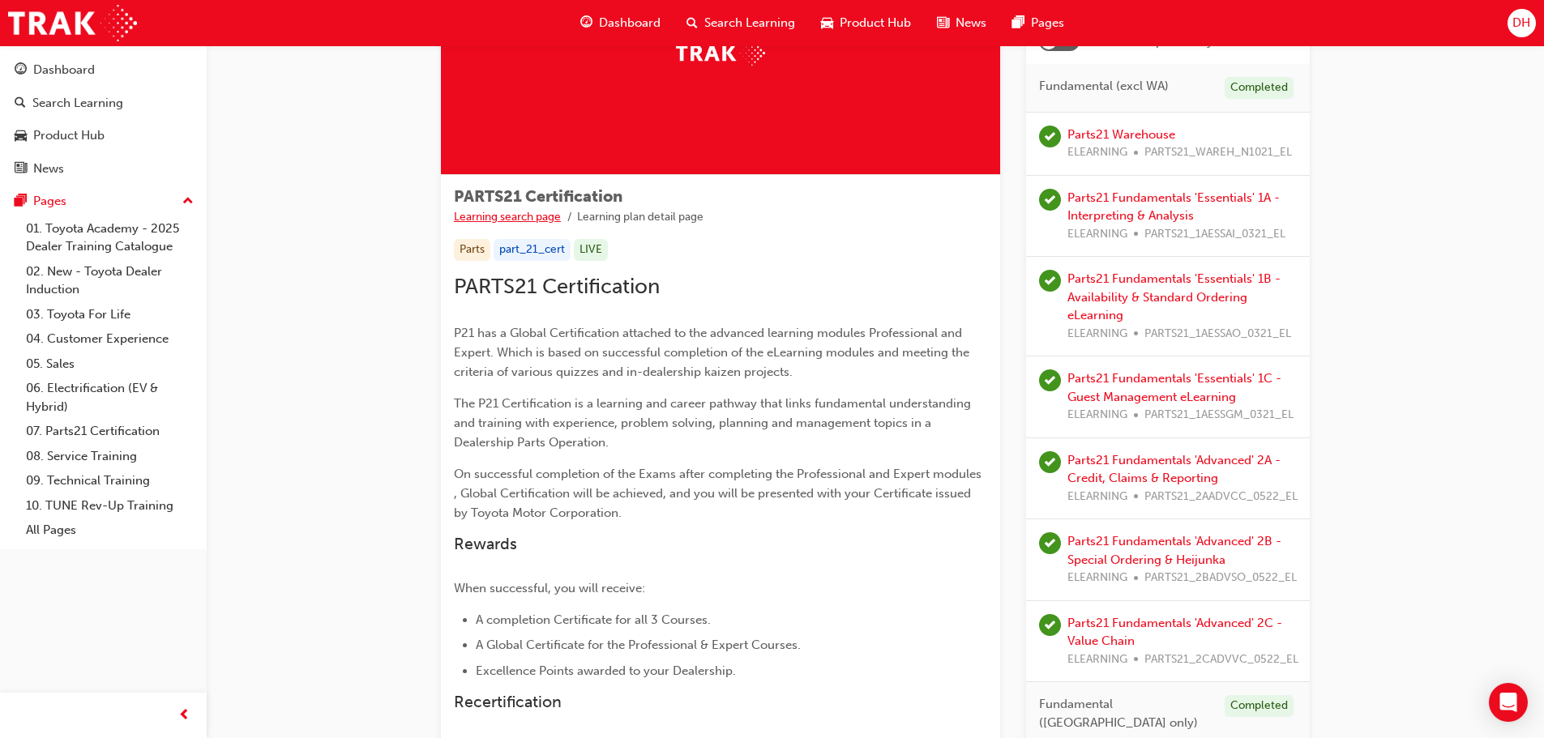
click at [508, 216] on link "Learning search page" at bounding box center [507, 217] width 107 height 14
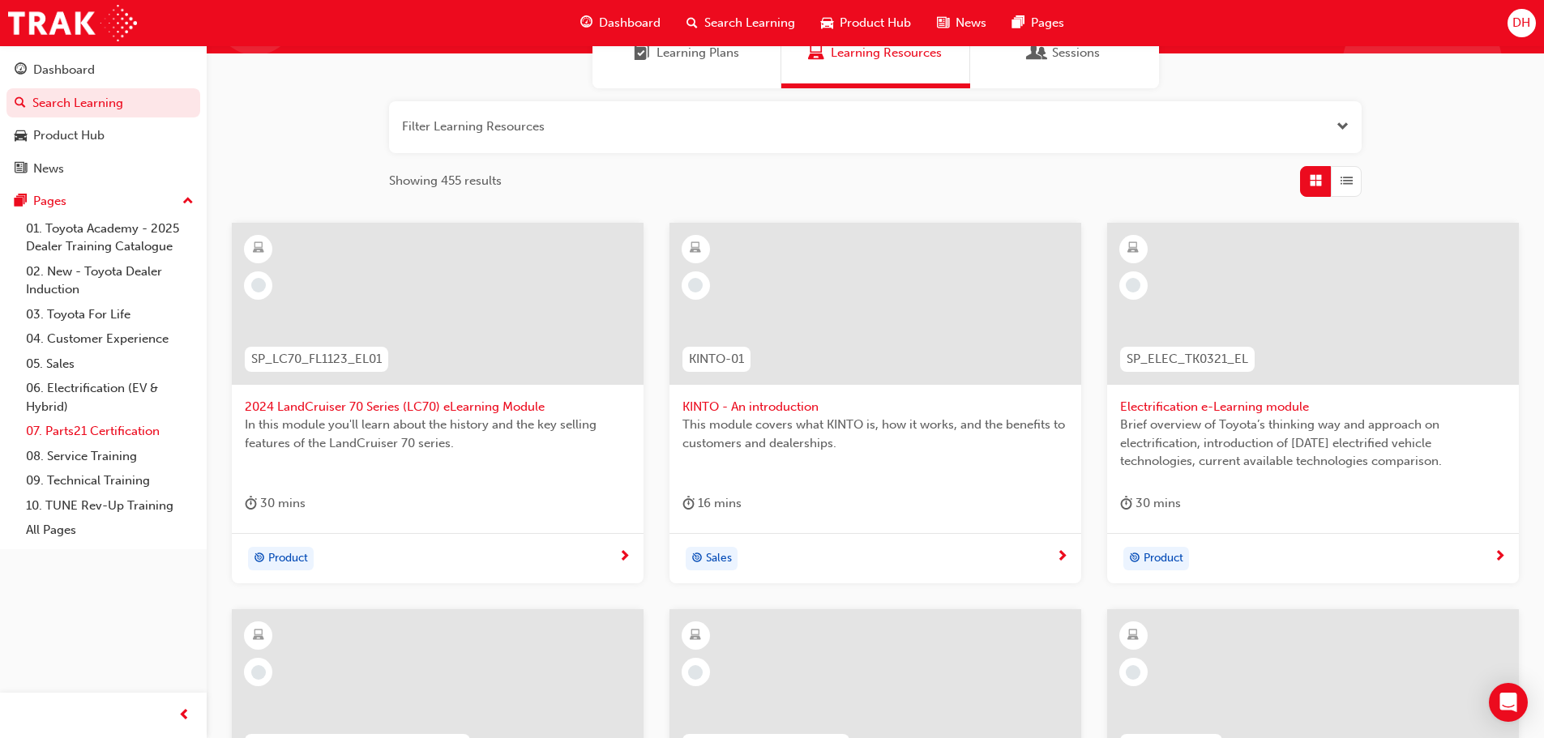
click at [100, 429] on link "07. Parts21 Certification" at bounding box center [109, 431] width 181 height 25
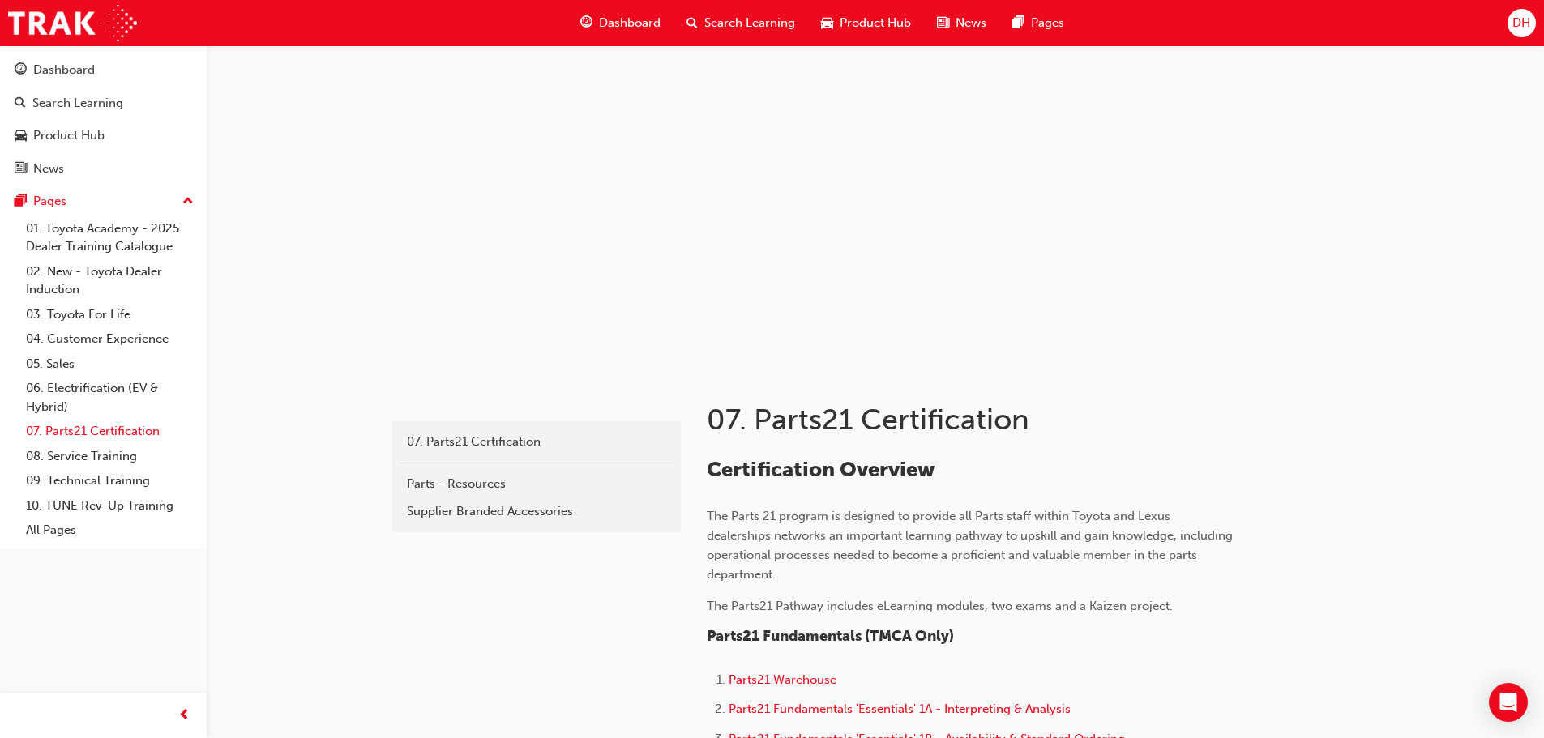
click at [108, 429] on link "07. Parts21 Certification" at bounding box center [109, 431] width 181 height 25
click at [480, 447] on div "07. Parts21 Certification" at bounding box center [536, 442] width 259 height 19
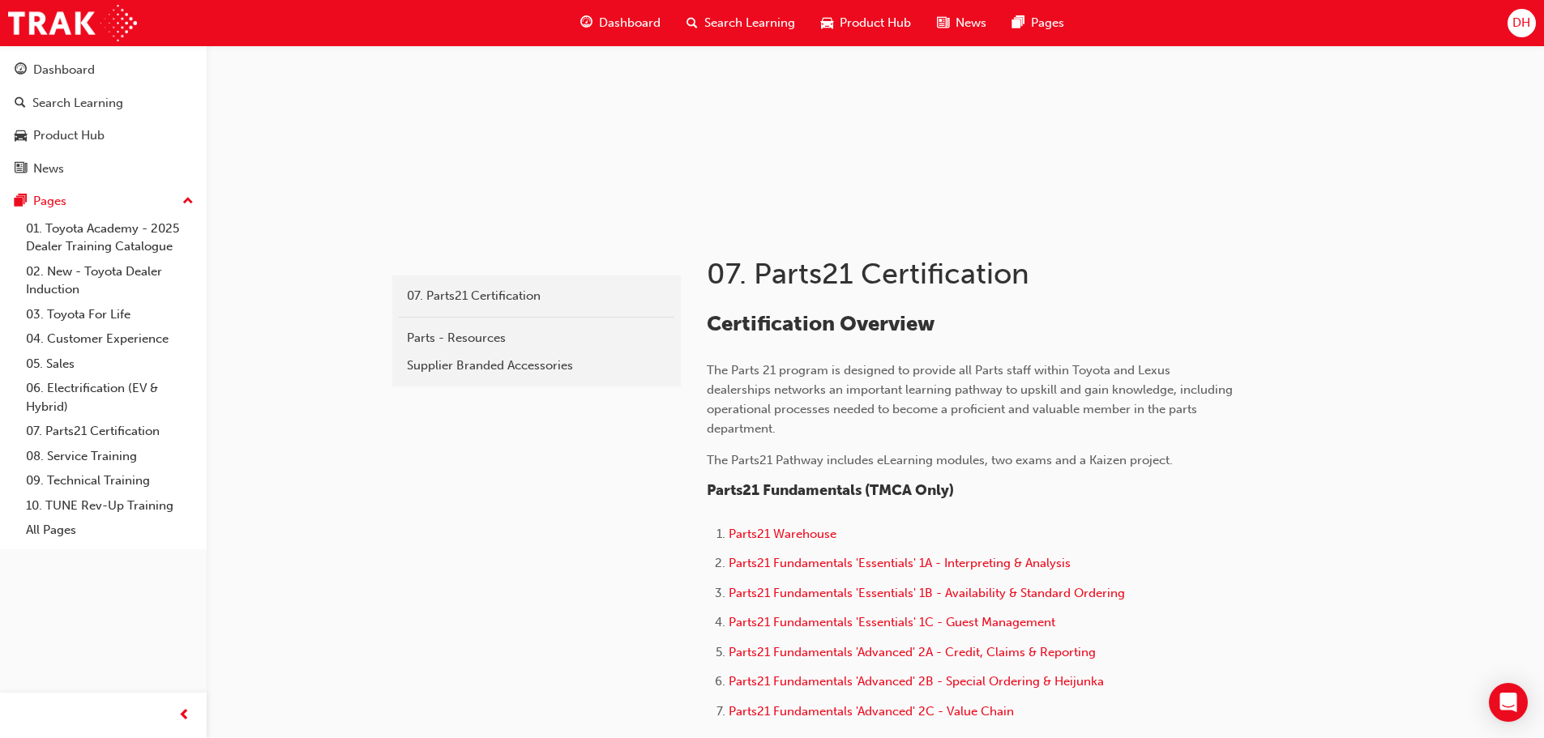
scroll to position [162, 0]
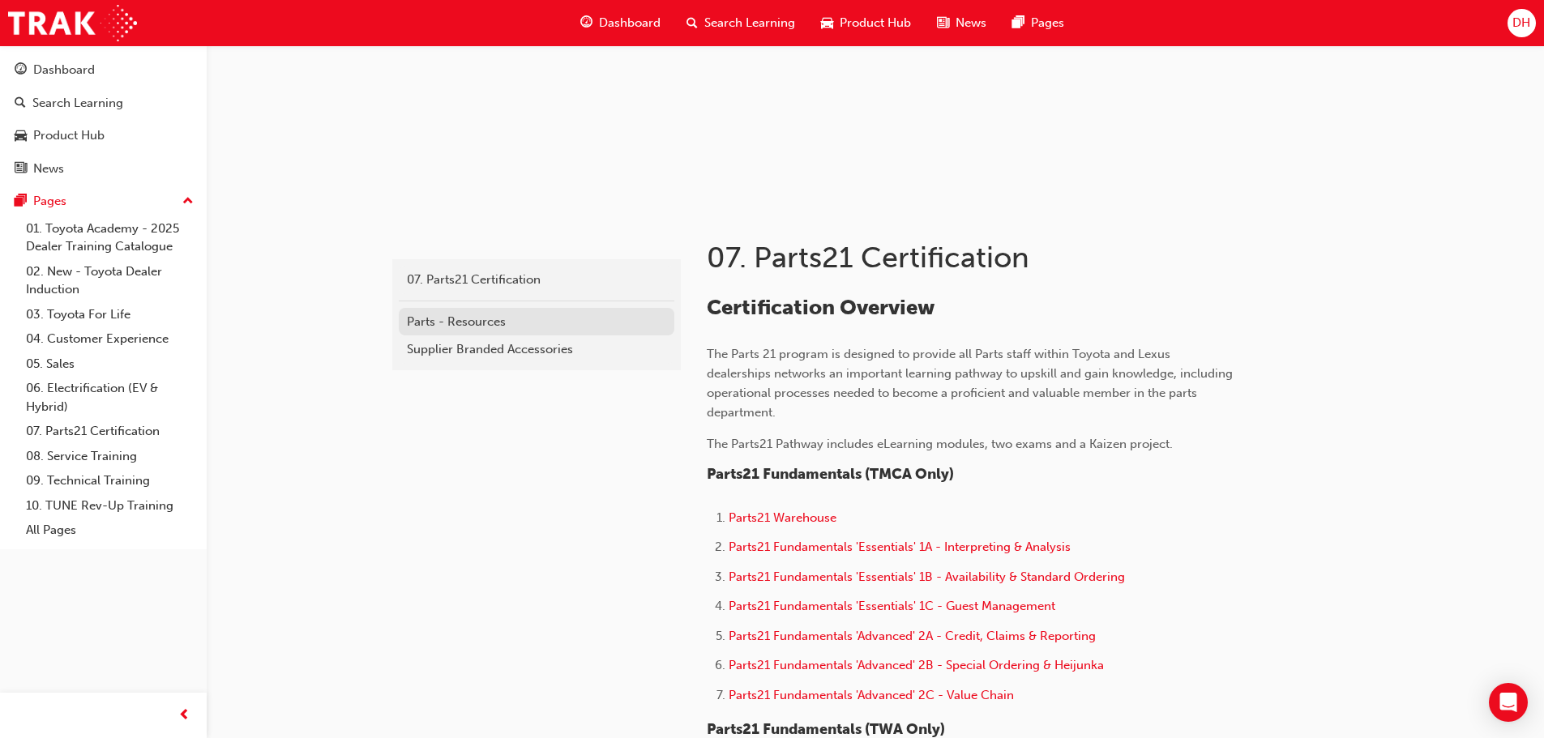
click at [481, 316] on div "Parts - Resources" at bounding box center [536, 322] width 259 height 19
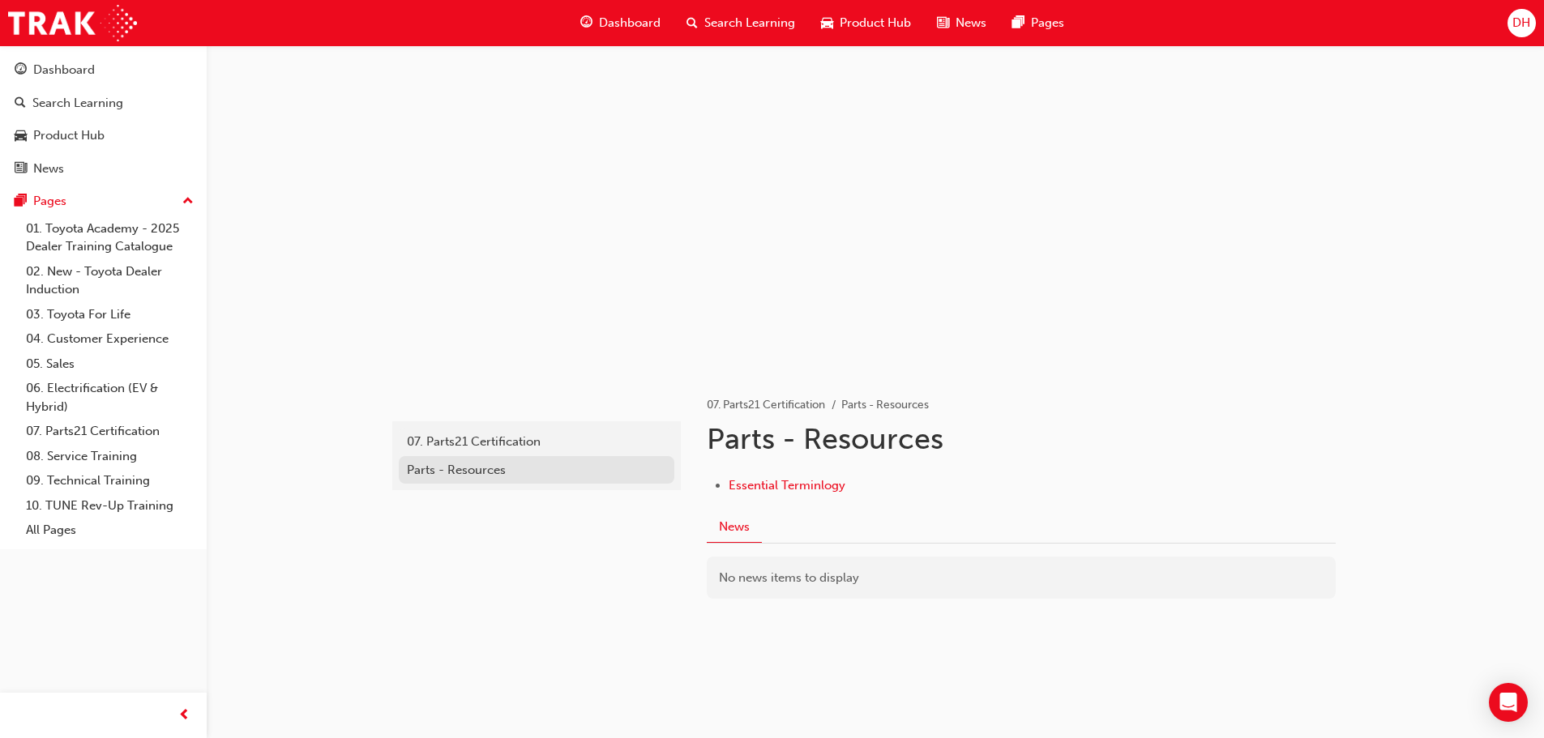
click at [478, 468] on div "Parts - Resources" at bounding box center [536, 470] width 259 height 19
click at [485, 442] on div "07. Parts21 Certification" at bounding box center [536, 442] width 259 height 19
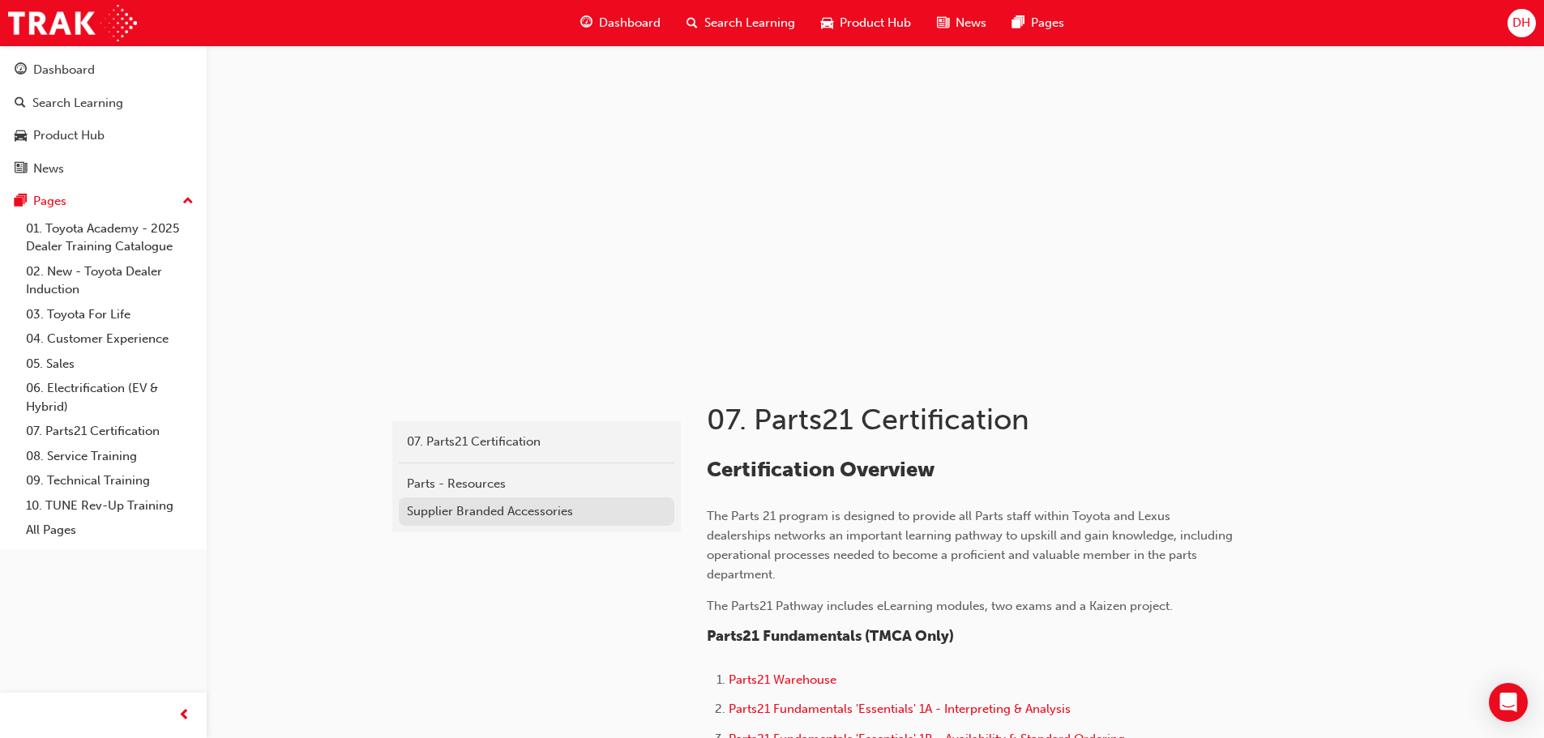
click at [503, 511] on div "Supplier Branded Accessories" at bounding box center [536, 512] width 259 height 19
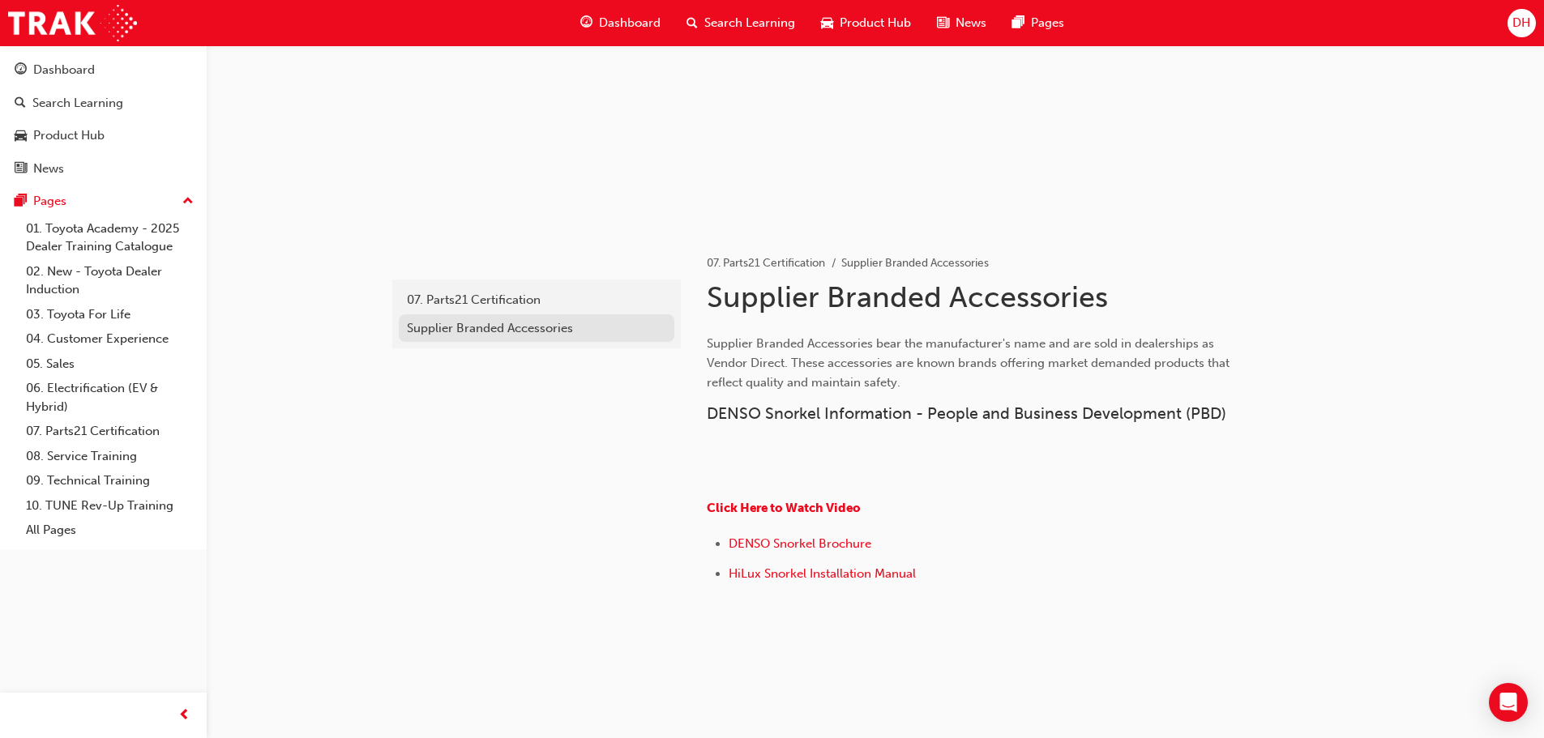
scroll to position [148, 0]
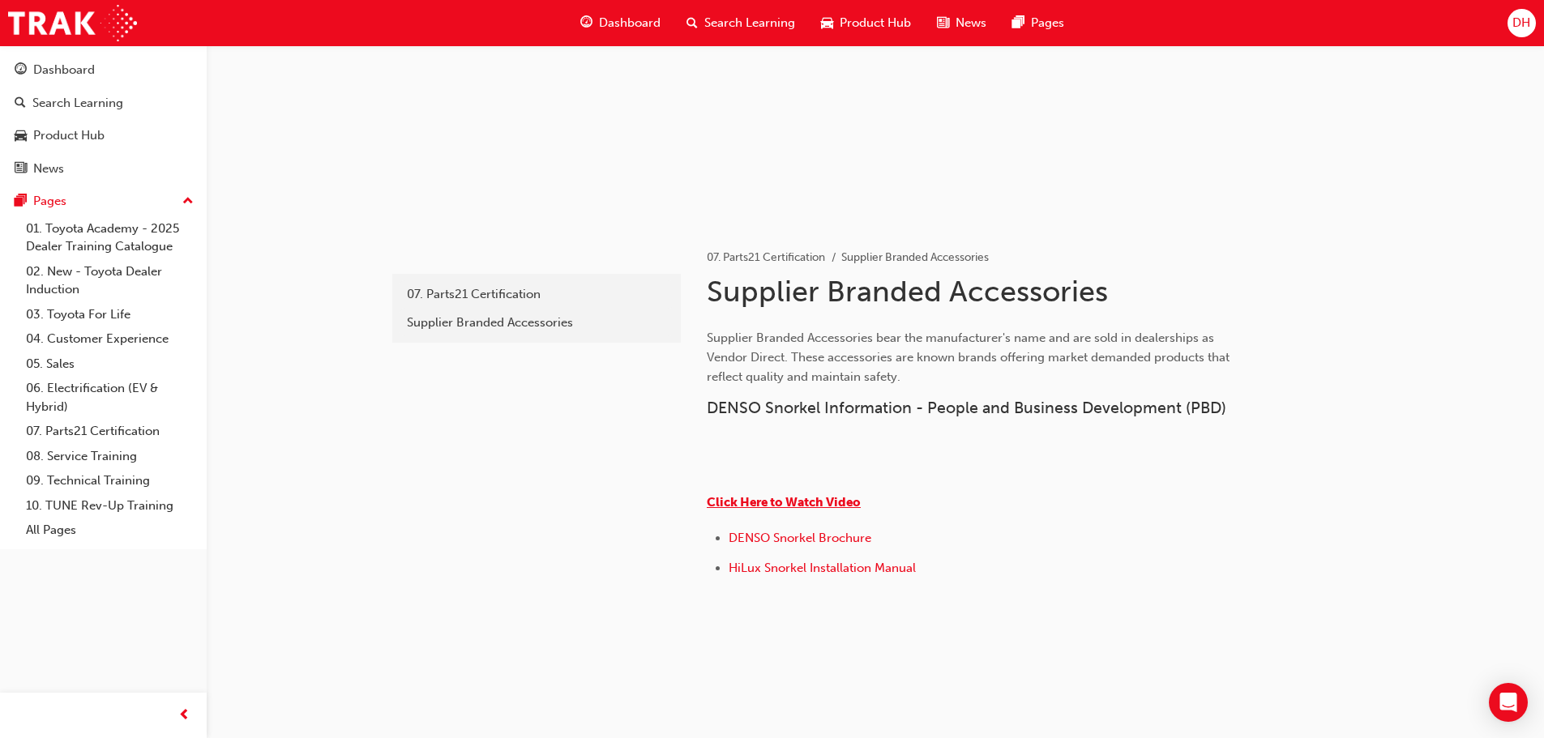
click at [773, 504] on span "Click Here to Watch Video" at bounding box center [784, 502] width 154 height 15
click at [806, 546] on span "DENSO Snorkel Brochure" at bounding box center [800, 538] width 143 height 15
click at [802, 576] on span "HiLux Snorkel Installation Manual" at bounding box center [822, 568] width 187 height 15
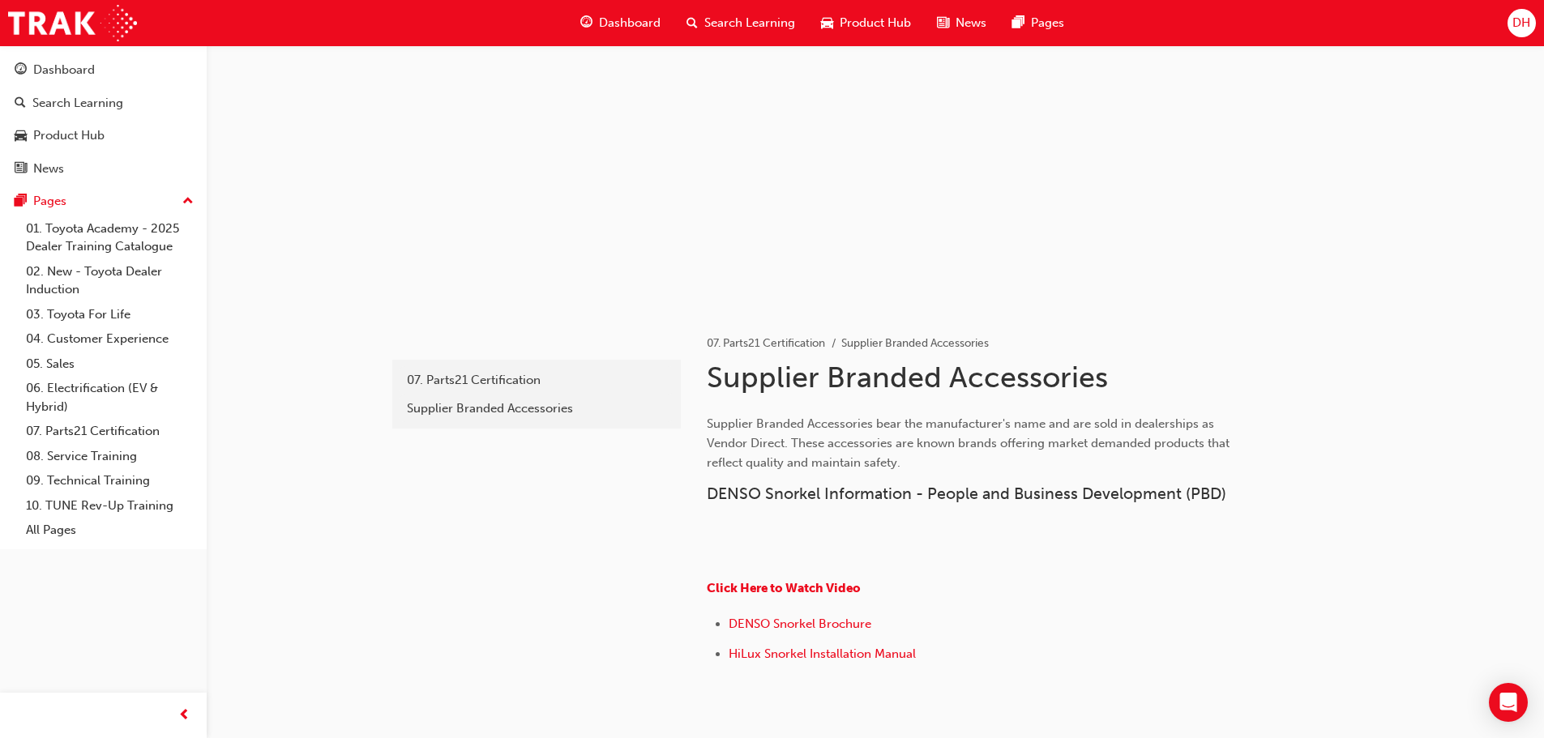
scroll to position [324, 0]
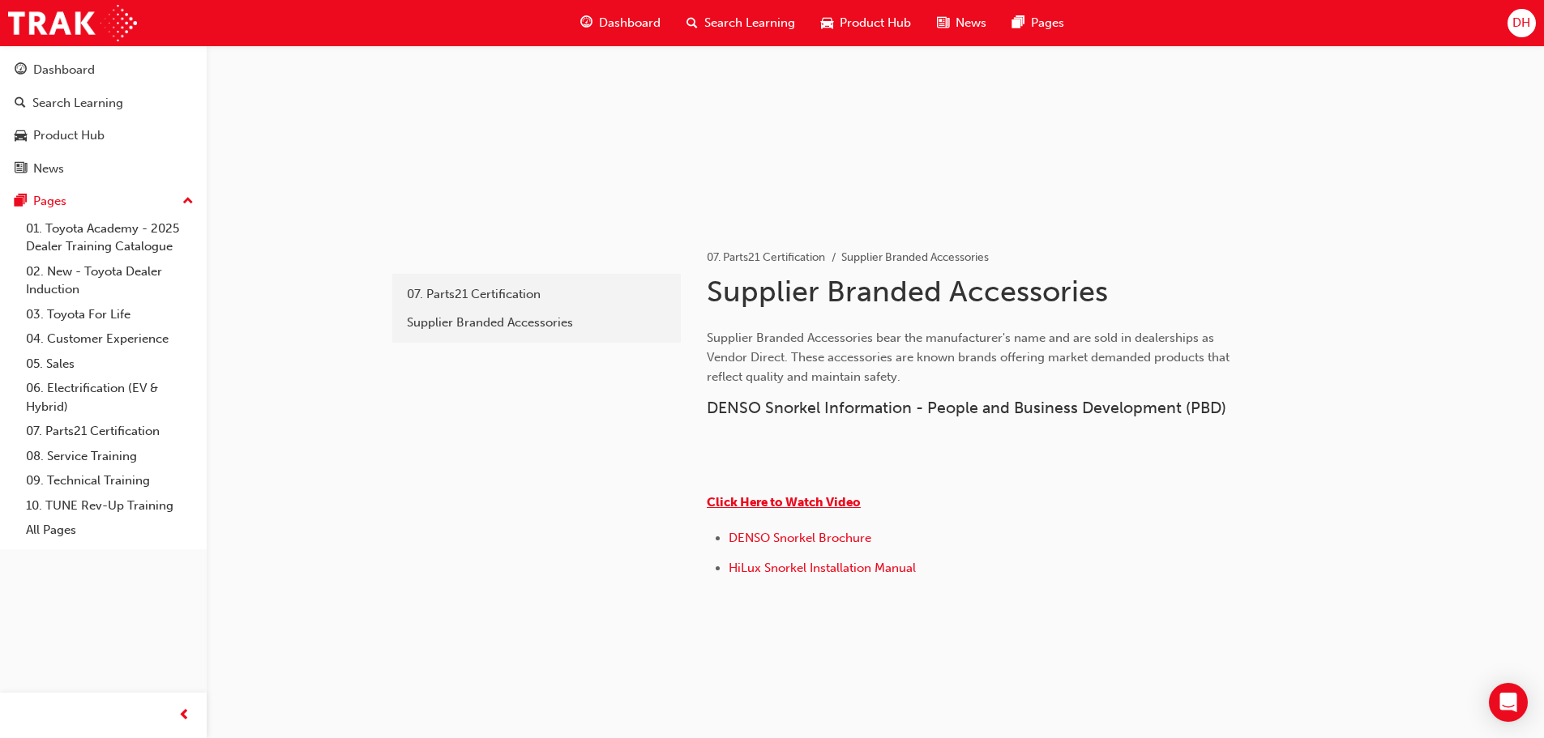
click at [819, 510] on span "Click Here to Watch Video" at bounding box center [784, 502] width 154 height 15
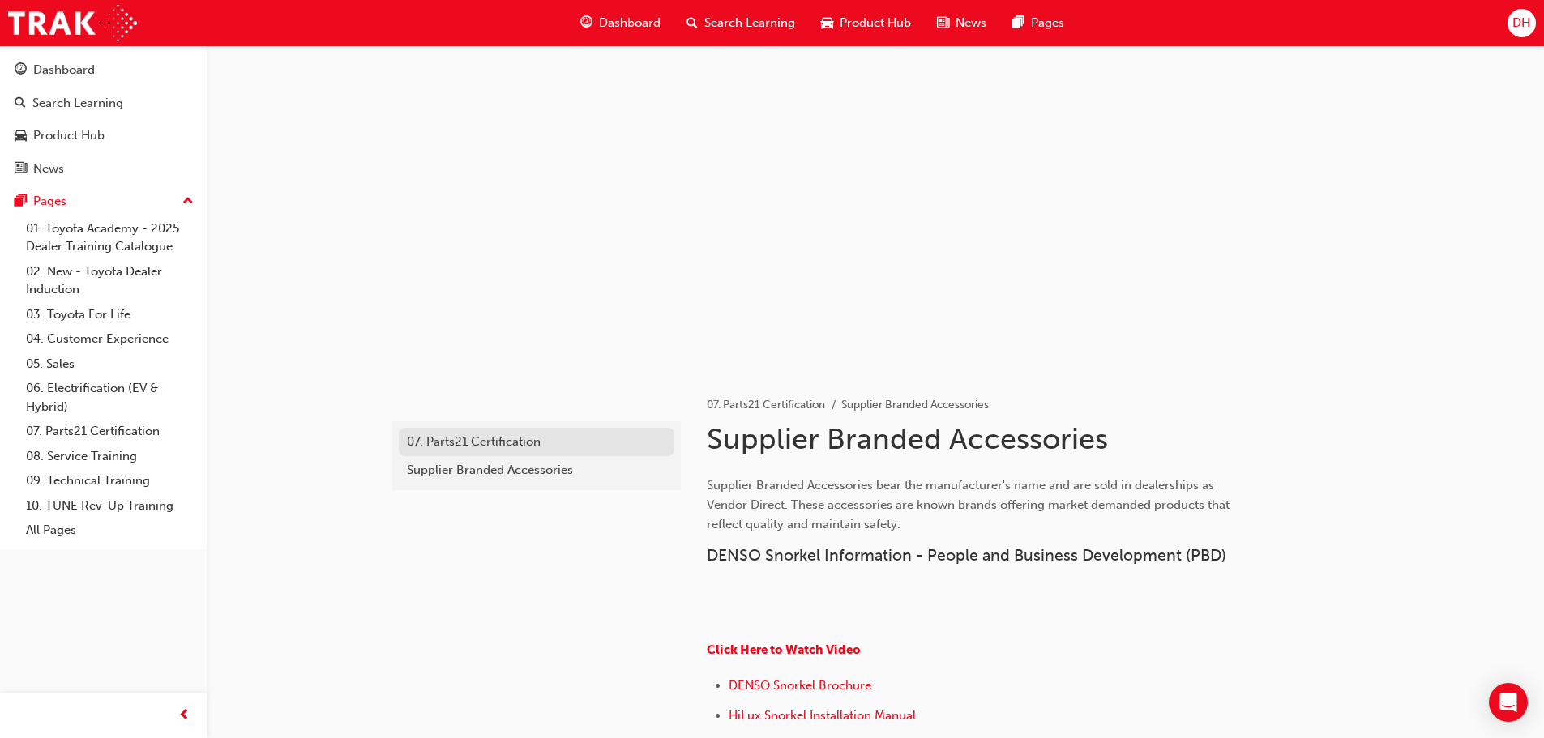
click at [482, 442] on div "07. Parts21 Certification" at bounding box center [536, 442] width 259 height 19
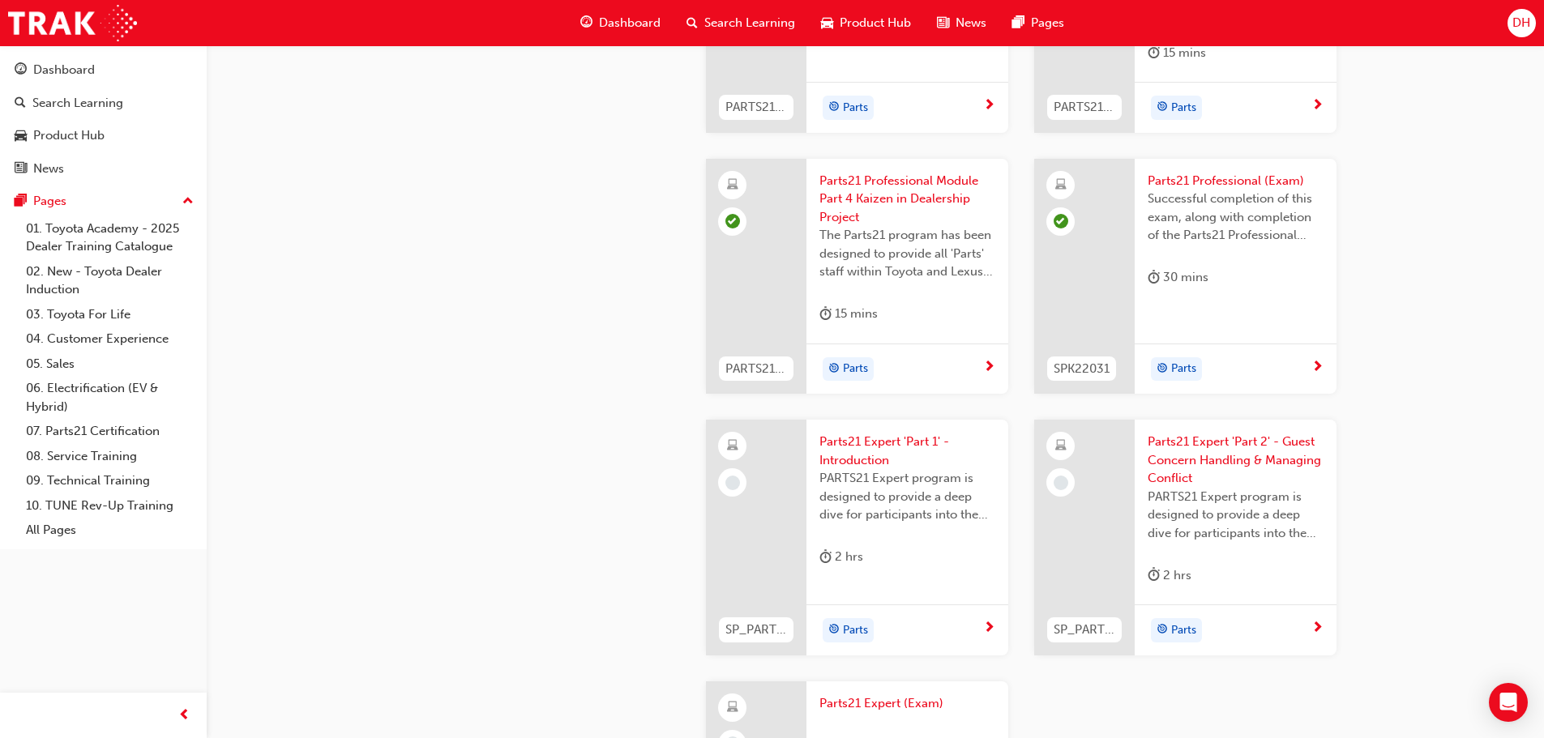
scroll to position [2918, 0]
click at [841, 447] on span "Parts21 Expert 'Part 1' - Introduction" at bounding box center [908, 453] width 176 height 36
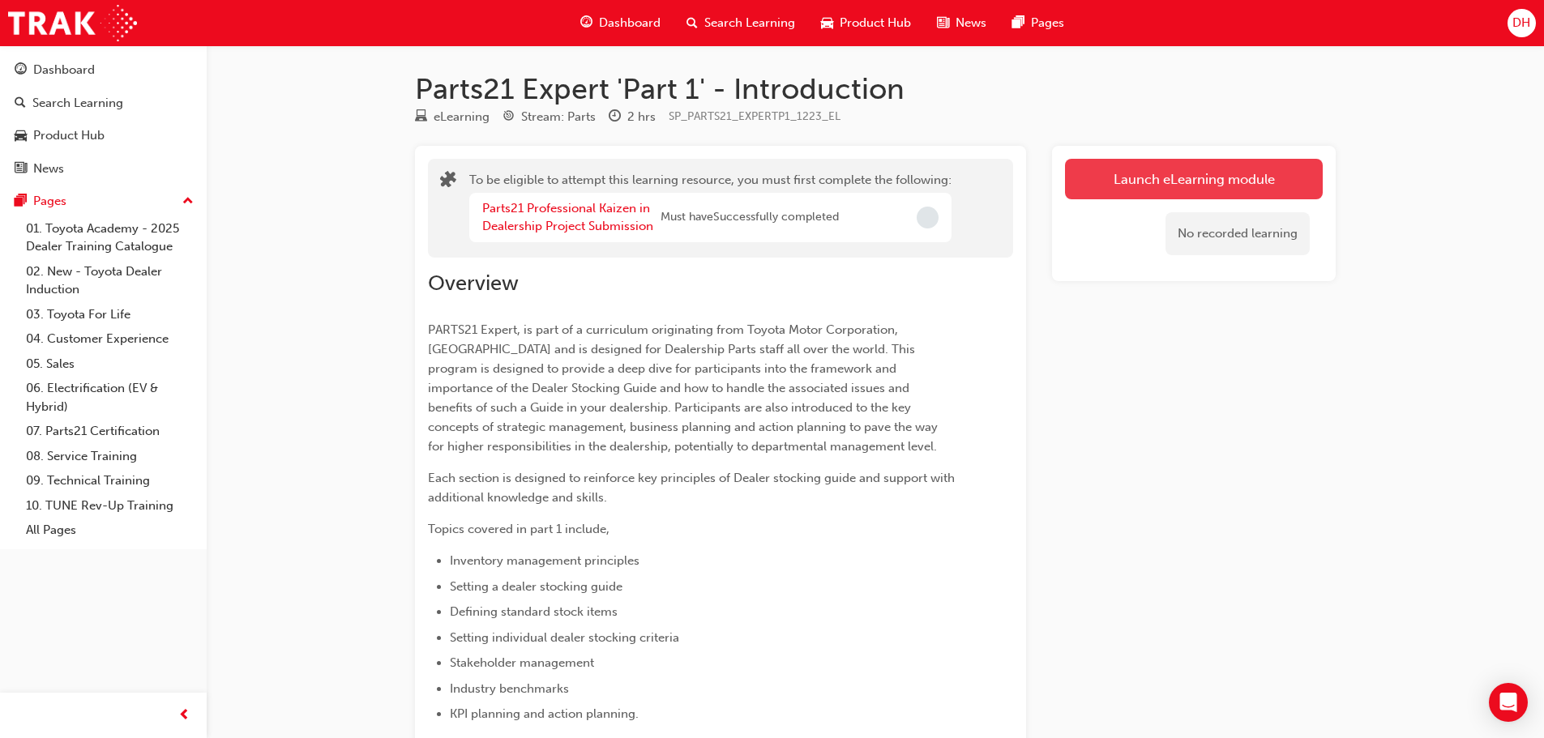
click at [1118, 167] on button "Launch eLearning module" at bounding box center [1194, 179] width 258 height 41
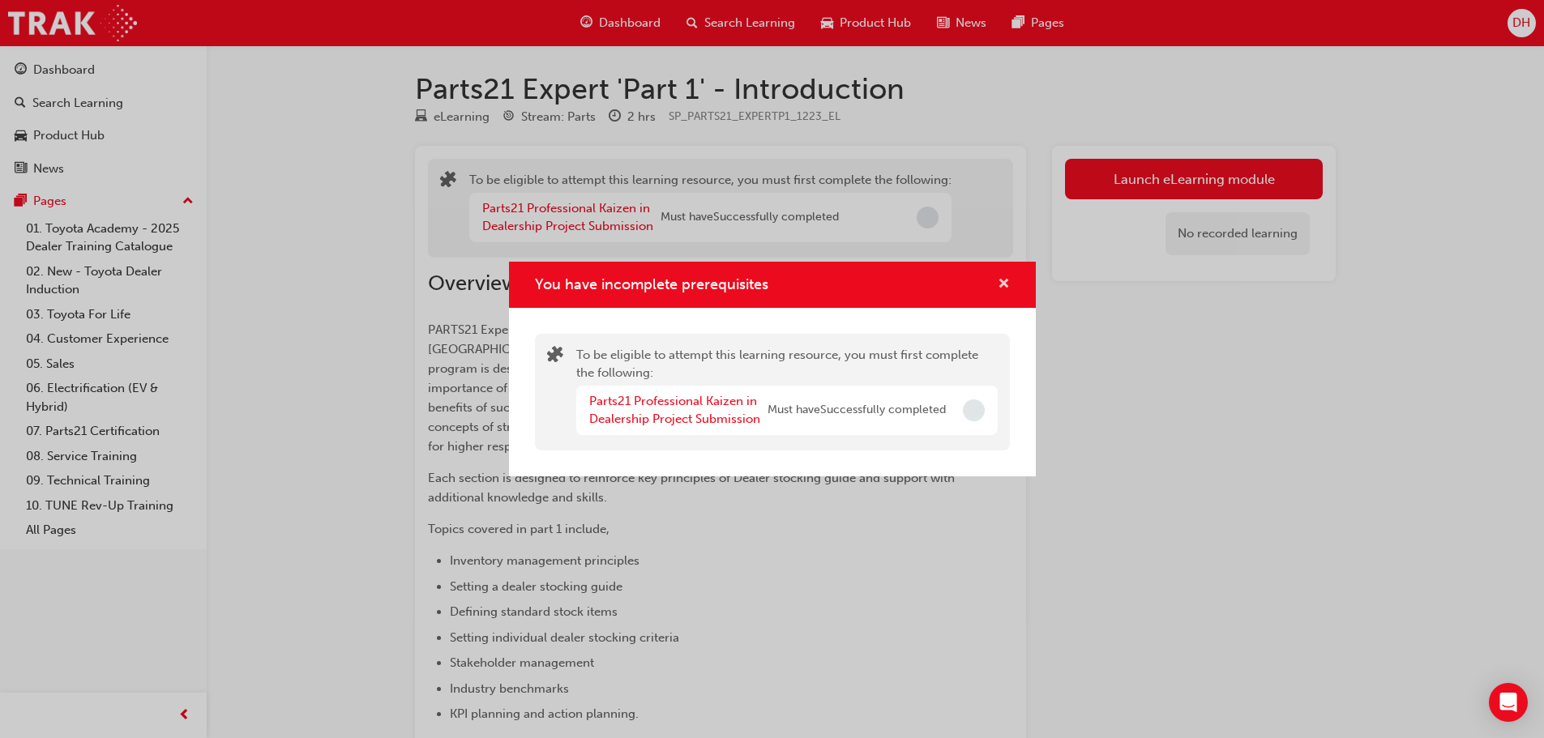
click at [1005, 292] on span "cross-icon" at bounding box center [1004, 285] width 12 height 15
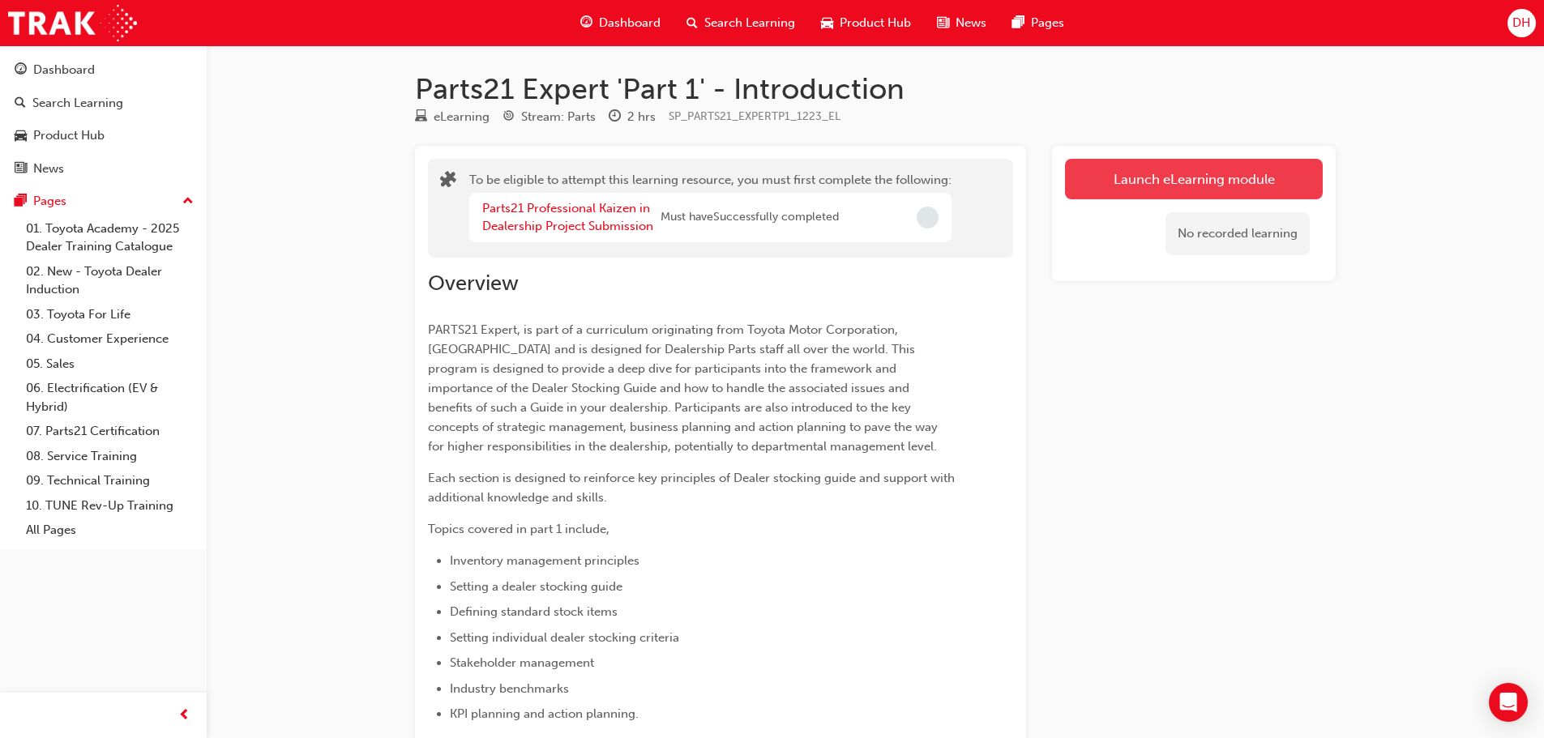
click at [1101, 197] on button "Launch eLearning module" at bounding box center [1194, 179] width 258 height 41
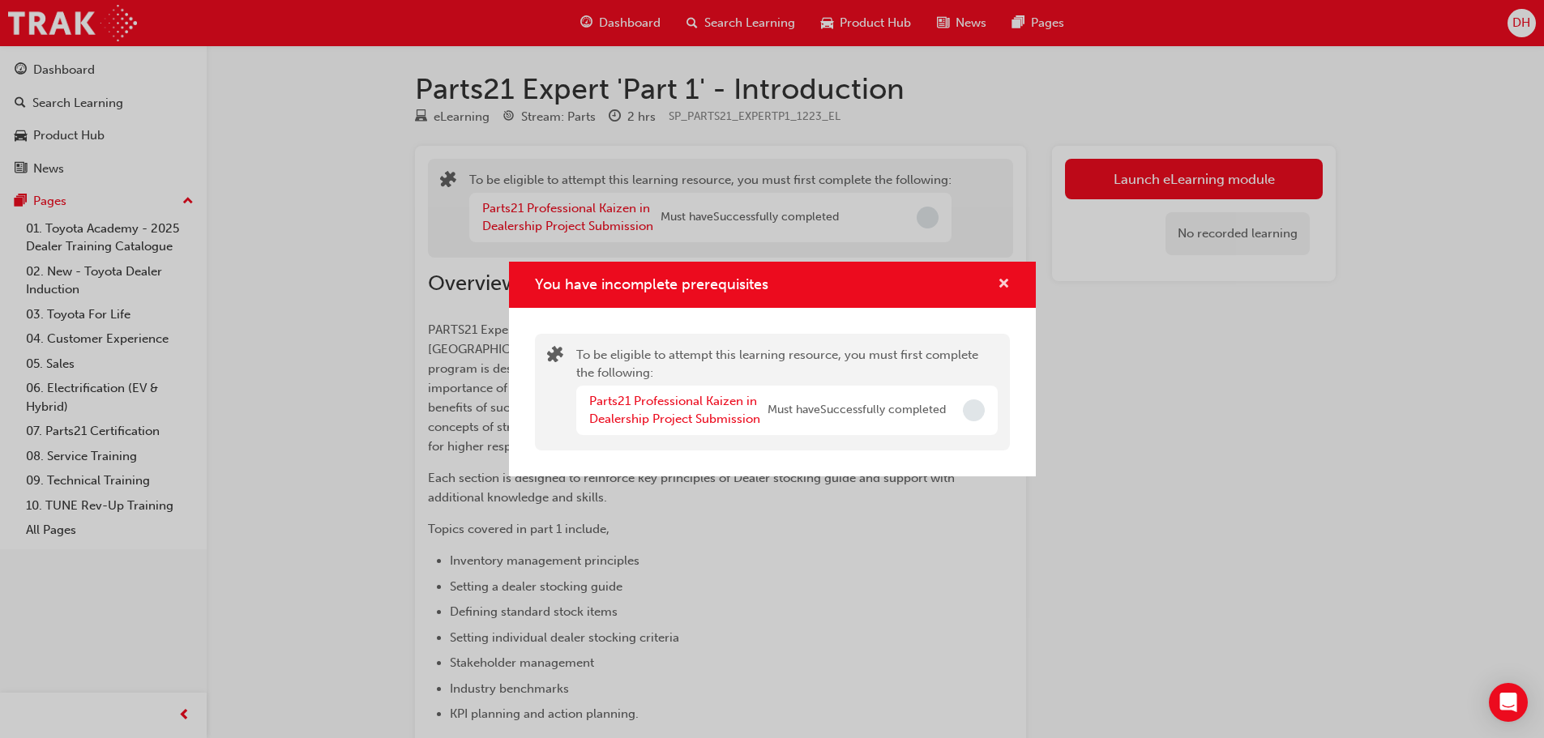
click at [1008, 289] on span "cross-icon" at bounding box center [1004, 285] width 12 height 15
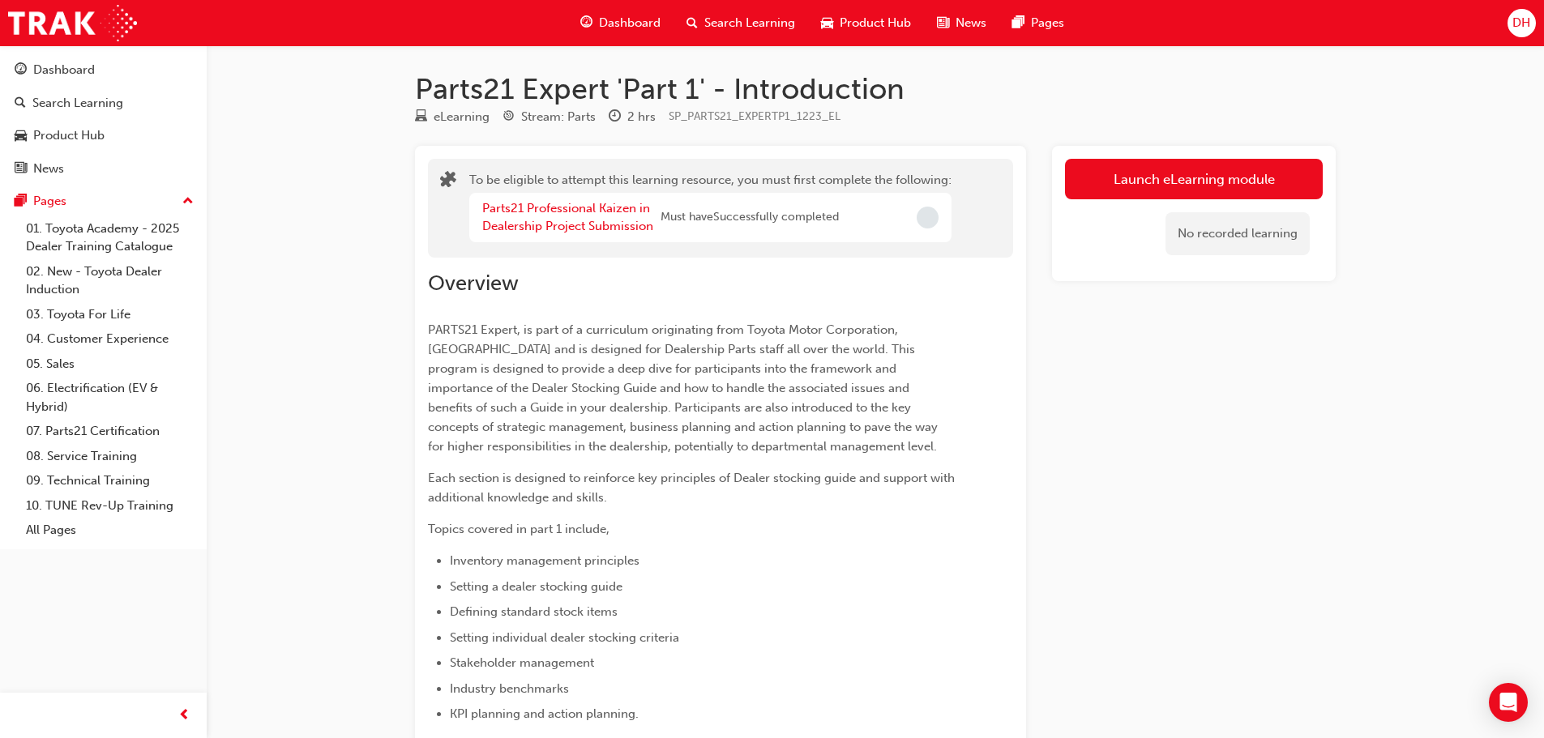
click at [931, 217] on span "Incomplete" at bounding box center [928, 218] width 22 height 22
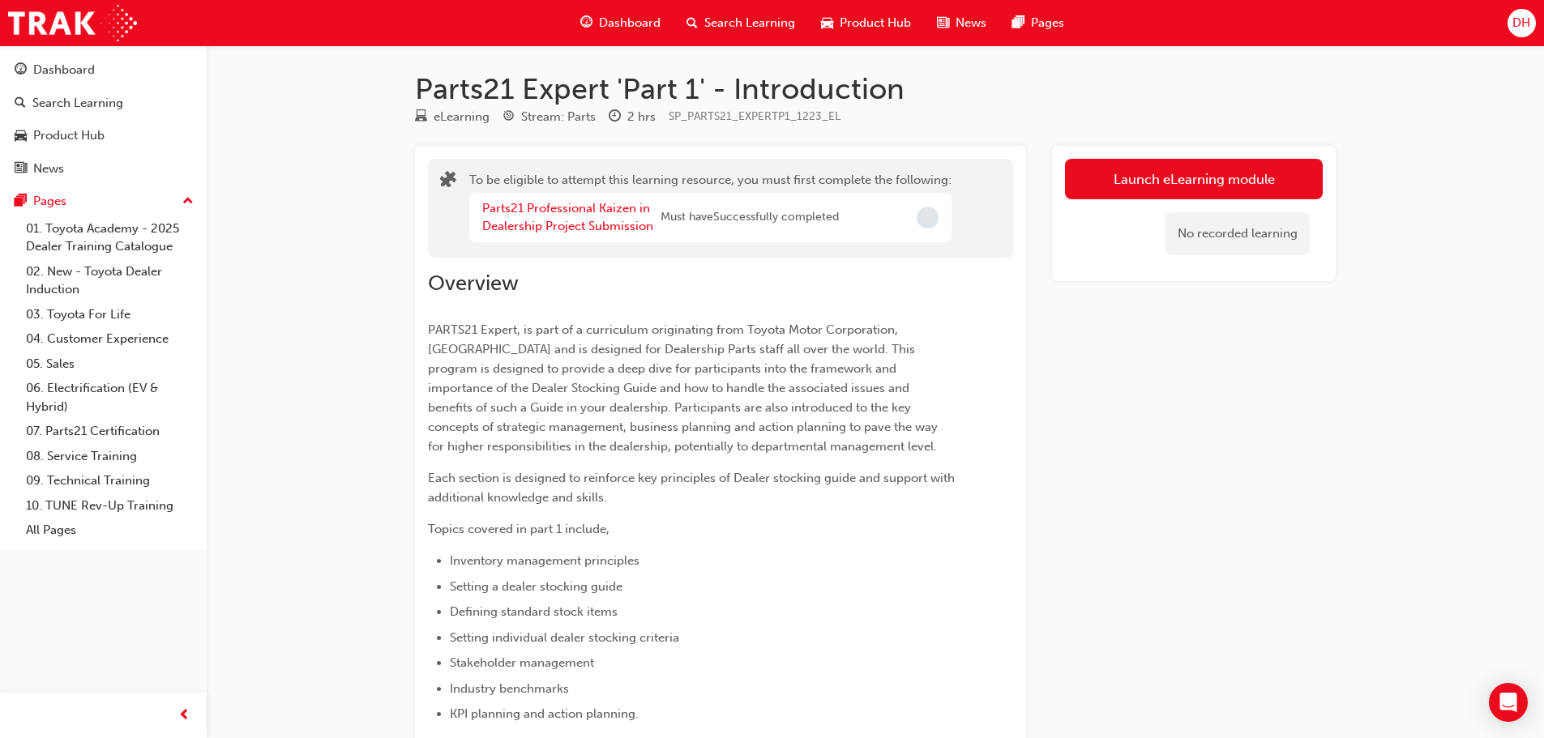
click at [931, 217] on span "Incomplete" at bounding box center [928, 218] width 22 height 22
click at [1127, 173] on button "Launch eLearning module" at bounding box center [1194, 179] width 258 height 41
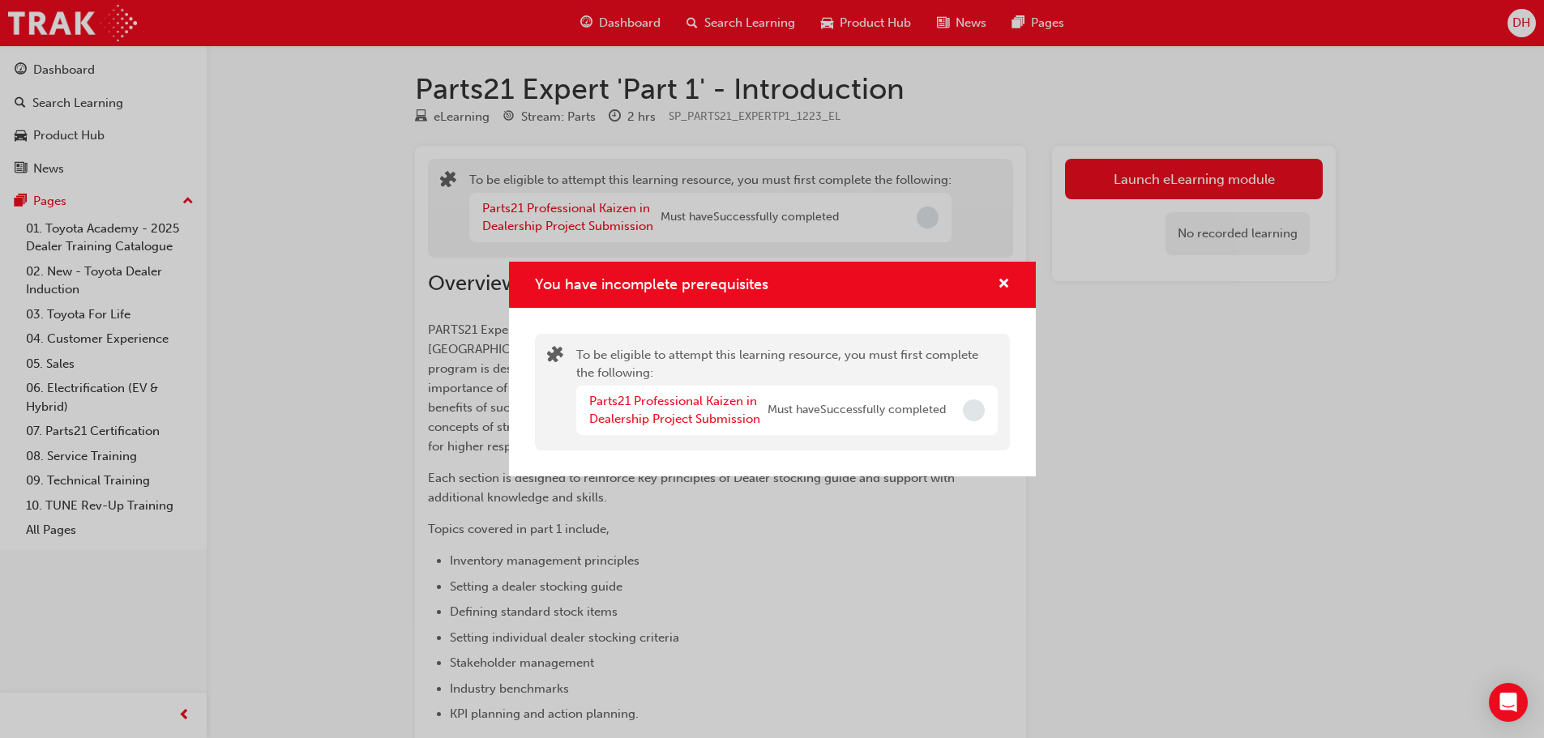
click at [995, 289] on div "You have incomplete prerequisites" at bounding box center [997, 285] width 25 height 20
click at [999, 285] on span "cross-icon" at bounding box center [1004, 285] width 12 height 15
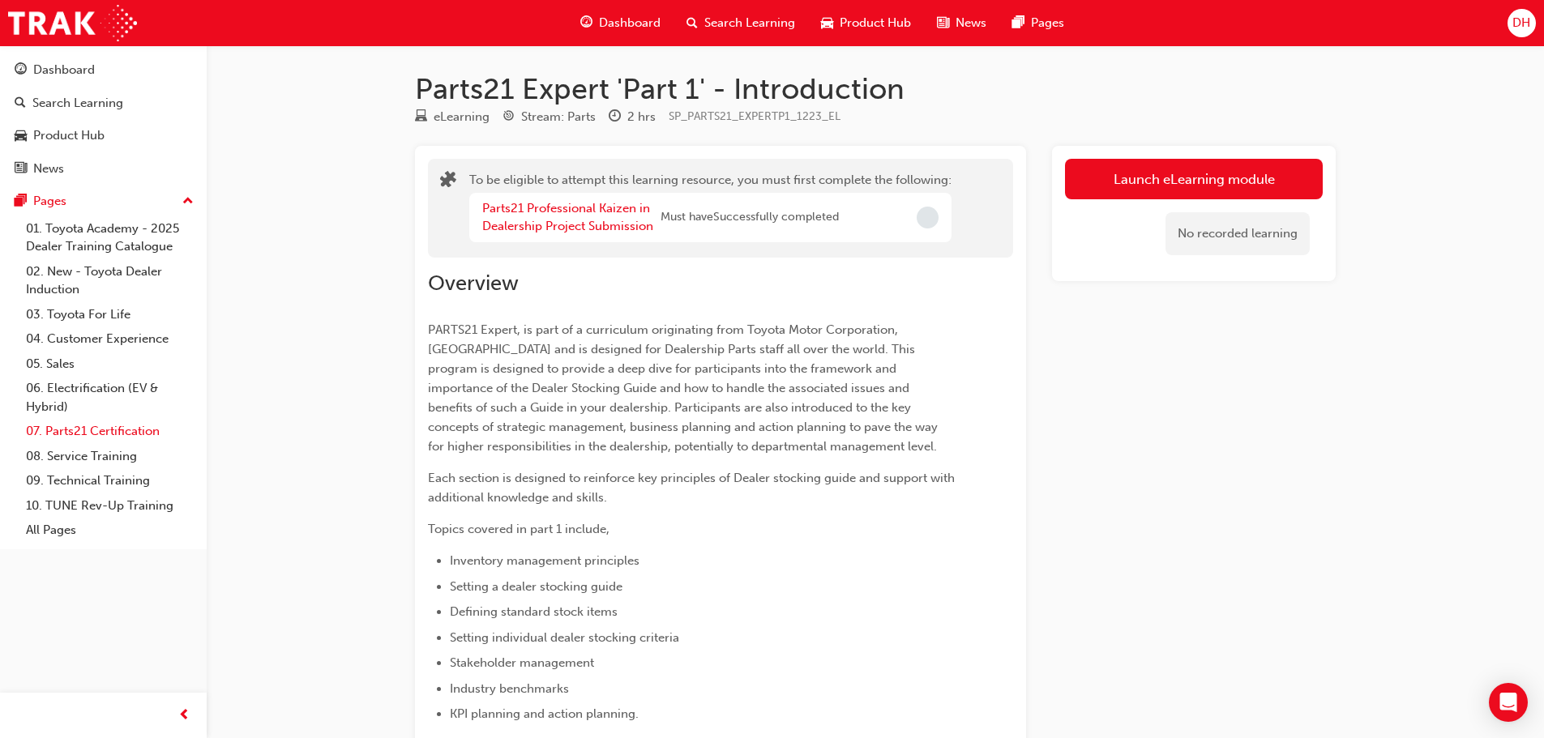
click at [108, 430] on link "07. Parts21 Certification" at bounding box center [109, 431] width 181 height 25
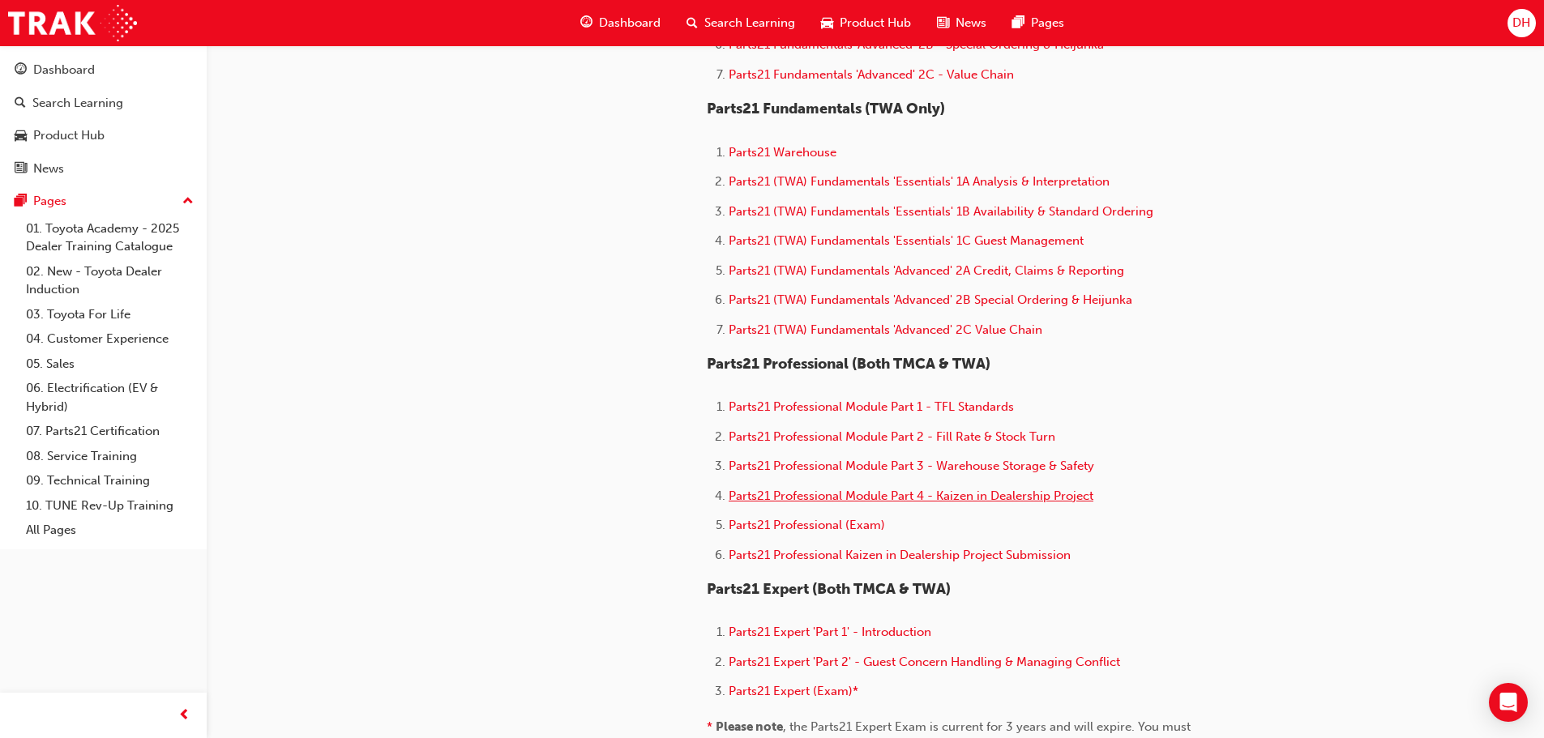
scroll to position [892, 0]
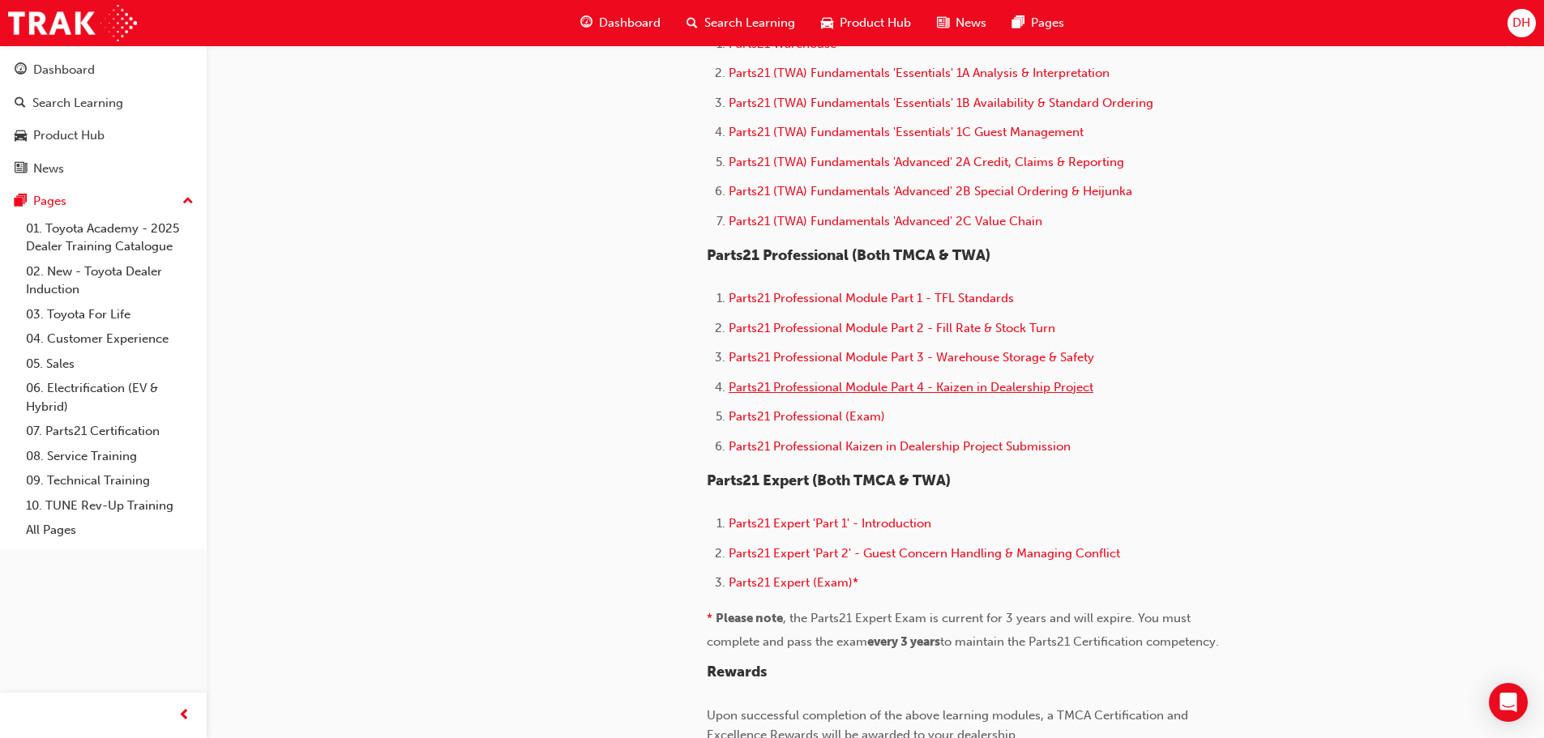
click at [942, 386] on span "Parts21 Professional Module Part 4 - Kaizen in Dealership Project" at bounding box center [911, 387] width 365 height 15
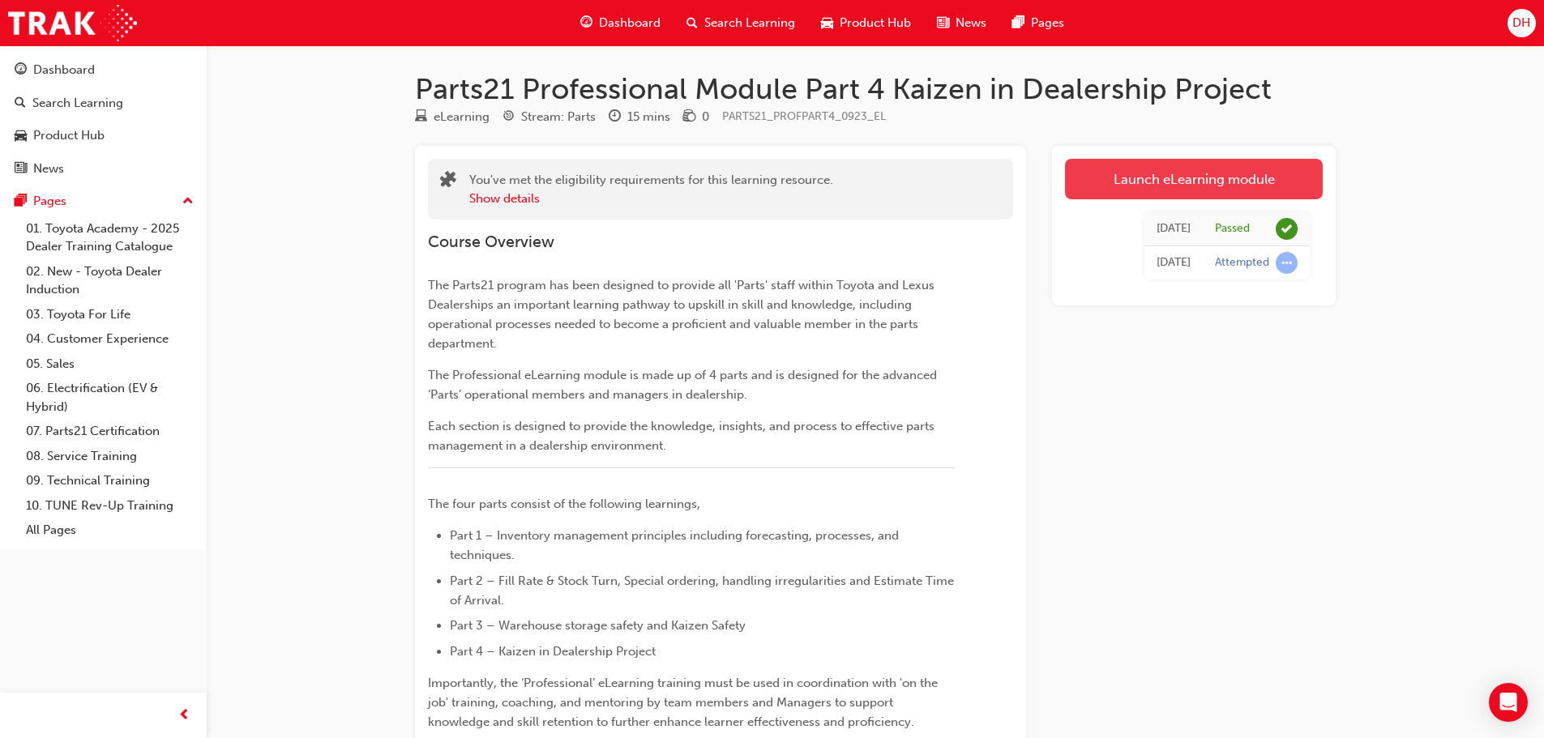
click at [1227, 177] on link "Launch eLearning module" at bounding box center [1194, 179] width 258 height 41
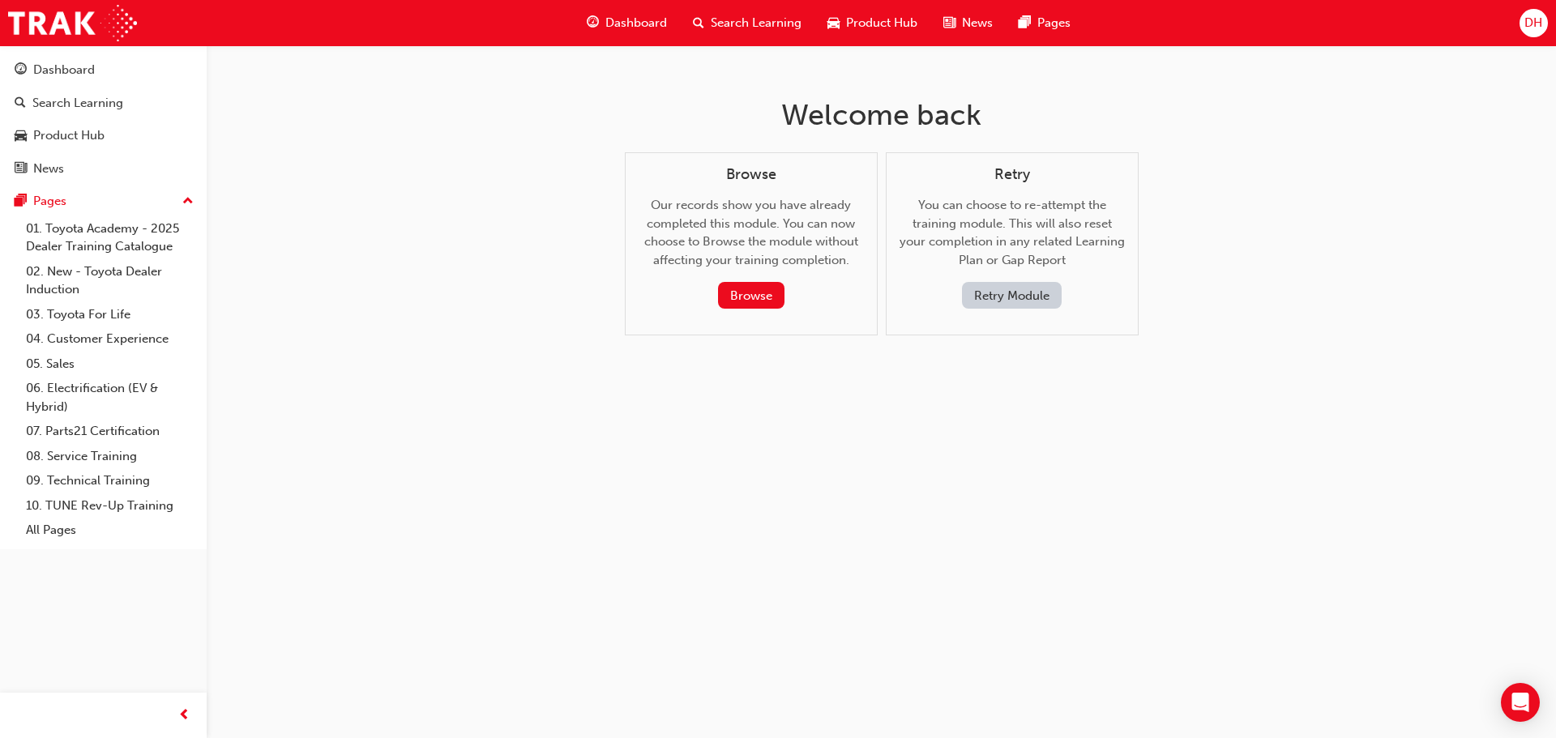
click at [1024, 289] on button "Retry Module" at bounding box center [1012, 295] width 100 height 27
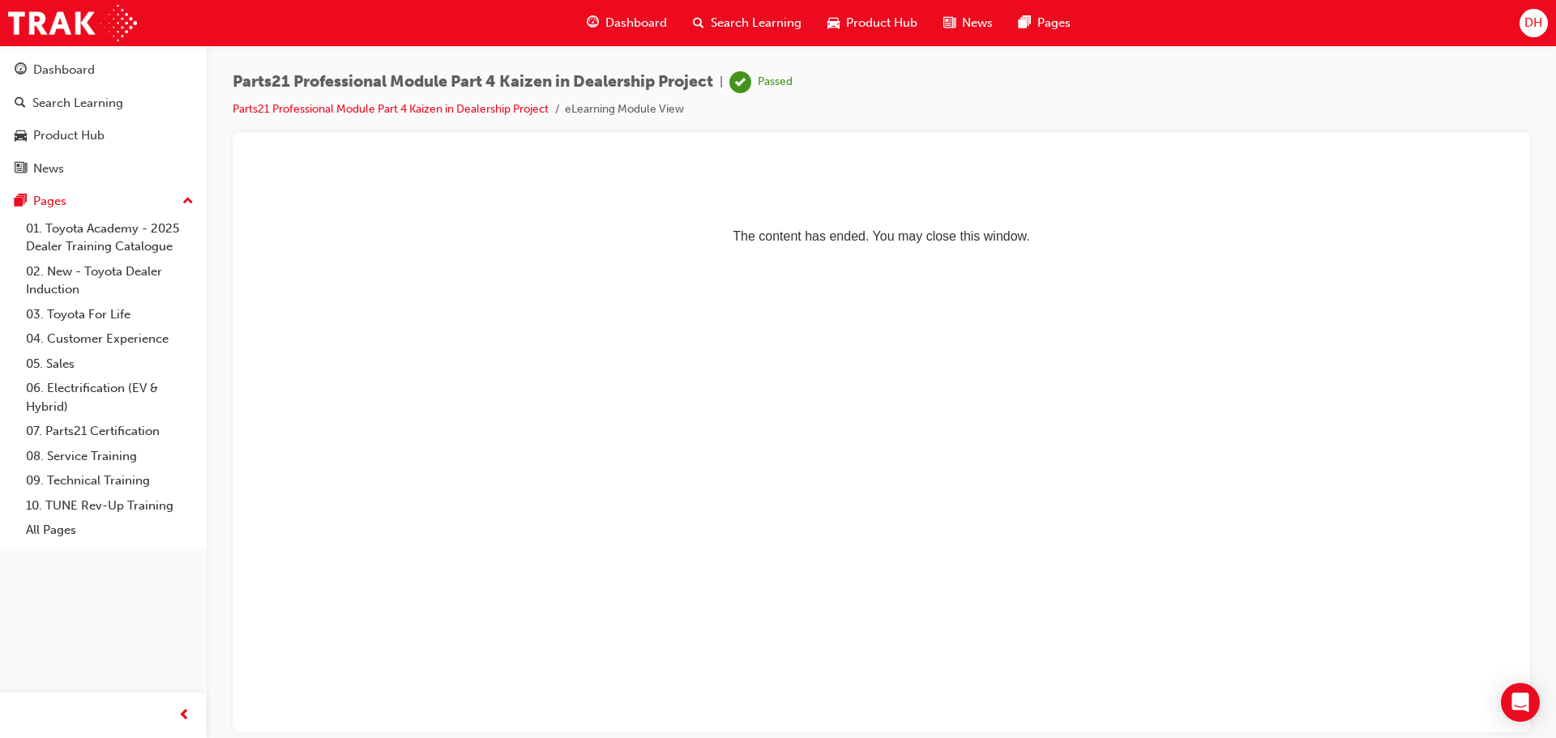
click at [939, 242] on p "The content has ended. You may close this window." at bounding box center [881, 206] width 1259 height 73
click at [751, 75] on span "learningRecordVerb_PASS-icon" at bounding box center [741, 82] width 22 height 22
click at [91, 426] on link "07. Parts21 Certification" at bounding box center [109, 431] width 181 height 25
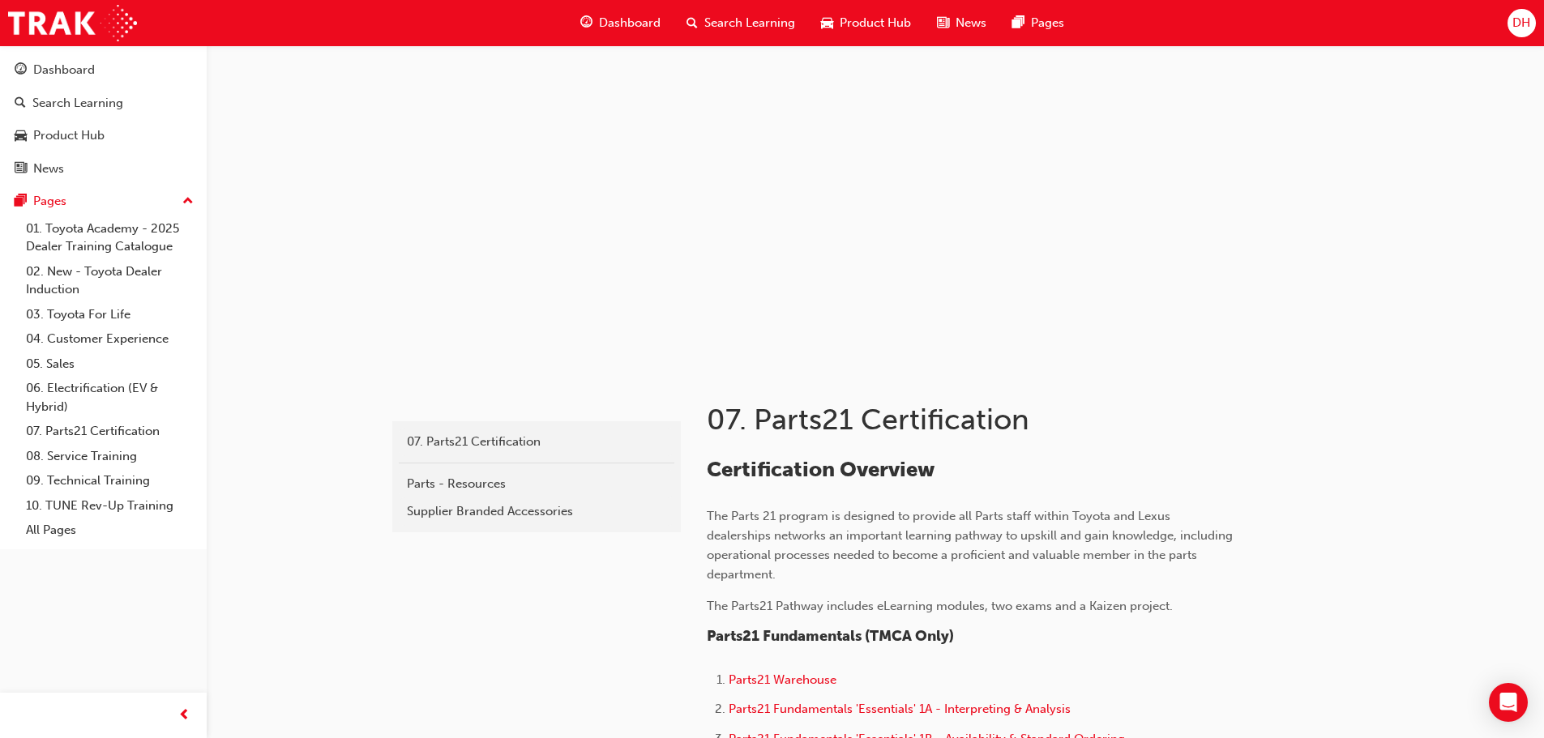
click at [1521, 24] on span "DH" at bounding box center [1522, 23] width 18 height 19
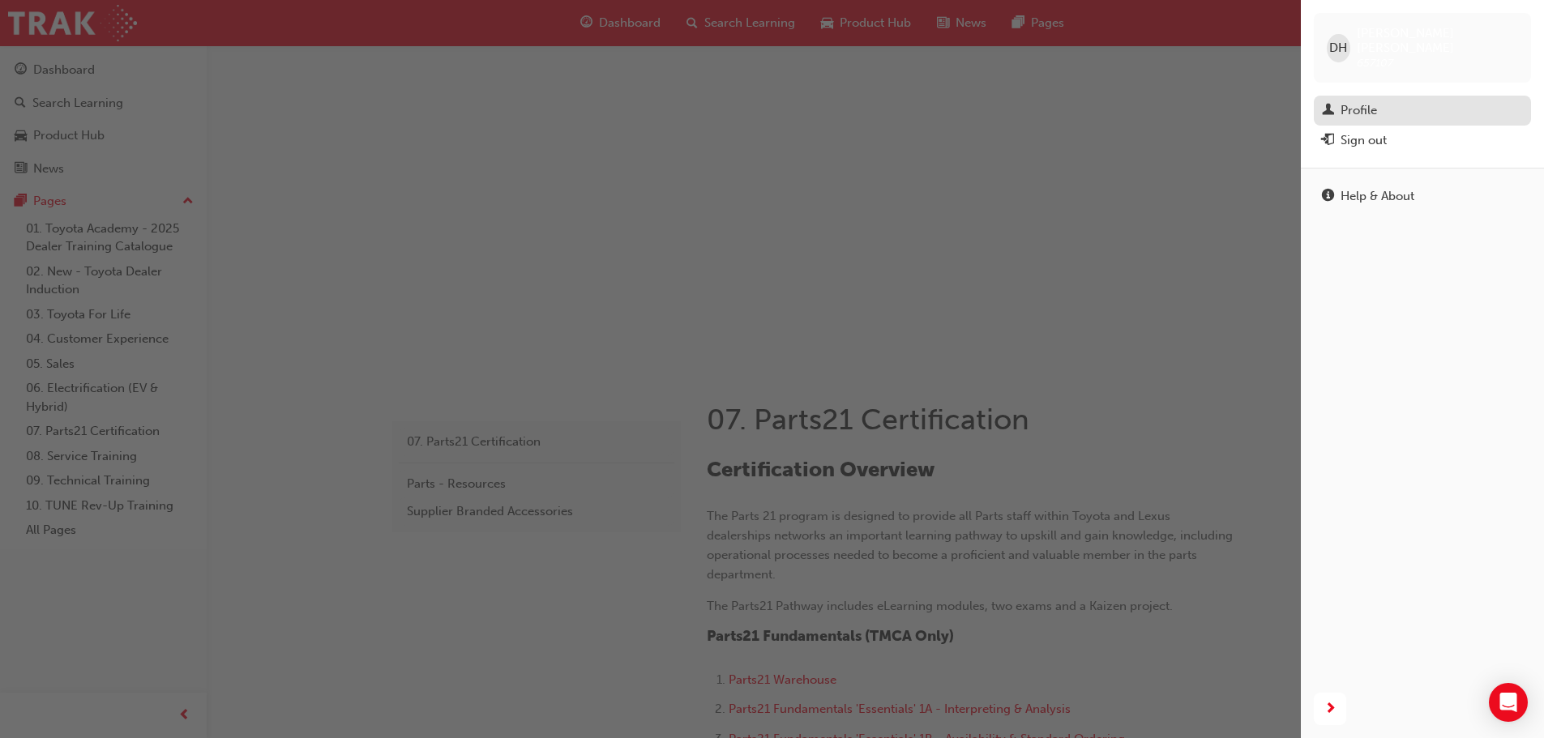
click at [1375, 101] on div "Profile" at bounding box center [1359, 110] width 36 height 19
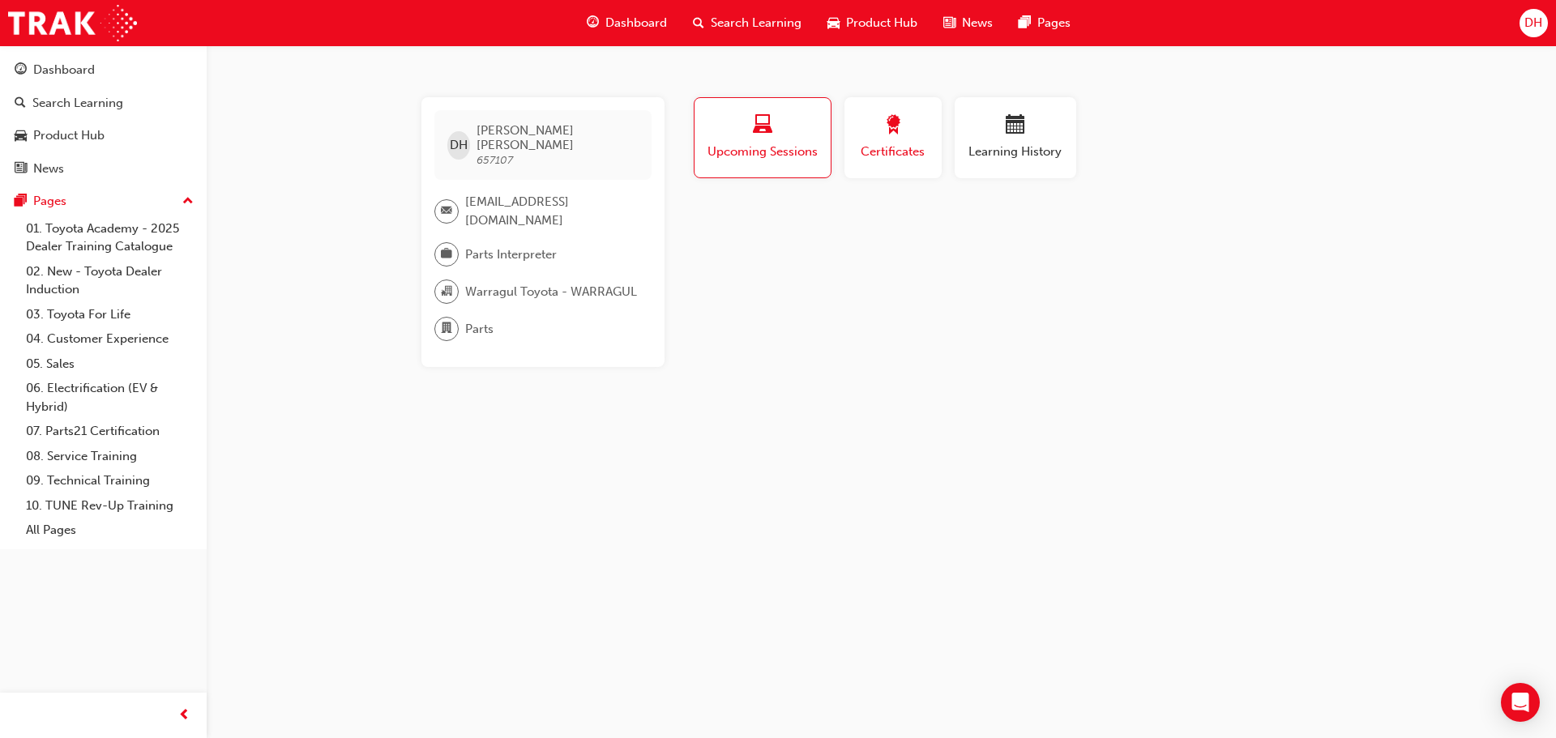
click at [913, 153] on span "Certificates" at bounding box center [893, 152] width 73 height 19
click at [769, 145] on span "Upcoming Sessions" at bounding box center [762, 152] width 113 height 19
click at [919, 139] on div "button" at bounding box center [893, 127] width 73 height 25
